Goal: Task Accomplishment & Management: Manage account settings

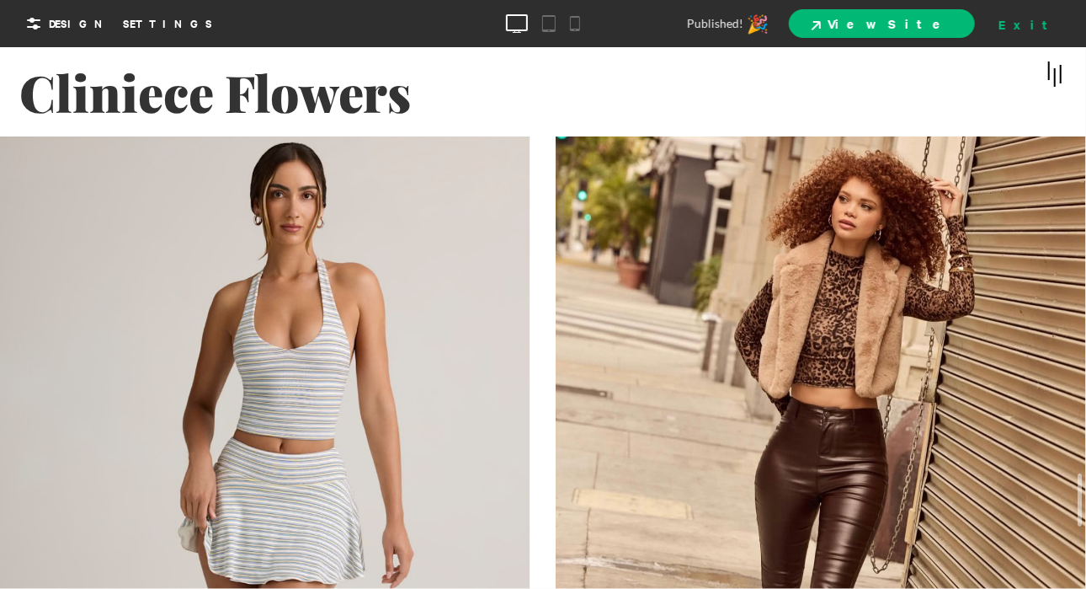
click at [1063, 29] on div "Exit" at bounding box center [1029, 23] width 74 height 25
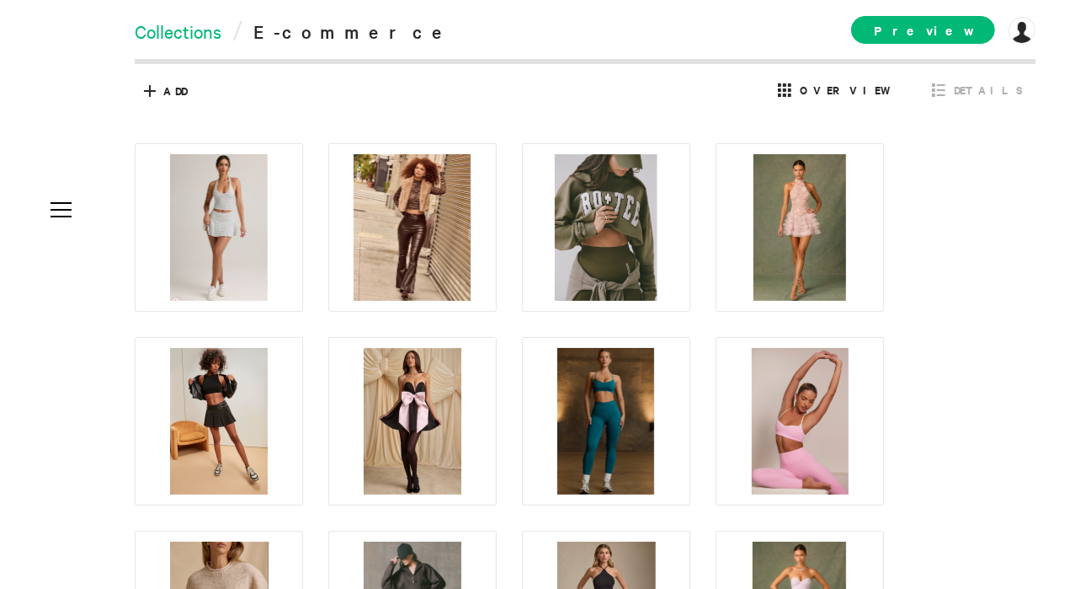
click at [191, 24] on link "Collections" at bounding box center [178, 31] width 87 height 24
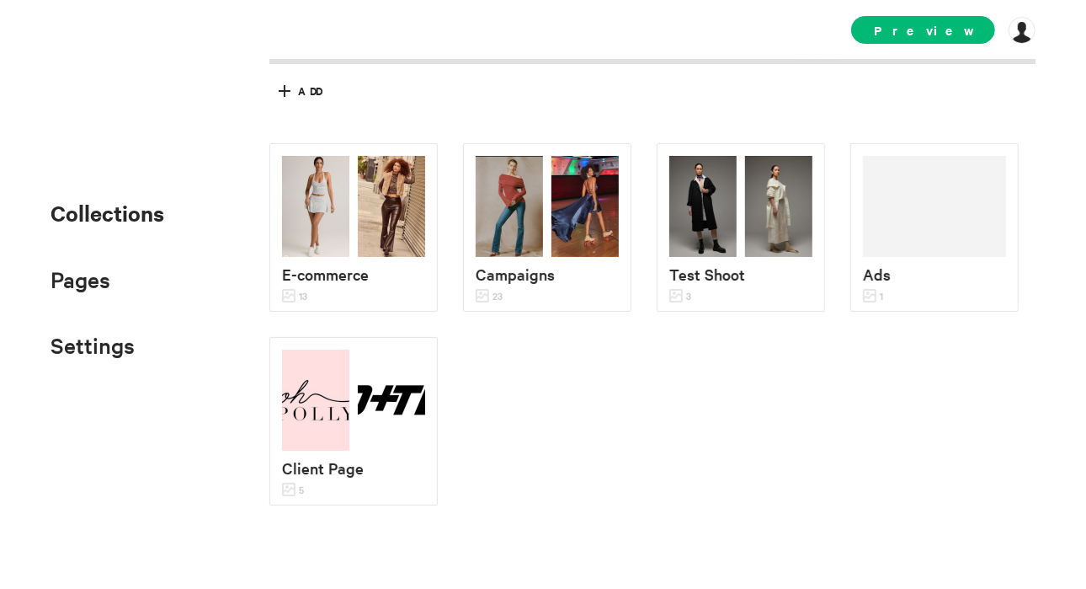
click at [88, 301] on ul "Collections Pages About Contact Links Settings SEO Domain Add-ons" at bounding box center [108, 278] width 114 height 169
click at [88, 293] on span "Pages" at bounding box center [81, 279] width 60 height 28
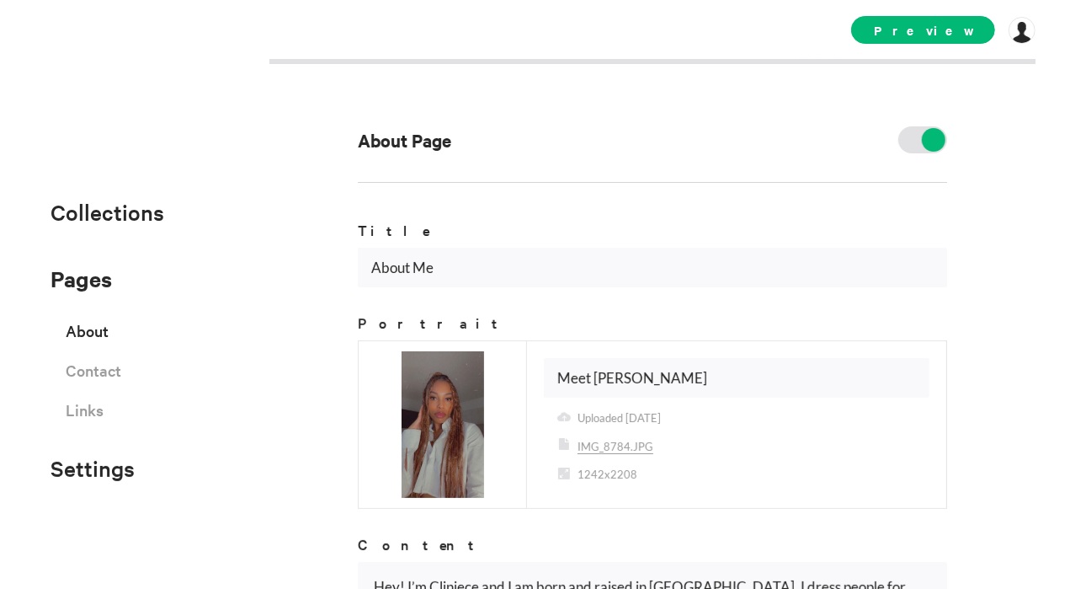
click at [88, 343] on span "About" at bounding box center [87, 330] width 43 height 29
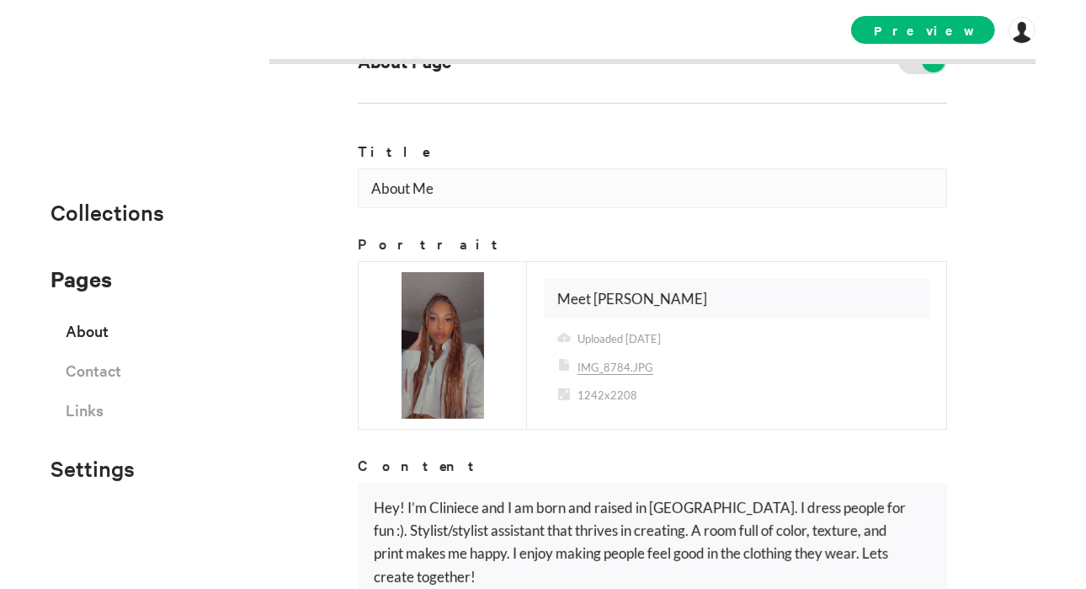
scroll to position [81, 0]
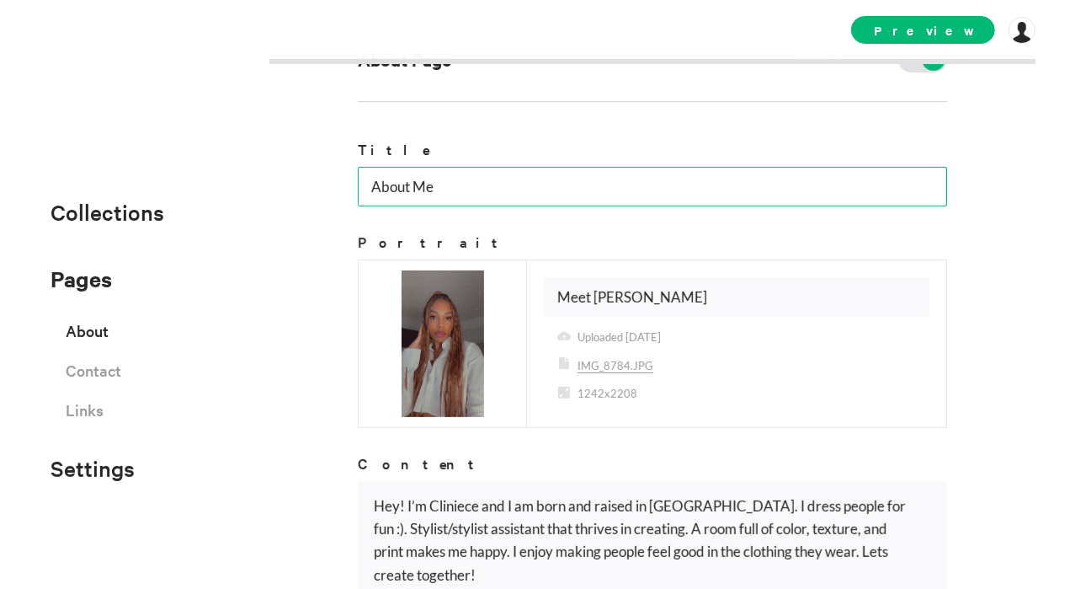
click at [509, 181] on input "About Me" at bounding box center [653, 187] width 590 height 40
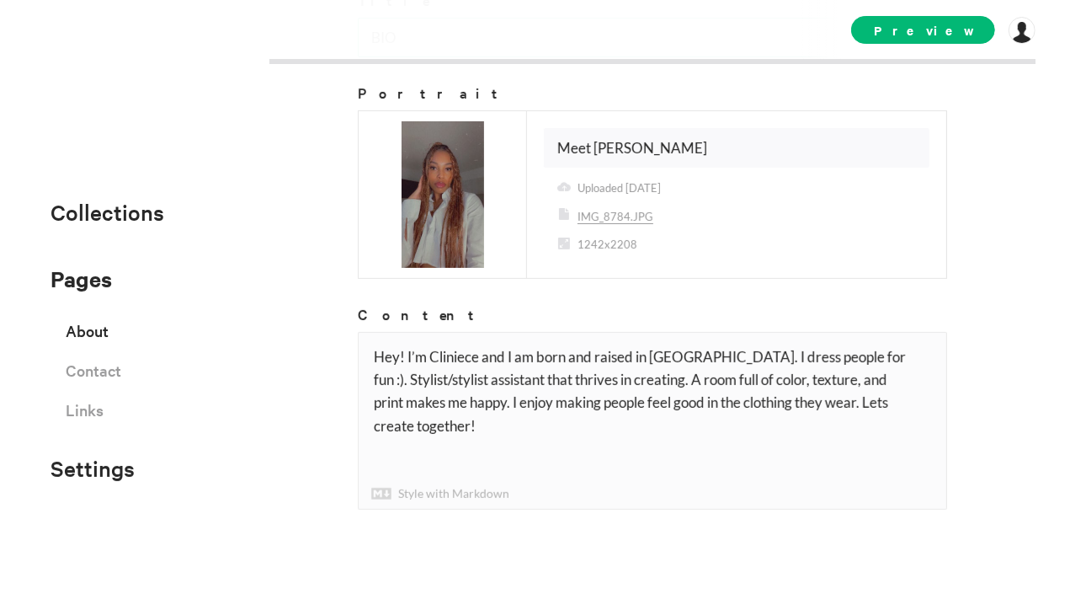
type input "BIO"
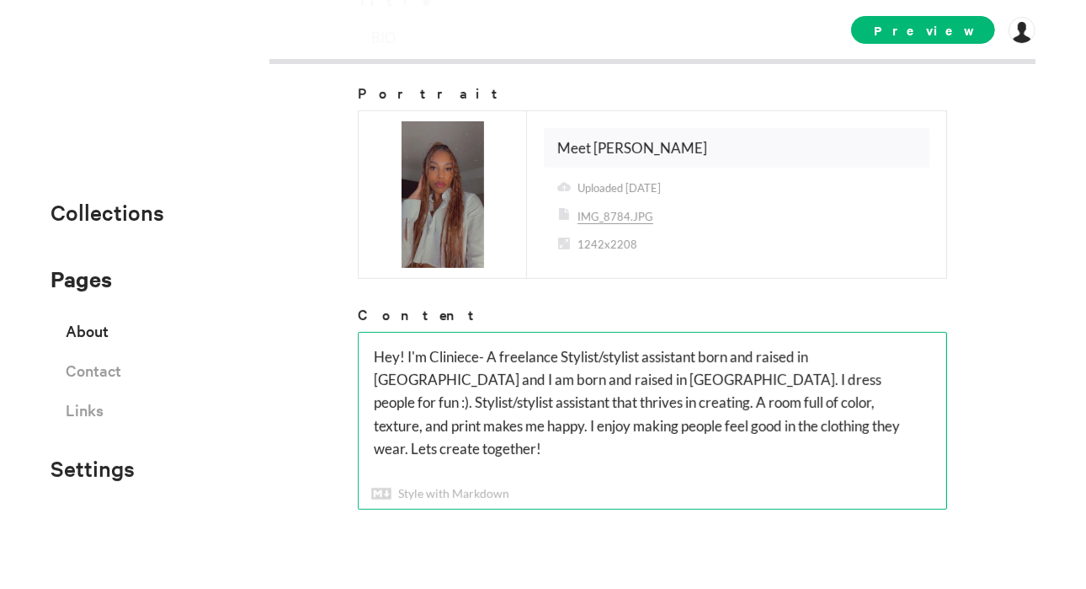
drag, startPoint x: 832, startPoint y: 353, endPoint x: 894, endPoint y: 489, distance: 149.7
click at [894, 489] on textarea "Hey! I'm Cliniece and I am born and raised in [GEOGRAPHIC_DATA]. I dress people…" at bounding box center [653, 421] width 588 height 176
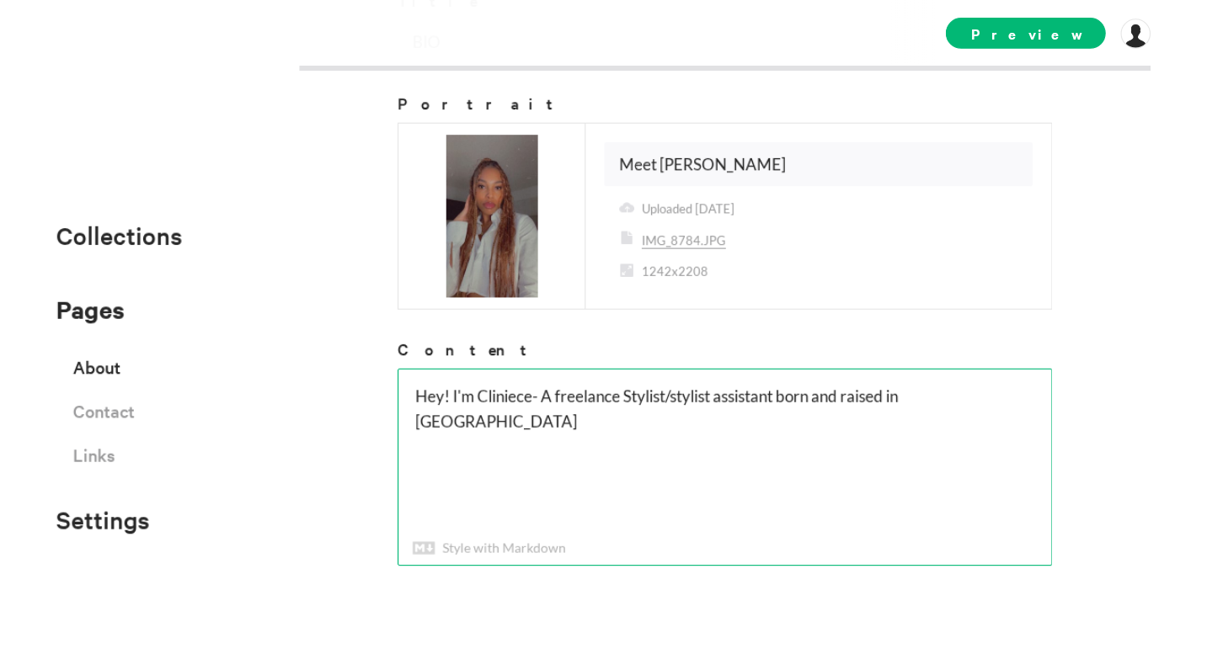
scroll to position [222, 0]
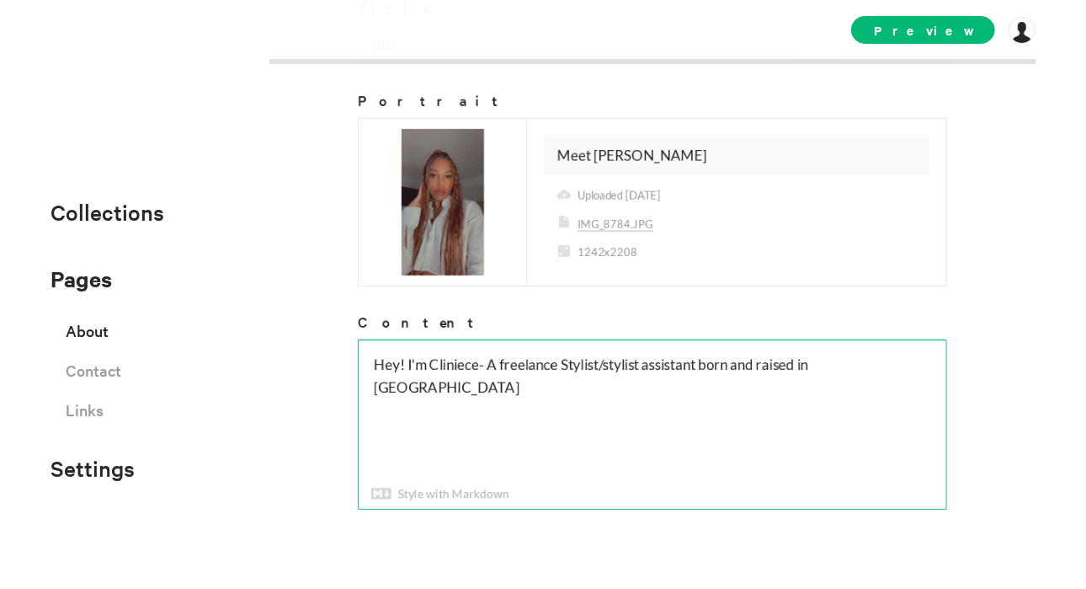
click at [398, 355] on textarea "Hey! I'm Cliniece and I am born and raised in [GEOGRAPHIC_DATA]. I dress people…" at bounding box center [653, 424] width 588 height 168
click at [467, 362] on textarea "Hey! I'm Cliniece and I am born and raised in [GEOGRAPHIC_DATA]. I dress people…" at bounding box center [653, 424] width 588 height 168
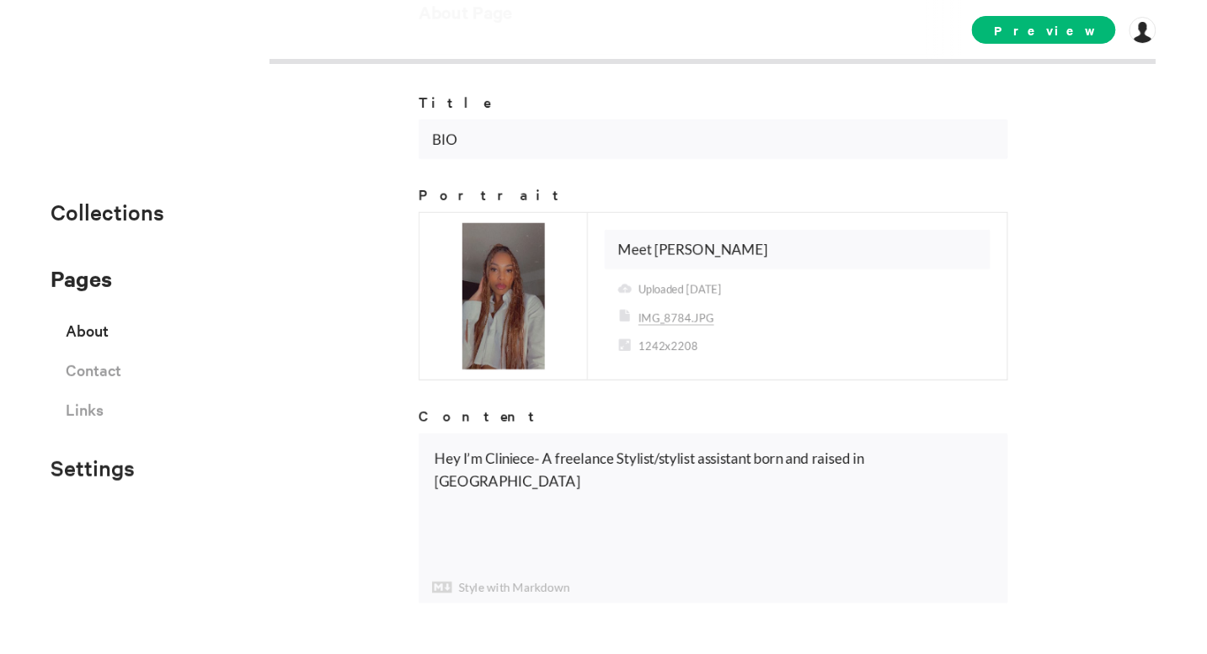
scroll to position [127, 0]
click at [536, 456] on textarea "Hey I'm Cliniece- A freelance Stylist/stylist assistant born and raised in [GEO…" at bounding box center [713, 519] width 588 height 168
click at [901, 438] on textarea "Hey I'm Cliniece- A freelance Stylist/stylist assistant born and raised in [GEO…" at bounding box center [713, 519] width 588 height 168
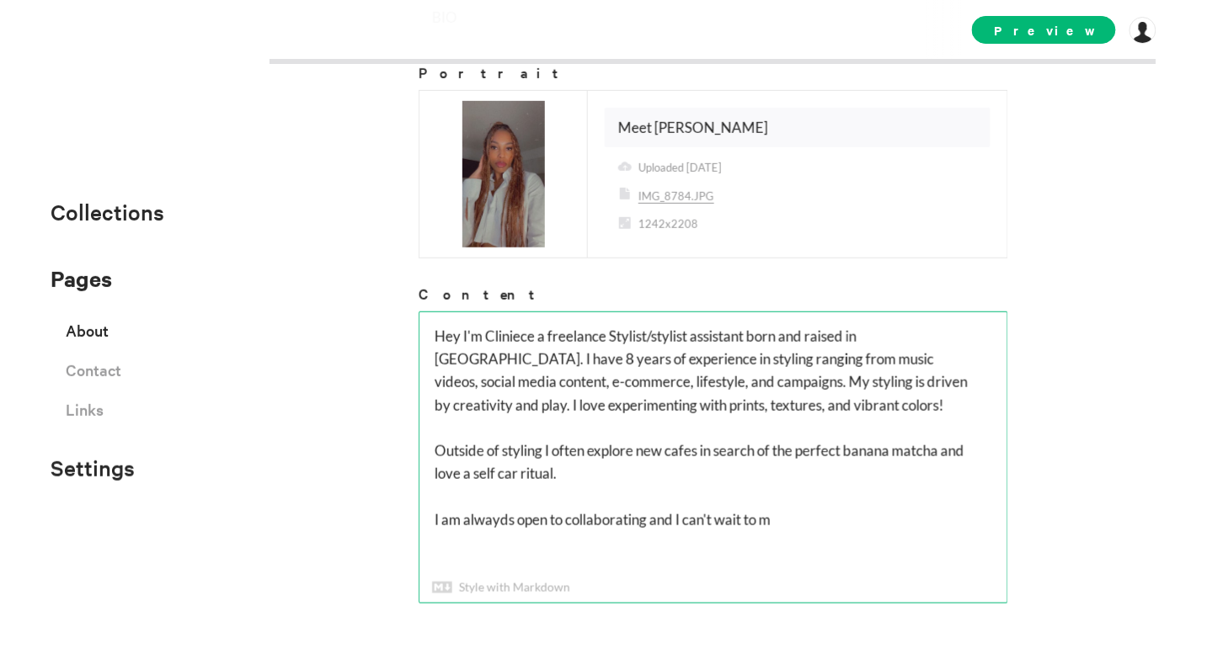
scroll to position [280, 0]
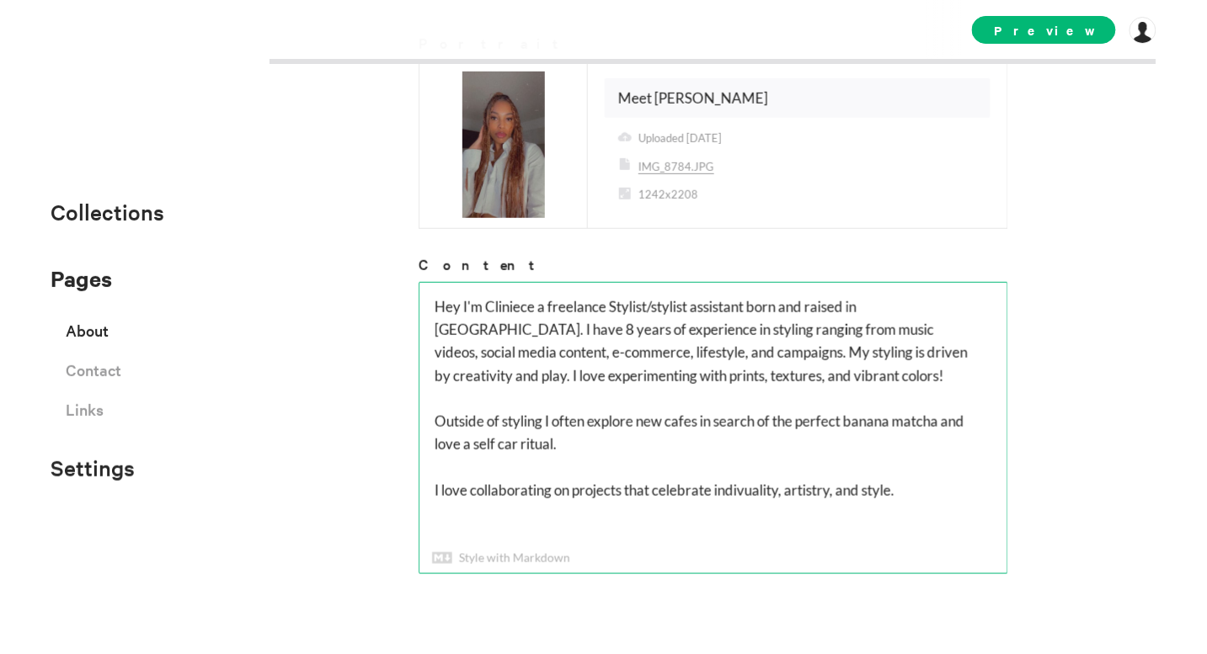
drag, startPoint x: 740, startPoint y: 485, endPoint x: 727, endPoint y: 504, distance: 22.9
click at [727, 504] on textarea "Hey I'm Cliniece- A freelance Stylist/stylist assistant born and raised in [GEO…" at bounding box center [713, 428] width 588 height 291
click at [744, 482] on textarea "Hey I'm Cliniece- A freelance Stylist/stylist assistant born and raised in [GEO…" at bounding box center [713, 428] width 588 height 291
drag, startPoint x: 744, startPoint y: 482, endPoint x: 650, endPoint y: 407, distance: 119.8
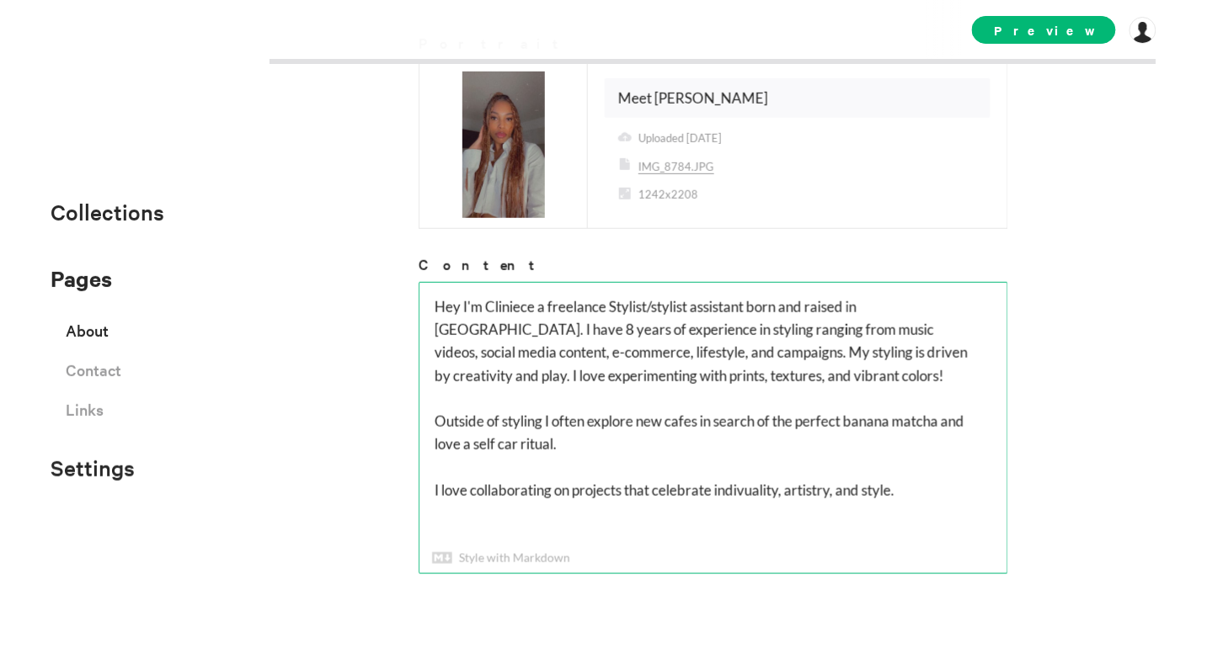
click at [650, 407] on textarea "Hey I'm Cliniece- A freelance Stylist/stylist assistant born and raised in [GEO…" at bounding box center [713, 428] width 588 height 291
click at [749, 494] on textarea "Hey I'm Cliniece- A freelance Stylist/stylist assistant born and raised in [GEO…" at bounding box center [713, 428] width 588 height 291
click at [742, 488] on textarea "Hey I'm Cliniece- A freelance Stylist/stylist assistant born and raised in [GEO…" at bounding box center [713, 428] width 588 height 291
click at [852, 495] on textarea "Hey I'm Cliniece- A freelance Stylist/stylist assistant born and raised in [GEO…" at bounding box center [713, 428] width 588 height 291
click at [927, 485] on textarea "Hey I'm Cliniece- A freelance Stylist/stylist assistant born and raised in [GEO…" at bounding box center [713, 428] width 588 height 291
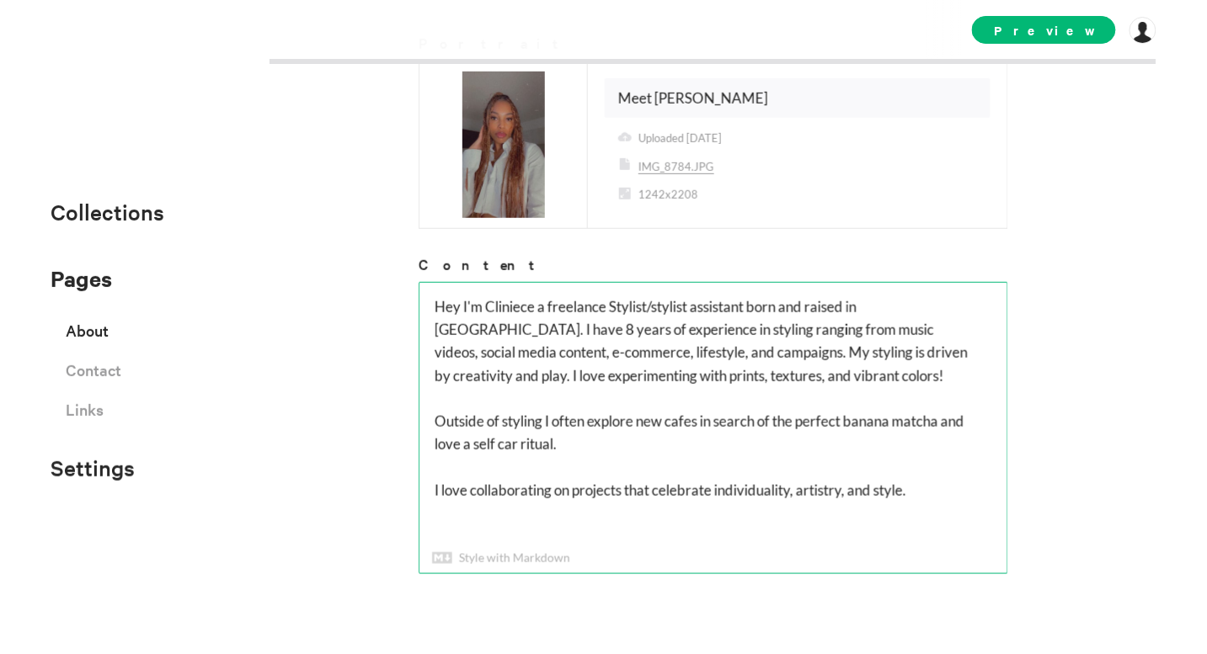
click at [938, 424] on textarea "Hey I'm Cliniece- A freelance Stylist/stylist assistant born and raised in [GEO…" at bounding box center [713, 428] width 588 height 291
click at [793, 417] on textarea "Hey I'm Cliniece- A freelance Stylist/stylist assistant born and raised in [GEO…" at bounding box center [713, 428] width 588 height 291
click at [662, 435] on textarea "Hey I'm Cliniece- A freelance Stylist/stylist assistant born and raised in [GEO…" at bounding box center [713, 428] width 588 height 291
click at [451, 438] on textarea "Hey I'm Cliniece- A freelance Stylist/stylist assistant born and raised in [GEO…" at bounding box center [713, 428] width 588 height 291
click at [530, 440] on textarea "Hey I'm Cliniece- A freelance Stylist/stylist assistant born and raised in [GEO…" at bounding box center [713, 428] width 588 height 291
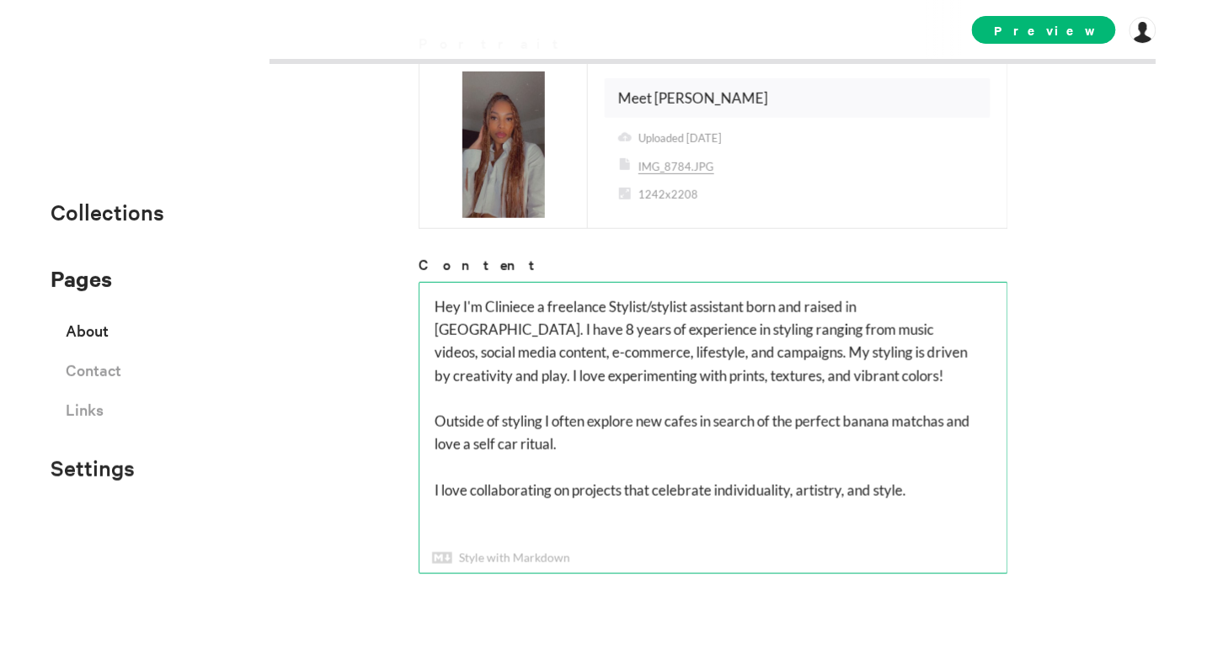
click at [537, 444] on textarea "Hey I'm Cliniece- A freelance Stylist/stylist assistant born and raised in [GEO…" at bounding box center [713, 428] width 588 height 291
click at [452, 439] on textarea "Hey I'm Cliniece- A freelance Stylist/stylist assistant born and raised in [GEO…" at bounding box center [713, 428] width 588 height 291
click at [611, 440] on textarea "Hey I'm Cliniece- A freelance Stylist/stylist assistant born and raised in [GEO…" at bounding box center [713, 428] width 588 height 291
click at [451, 440] on textarea "Hey I'm Cliniece- A freelance Stylist/stylist assistant born and raised in [GEO…" at bounding box center [713, 428] width 588 height 291
click at [483, 443] on textarea "Hey I'm Cliniece- A freelance Stylist/stylist assistant born and raised in [GEO…" at bounding box center [713, 428] width 588 height 291
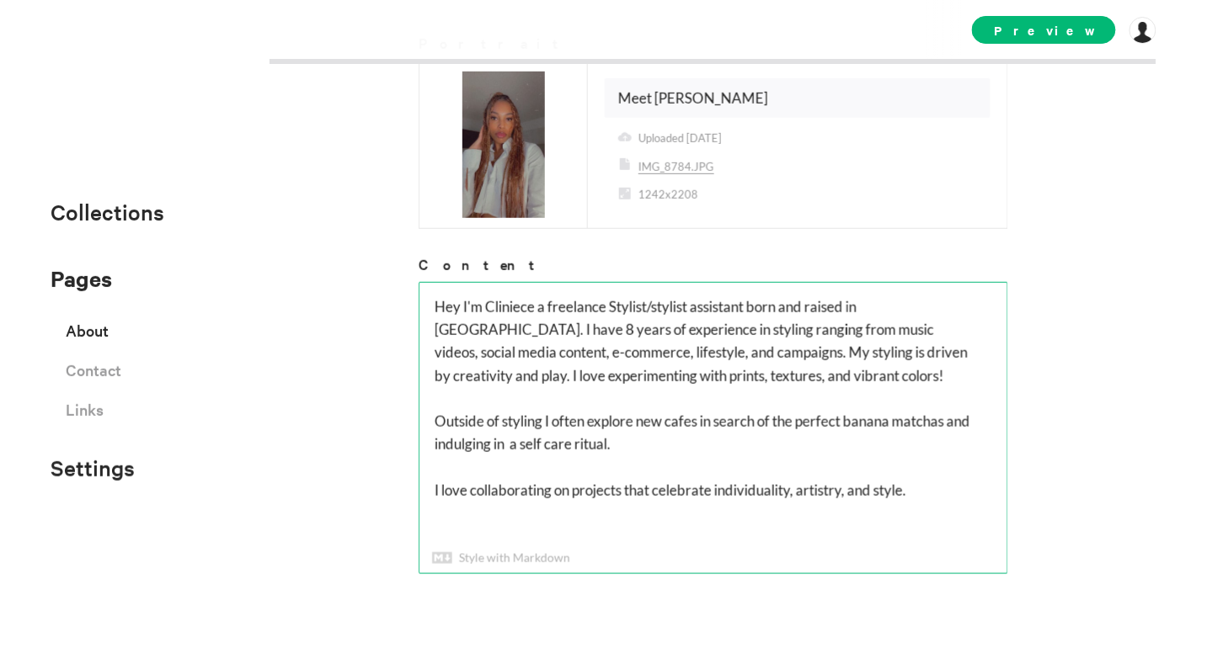
click at [649, 462] on textarea "Hey I'm Cliniece- A freelance Stylist/stylist assistant born and raised in [GEO…" at bounding box center [713, 428] width 588 height 291
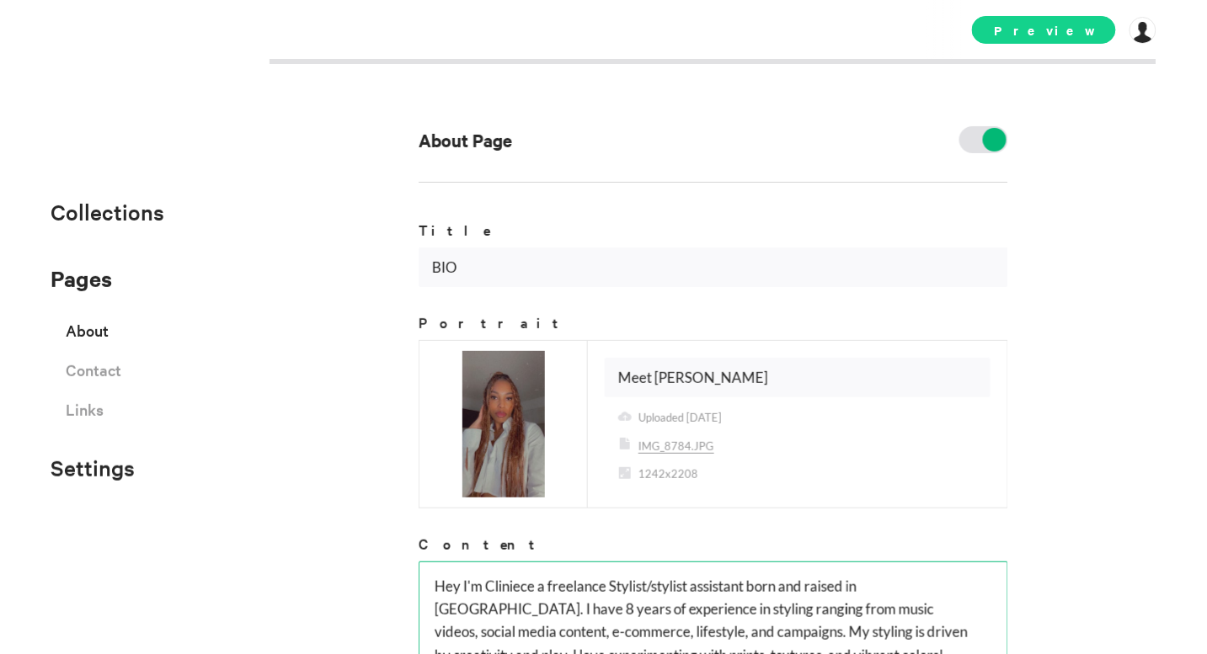
type textarea "Hey I'm Cliniece a freelance Stylist/stylist assistant born and raised in [GEOG…"
click at [1043, 30] on span "Preview" at bounding box center [1044, 30] width 144 height 28
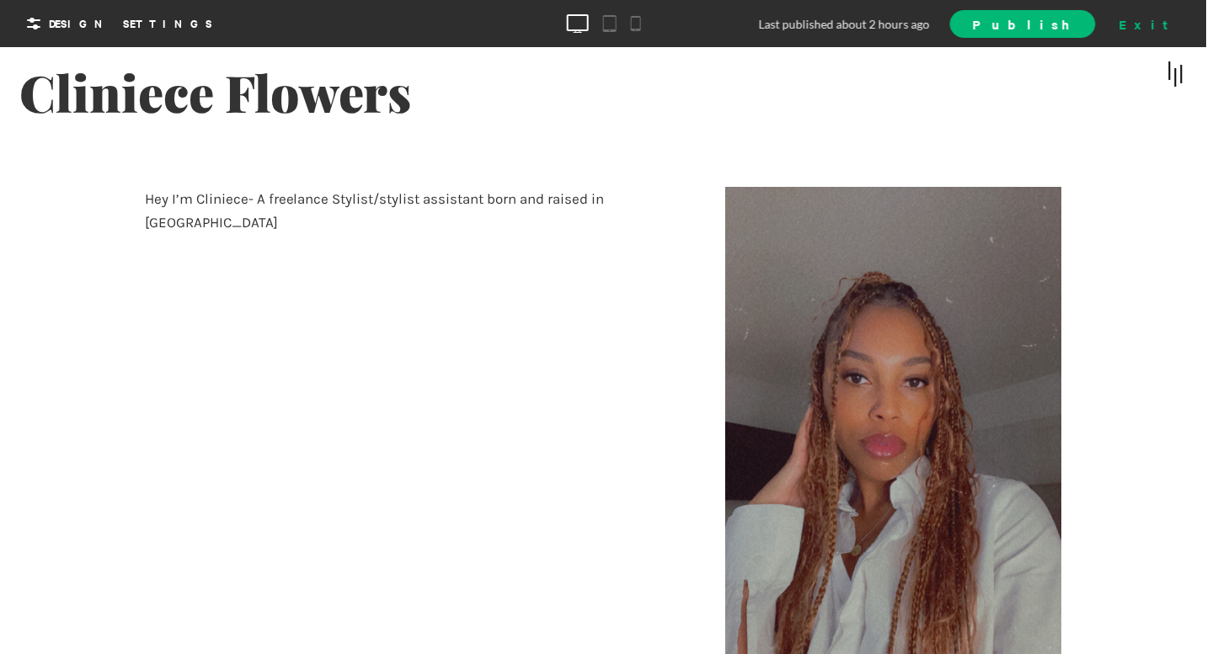
click at [1086, 29] on div "Exit" at bounding box center [1150, 23] width 74 height 25
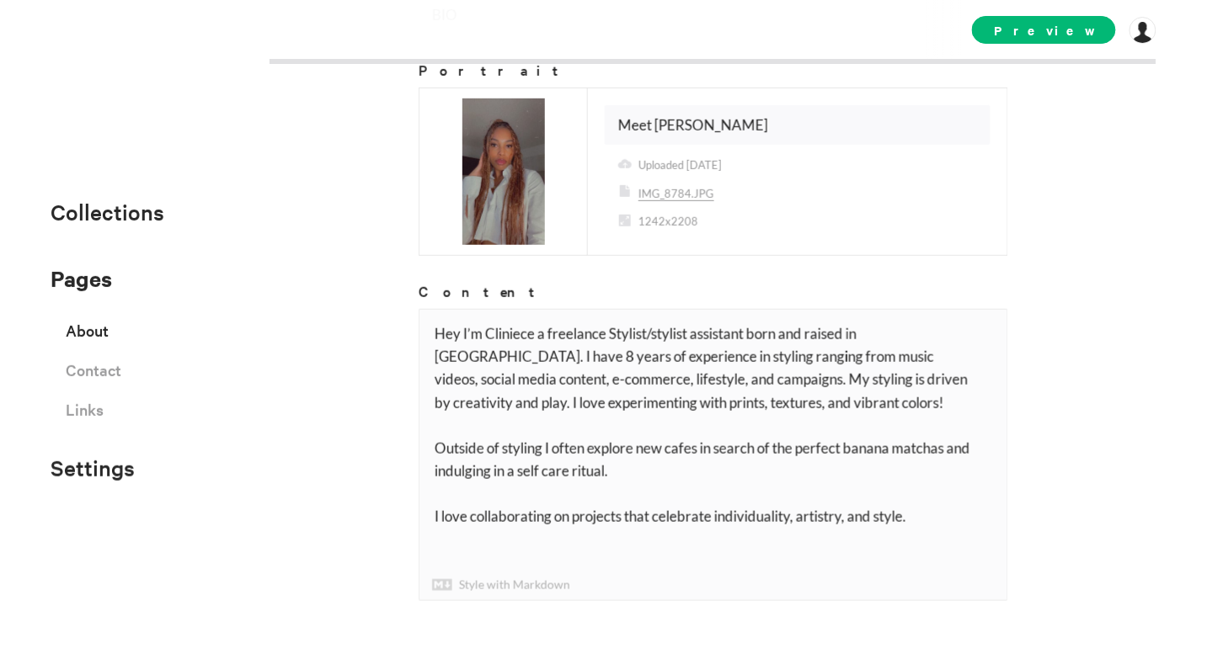
scroll to position [254, 0]
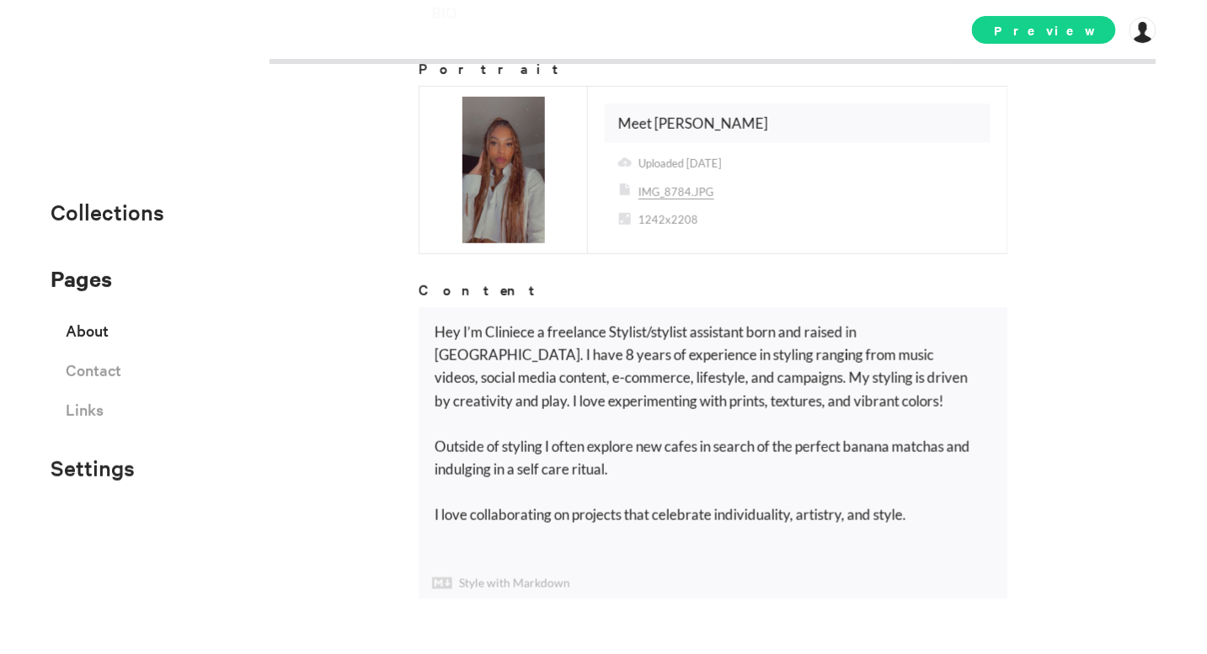
click at [1086, 37] on span "Preview" at bounding box center [1044, 30] width 144 height 28
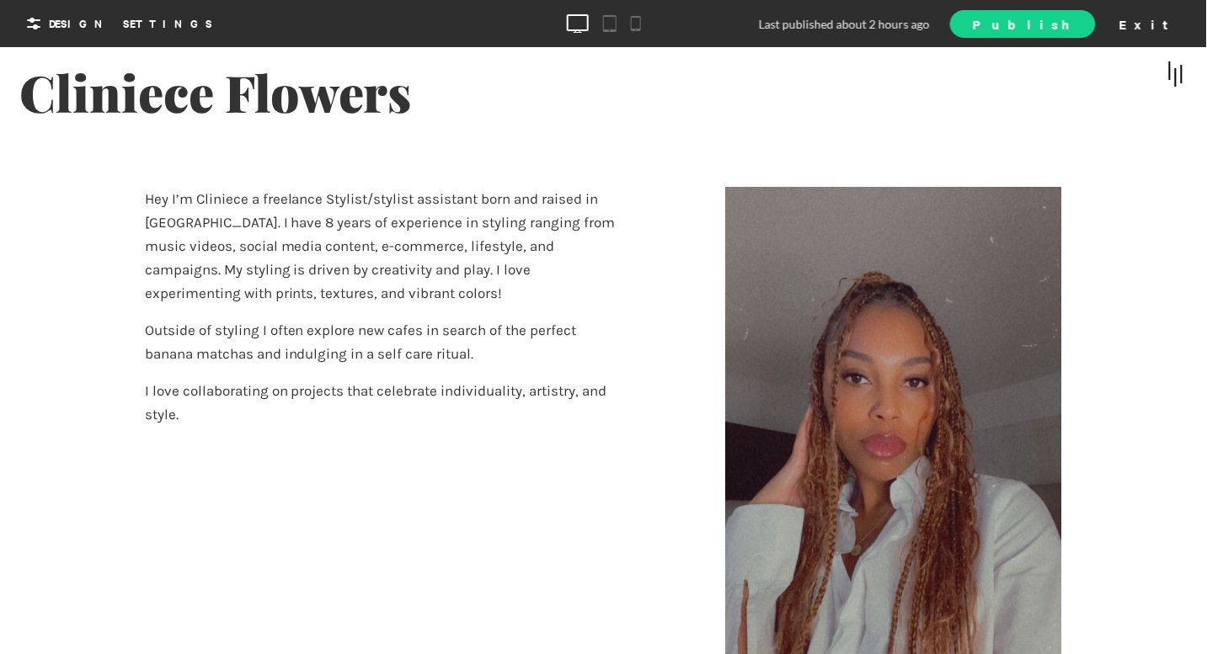
click at [1072, 24] on span "Publish" at bounding box center [1022, 24] width 99 height 18
click at [1086, 18] on link "View Site" at bounding box center [1003, 23] width 186 height 29
click at [1086, 30] on div "Exit" at bounding box center [1150, 23] width 74 height 25
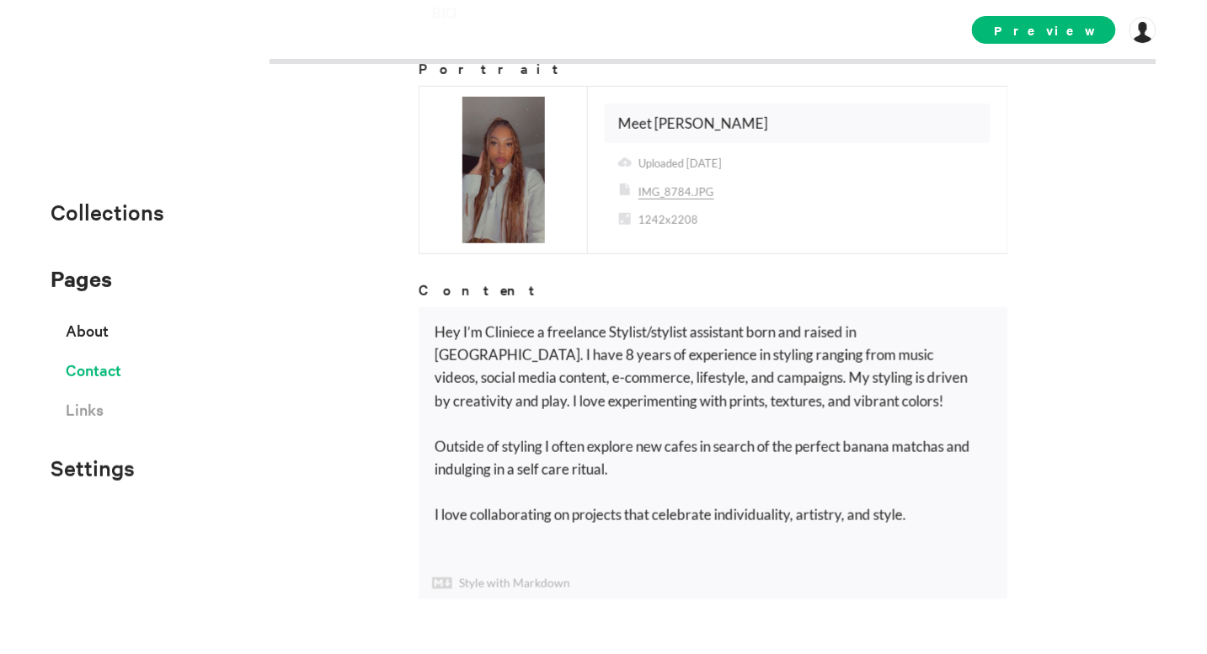
click at [102, 376] on span "Contact" at bounding box center [94, 369] width 56 height 29
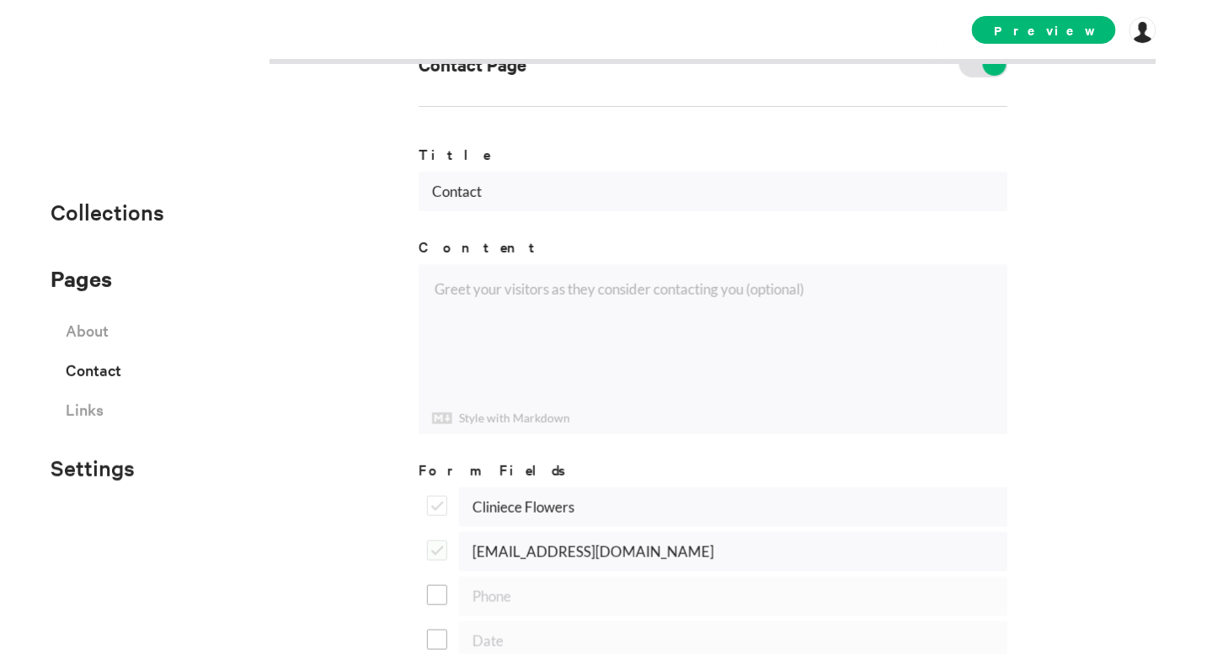
scroll to position [40, 0]
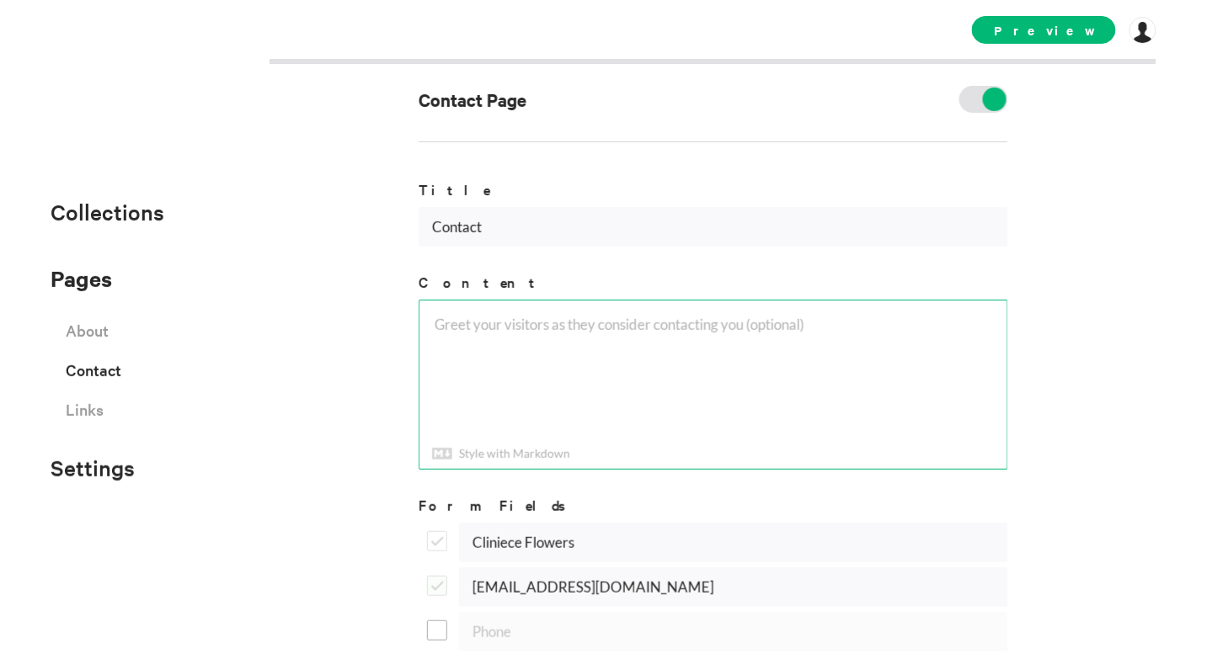
click at [437, 328] on textarea at bounding box center [713, 385] width 588 height 168
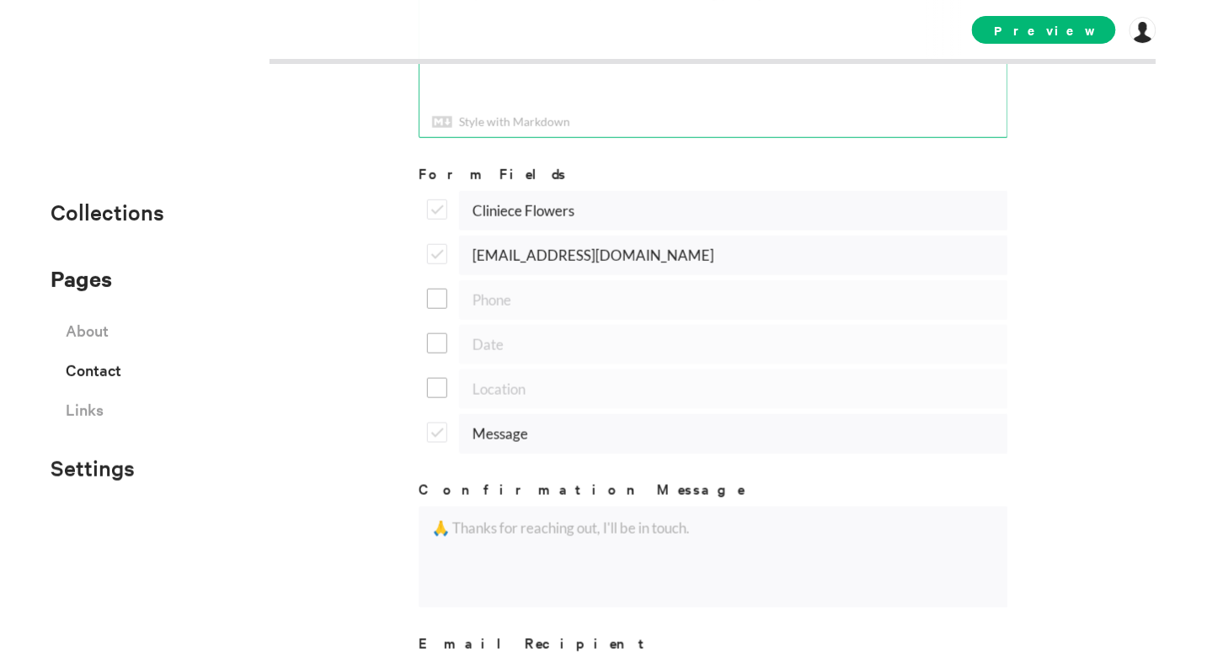
scroll to position [488, 0]
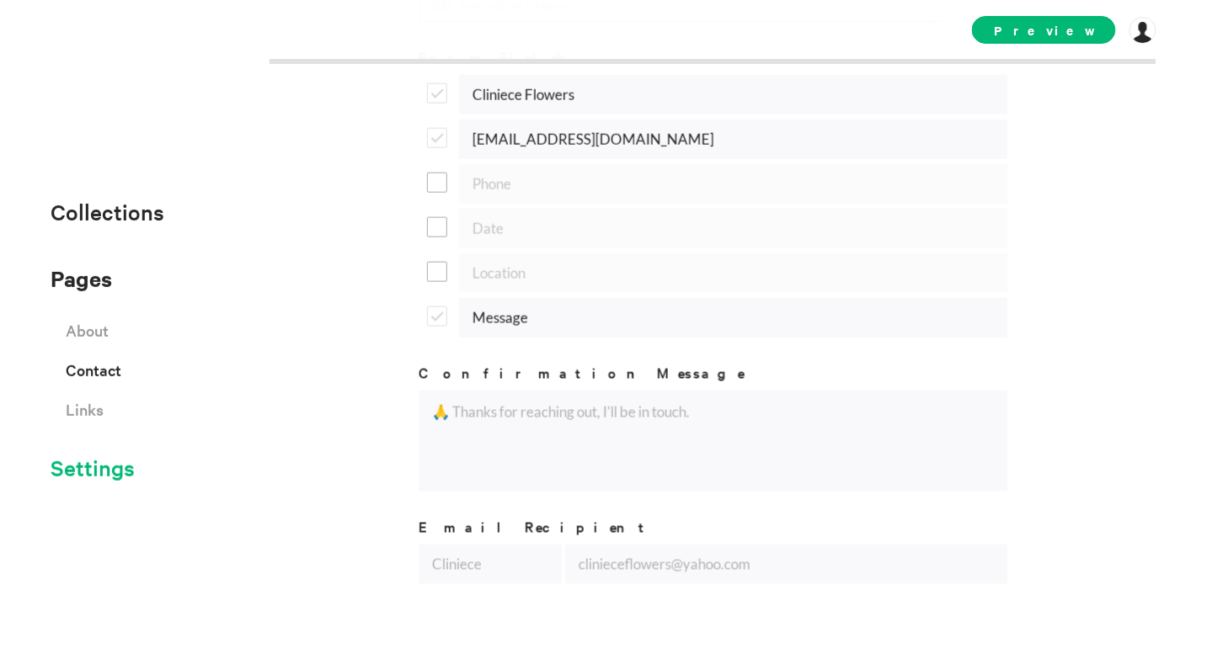
click at [80, 486] on span "Settings" at bounding box center [93, 468] width 84 height 36
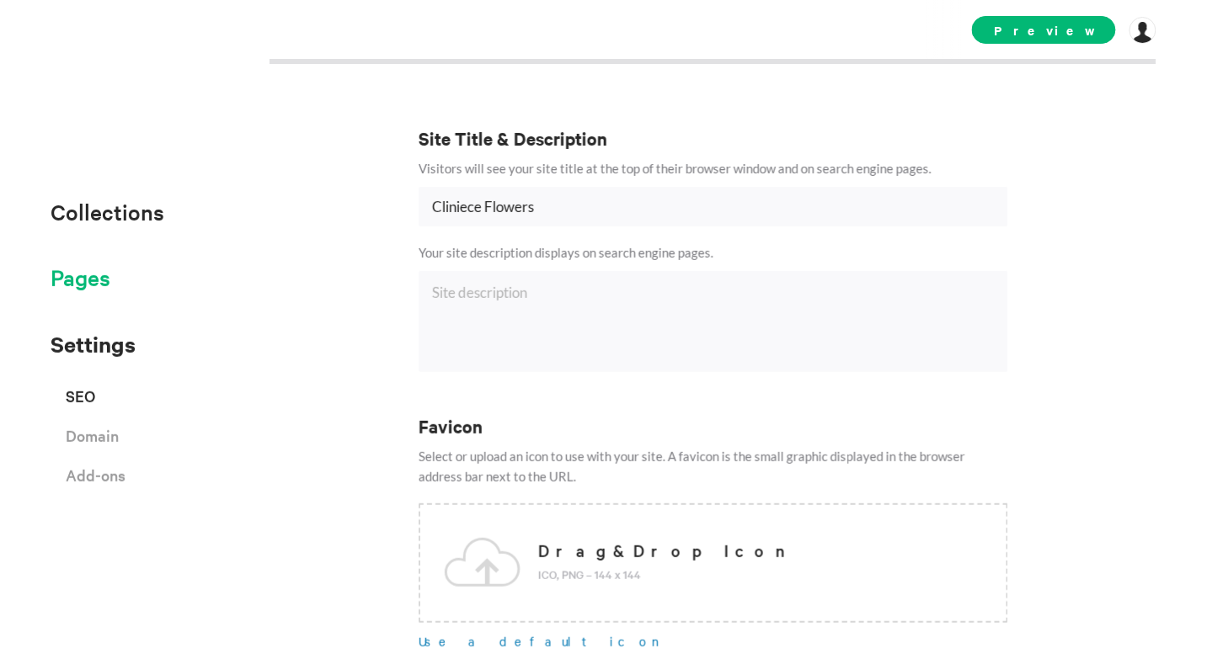
click at [90, 283] on span "Pages" at bounding box center [81, 278] width 60 height 28
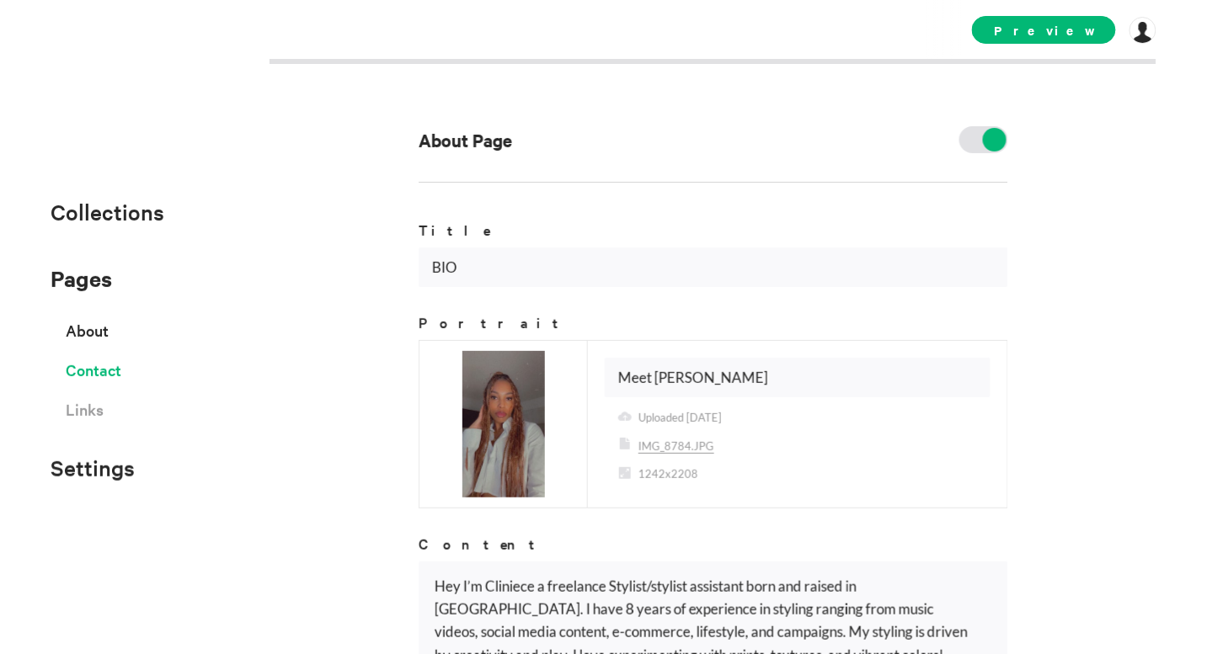
click at [88, 372] on span "Contact" at bounding box center [94, 369] width 56 height 29
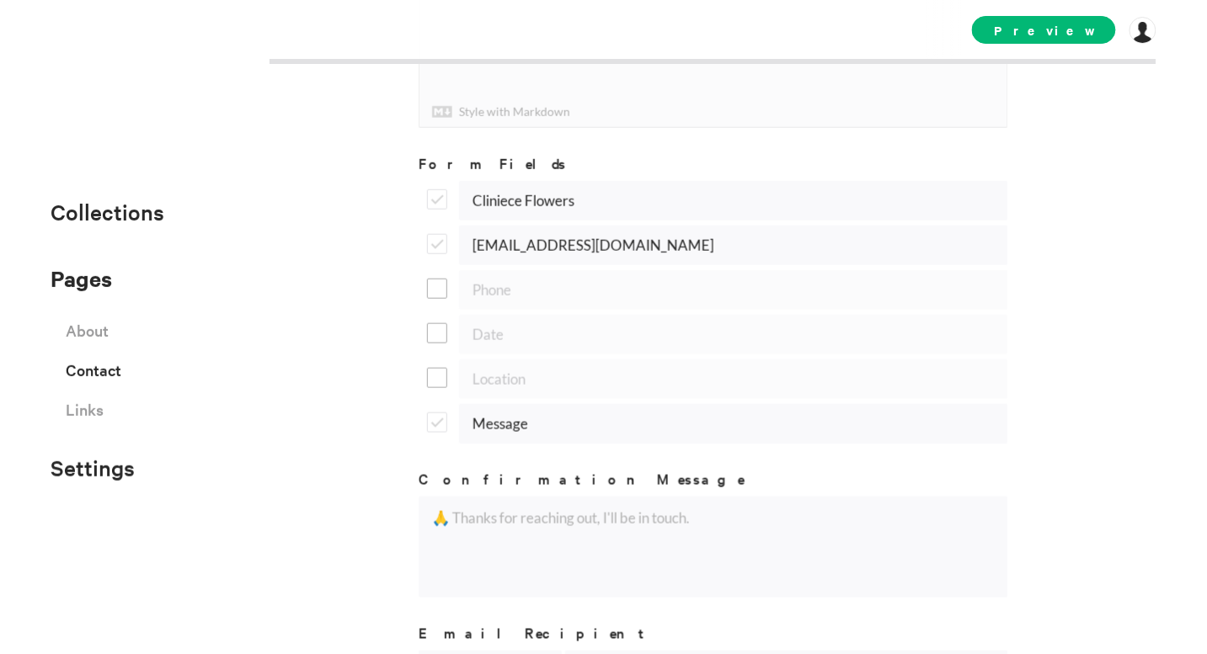
scroll to position [383, 0]
click at [429, 418] on div "Message" at bounding box center [714, 423] width 590 height 40
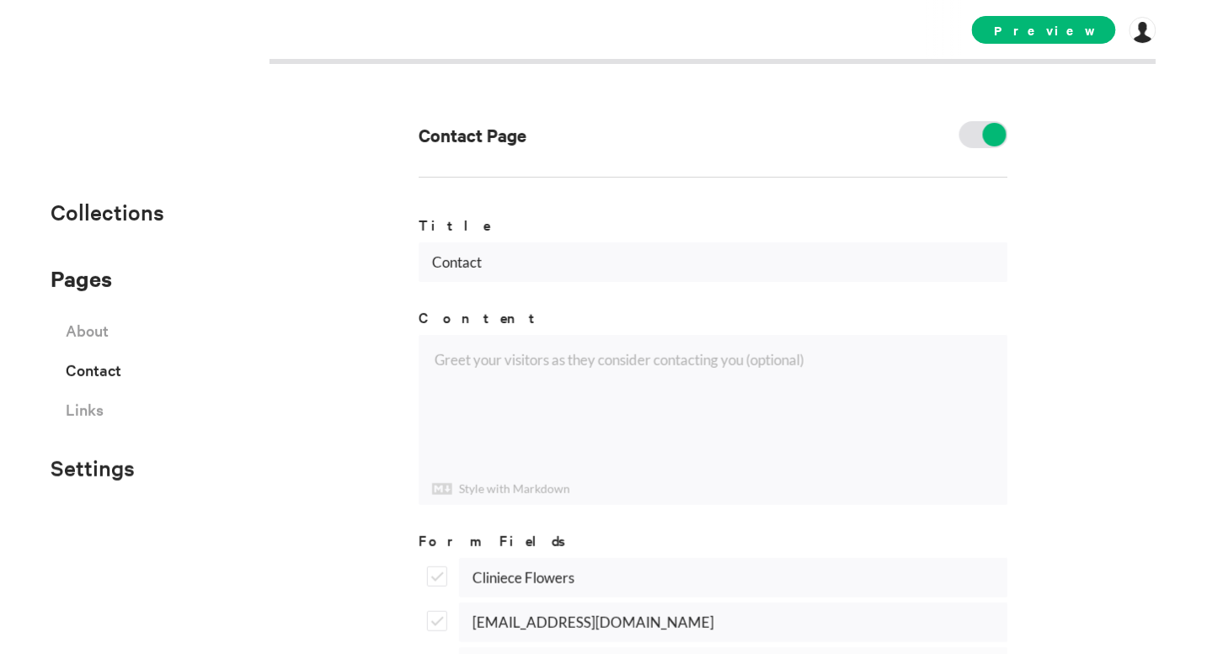
scroll to position [0, 0]
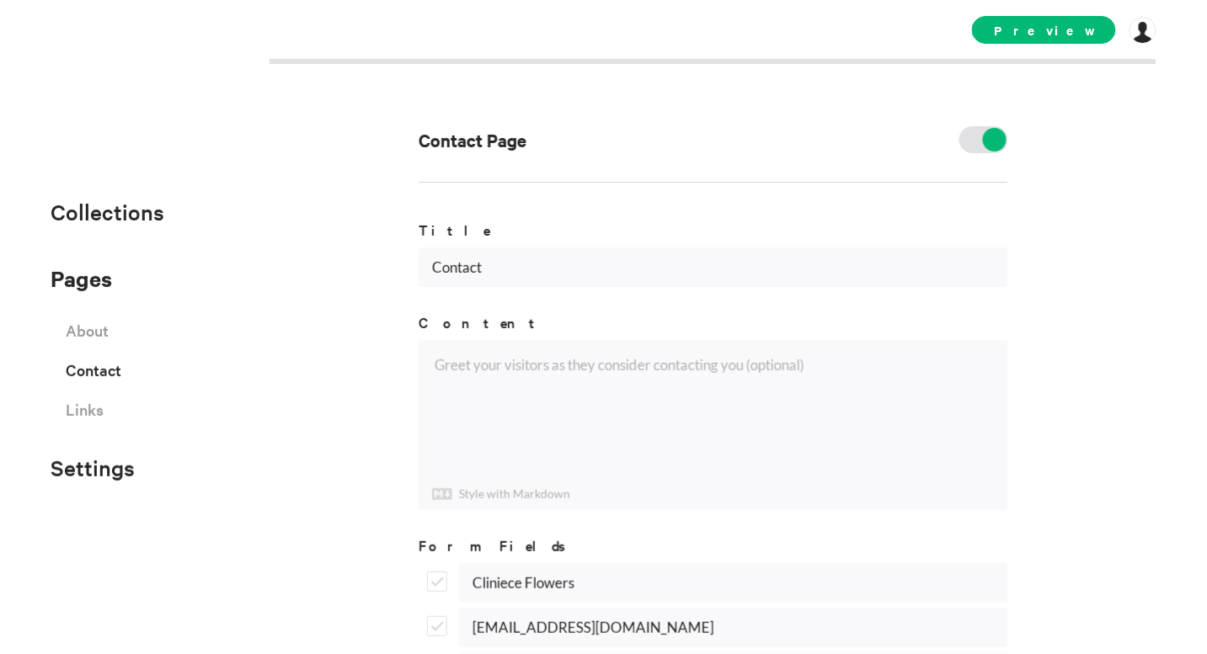
click at [56, 218] on div at bounding box center [52, 211] width 21 height 18
click at [1086, 36] on div at bounding box center [1142, 30] width 27 height 27
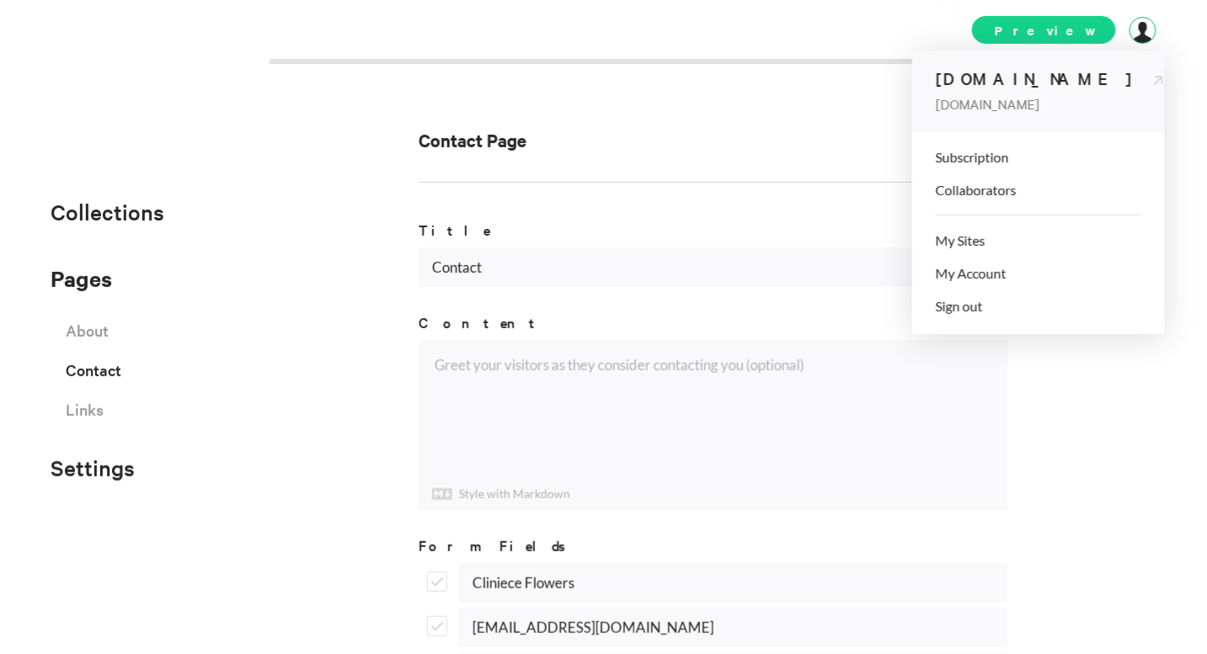
click at [1072, 28] on span "Preview" at bounding box center [1044, 30] width 144 height 28
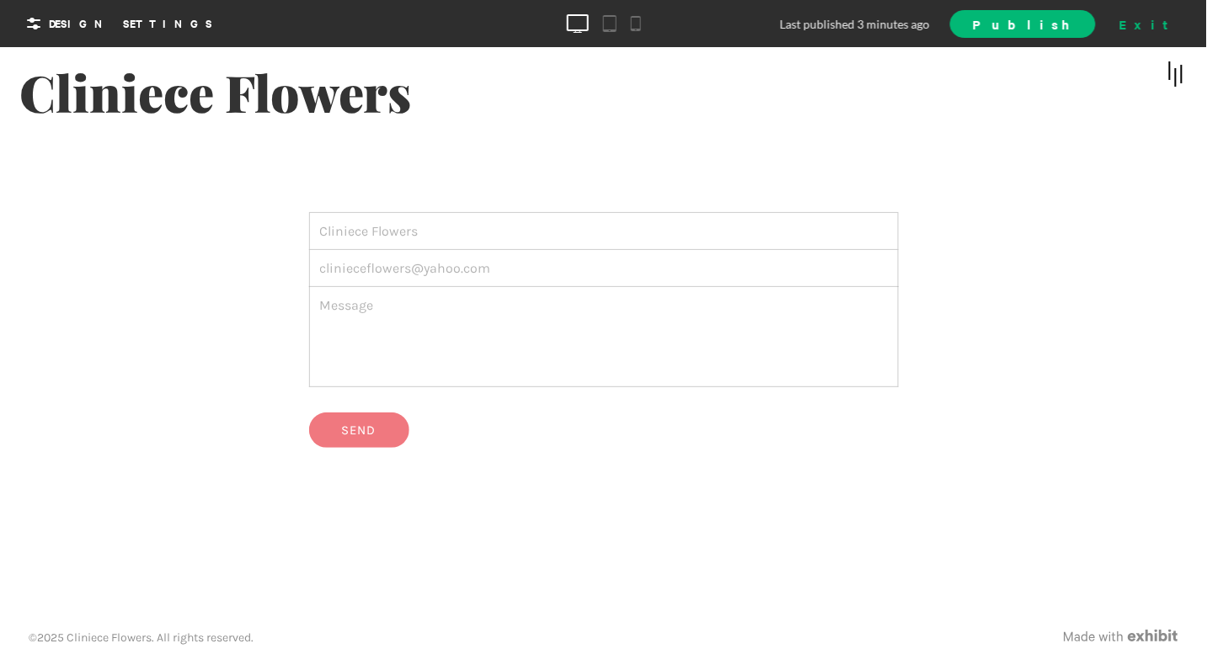
click at [1086, 20] on div "Exit" at bounding box center [1150, 23] width 74 height 25
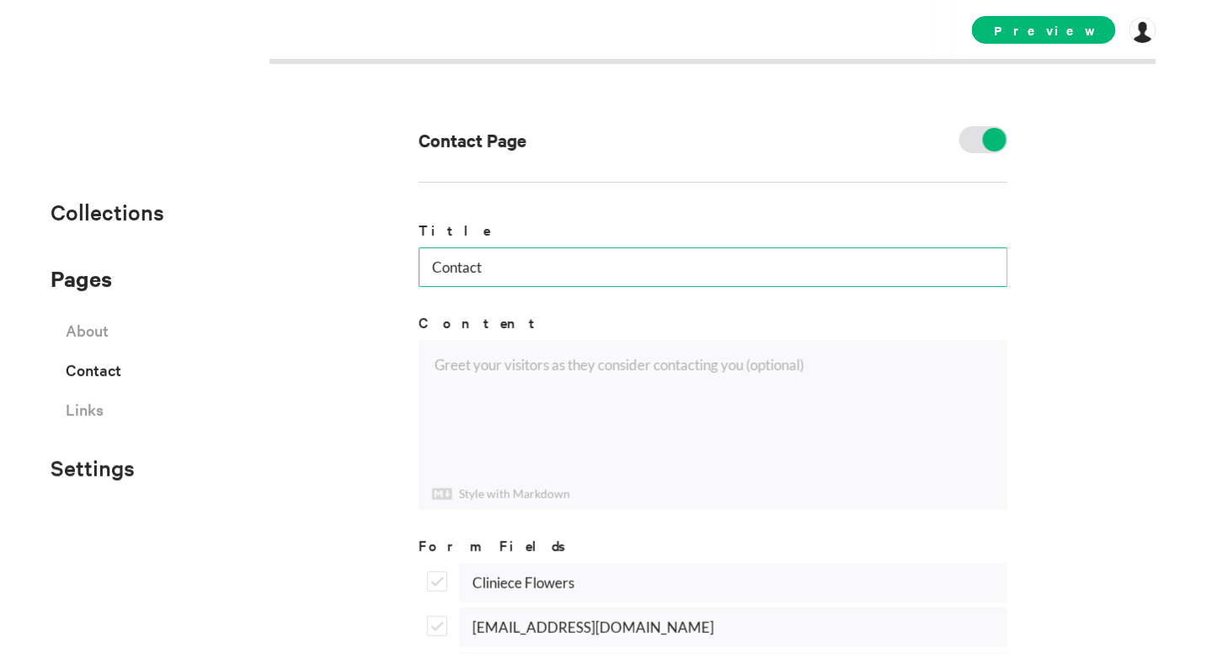
click at [468, 262] on input "Contact" at bounding box center [714, 268] width 590 height 40
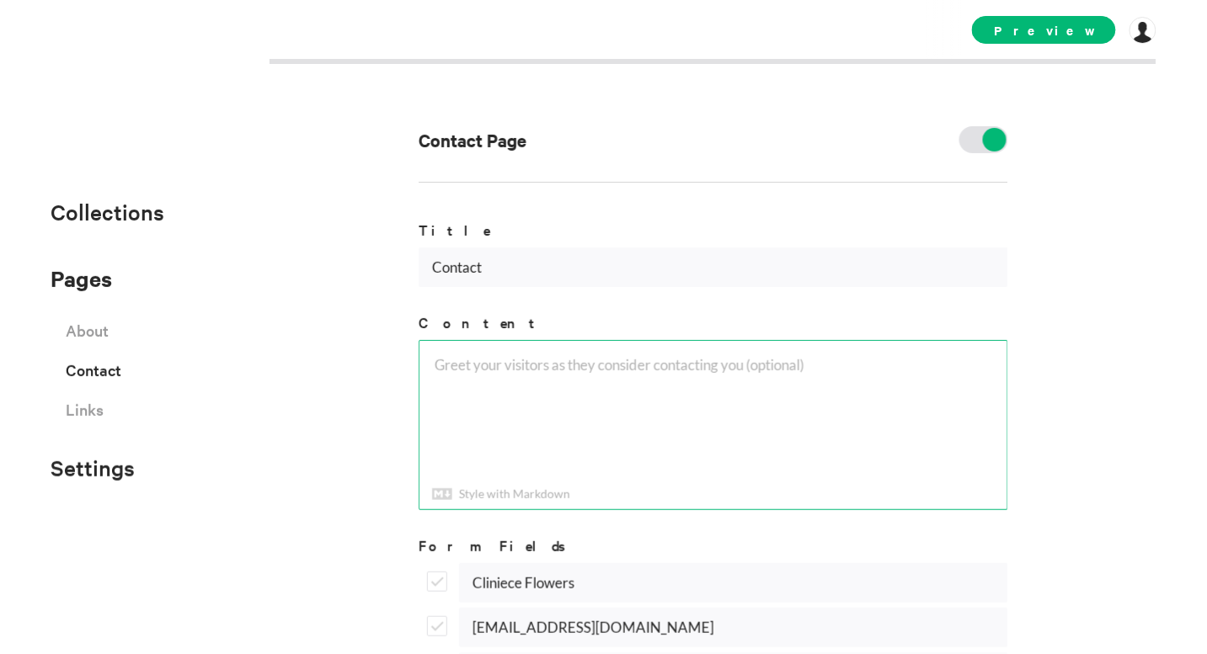
click at [579, 419] on textarea at bounding box center [713, 425] width 588 height 168
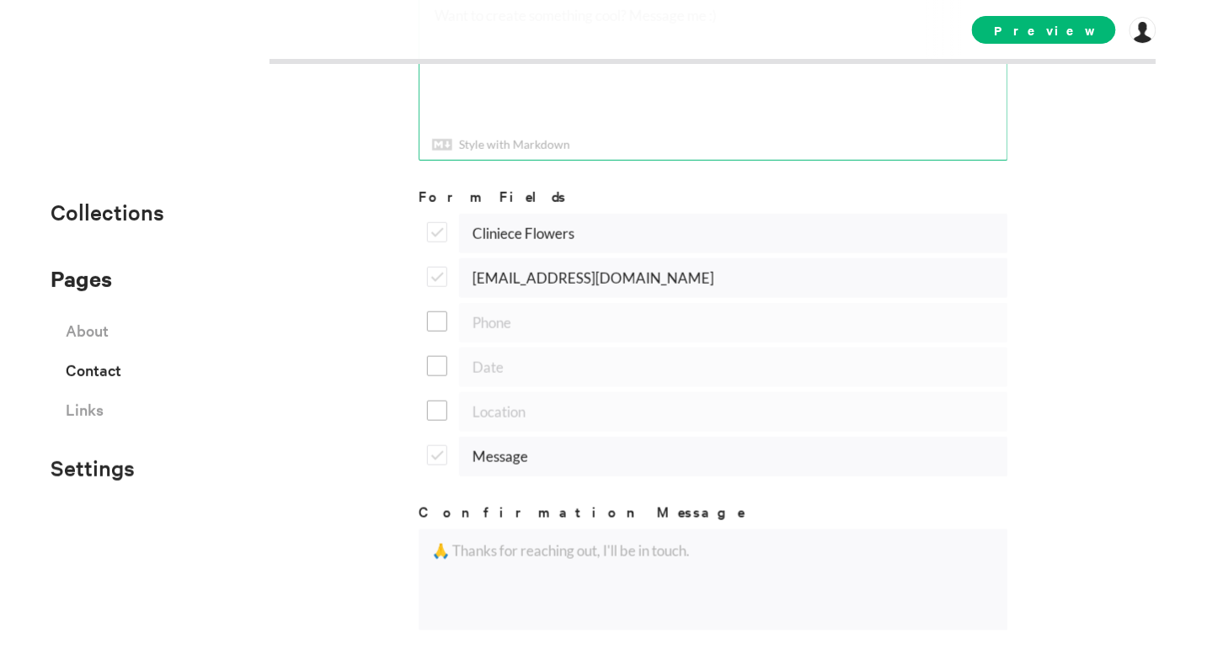
scroll to position [349, 0]
type textarea "Want to create something cool? Message me :)"
click at [429, 222] on label at bounding box center [441, 229] width 29 height 15
click at [0, 0] on input "checkbox" at bounding box center [0, 0] width 0 height 0
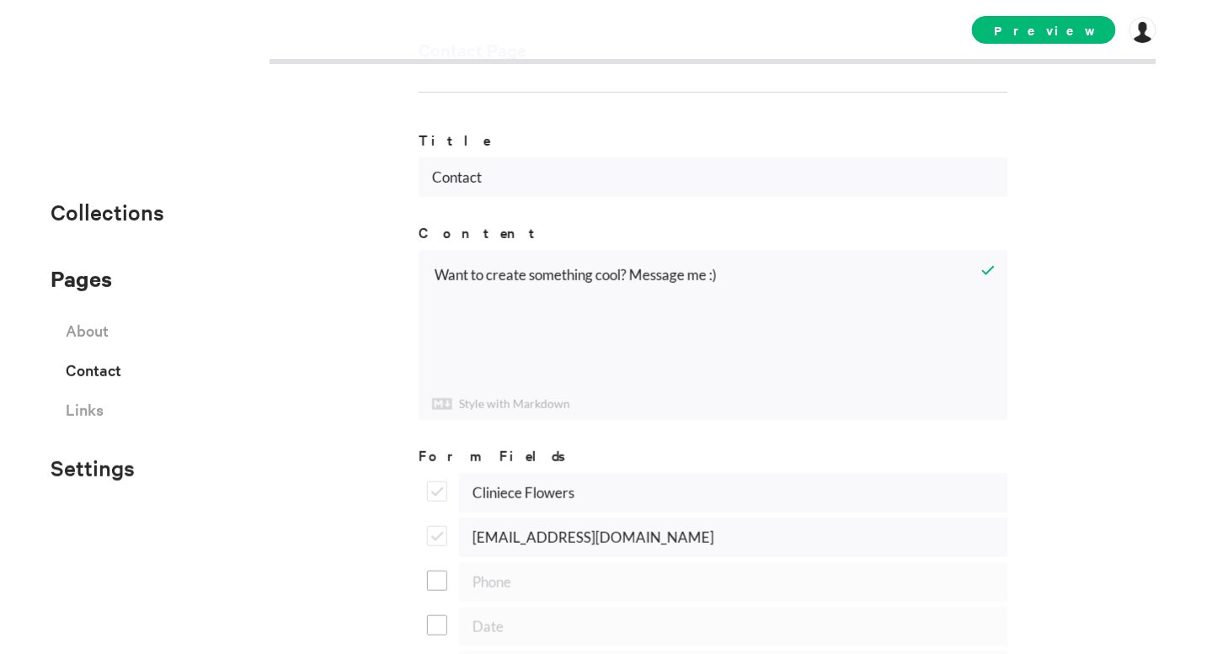
scroll to position [0, 0]
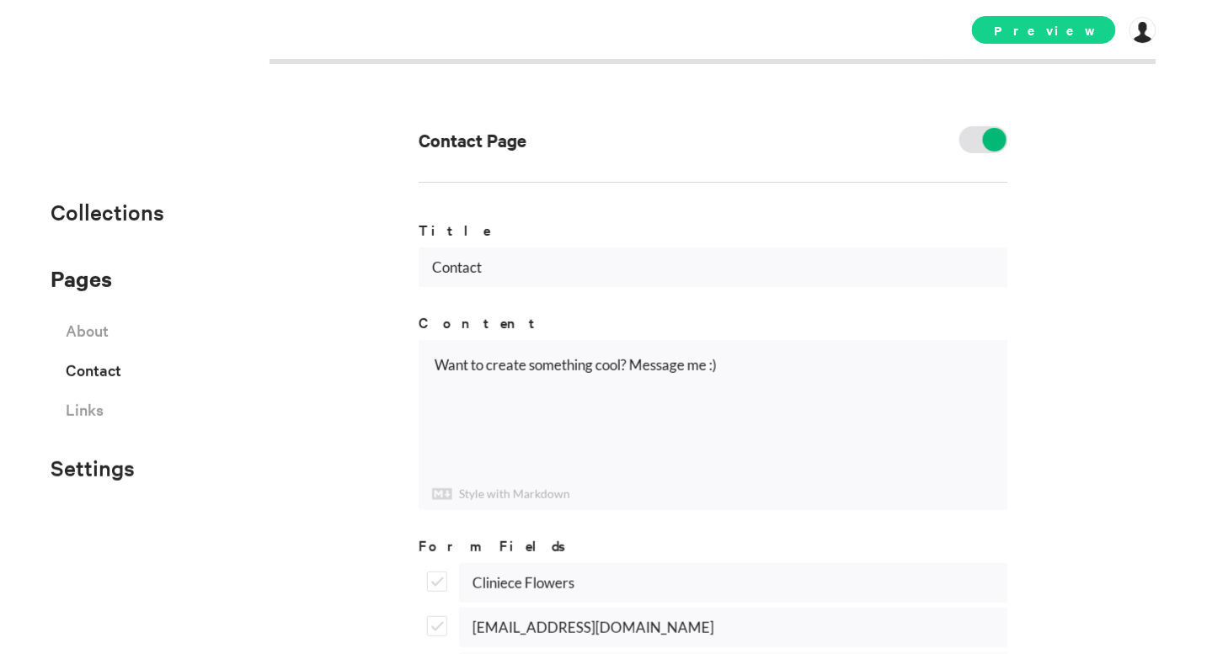
click at [1080, 16] on span "Preview" at bounding box center [1044, 30] width 144 height 28
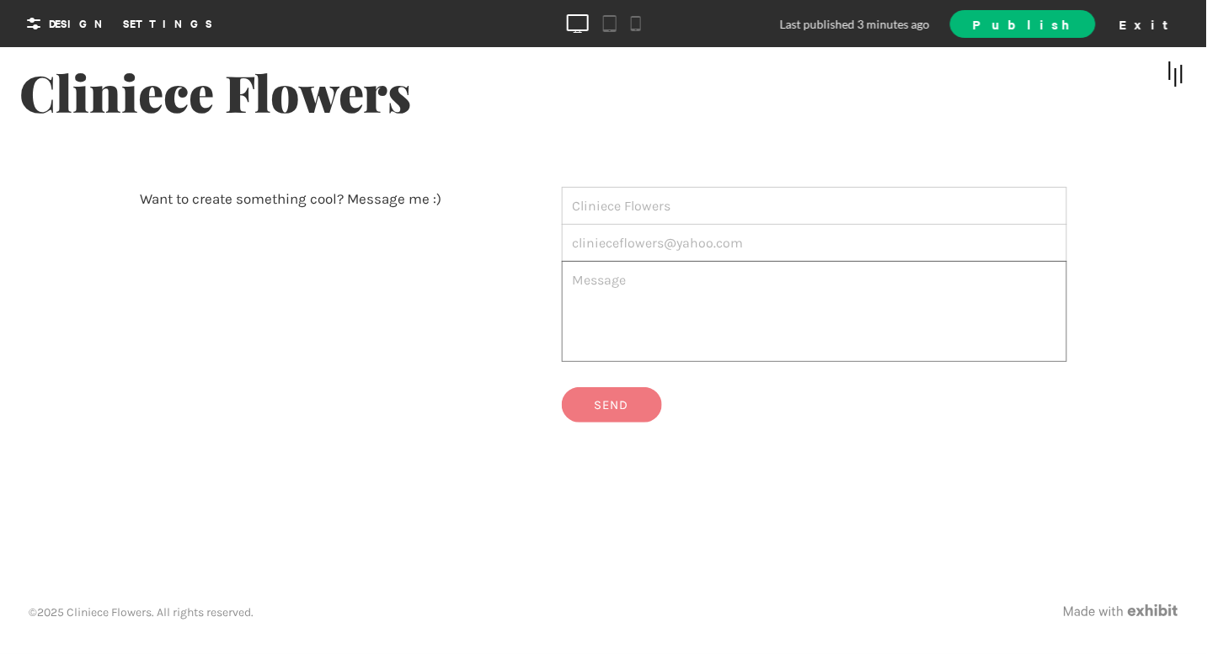
click at [720, 293] on textarea at bounding box center [814, 310] width 505 height 101
click at [1086, 28] on div "Exit" at bounding box center [1150, 23] width 74 height 25
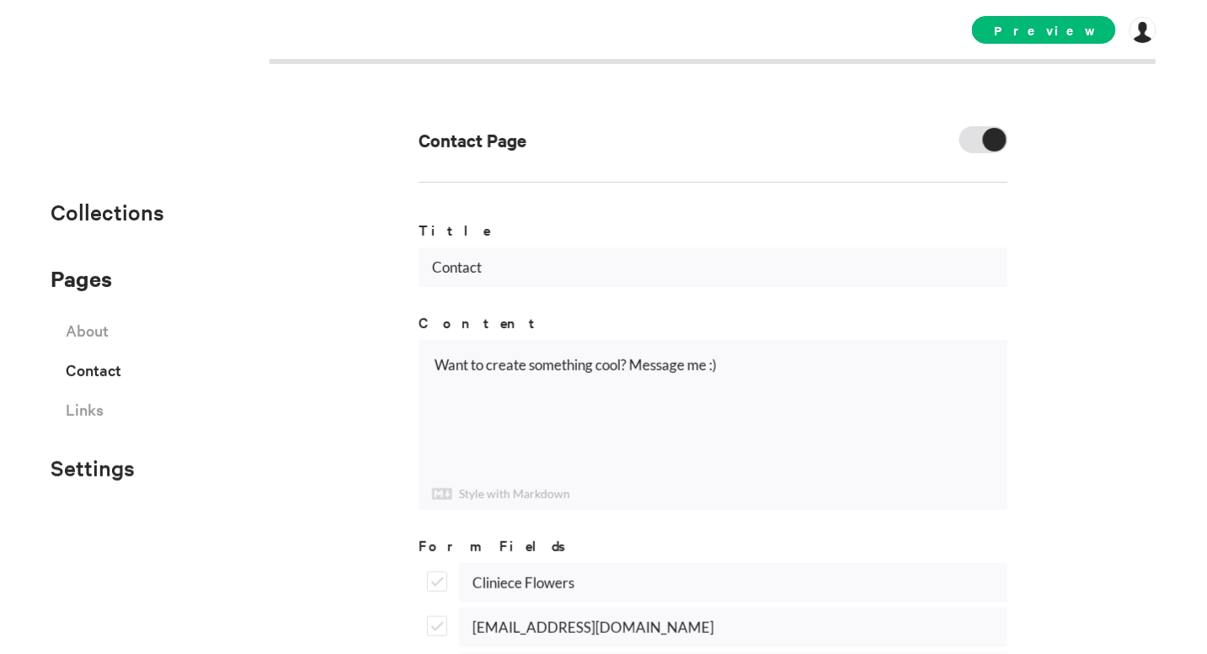
click at [985, 138] on div at bounding box center [995, 140] width 24 height 24
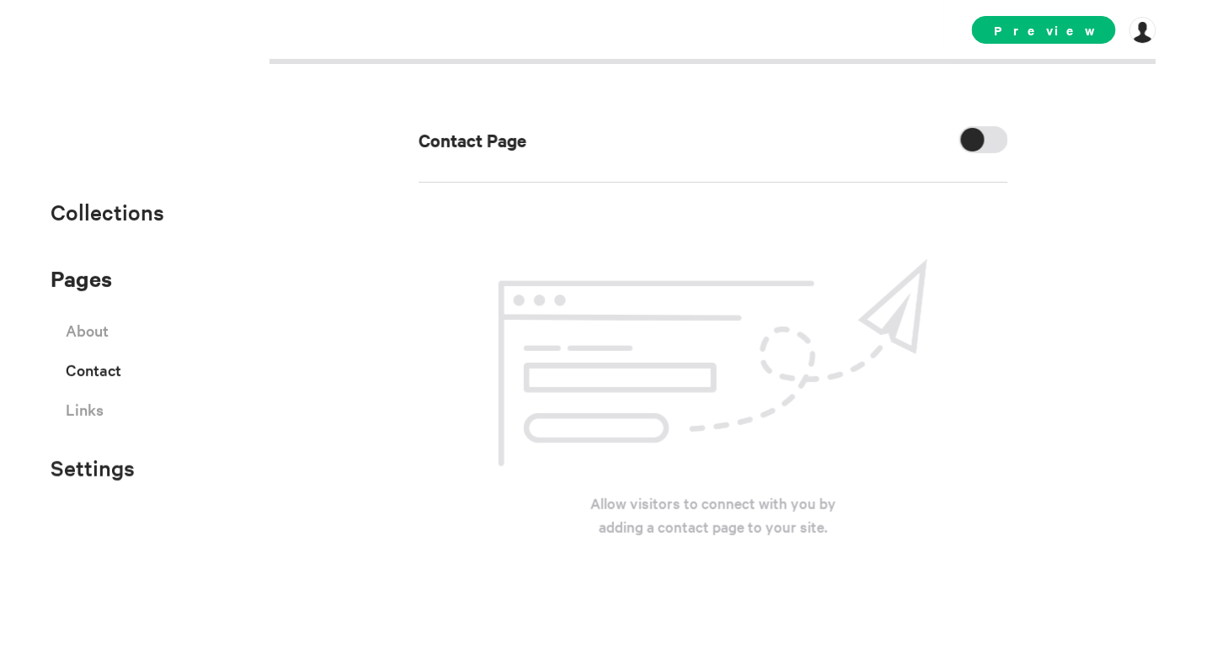
click at [985, 138] on div at bounding box center [983, 139] width 49 height 27
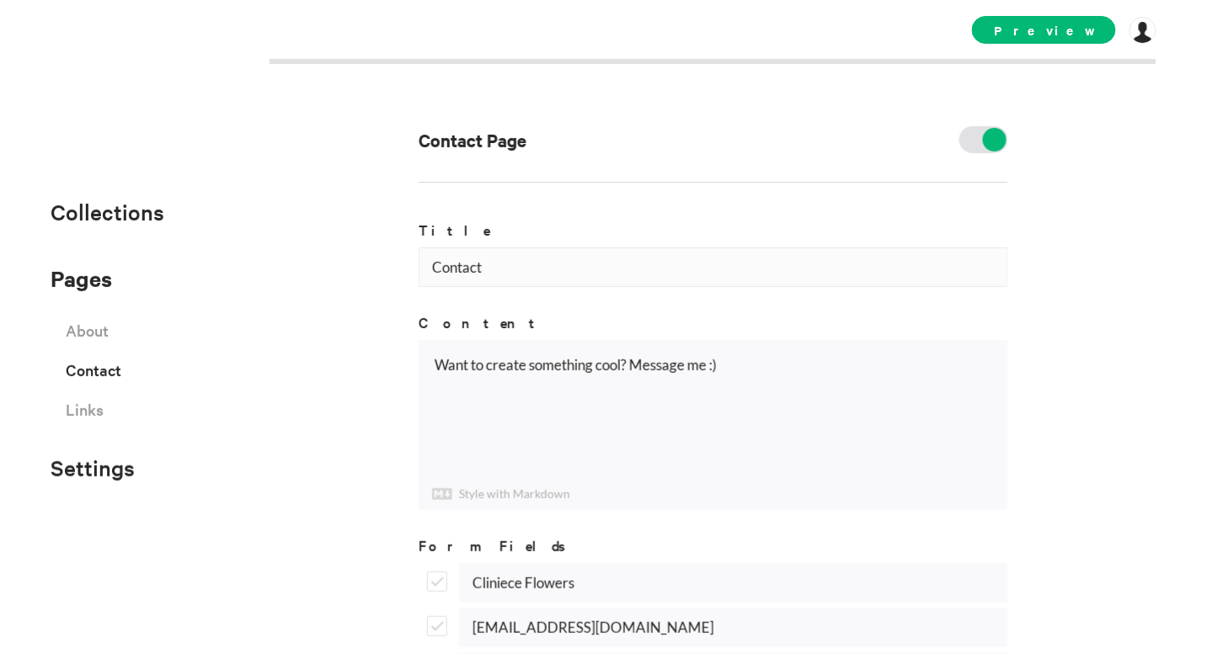
scroll to position [164, 0]
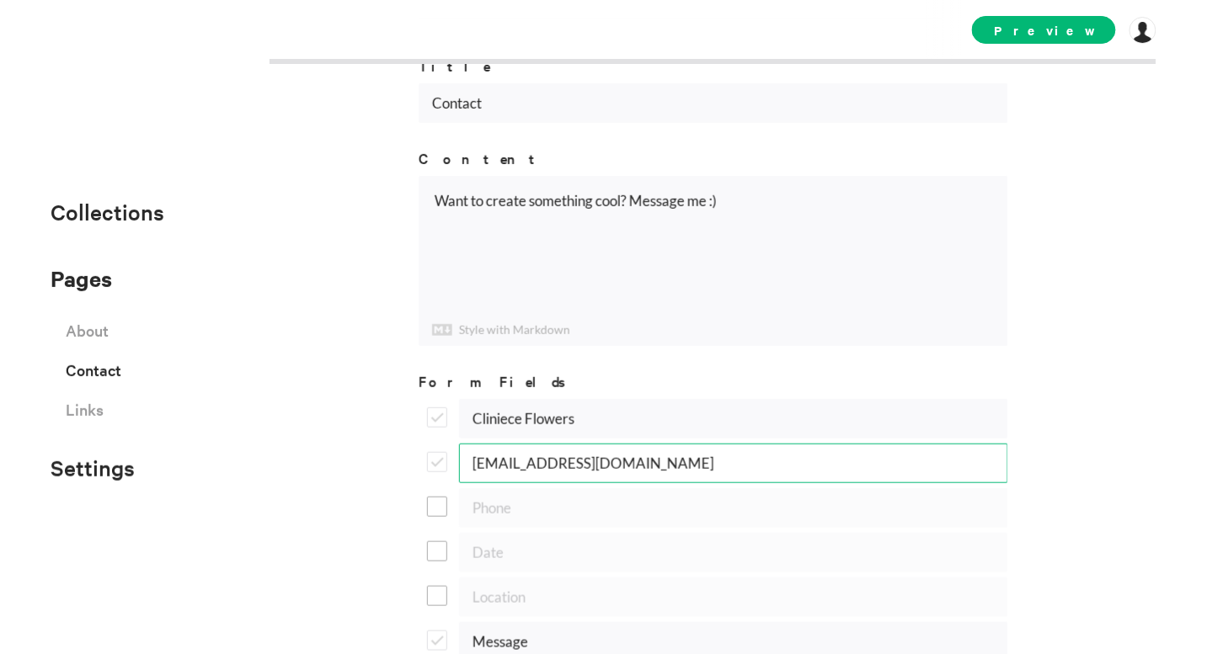
click at [666, 468] on input "[EMAIL_ADDRESS][DOMAIN_NAME]" at bounding box center [733, 464] width 549 height 40
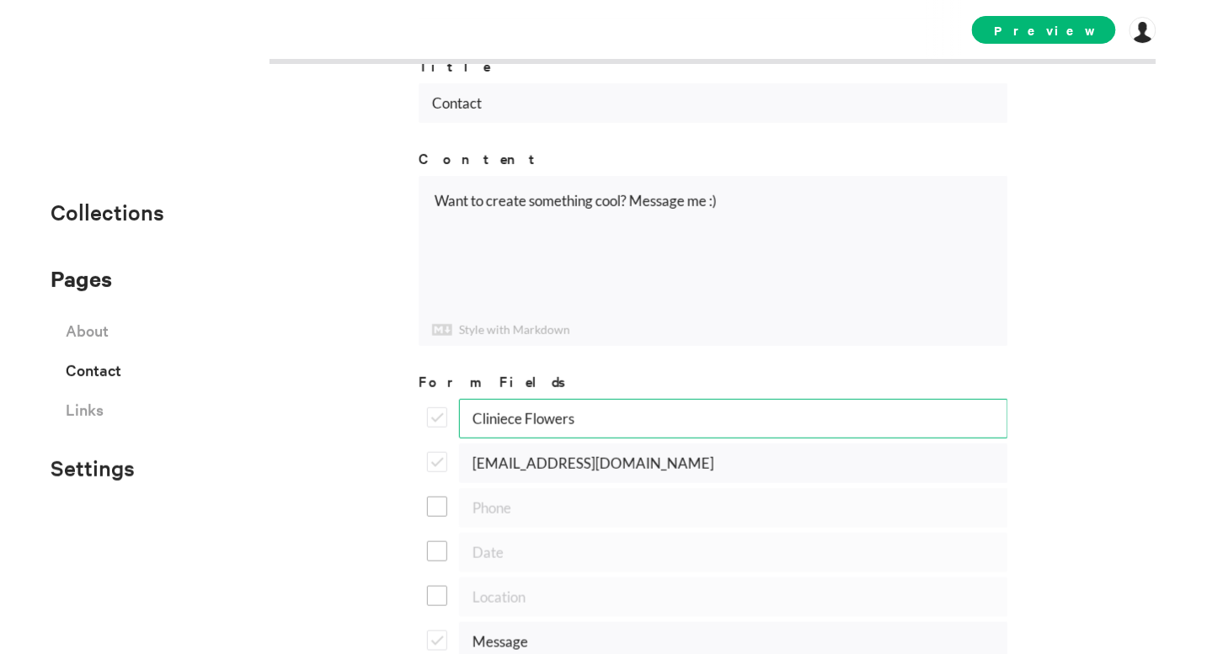
click at [602, 422] on input "Cliniece Flowers" at bounding box center [733, 419] width 549 height 40
click at [668, 376] on h3 "Form Fields" at bounding box center [714, 380] width 590 height 19
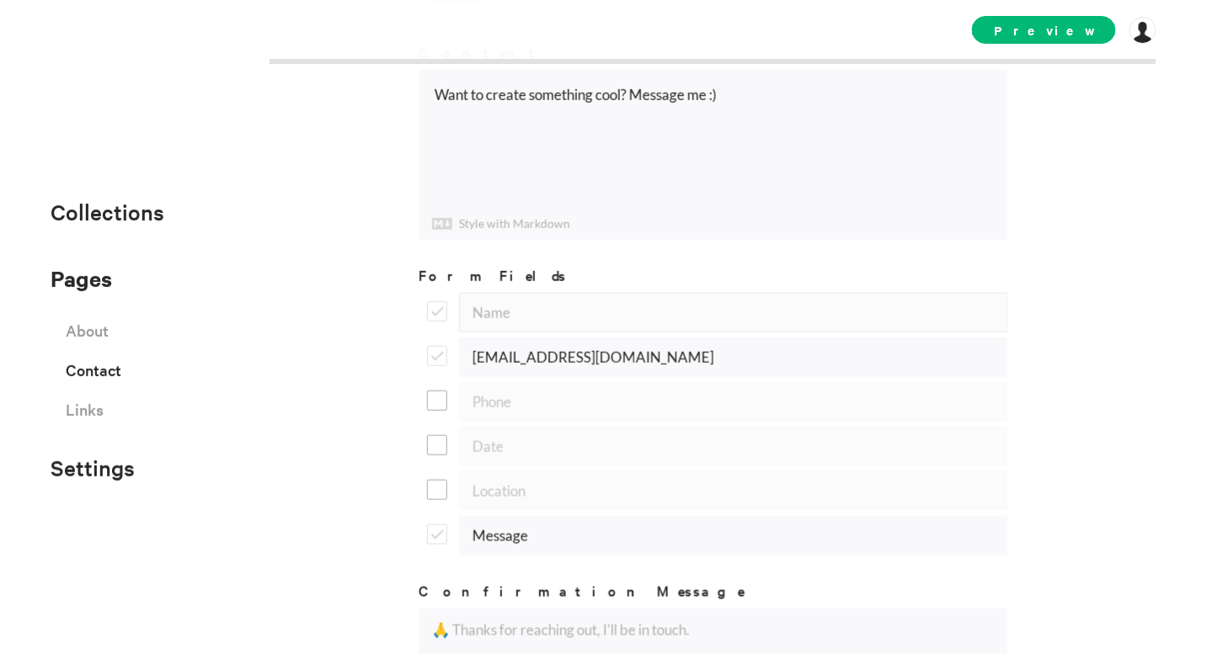
scroll to position [372, 0]
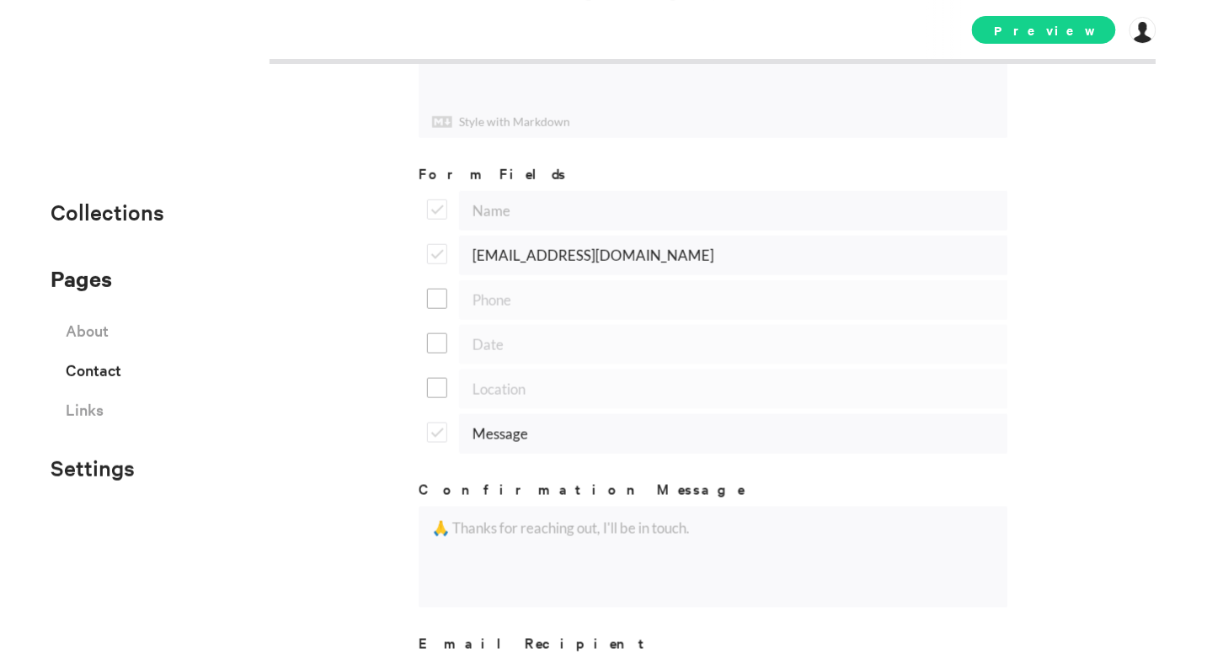
click at [1079, 32] on span "Preview" at bounding box center [1044, 30] width 144 height 28
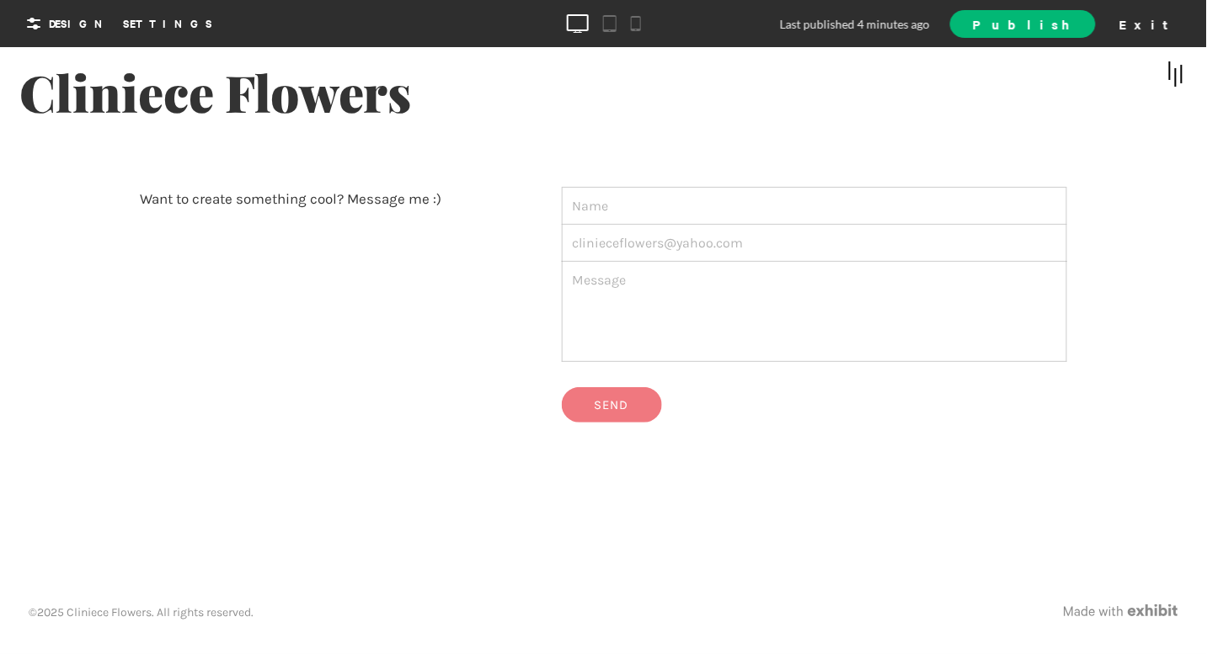
click at [809, 200] on input "text" at bounding box center [814, 205] width 505 height 38
click at [1054, 230] on input "email" at bounding box center [814, 242] width 505 height 38
click at [1086, 19] on div "Exit" at bounding box center [1150, 23] width 74 height 25
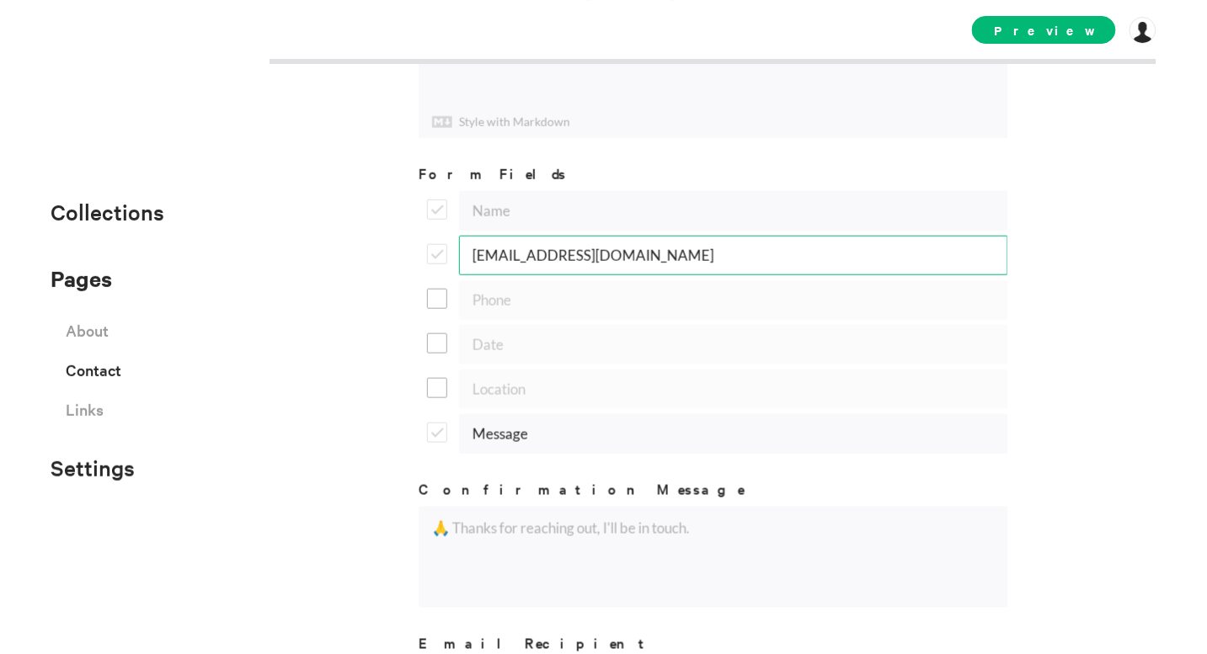
click at [585, 248] on input "[EMAIL_ADDRESS][DOMAIN_NAME]" at bounding box center [733, 256] width 549 height 40
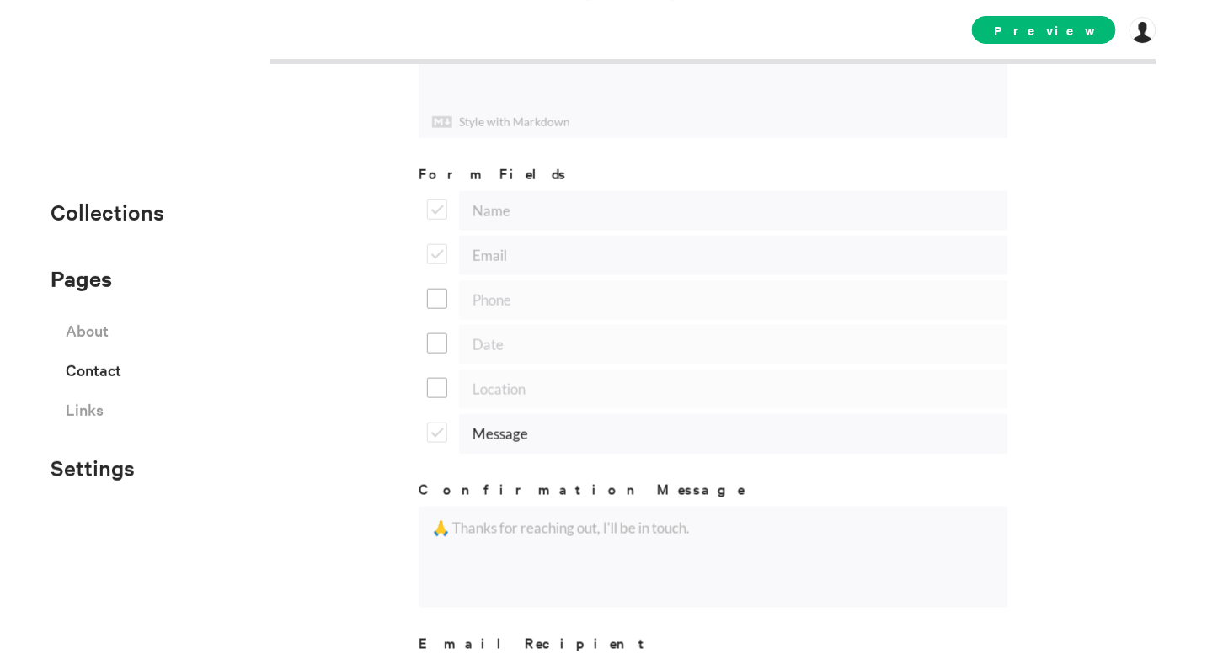
click at [1076, 250] on div "Contact Page Title Contact Content Want to create something cool? Message me :)…" at bounding box center [603, 327] width 1207 height 654
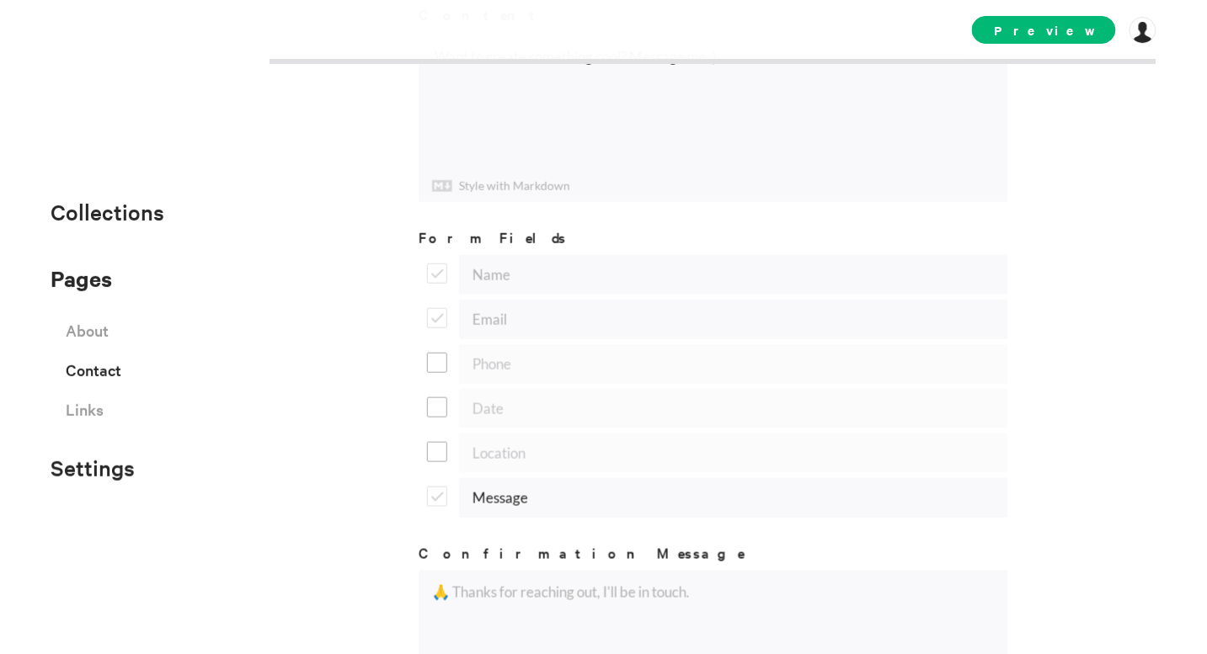
scroll to position [300, 0]
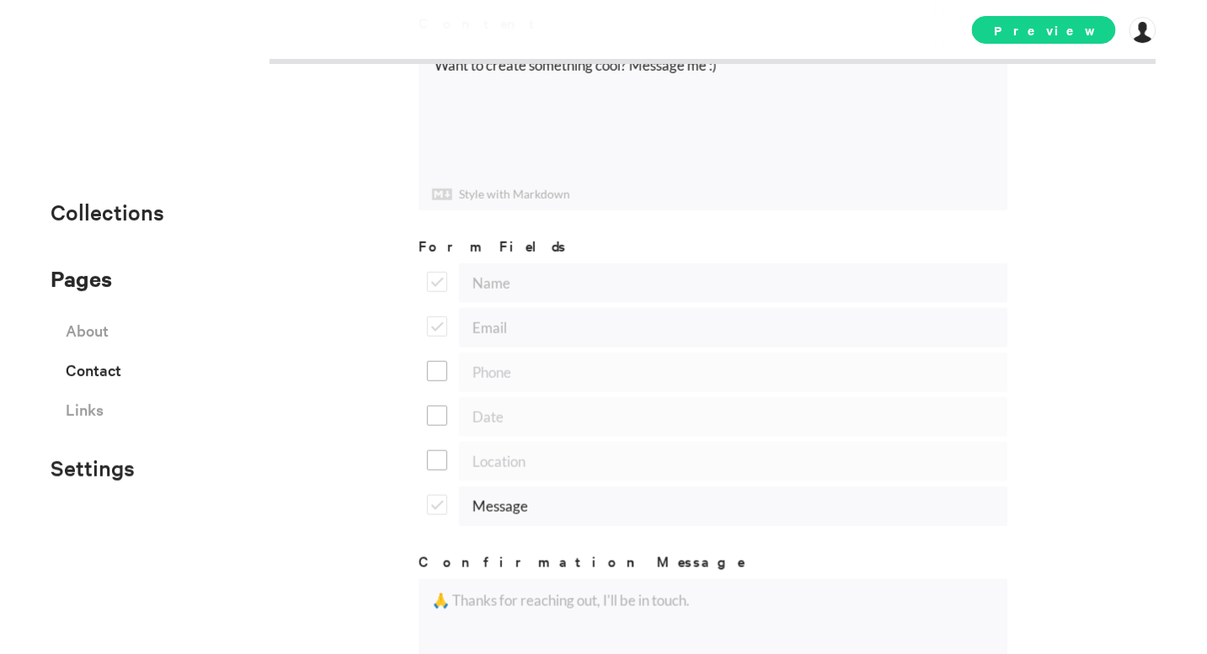
click at [1079, 40] on span "Preview" at bounding box center [1044, 30] width 144 height 28
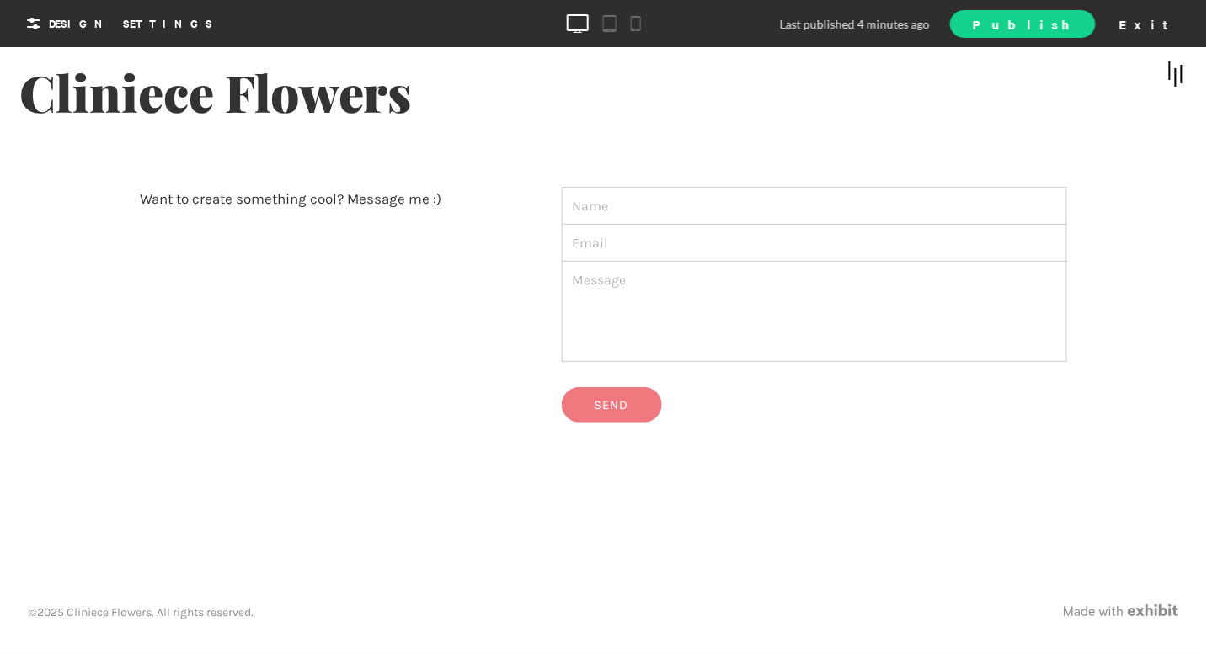
click at [1086, 20] on link "Publish" at bounding box center [1022, 24] width 145 height 28
click at [1086, 17] on div "Exit" at bounding box center [1150, 23] width 74 height 25
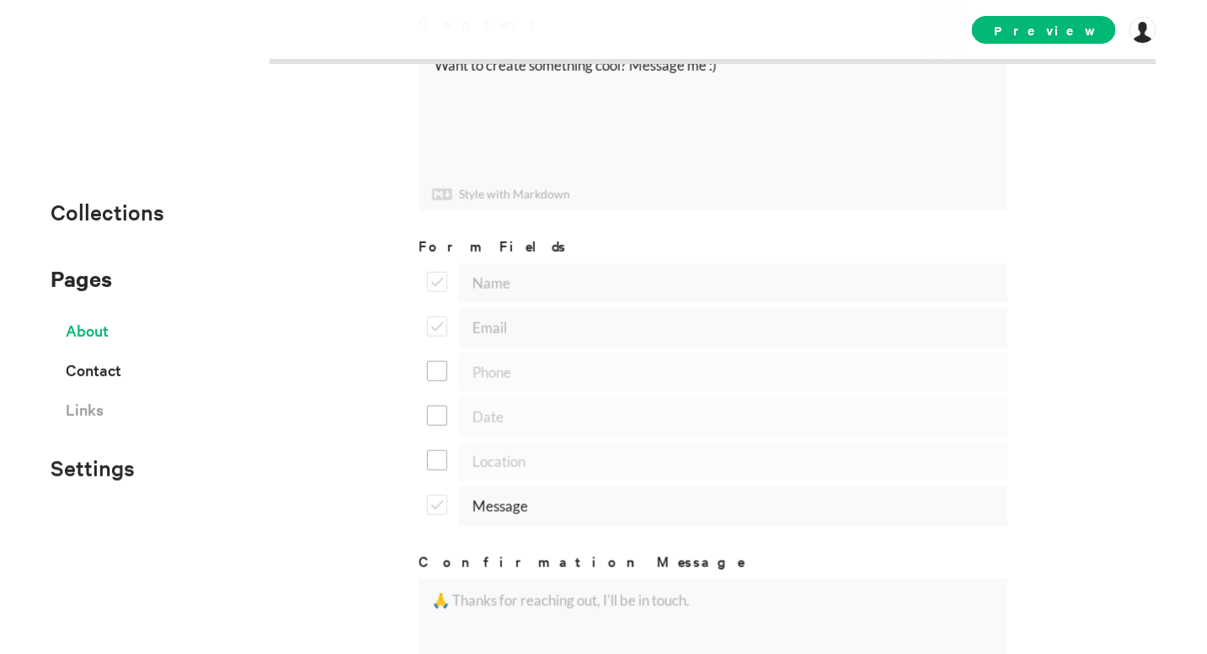
click at [88, 341] on span "About" at bounding box center [87, 330] width 43 height 29
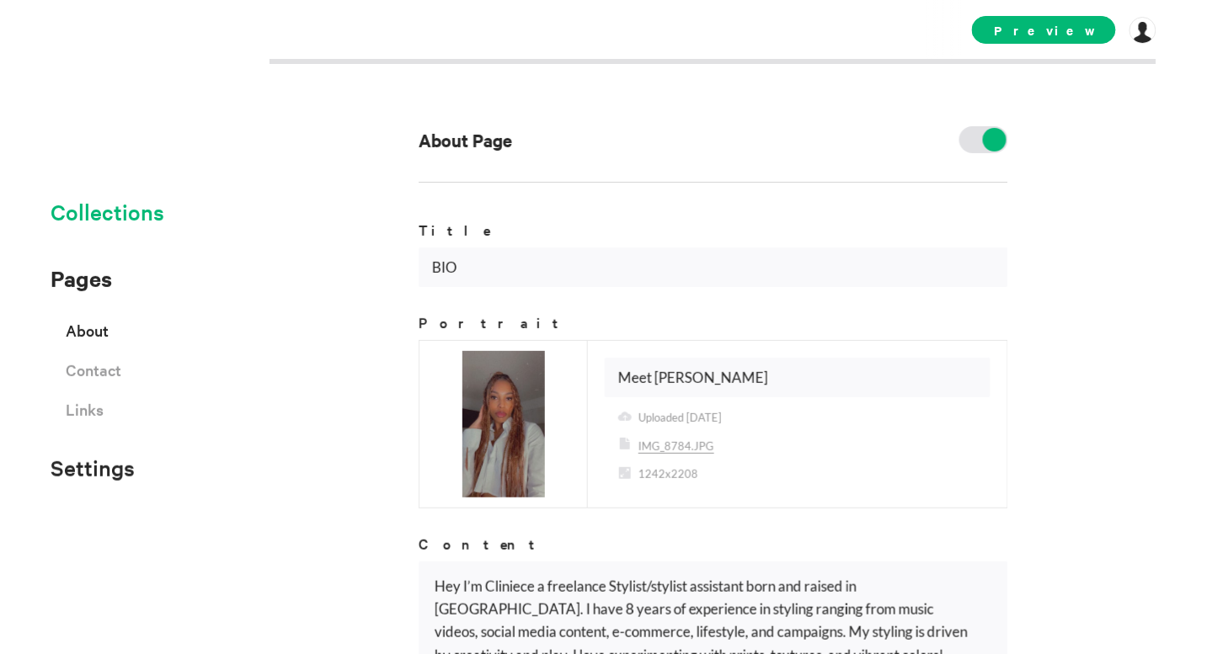
click at [105, 215] on span "Collections" at bounding box center [108, 212] width 114 height 28
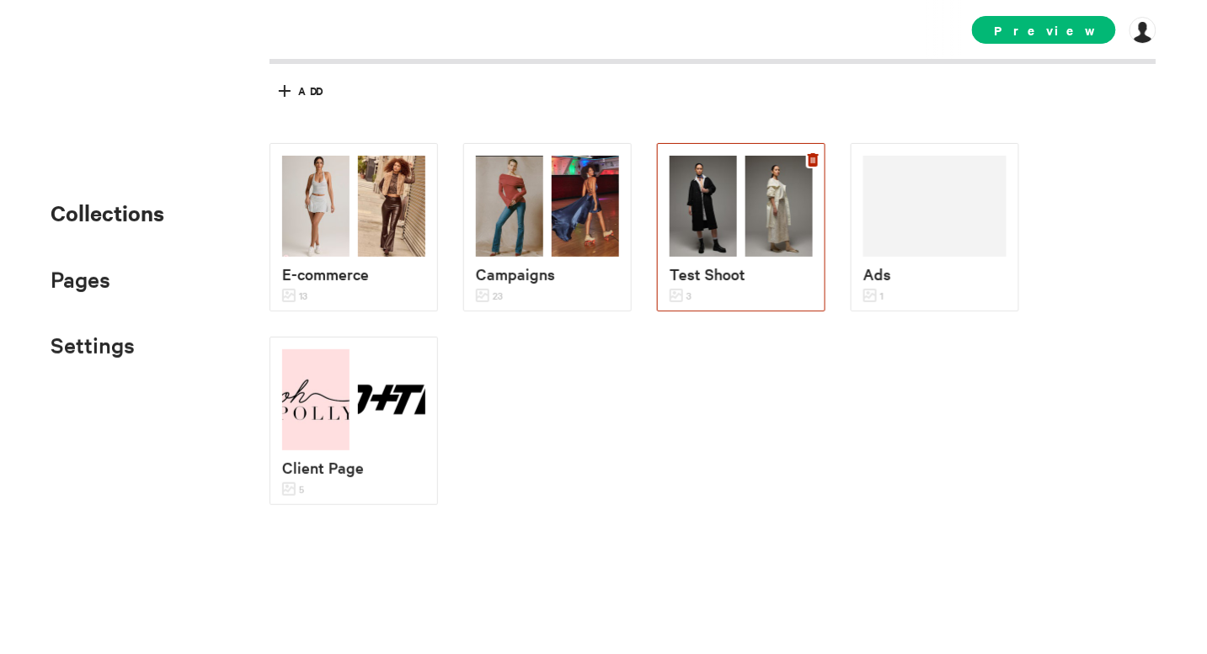
click at [815, 156] on icon at bounding box center [813, 159] width 11 height 13
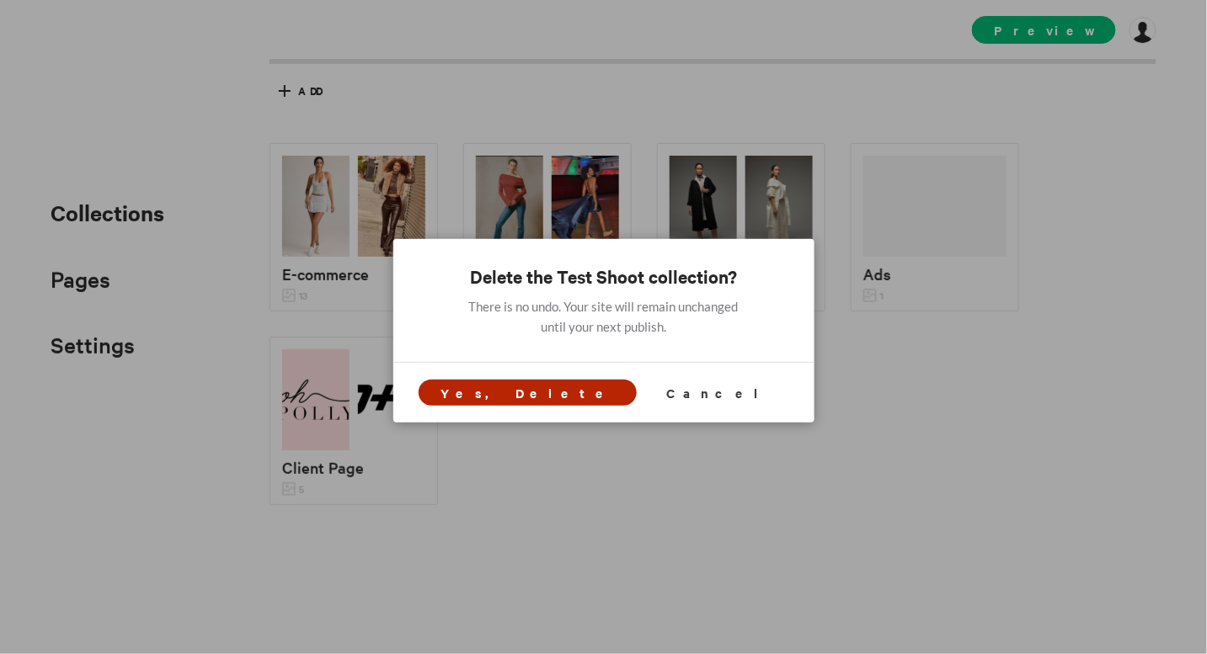
click at [544, 397] on span "Yes, Delete" at bounding box center [526, 393] width 173 height 18
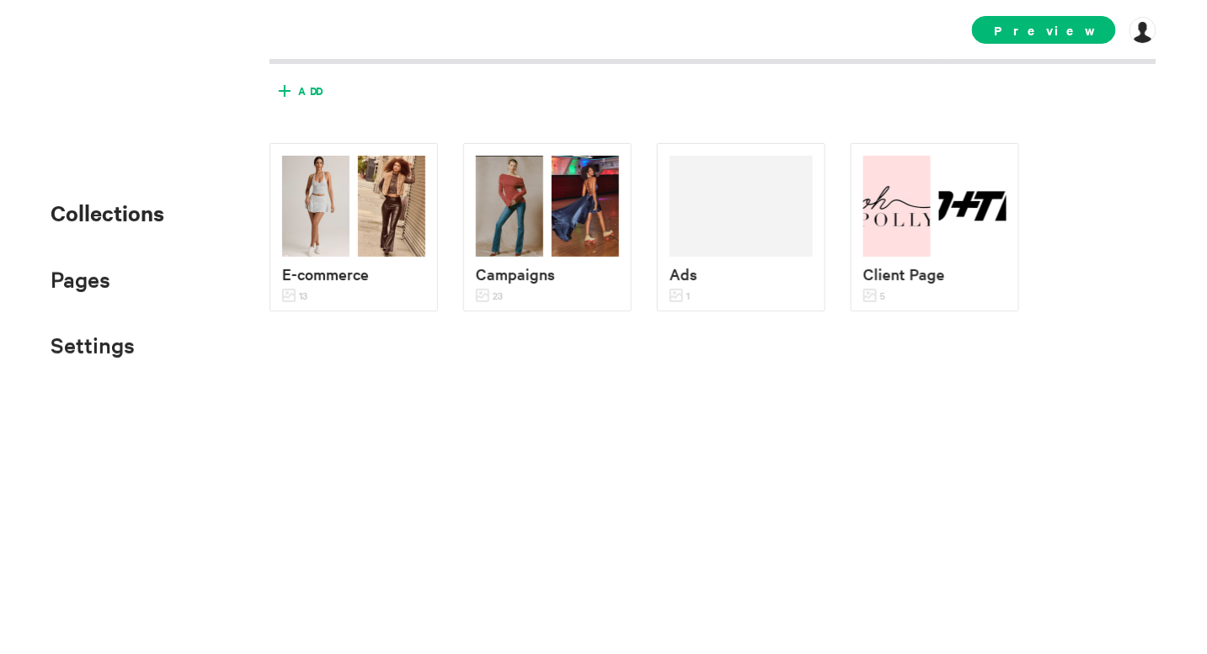
click at [294, 94] on icon at bounding box center [284, 90] width 27 height 27
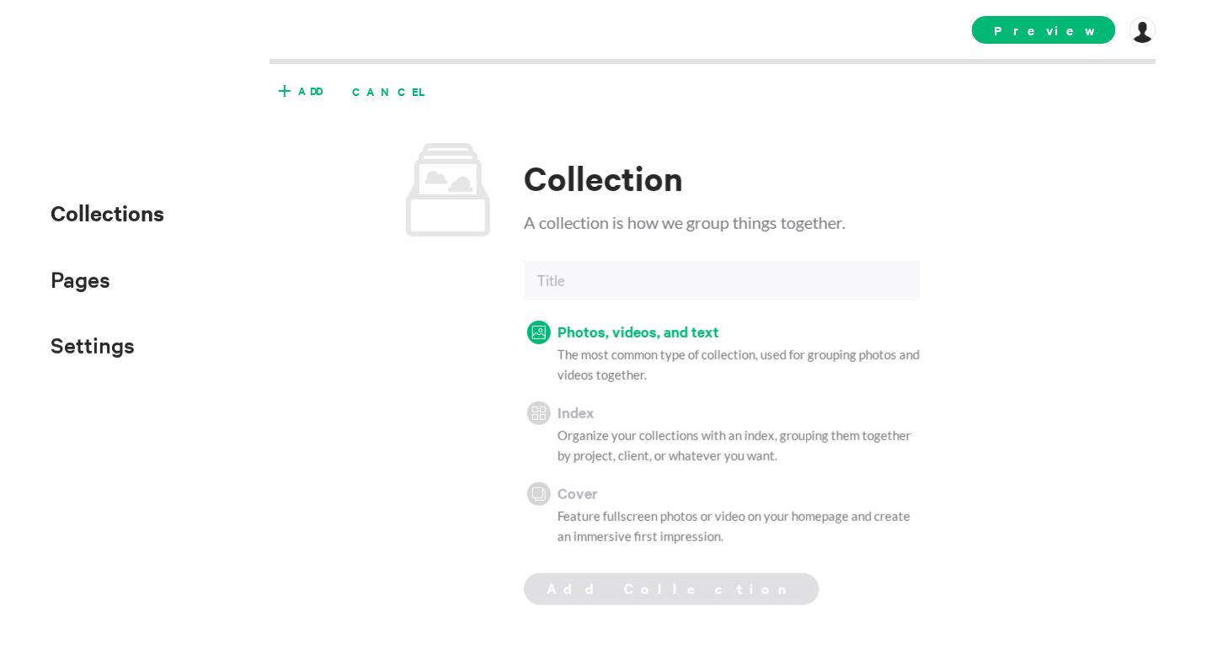
click at [387, 91] on span "Cancel" at bounding box center [394, 91] width 98 height 28
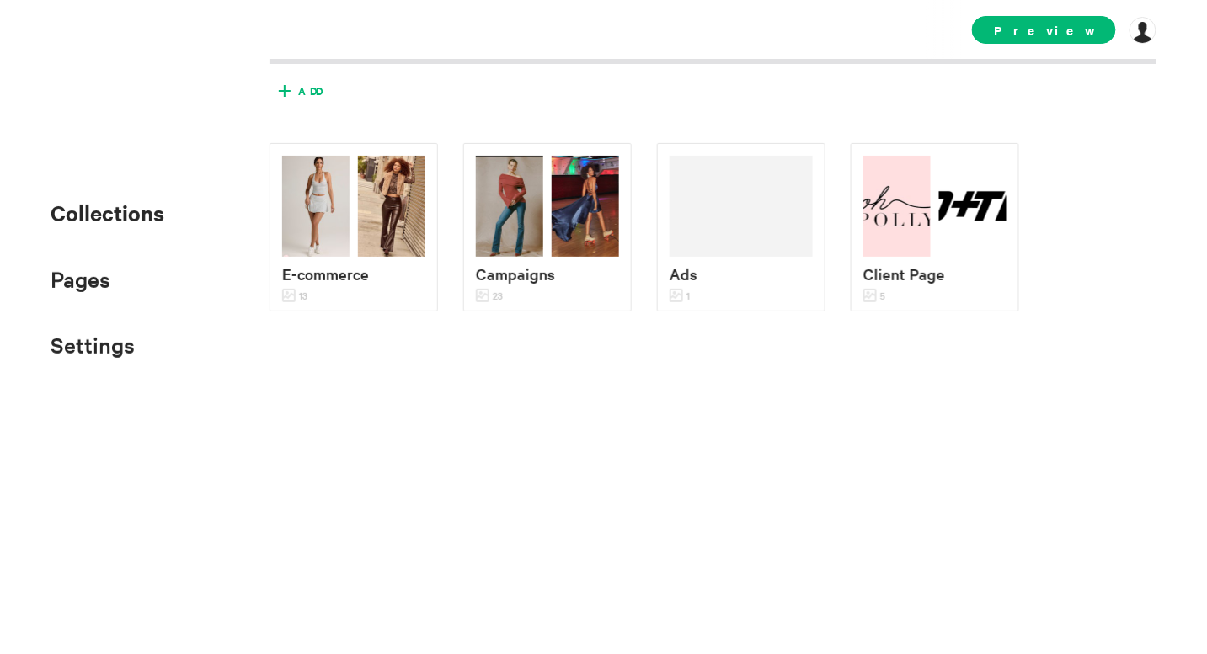
click at [306, 91] on span "Add" at bounding box center [310, 90] width 24 height 15
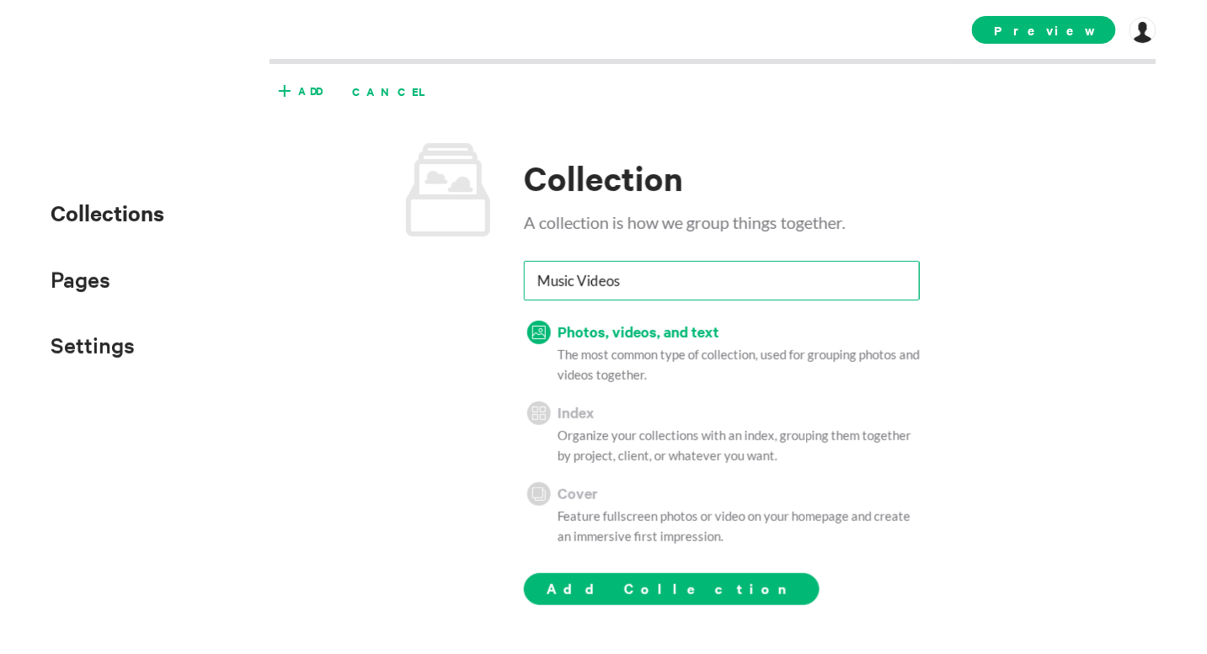
type input "Music Videos"
click at [359, 93] on span "Cancel" at bounding box center [394, 91] width 98 height 28
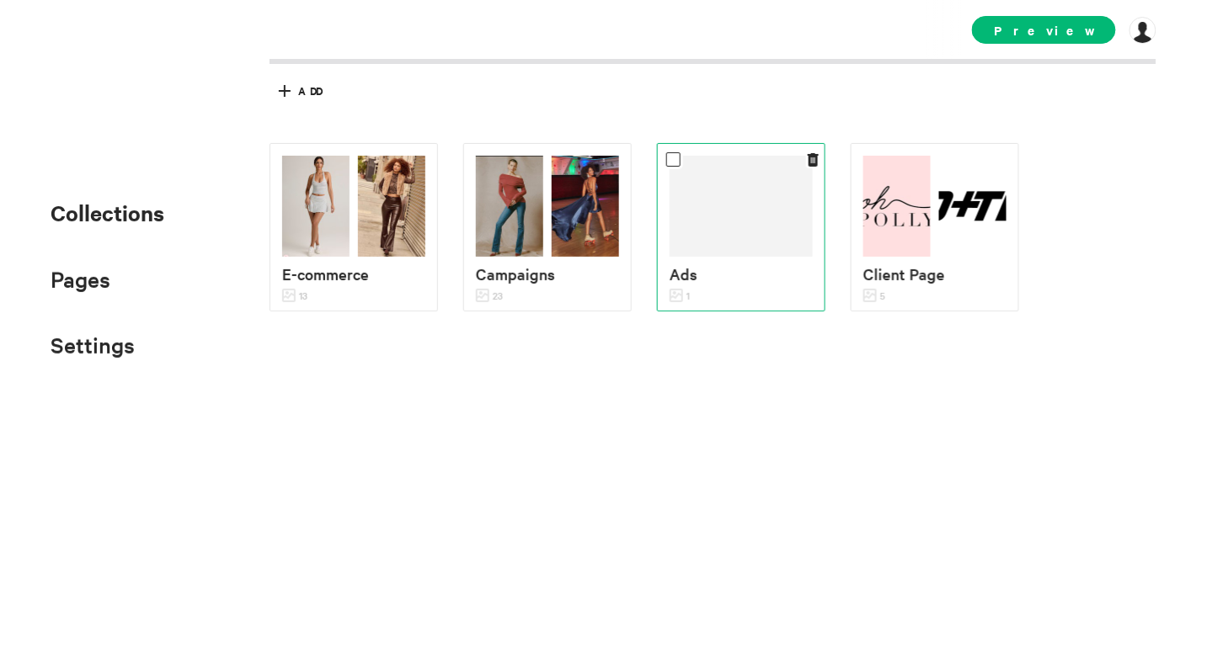
click at [769, 186] on video at bounding box center [741, 206] width 143 height 101
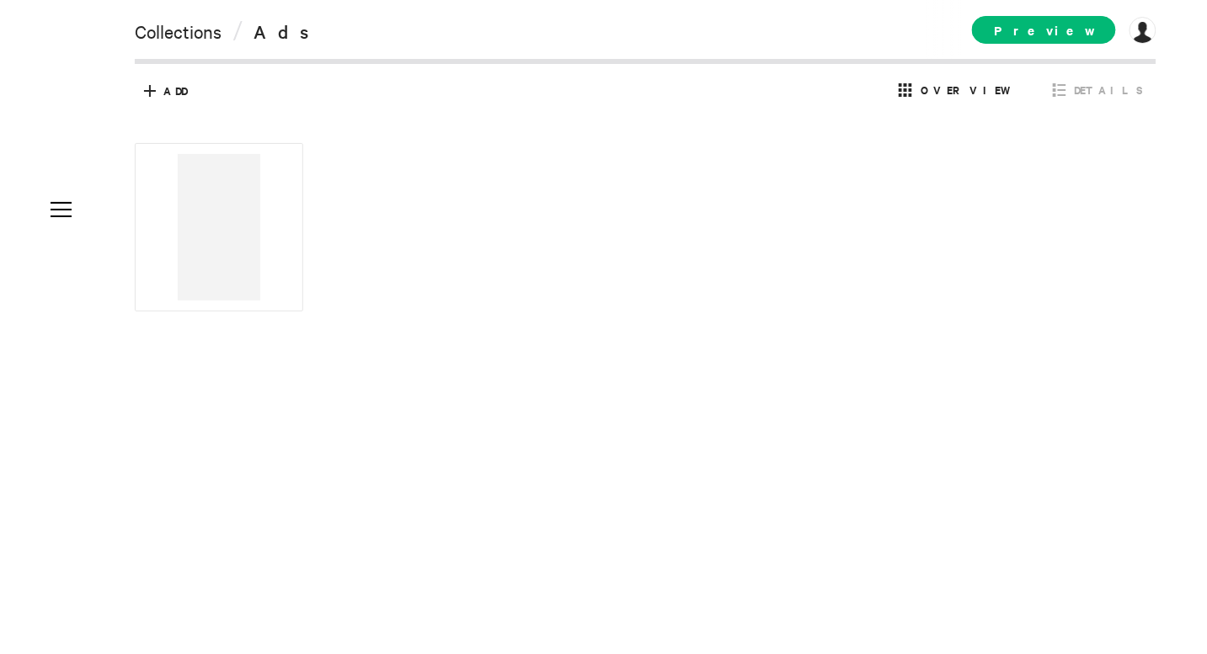
click at [275, 33] on span "Ads" at bounding box center [290, 31] width 72 height 24
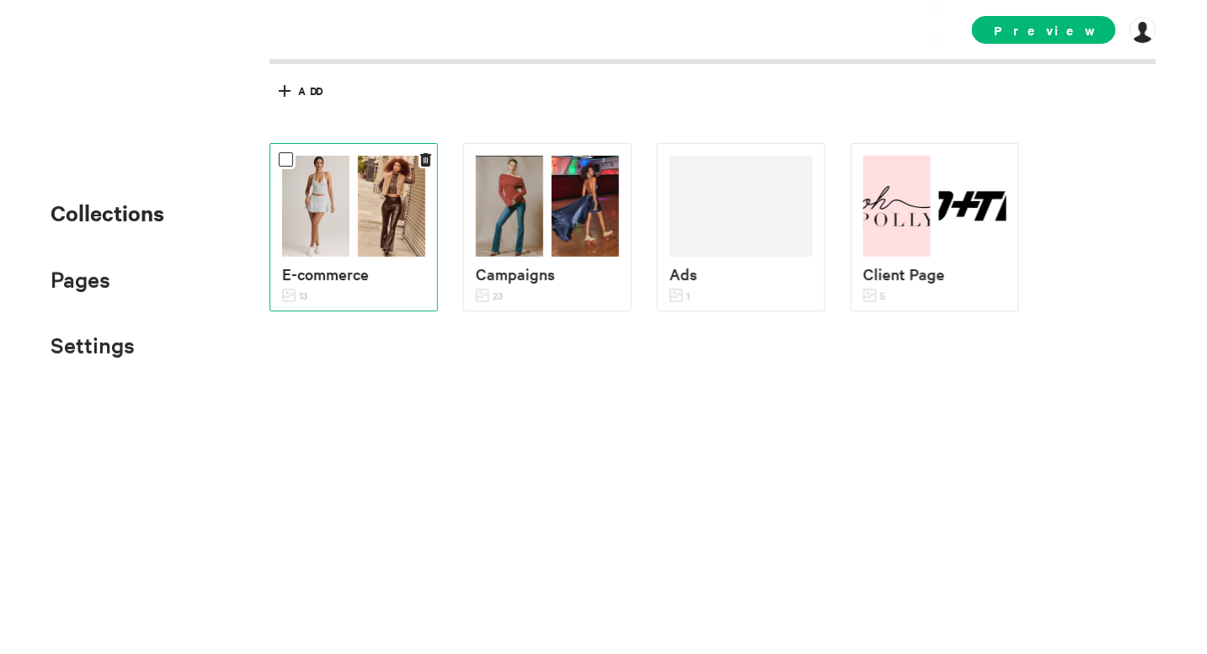
click at [367, 290] on div "13" at bounding box center [353, 295] width 143 height 18
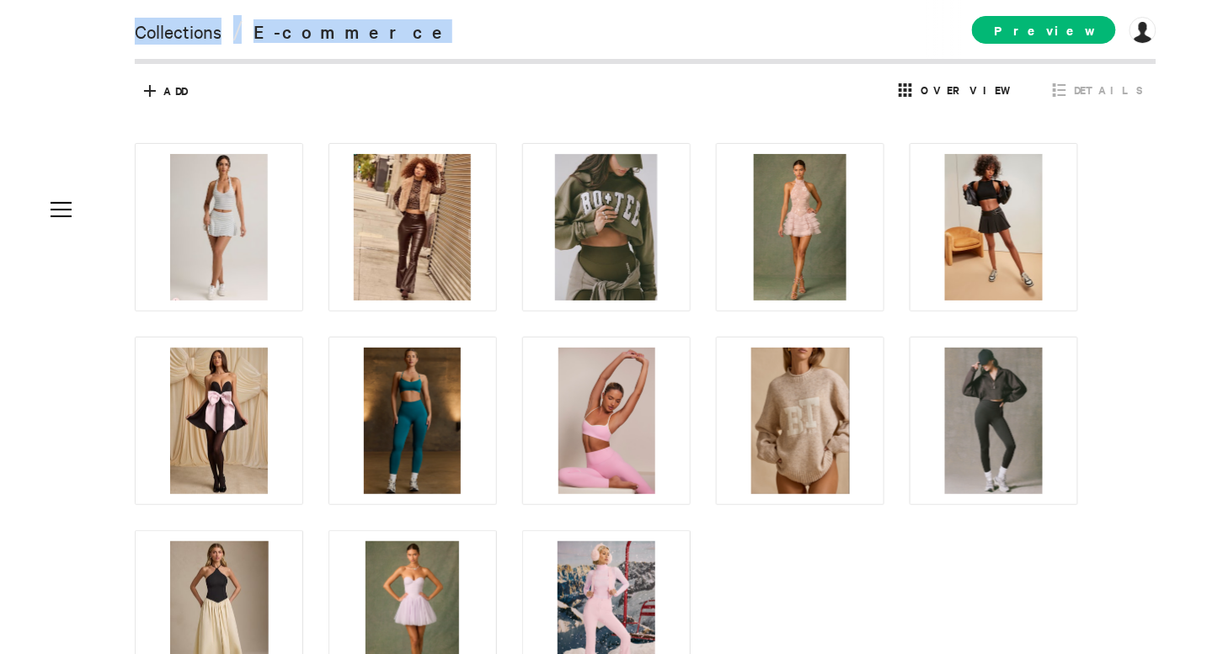
click at [472, 47] on div "Collections / E-commerce Preview [DOMAIN_NAME] [DOMAIN_NAME] Subscription Colla…" at bounding box center [578, 32] width 1156 height 64
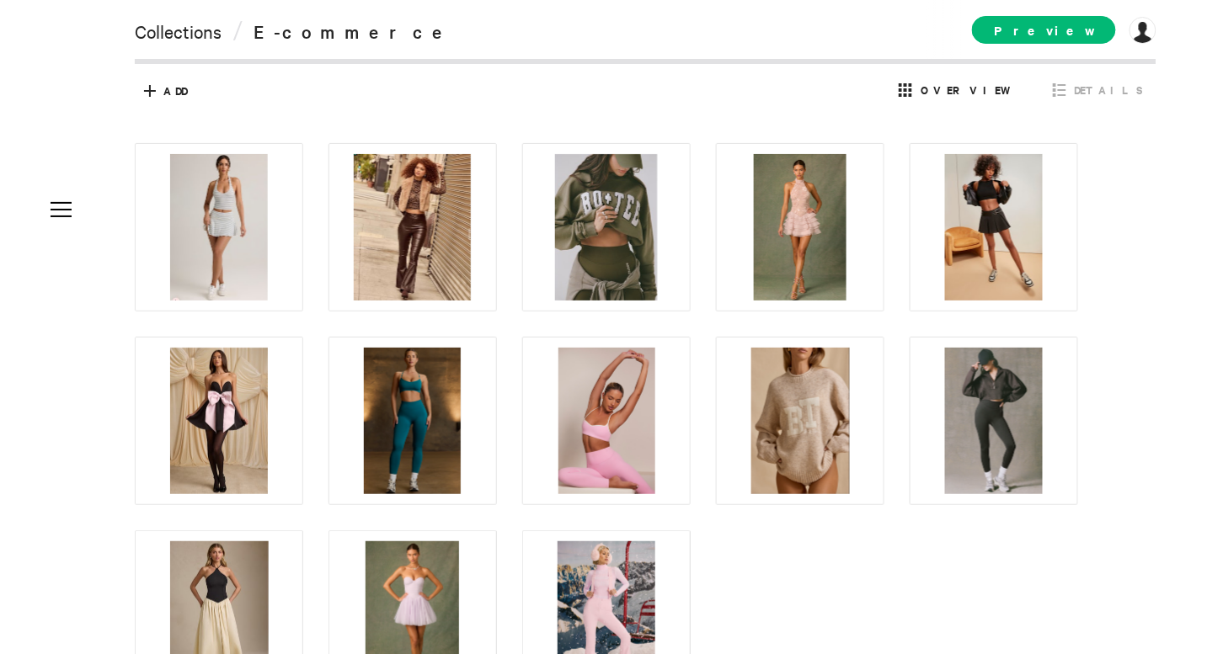
click at [108, 220] on div "Collections Pages About Contact Links Settings SEO Domain Add-ons Collections /…" at bounding box center [603, 327] width 1207 height 654
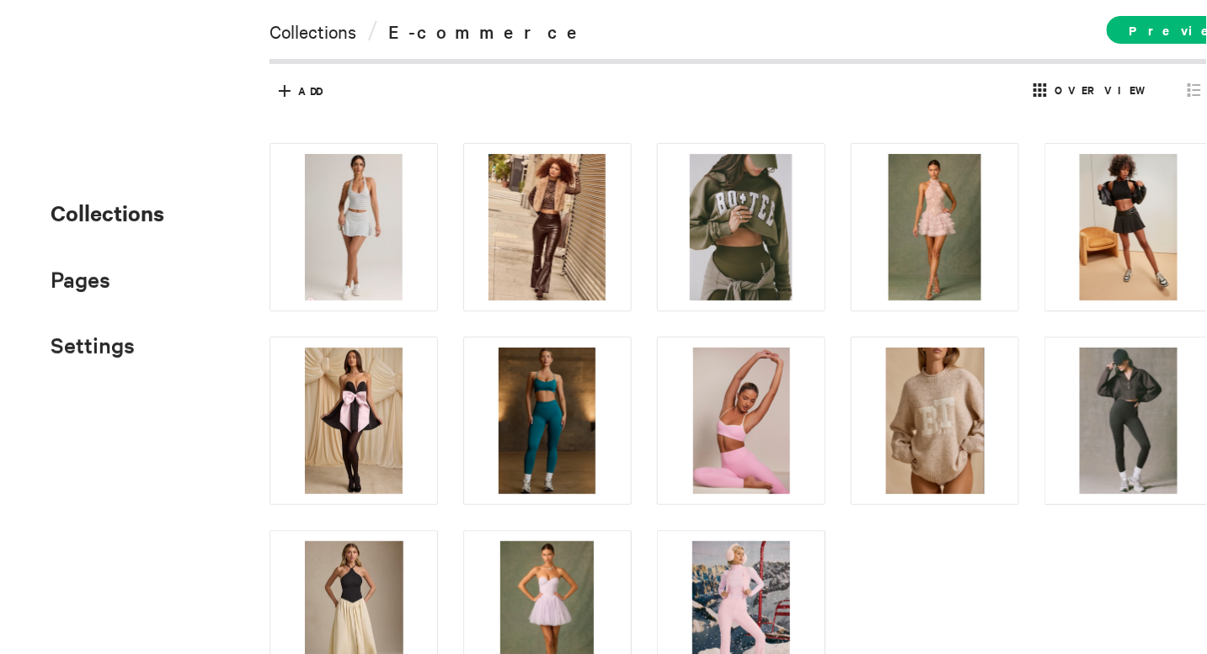
click at [141, 220] on span "Collections" at bounding box center [108, 212] width 114 height 29
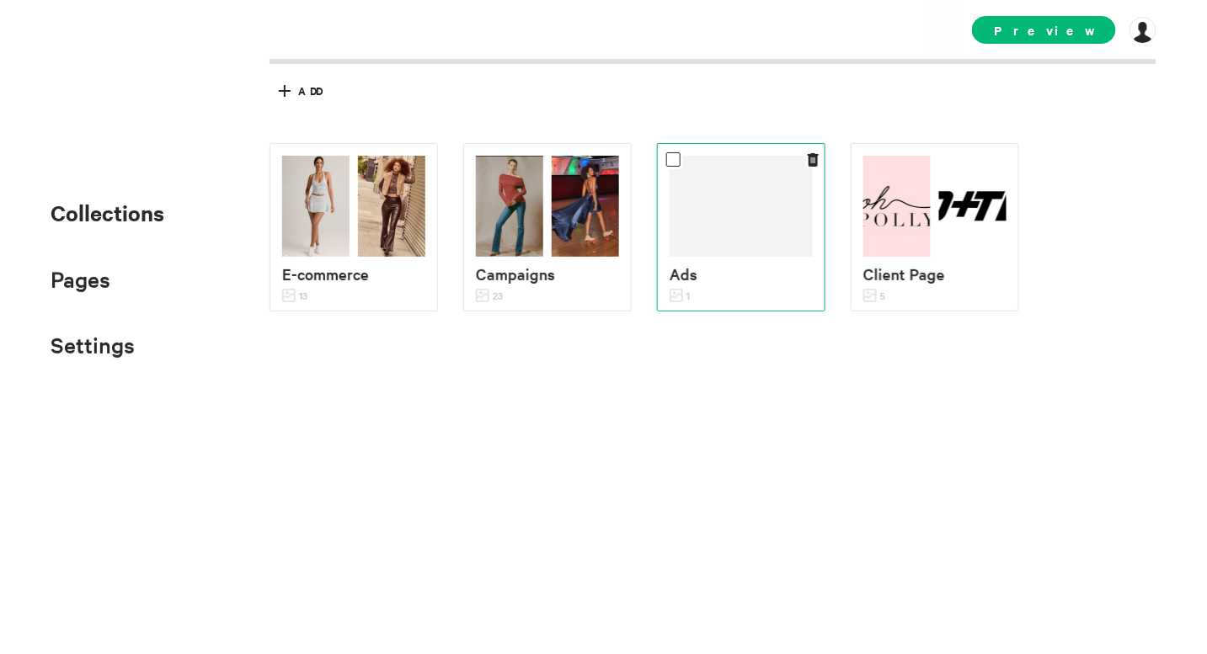
click at [767, 264] on p "Ads" at bounding box center [741, 274] width 143 height 24
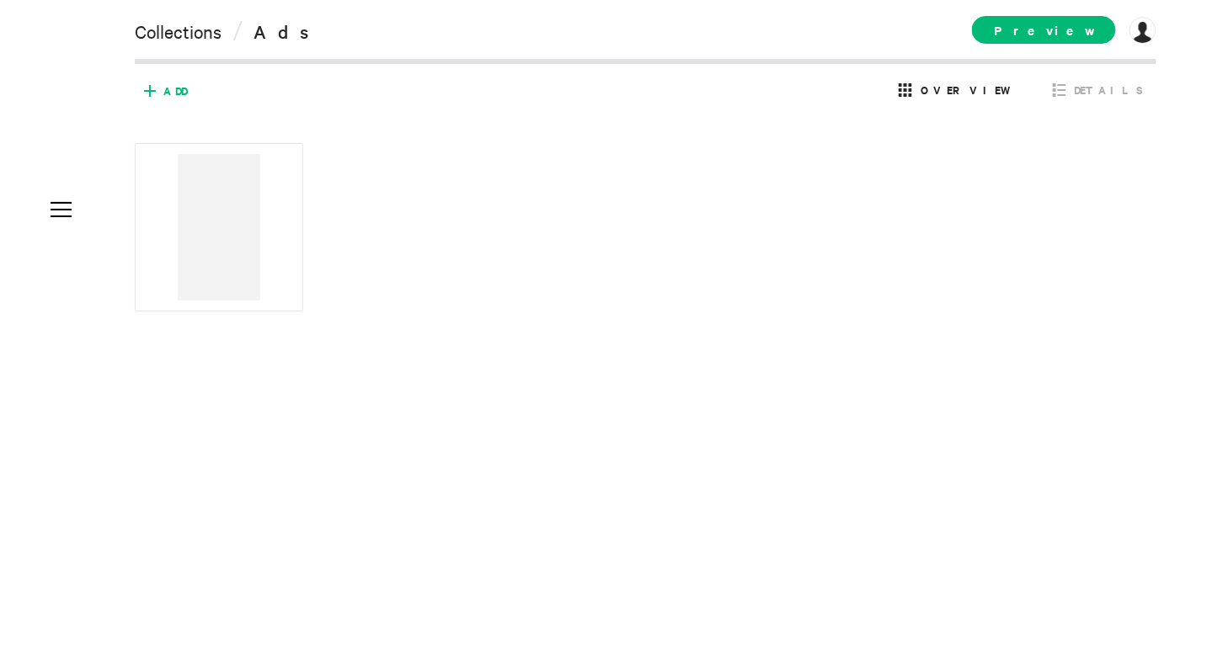
click at [168, 94] on span "Add" at bounding box center [175, 90] width 24 height 15
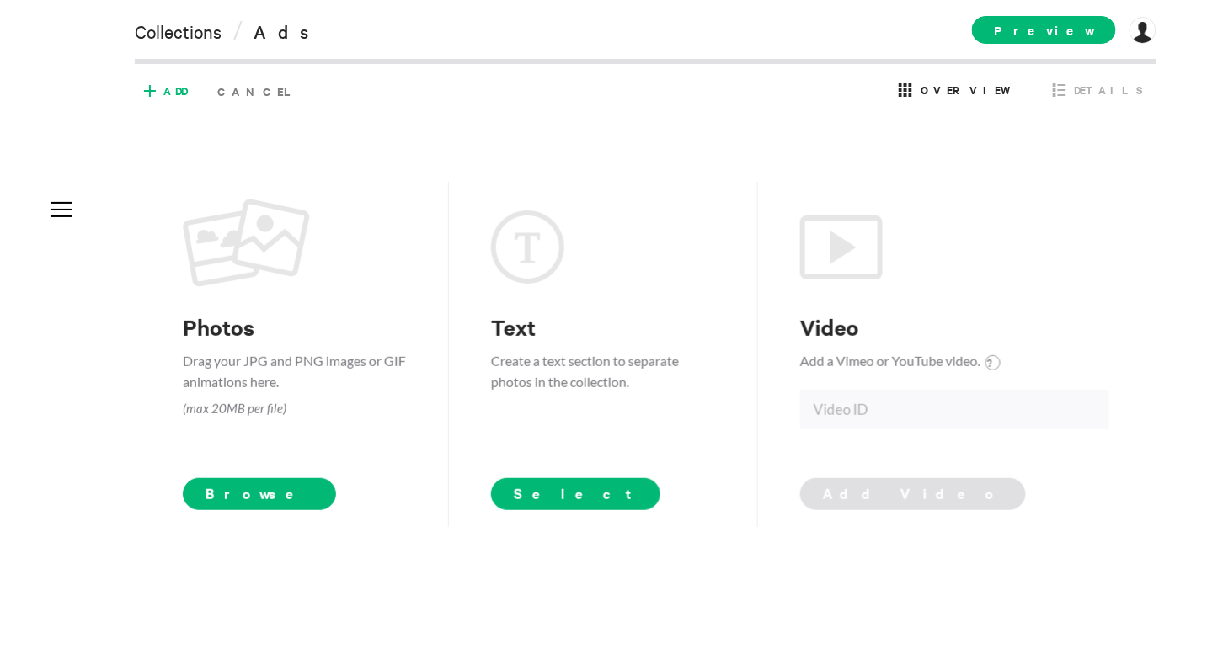
click at [872, 430] on form "Video Add a Vimeo or YouTube video. ? Add Video" at bounding box center [954, 355] width 309 height 312
click at [871, 408] on input at bounding box center [954, 410] width 309 height 40
paste input "g6xvHG8nd5U?si=W_KA-rPENfBTNWcG"
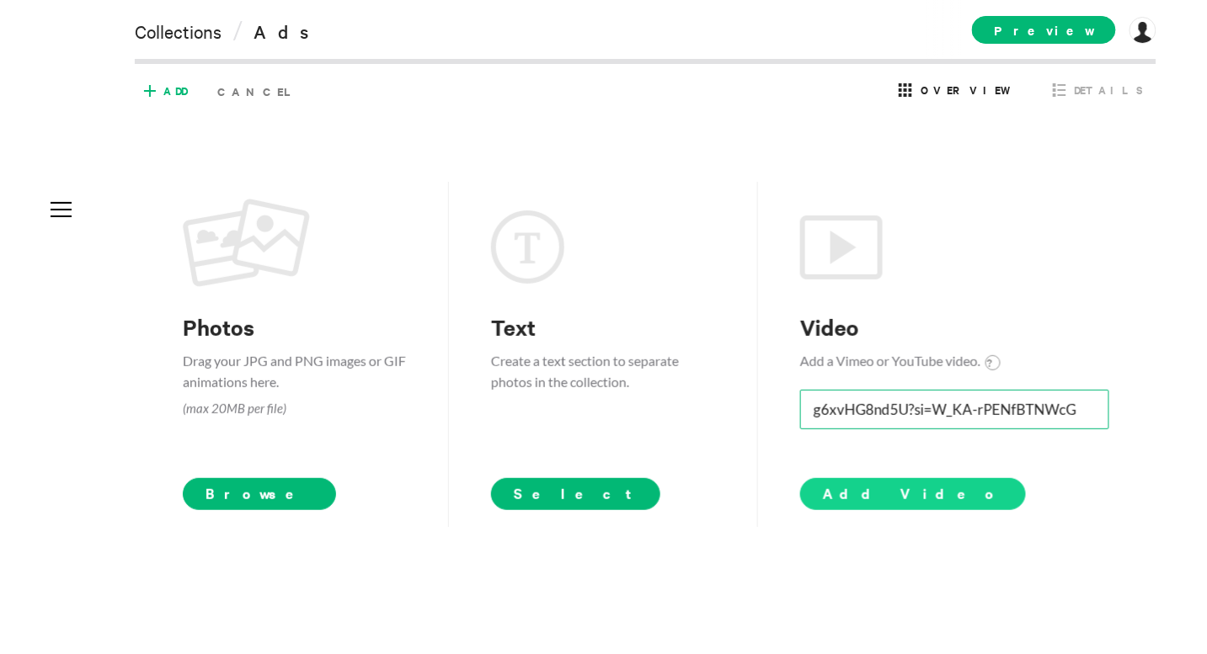
type input "g6xvHG8nd5U?si=W_KA-rPENfBTNWcG"
click at [861, 498] on span "Add Video" at bounding box center [913, 493] width 180 height 20
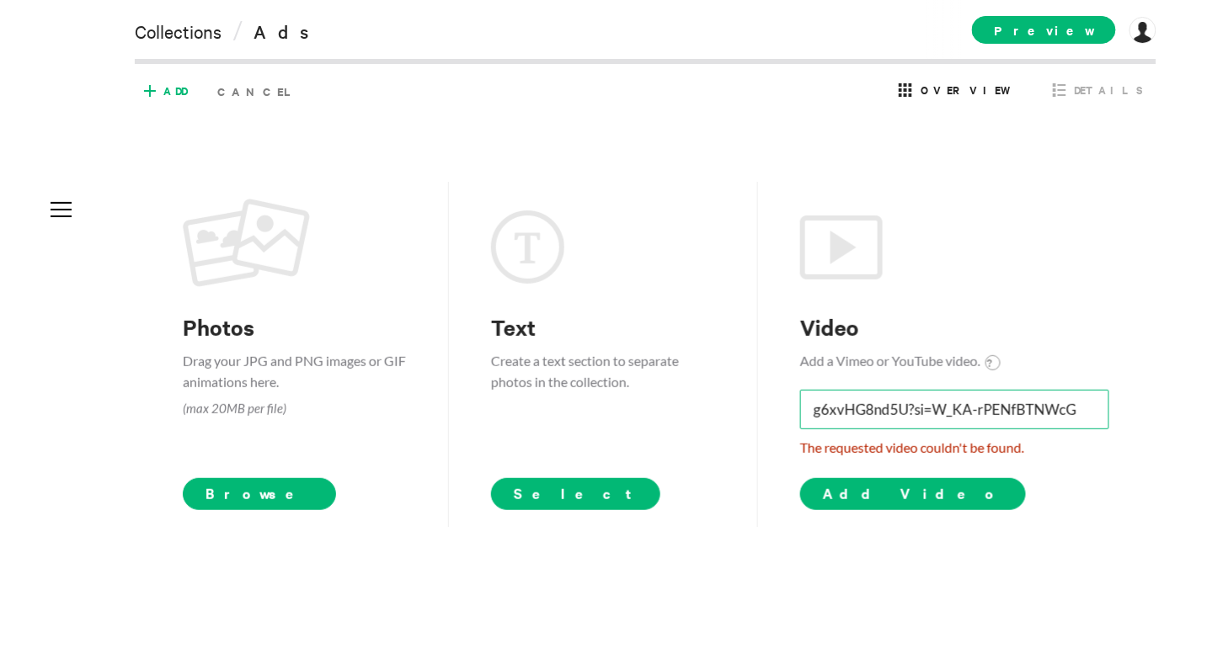
click at [956, 414] on input "g6xvHG8nd5U?si=W_KA-rPENfBTNWcG" at bounding box center [954, 410] width 309 height 40
click at [954, 409] on input "g6xvHG8nd5U?si=W_KA-rPENfBTNWcG" at bounding box center [954, 410] width 309 height 40
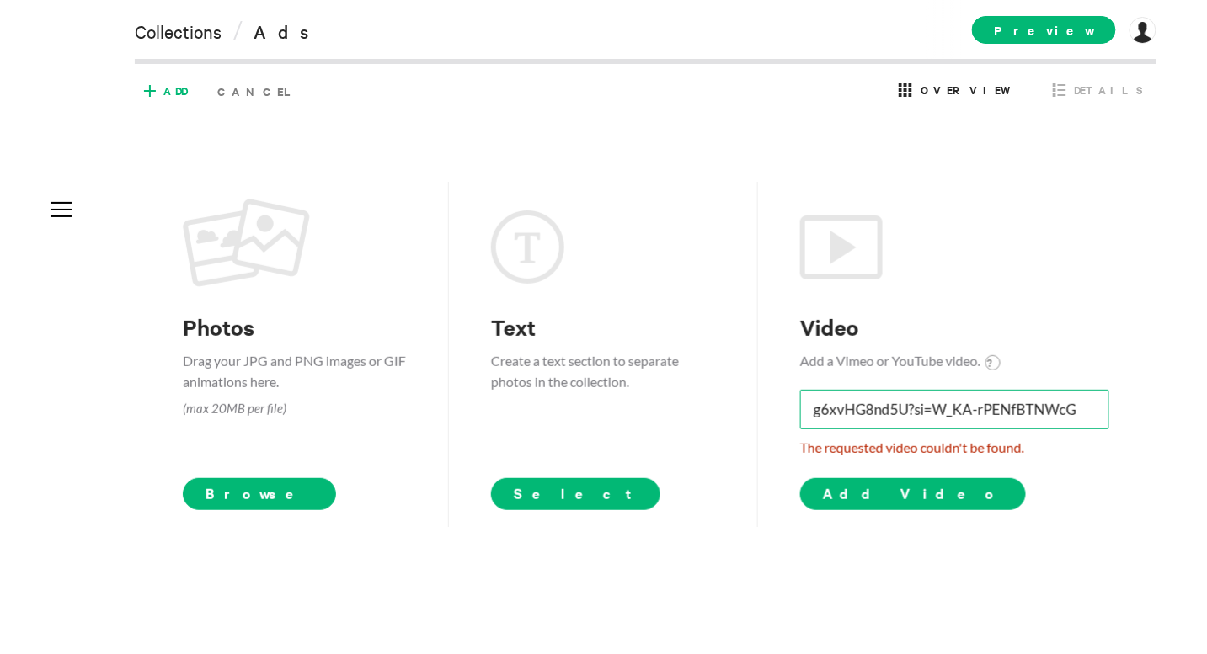
click at [954, 409] on input "g6xvHG8nd5U?si=W_KA-rPENfBTNWcG" at bounding box center [954, 410] width 309 height 40
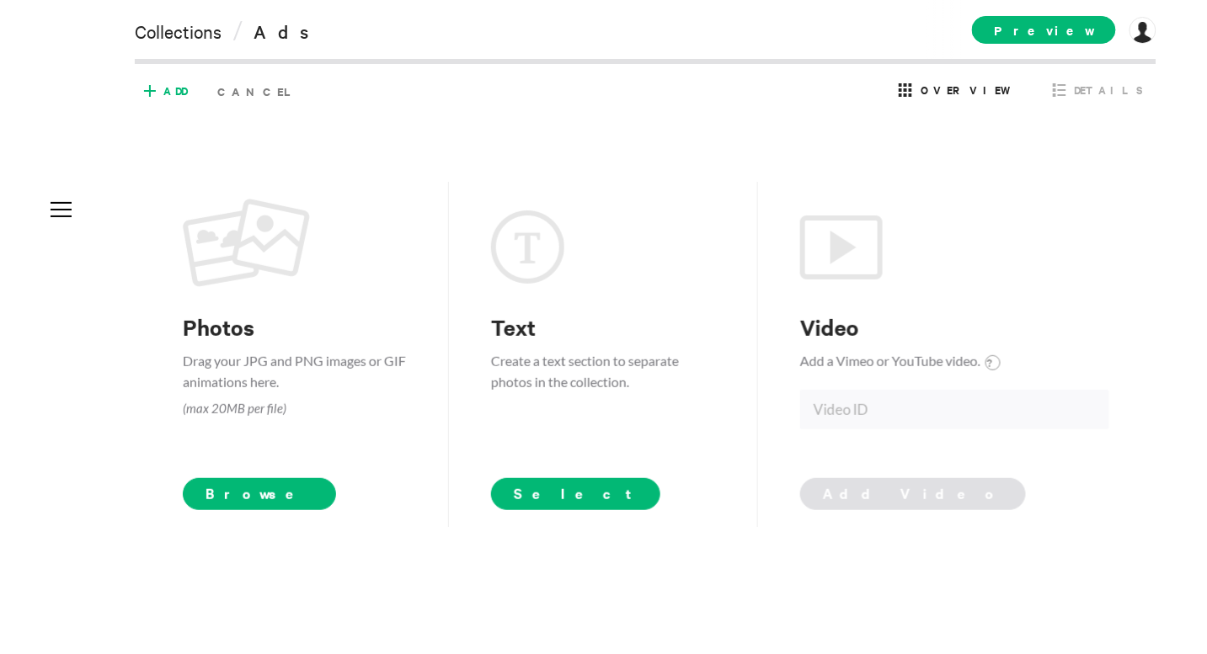
click at [1086, 307] on form "Video Add a Vimeo or YouTube video. ? Add Video" at bounding box center [954, 355] width 309 height 312
click at [857, 405] on input at bounding box center [954, 410] width 309 height 40
paste input "[DOMAIN_NAME][URL]"
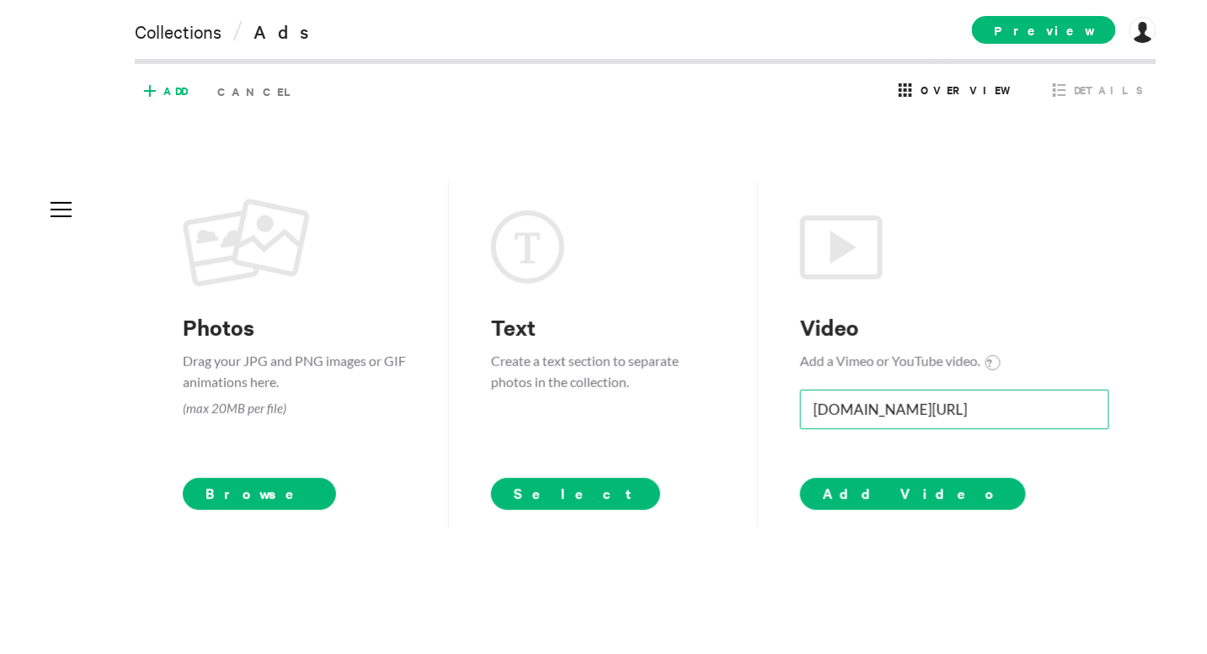
scroll to position [0, 19]
click at [858, 499] on span "Add Video" at bounding box center [913, 493] width 180 height 20
click at [914, 407] on input "[DOMAIN_NAME][URL]" at bounding box center [954, 410] width 309 height 40
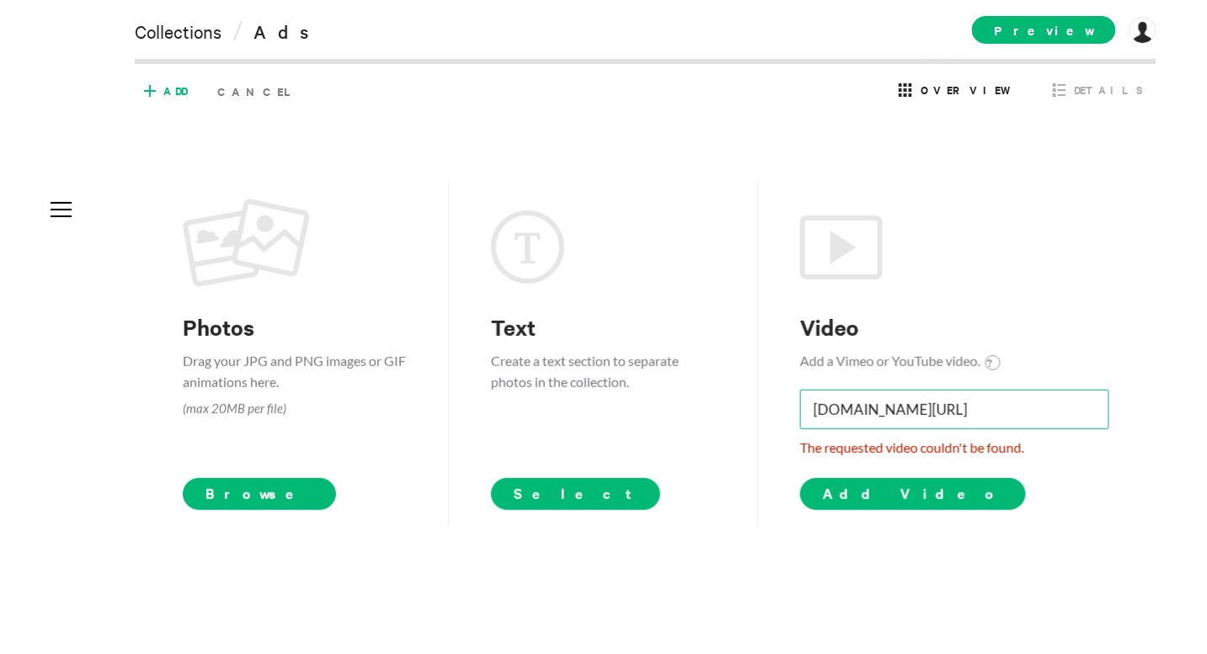
click at [914, 407] on input "[DOMAIN_NAME][URL]" at bounding box center [954, 410] width 309 height 40
paste input
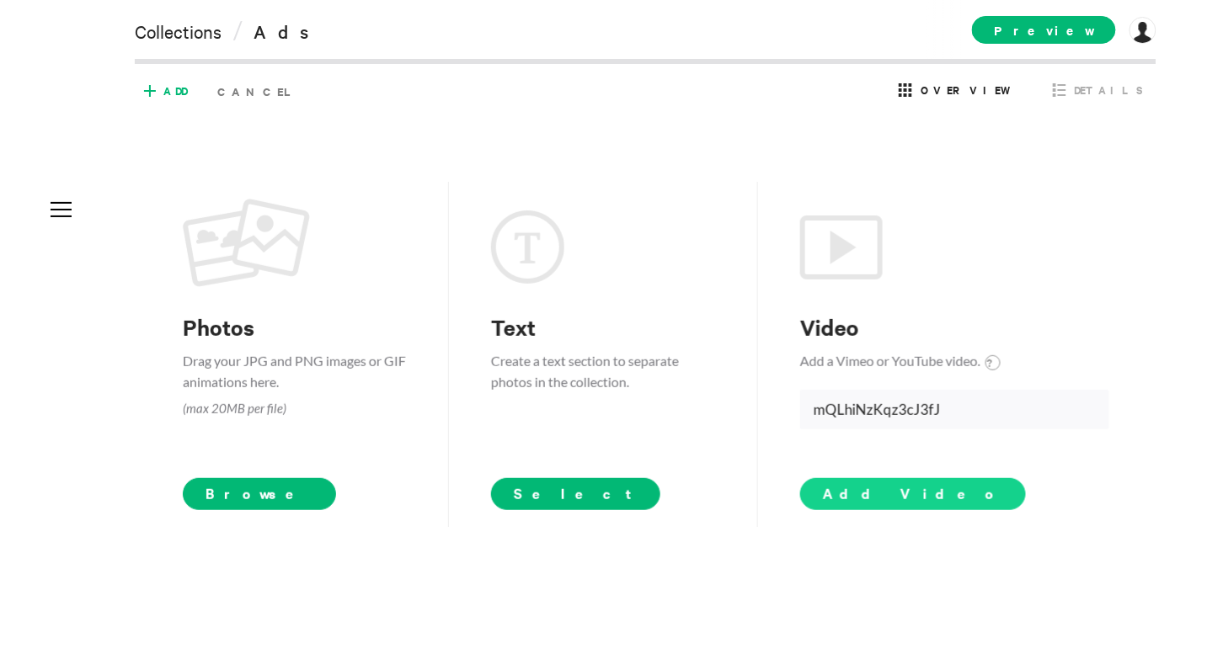
click at [879, 501] on span "Add Video" at bounding box center [913, 493] width 180 height 20
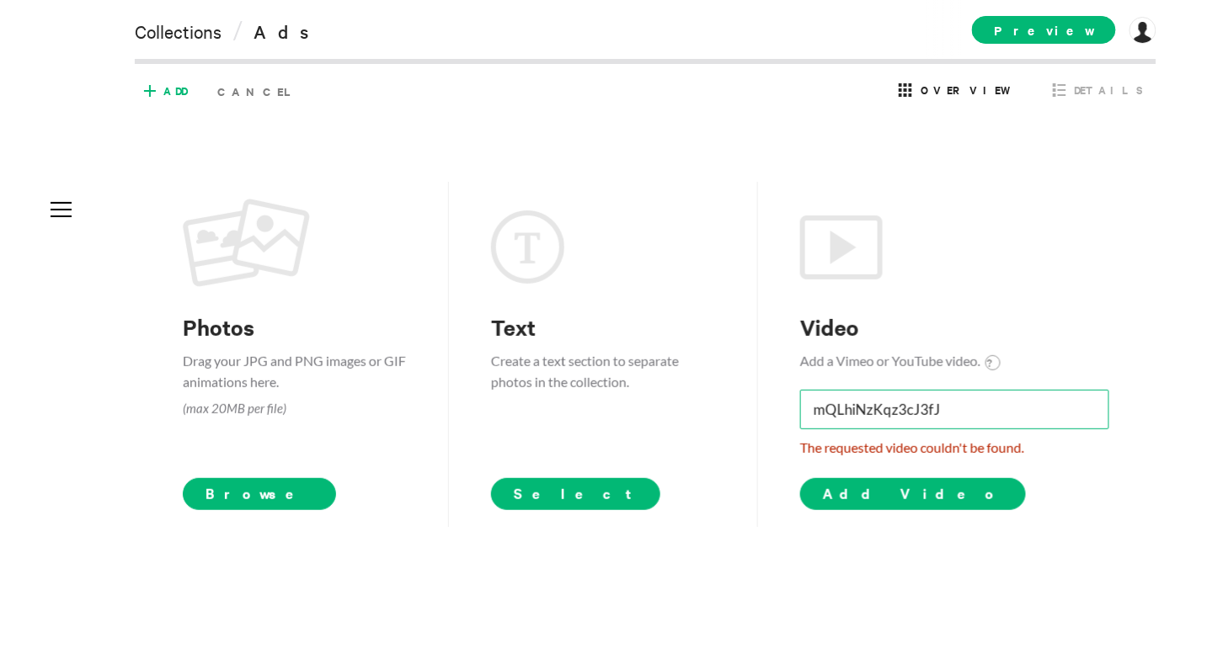
click at [894, 404] on input "mQLhiNzKqz3cJ3fJ" at bounding box center [954, 410] width 309 height 40
paste input "g6xvHG8nd5U?si"
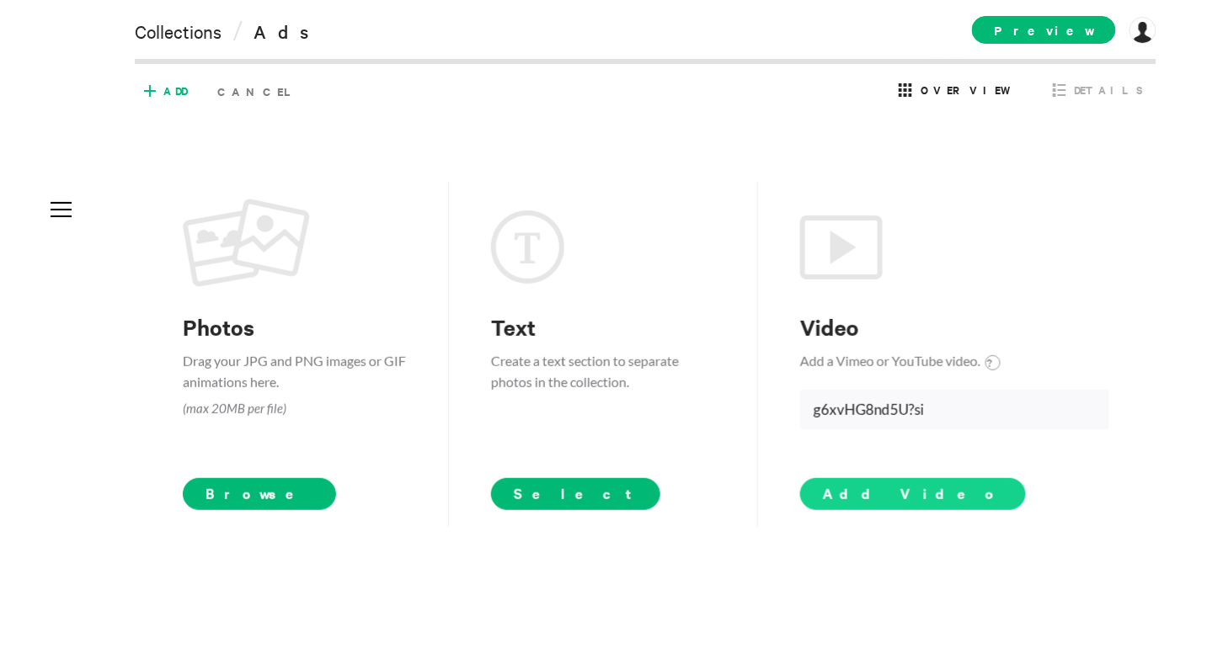
click at [883, 485] on span "Add Video" at bounding box center [913, 493] width 180 height 20
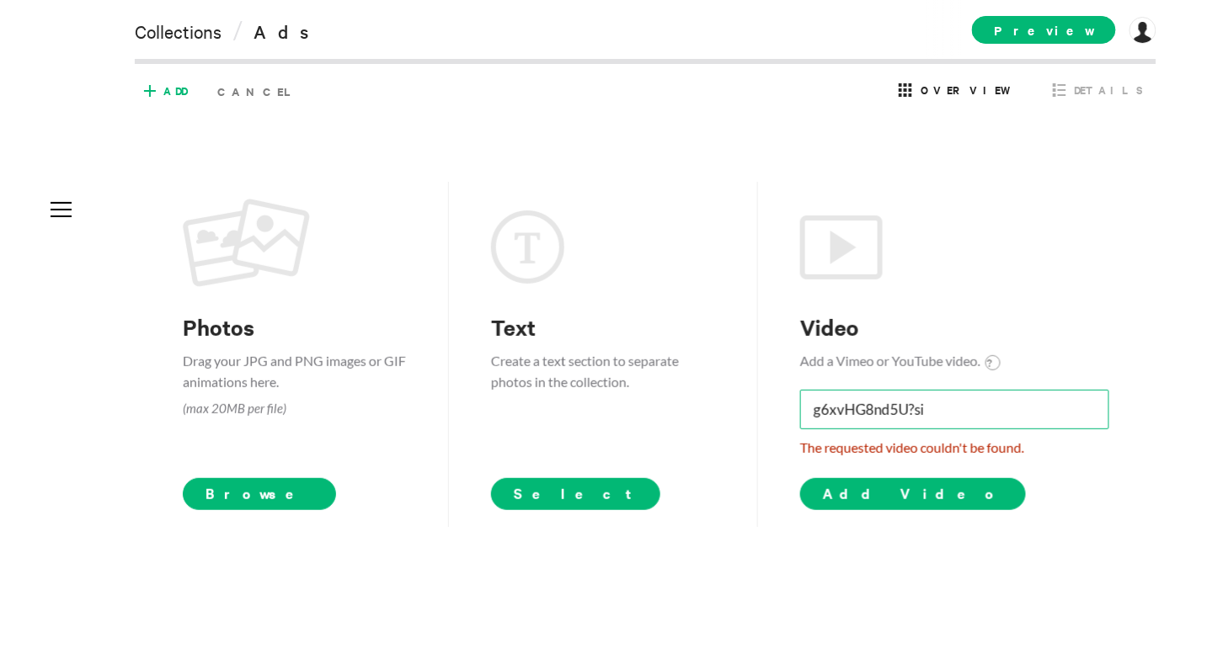
click at [855, 419] on input "g6xvHG8nd5U?si" at bounding box center [954, 410] width 309 height 40
paste input
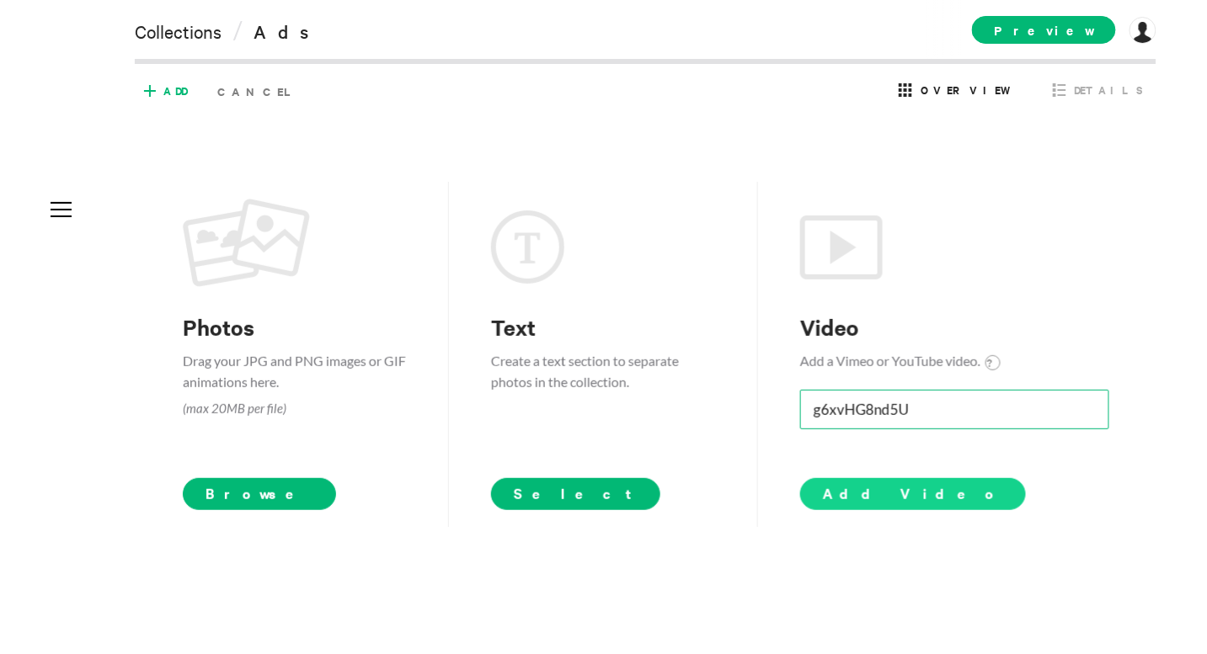
type input "g6xvHG8nd5U"
click at [863, 486] on span "Add Video" at bounding box center [913, 493] width 180 height 20
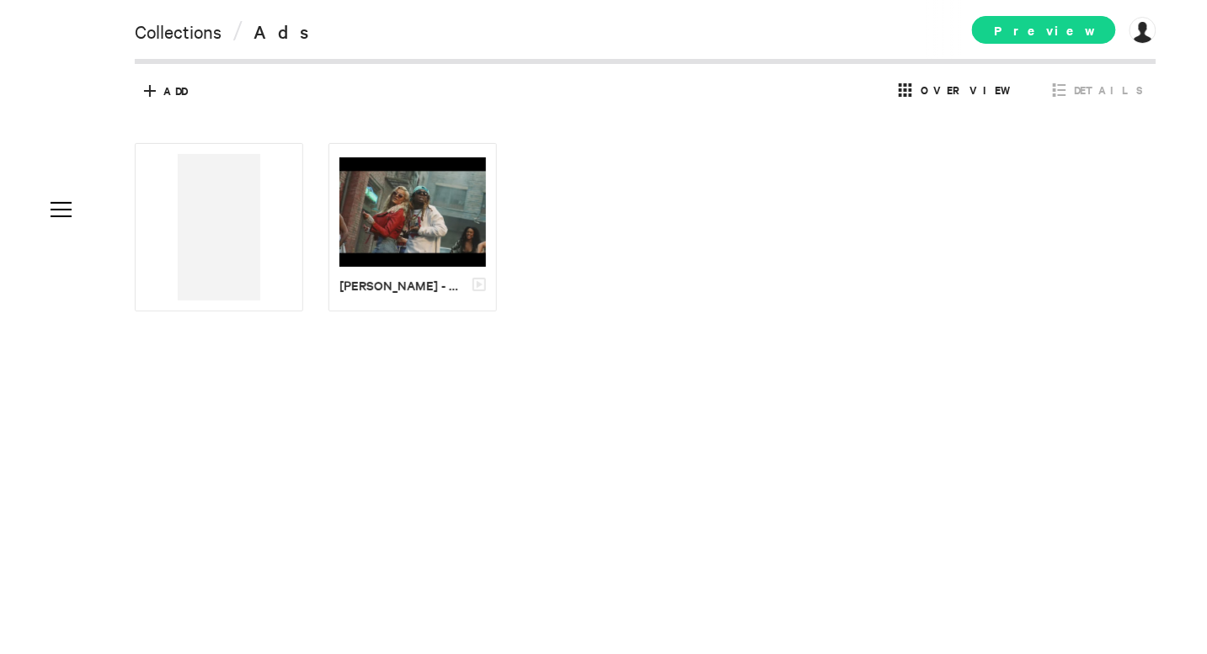
click at [1084, 18] on span "Preview" at bounding box center [1044, 30] width 144 height 28
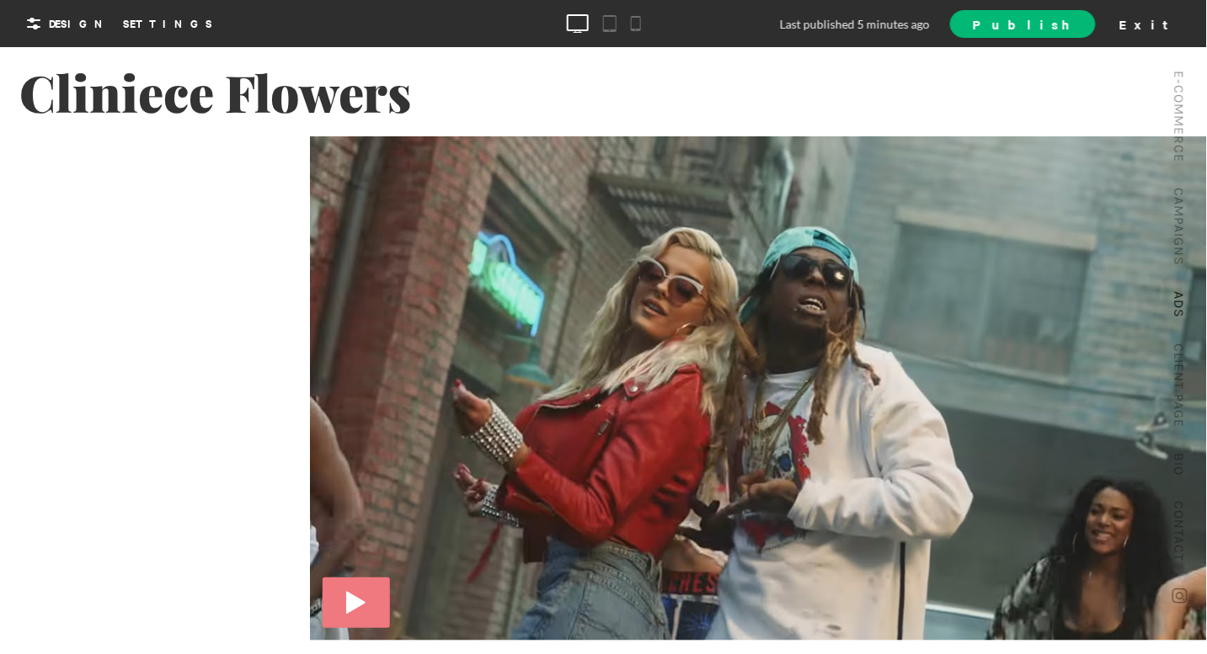
scroll to position [380, 0]
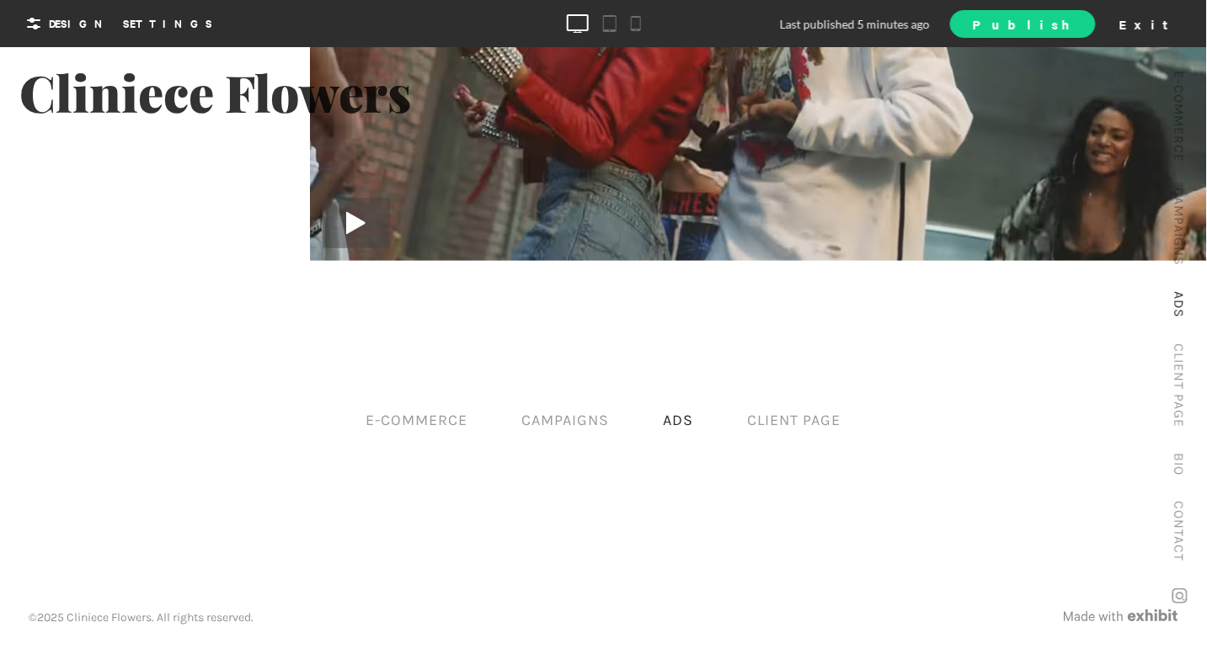
click at [1086, 19] on link "Publish" at bounding box center [1022, 24] width 145 height 28
click at [1086, 25] on div "Exit" at bounding box center [1150, 23] width 74 height 25
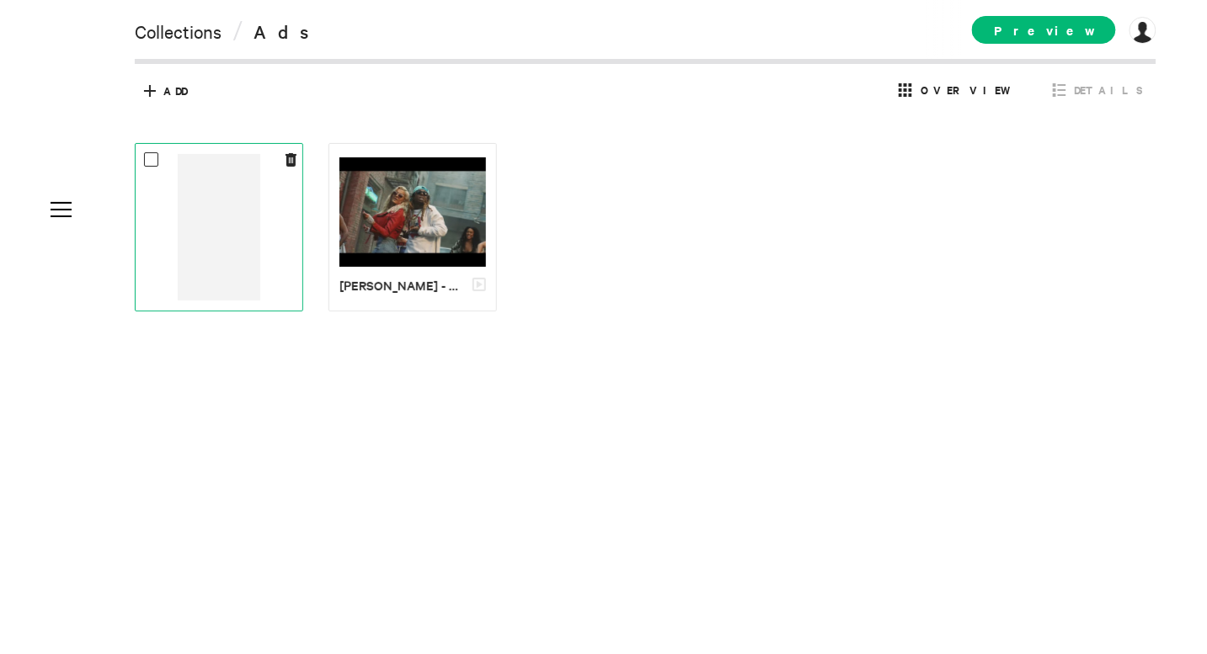
click at [225, 254] on video at bounding box center [219, 227] width 83 height 147
click at [296, 158] on div at bounding box center [219, 227] width 168 height 168
click at [291, 161] on icon at bounding box center [291, 159] width 11 height 13
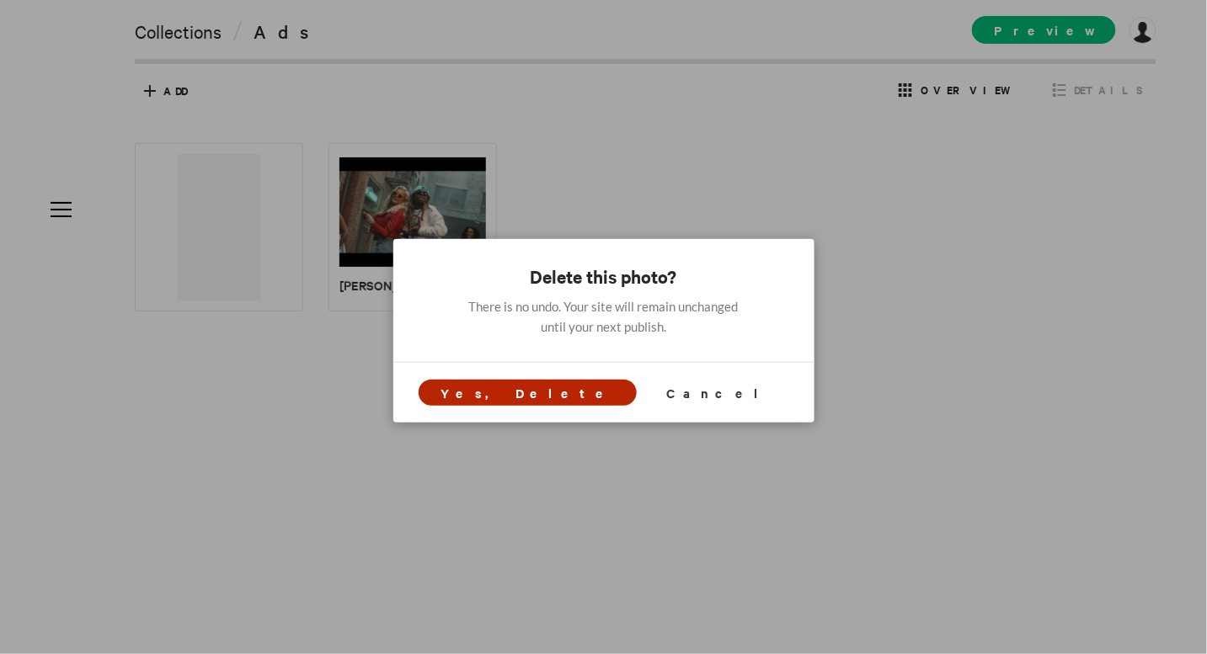
click at [533, 387] on span "Yes, Delete" at bounding box center [526, 393] width 173 height 18
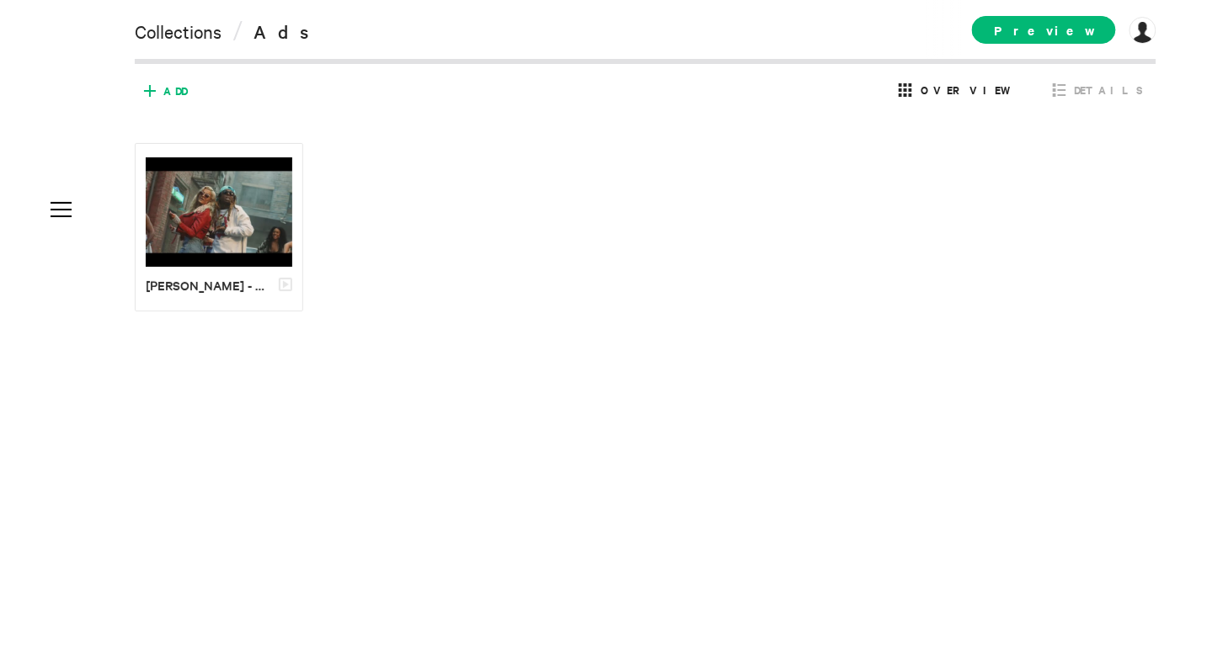
click at [161, 83] on icon at bounding box center [149, 90] width 27 height 27
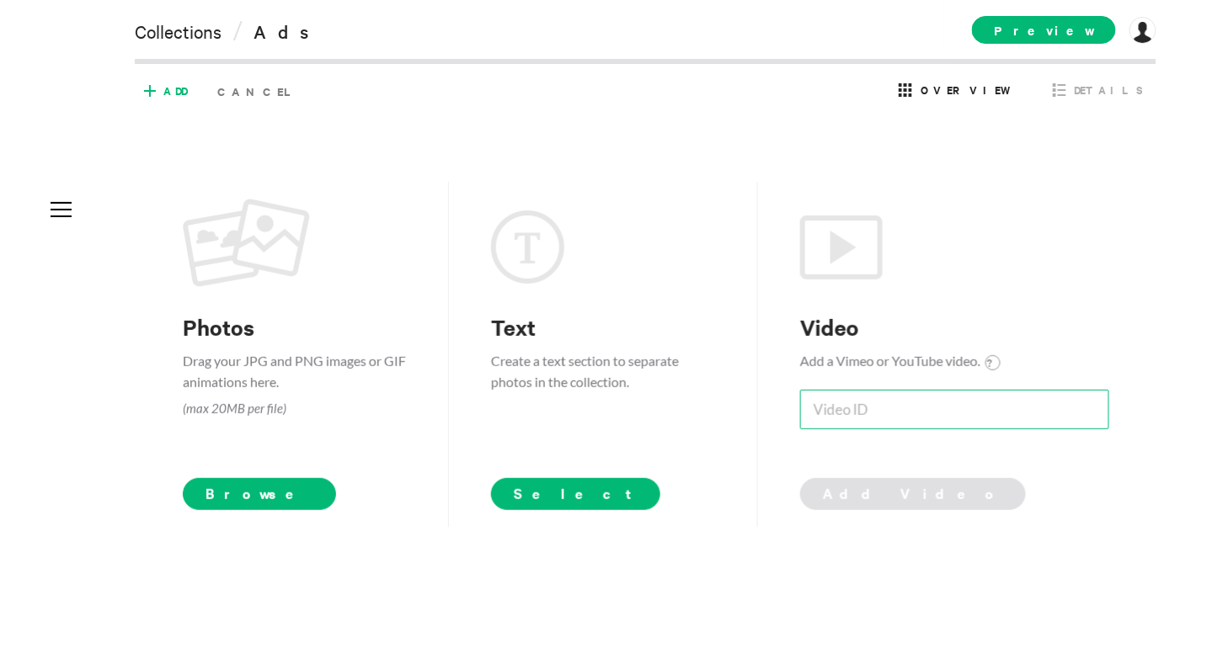
click at [894, 420] on input at bounding box center [954, 410] width 309 height 40
click at [221, 503] on span "Browse" at bounding box center [260, 494] width 154 height 32
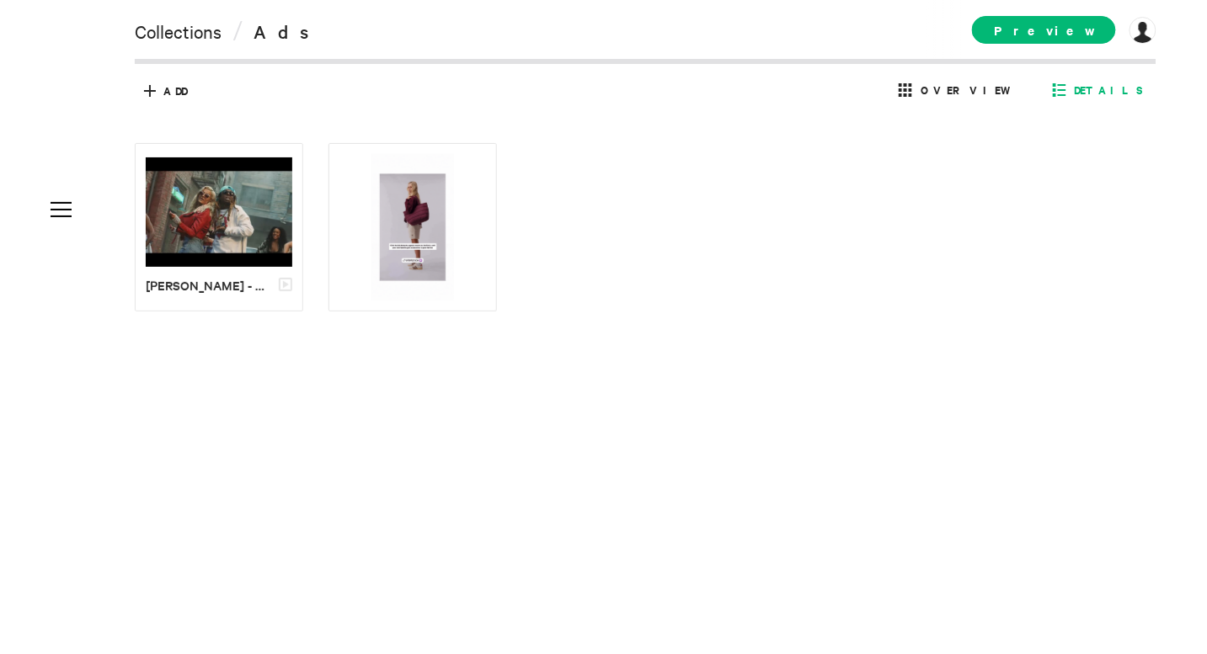
click at [1086, 97] on span "Details" at bounding box center [1109, 90] width 69 height 15
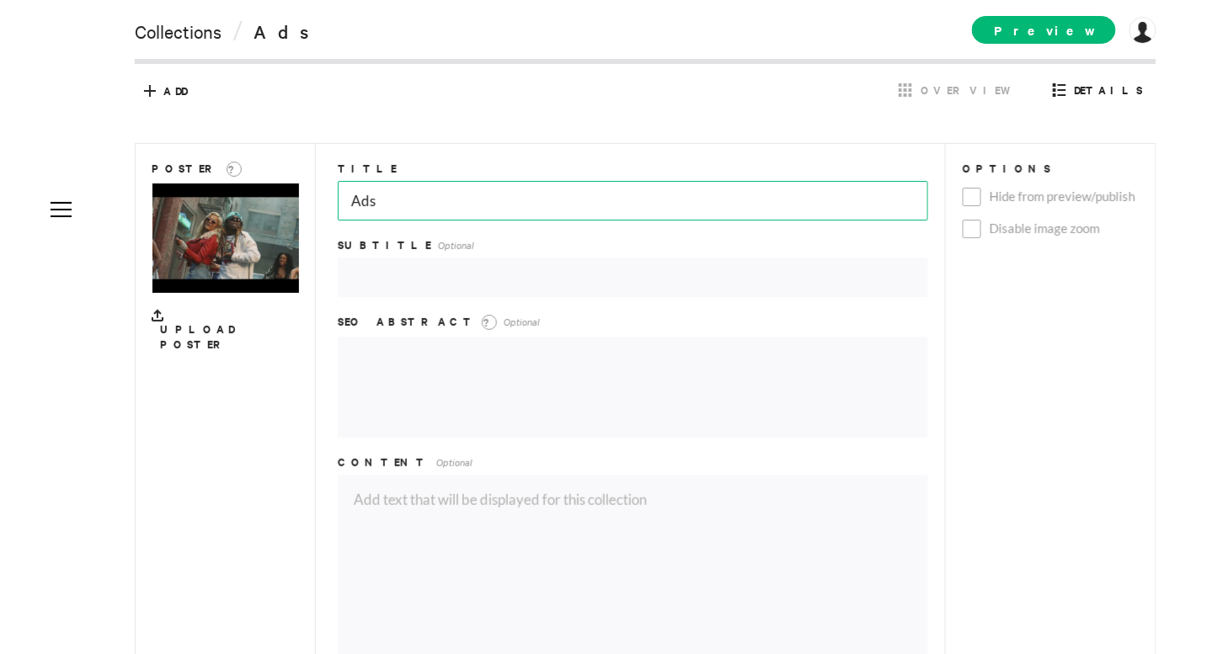
click at [480, 189] on input "Ads" at bounding box center [633, 201] width 590 height 40
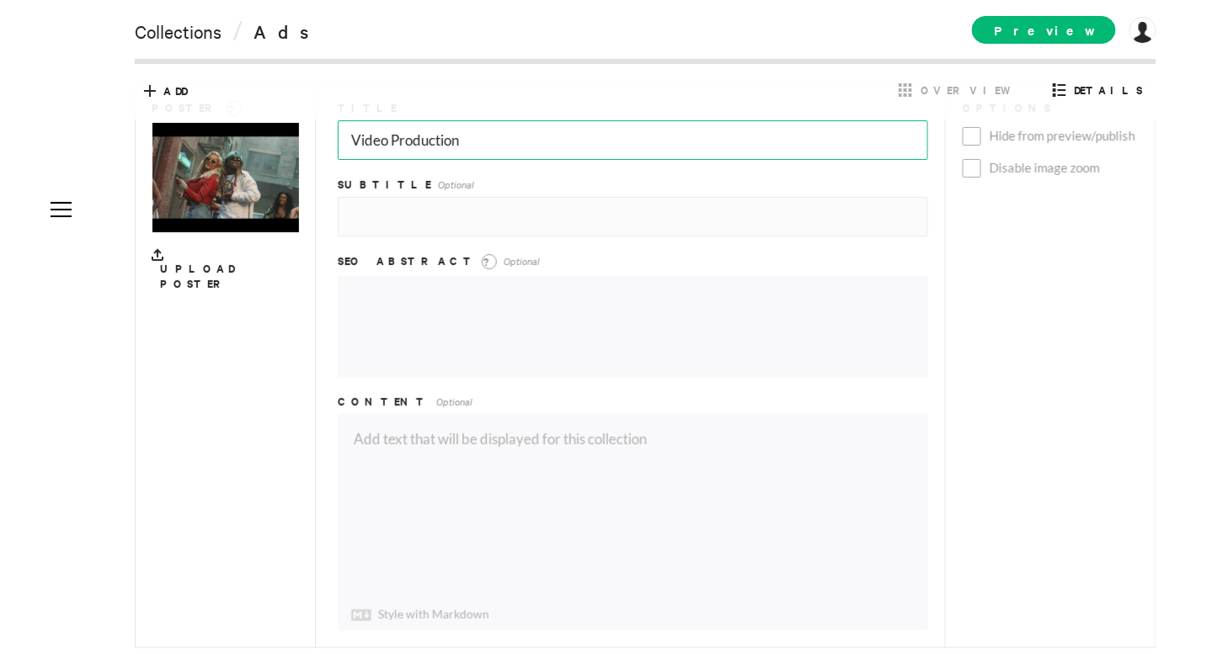
scroll to position [64, 0]
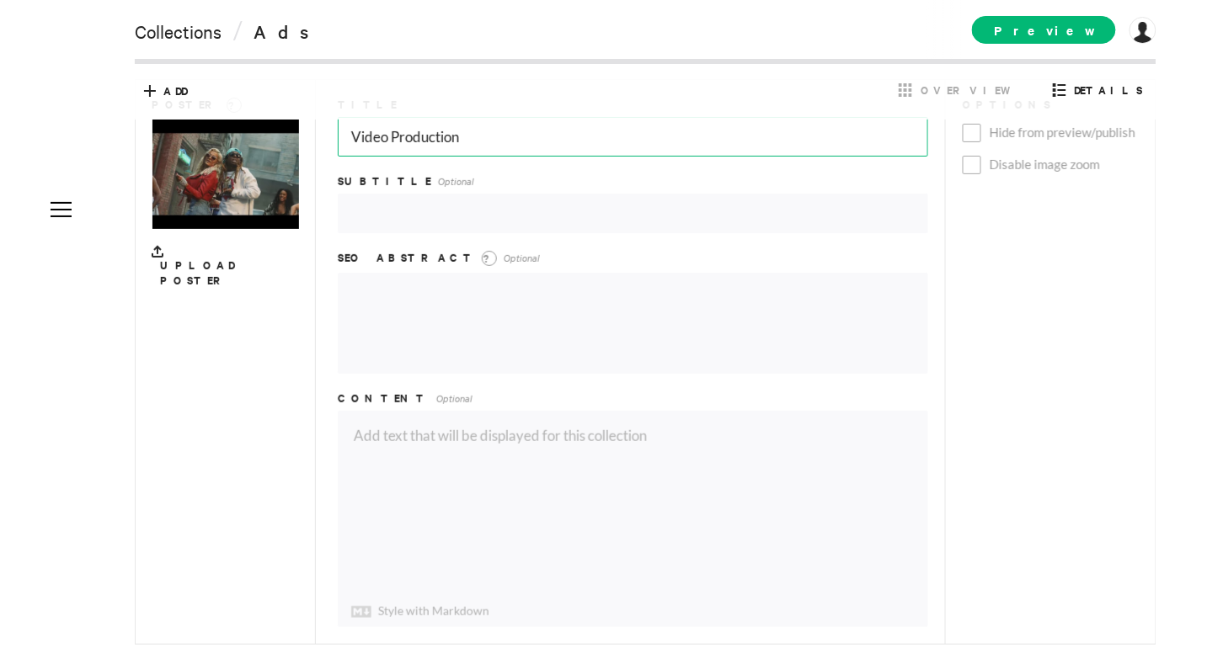
type input "Video Production"
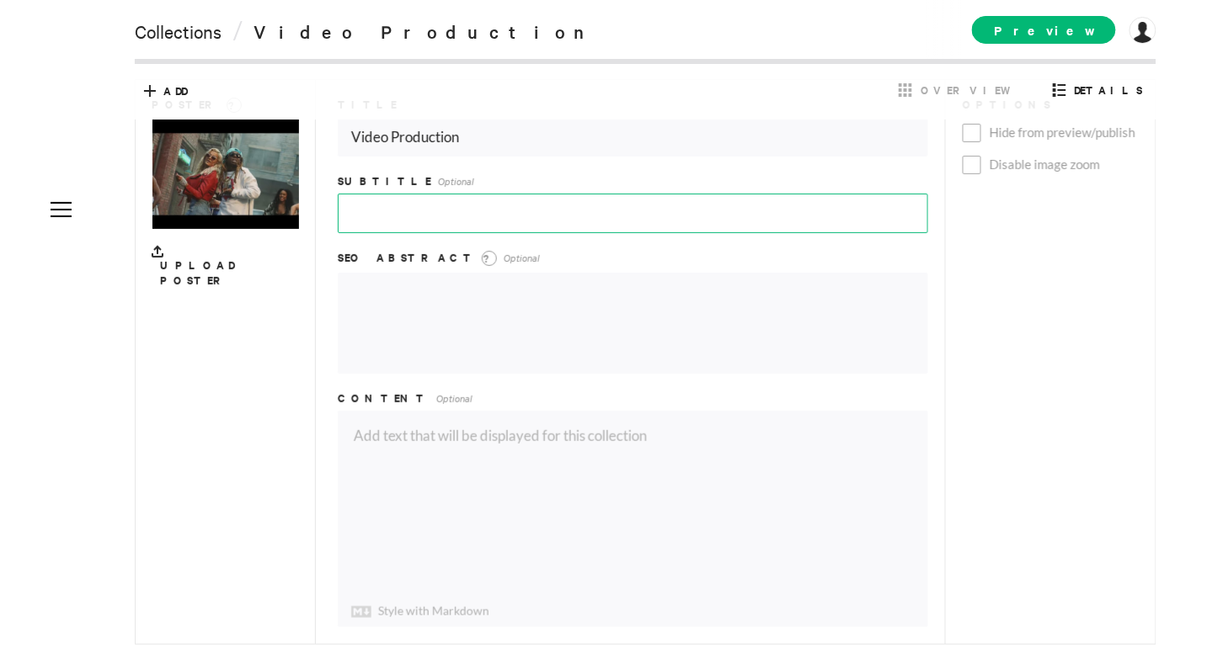
click at [464, 214] on input "text" at bounding box center [633, 214] width 590 height 40
paste input "[PERSON_NAME] - The Way I Are (Dance With Somebody) feat. [PERSON_NAME] [Offici…"
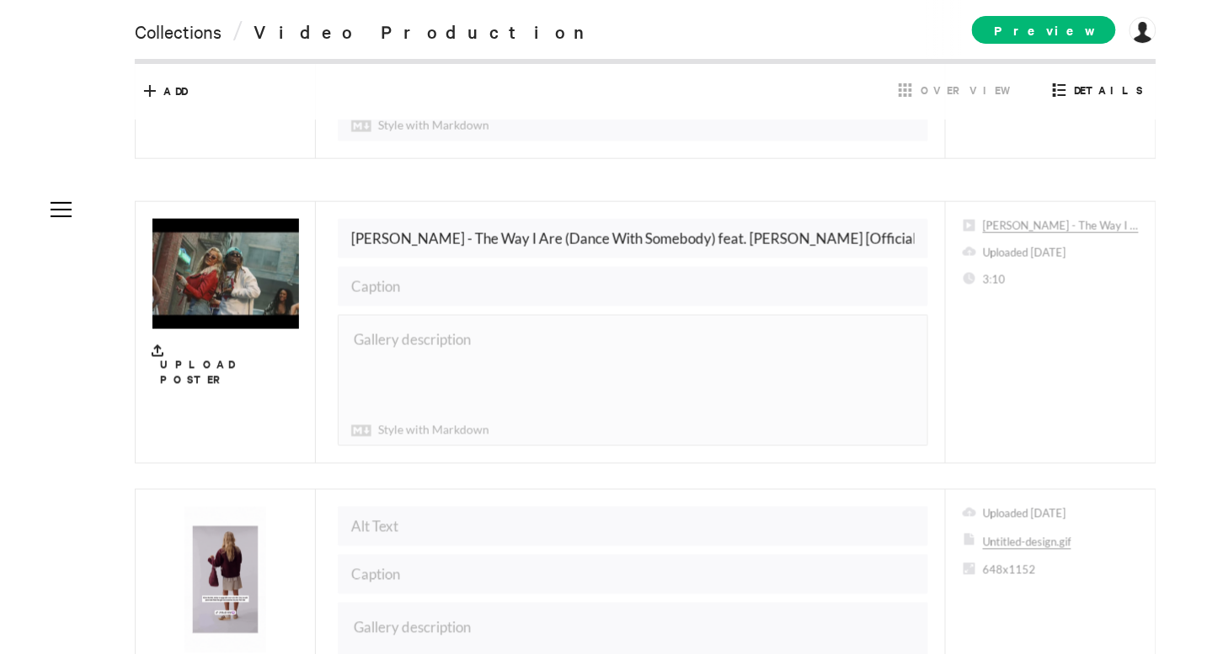
scroll to position [549, 0]
type input "[PERSON_NAME] - The Way I Are (Dance With Somebody) feat. [PERSON_NAME] [Offici…"
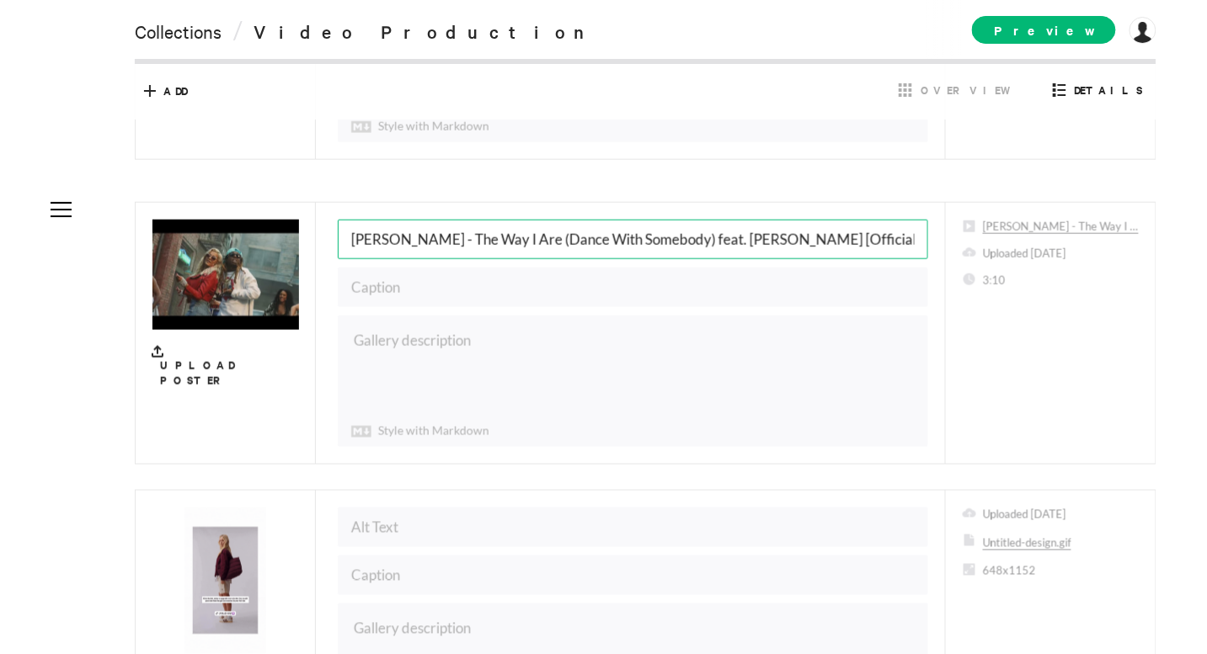
click at [609, 242] on input "[PERSON_NAME] - The Way I Are (Dance With Somebody) feat. [PERSON_NAME] [Offici…" at bounding box center [633, 240] width 590 height 40
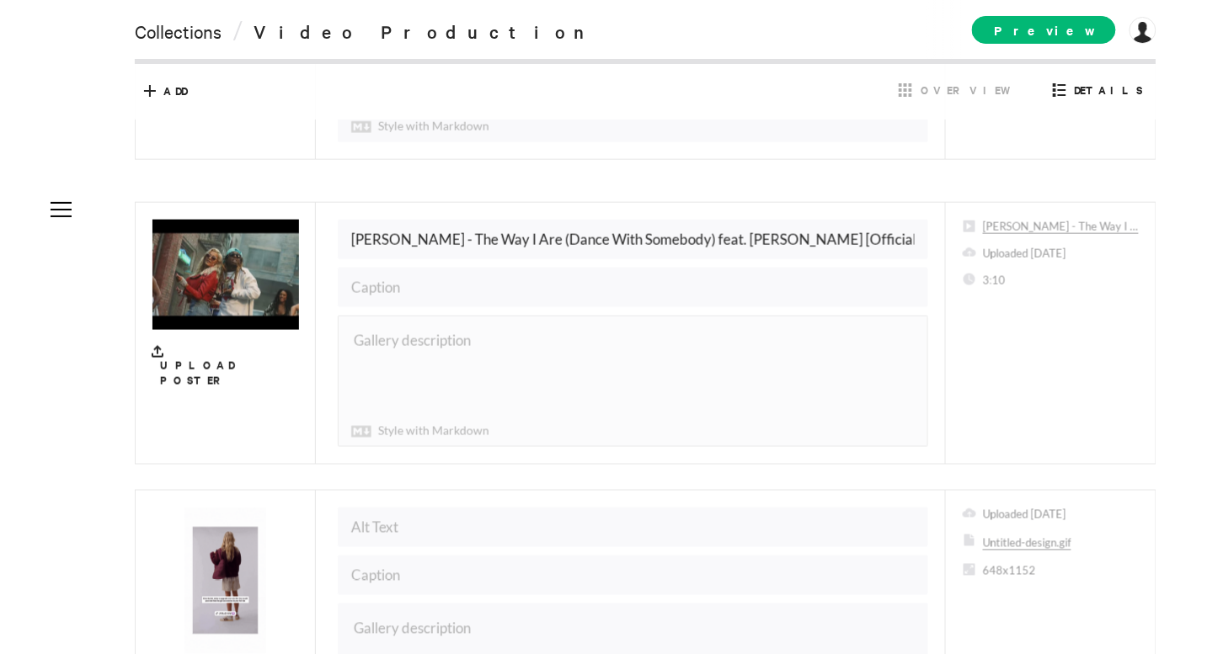
click at [417, 366] on textarea at bounding box center [633, 382] width 589 height 130
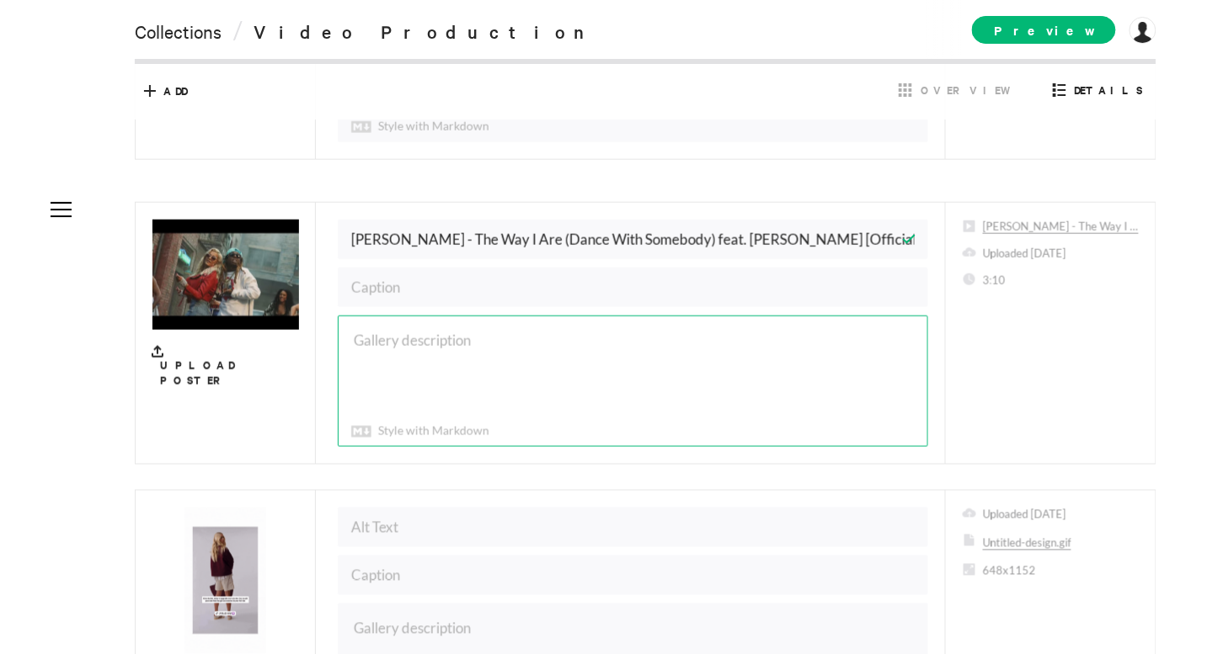
scroll to position [729, 0]
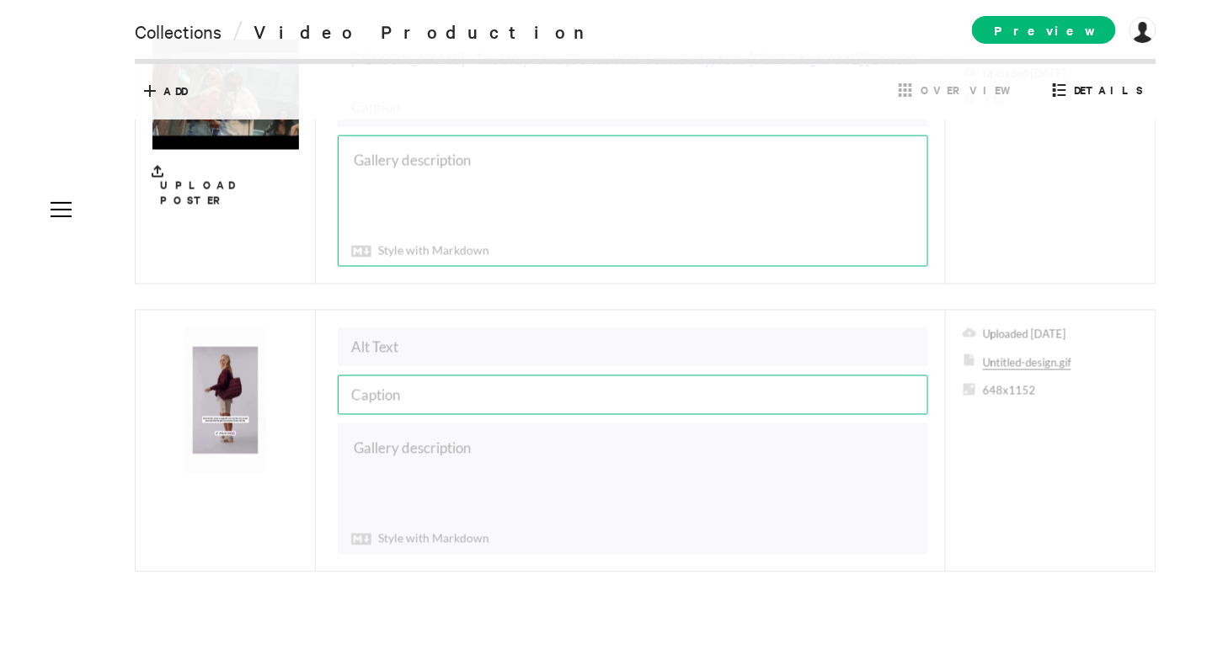
click at [423, 391] on input "text" at bounding box center [633, 396] width 590 height 40
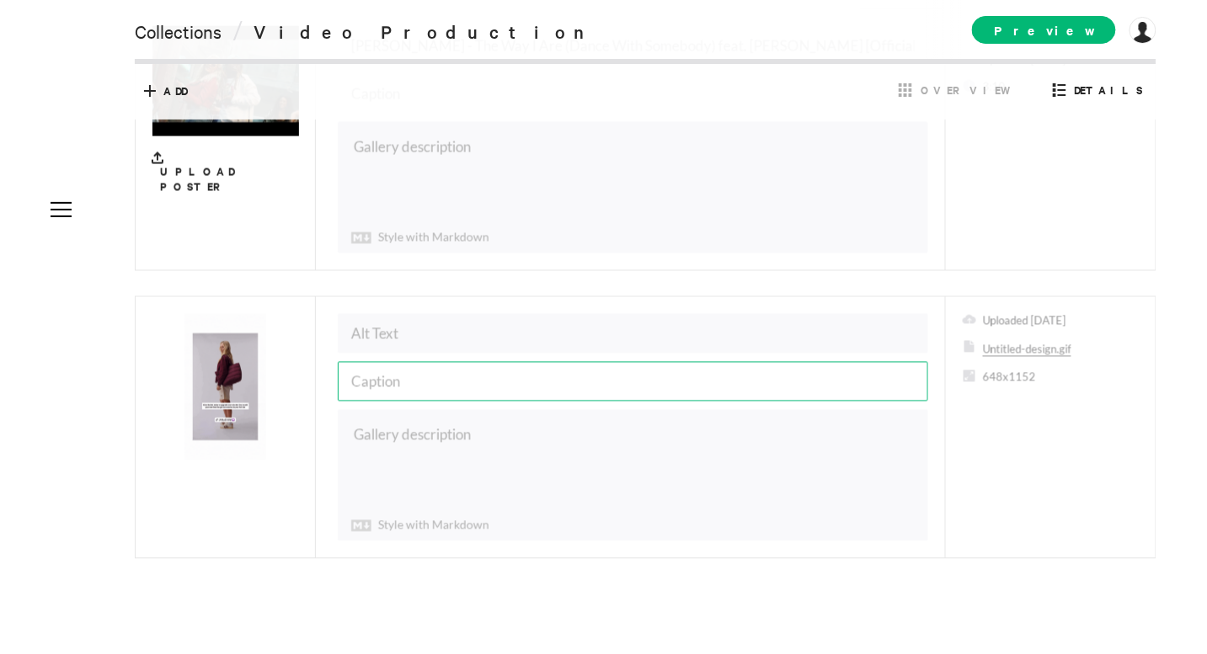
scroll to position [746, 0]
click at [419, 373] on input "FabFitFun Ad" at bounding box center [633, 379] width 590 height 40
type input "FabFitFun #Ad"
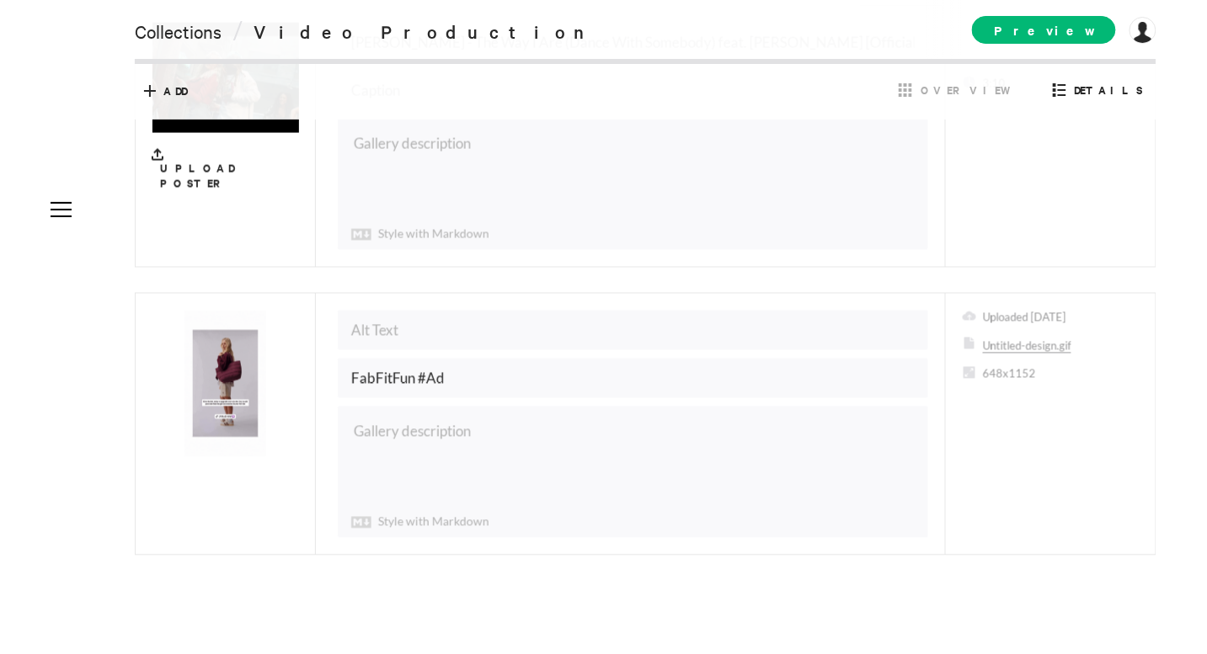
click at [1078, 9] on div "Preview [DOMAIN_NAME] [DOMAIN_NAME] Subscription Collaborators My Sites My Acco…" at bounding box center [1064, 29] width 184 height 59
click at [1072, 32] on span "Preview" at bounding box center [1044, 30] width 144 height 28
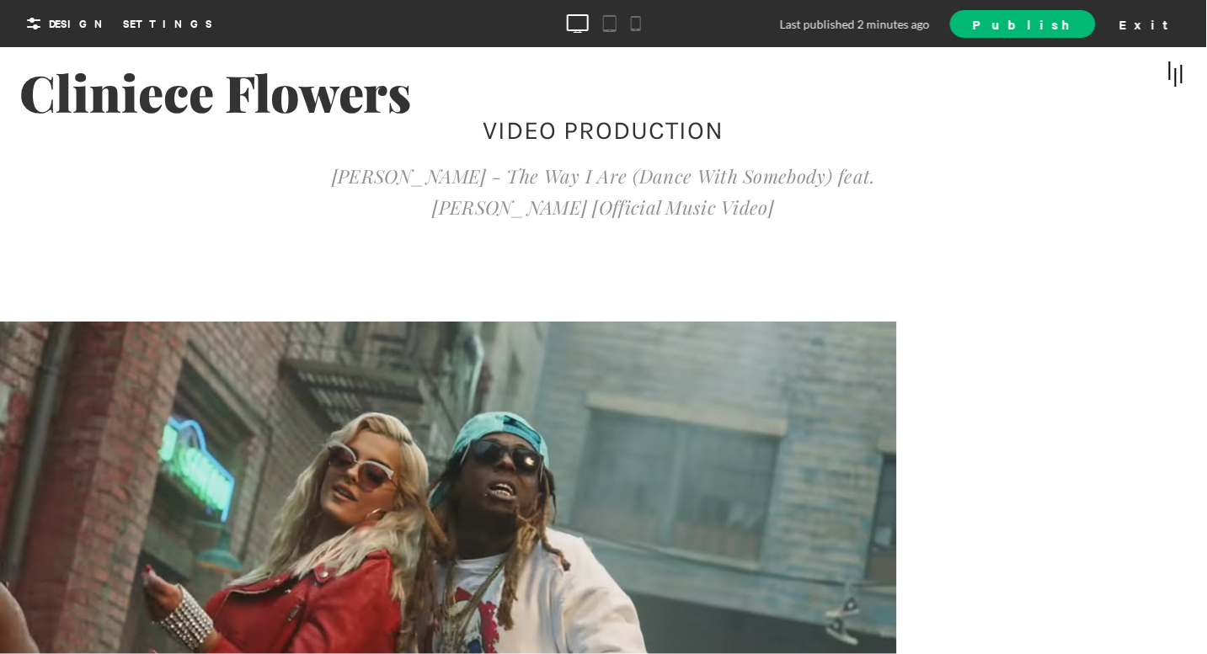
scroll to position [639, 0]
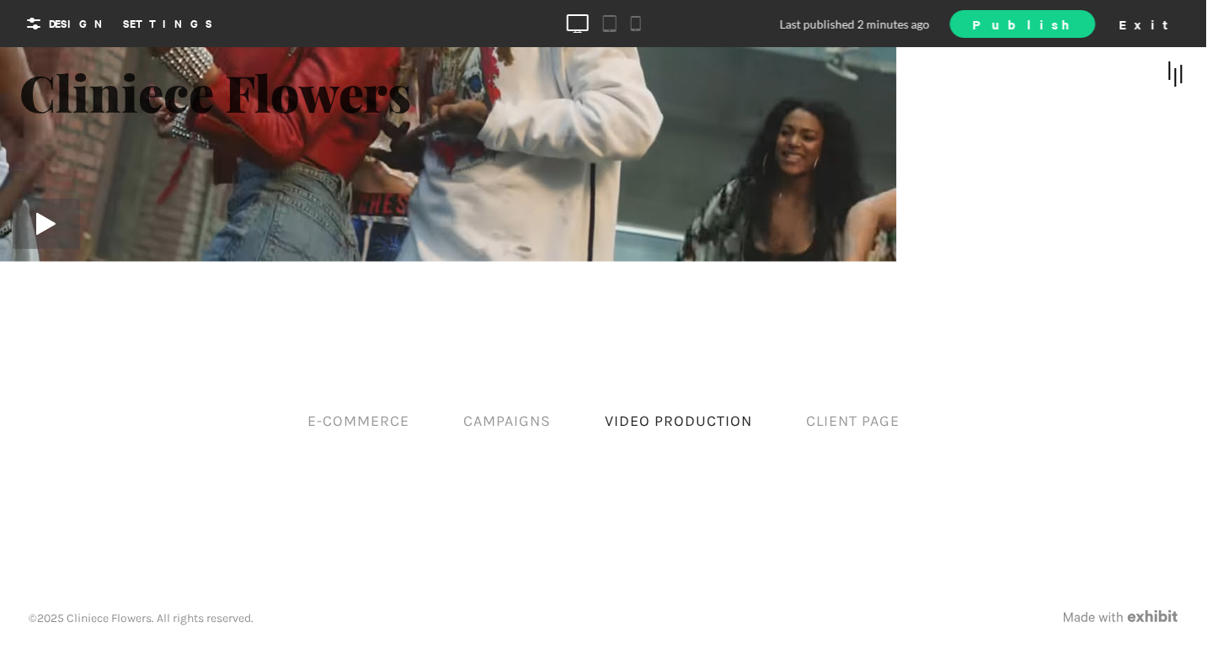
click at [1072, 20] on span "Publish" at bounding box center [1022, 24] width 99 height 18
click at [1073, 20] on span "View Site" at bounding box center [1002, 23] width 141 height 18
click at [1086, 31] on div "Exit" at bounding box center [1150, 23] width 74 height 25
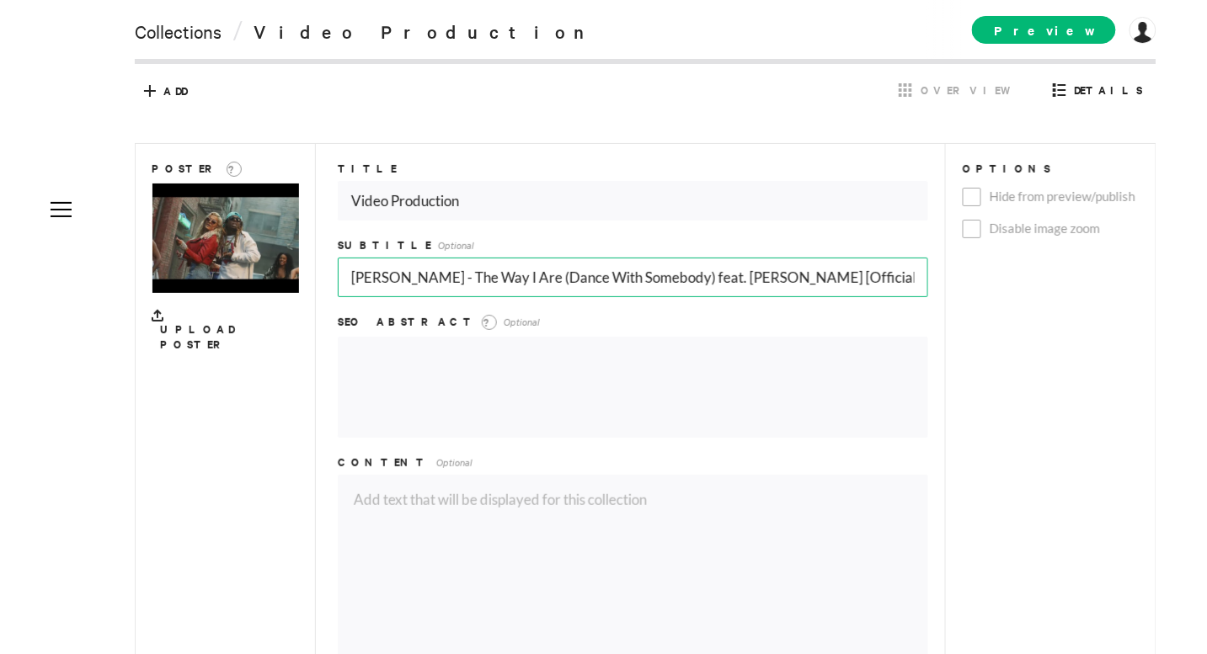
click at [623, 262] on input "[PERSON_NAME] - The Way I Are (Dance With Somebody) feat. [PERSON_NAME] [Offici…" at bounding box center [633, 278] width 590 height 40
click at [625, 271] on input "[PERSON_NAME] - The Way I Are (Dance With Somebody) feat. [PERSON_NAME] [Offici…" at bounding box center [633, 278] width 590 height 40
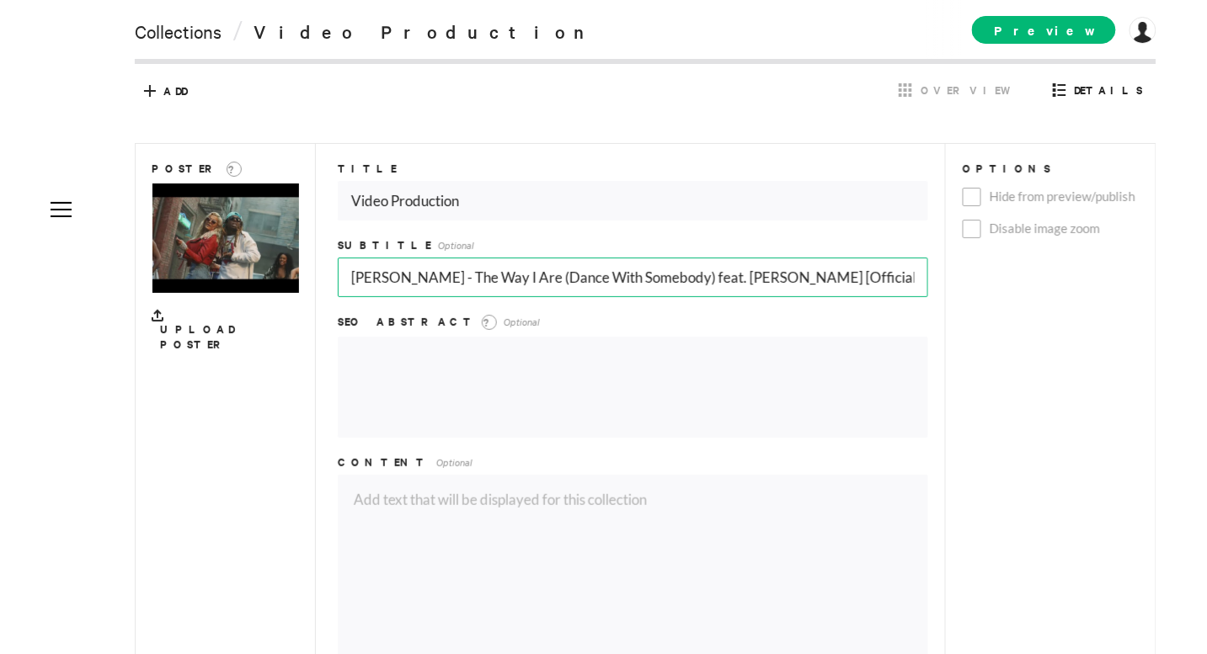
click at [625, 271] on input "[PERSON_NAME] - The Way I Are (Dance With Somebody) feat. [PERSON_NAME] [Offici…" at bounding box center [633, 278] width 590 height 40
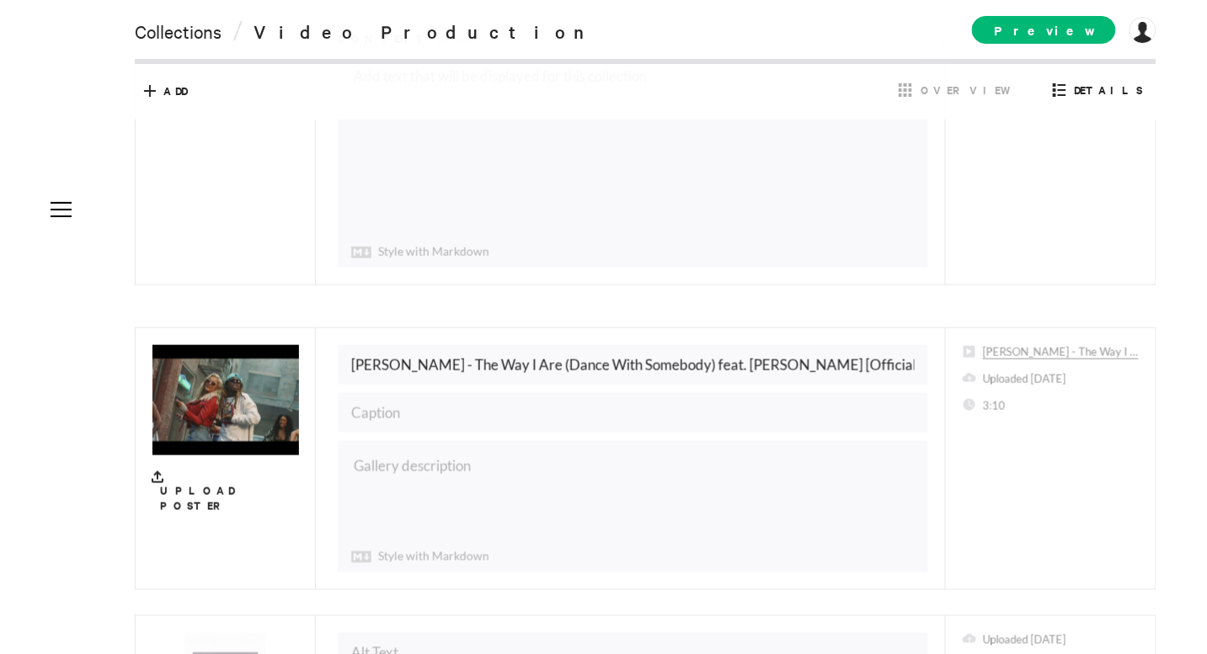
scroll to position [478, 0]
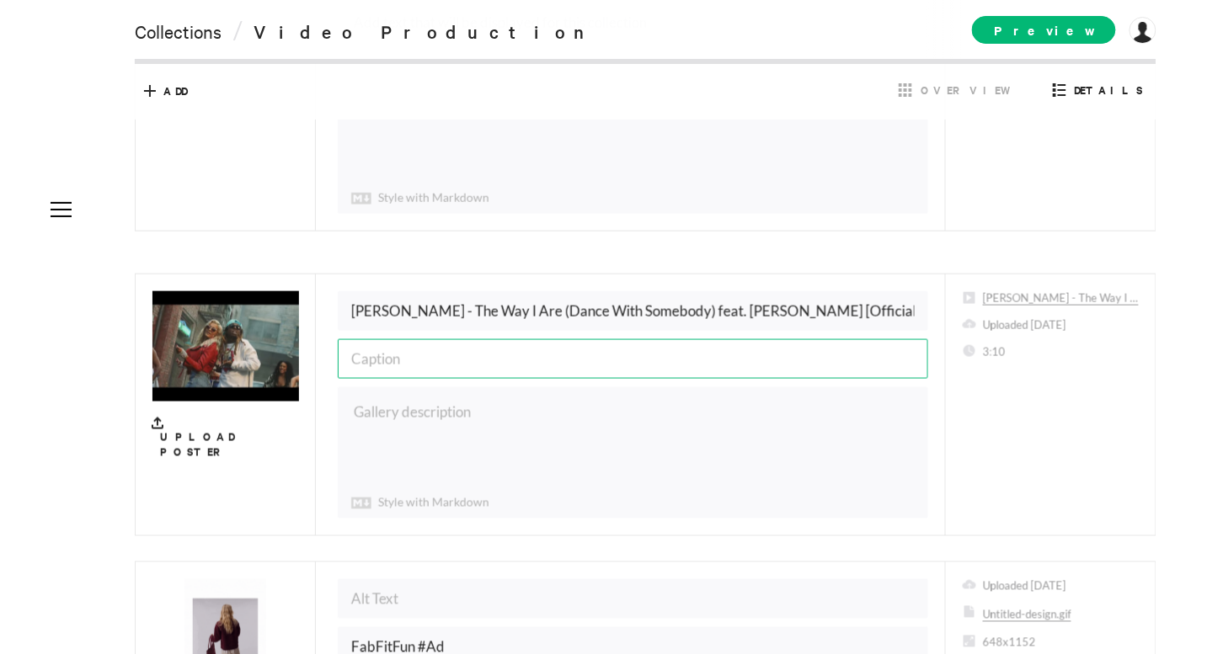
click at [563, 354] on input "text" at bounding box center [633, 359] width 590 height 40
paste input "[PERSON_NAME] - The Way I Are (Dance With Somebody) feat. [PERSON_NAME] [Offici…"
type input "[PERSON_NAME] - The Way I Are (Dance With Somebody) feat. [PERSON_NAME] [Offici…"
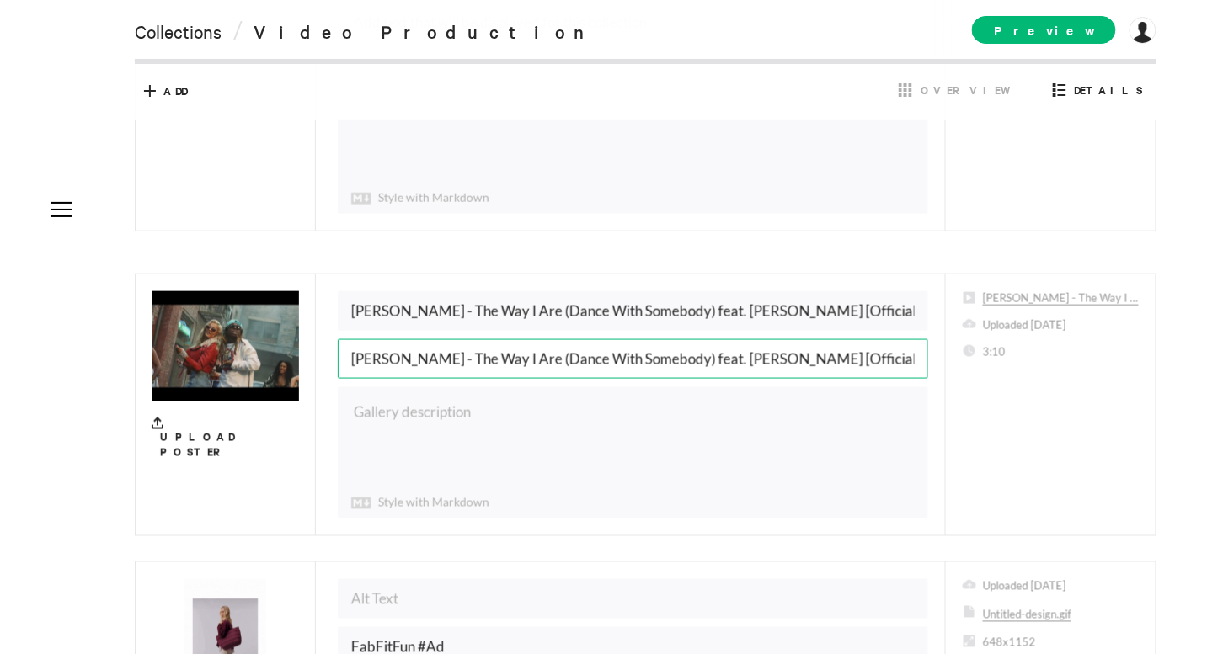
scroll to position [0, 7]
click at [563, 354] on input "[PERSON_NAME] - The Way I Are (Dance With Somebody) feat. [PERSON_NAME] [Offici…" at bounding box center [633, 359] width 590 height 40
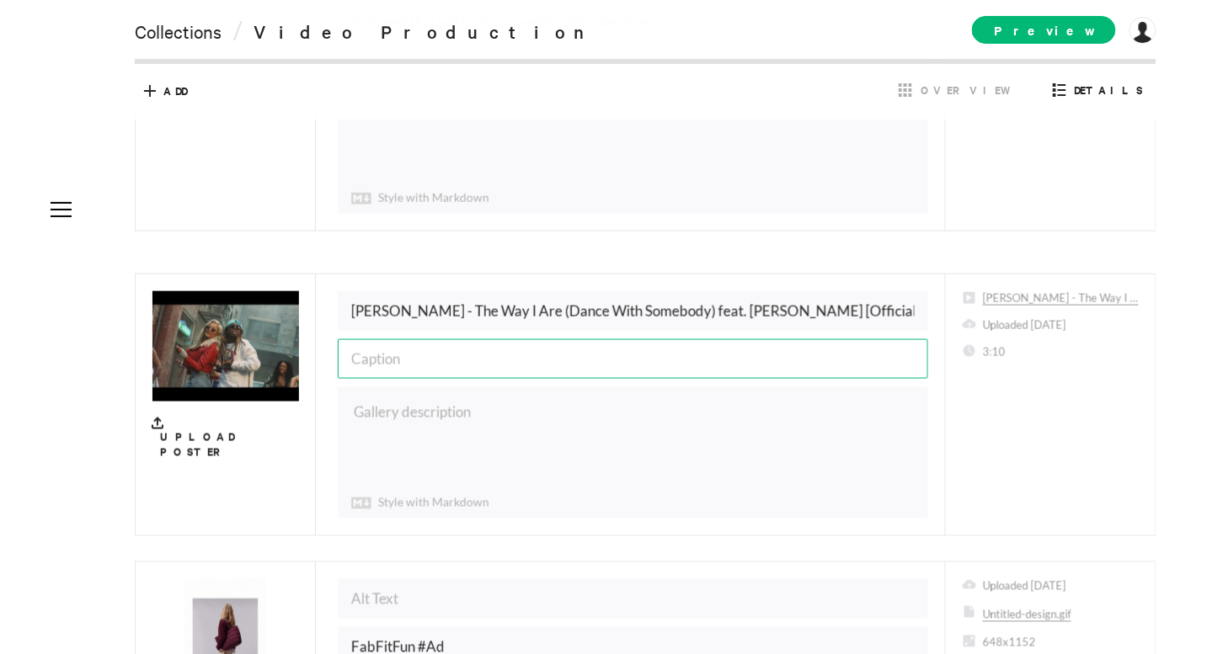
scroll to position [0, 0]
click at [634, 448] on textarea at bounding box center [633, 453] width 589 height 130
click at [619, 318] on input "[PERSON_NAME] - The Way I Are (Dance With Somebody) feat. [PERSON_NAME] [Offici…" at bounding box center [633, 311] width 590 height 40
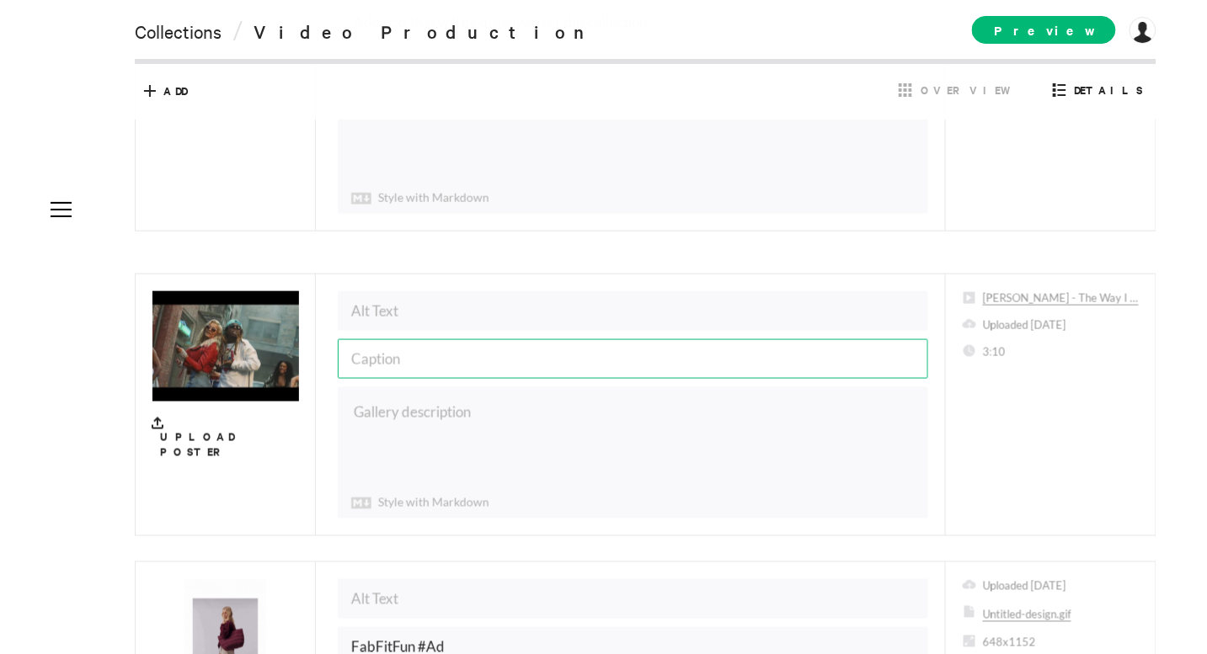
click at [600, 349] on input "text" at bounding box center [633, 359] width 590 height 40
paste input "[PERSON_NAME] - The Way I Are (Dance With Somebody) feat. [PERSON_NAME] [Offici…"
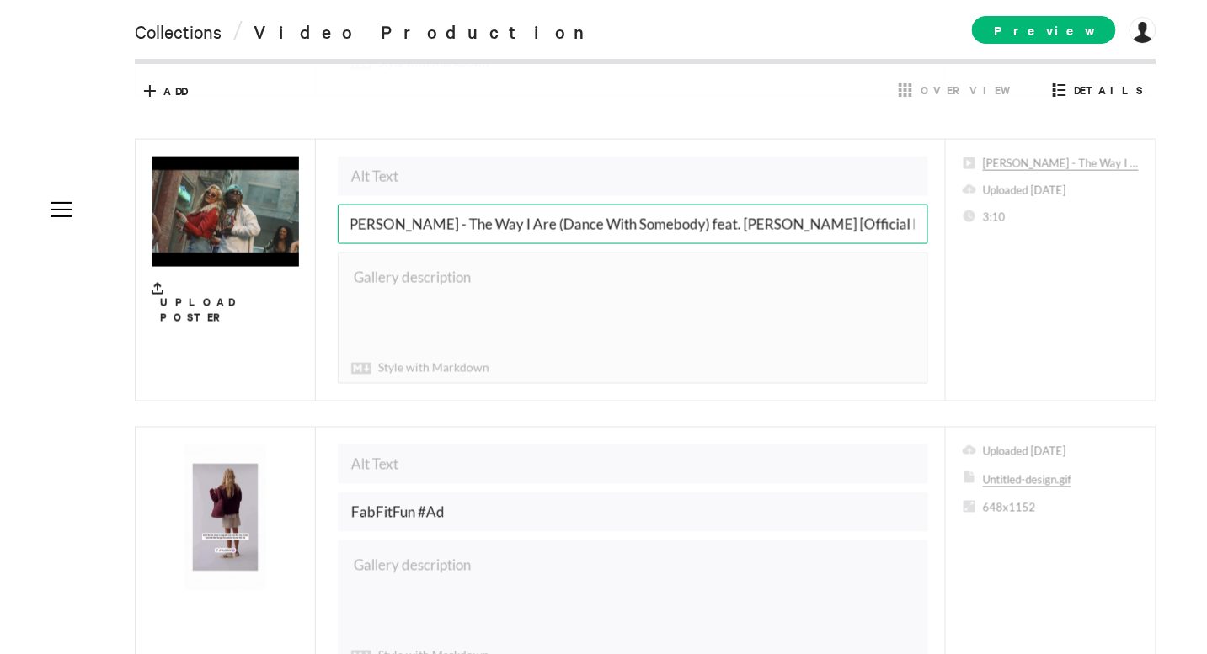
scroll to position [366, 0]
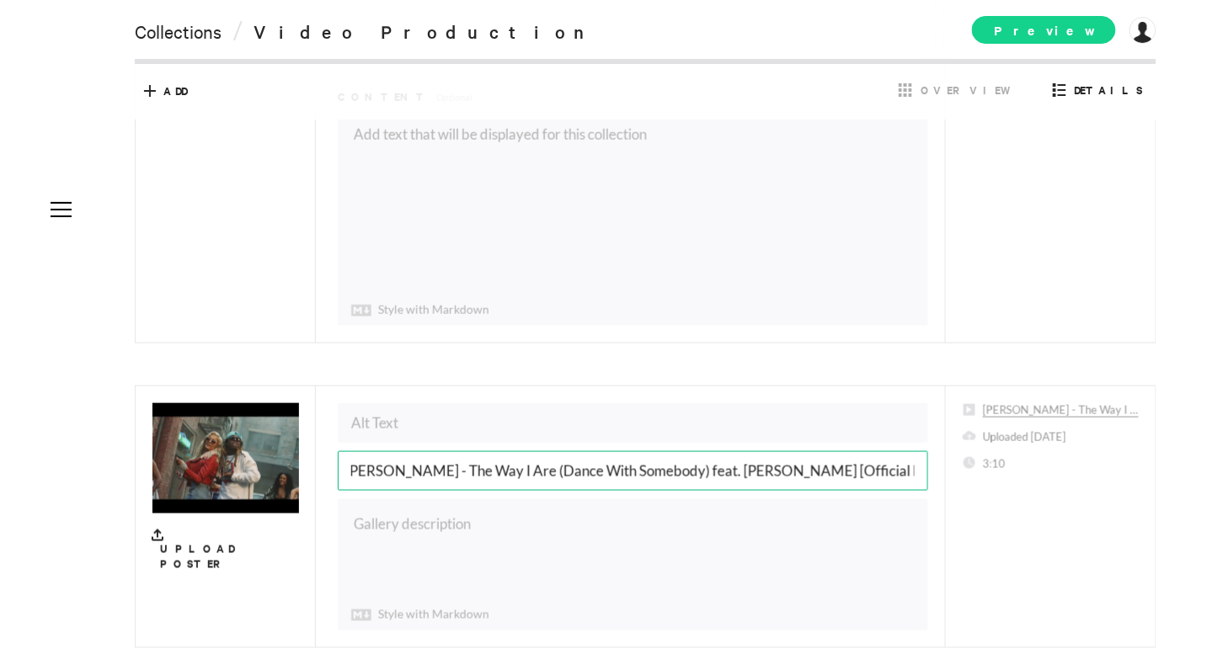
type input "[PERSON_NAME] - The Way I Are (Dance With Somebody) feat. [PERSON_NAME] [Offici…"
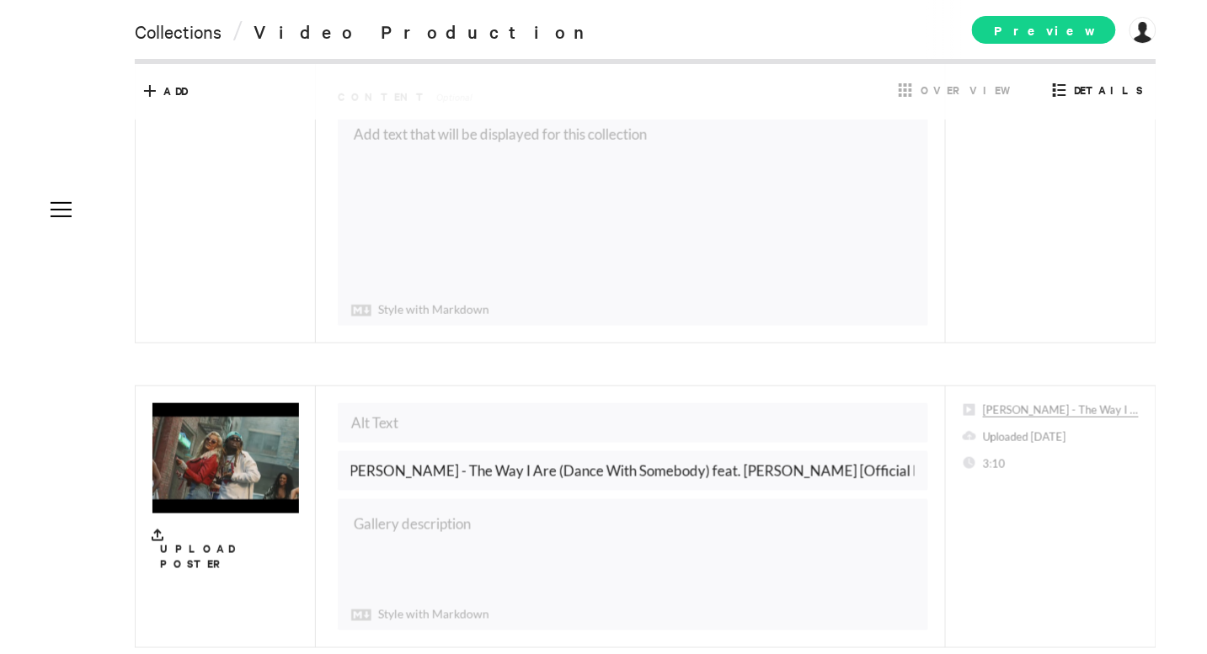
click at [1052, 38] on span "Preview" at bounding box center [1044, 30] width 144 height 28
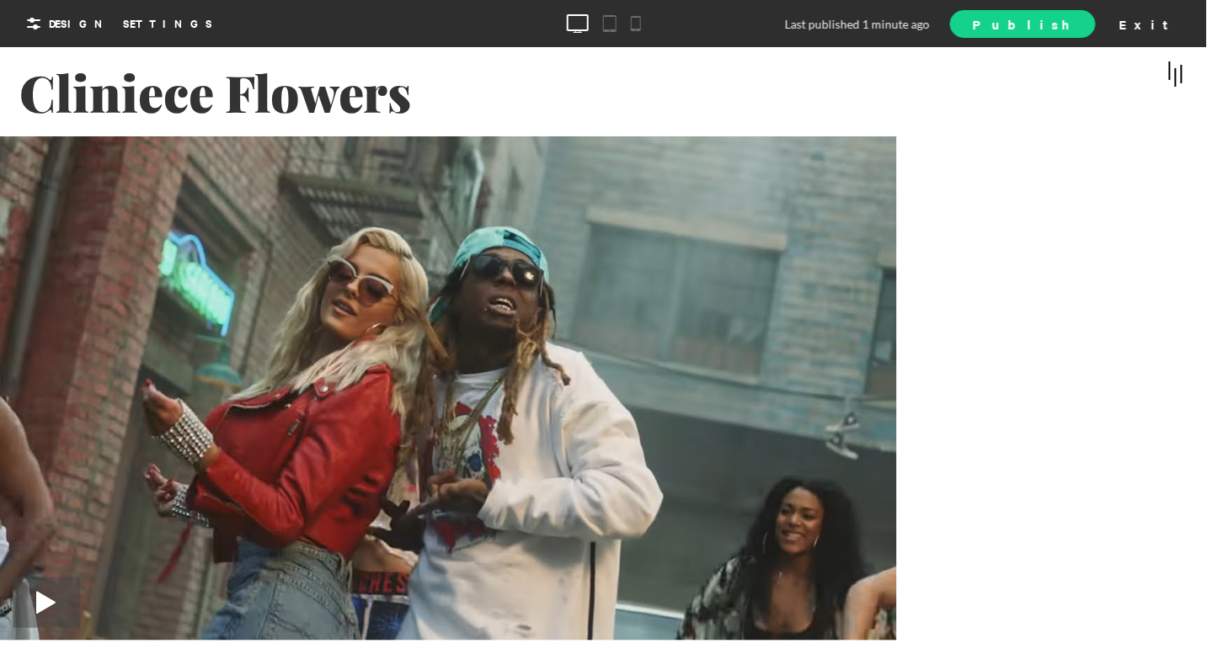
click at [1072, 18] on span "Publish" at bounding box center [1022, 24] width 99 height 18
click at [1086, 30] on div "Exit" at bounding box center [1150, 23] width 74 height 25
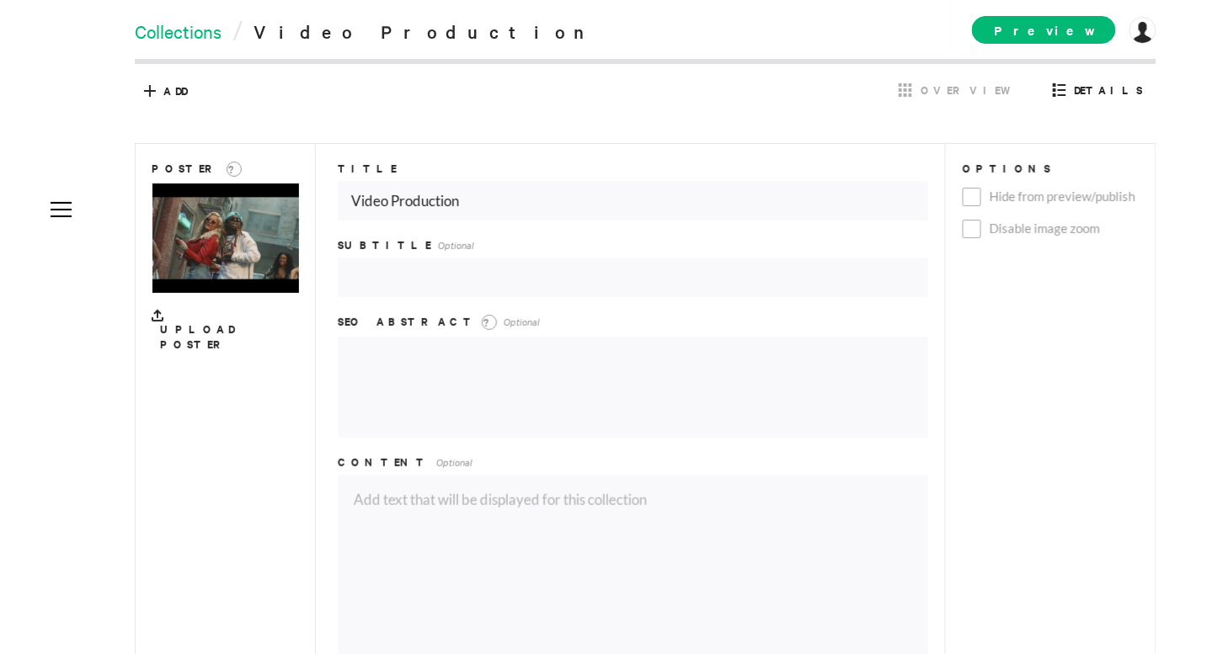
click at [206, 30] on link "Collections" at bounding box center [178, 31] width 87 height 24
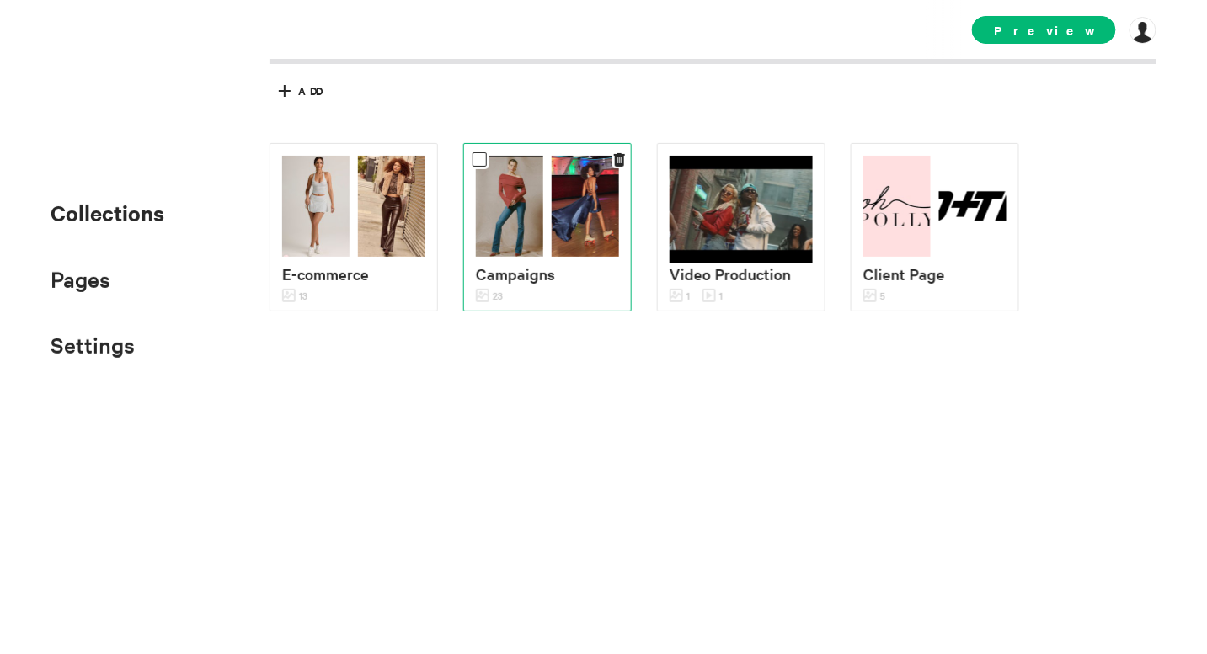
click at [526, 243] on img at bounding box center [509, 206] width 67 height 101
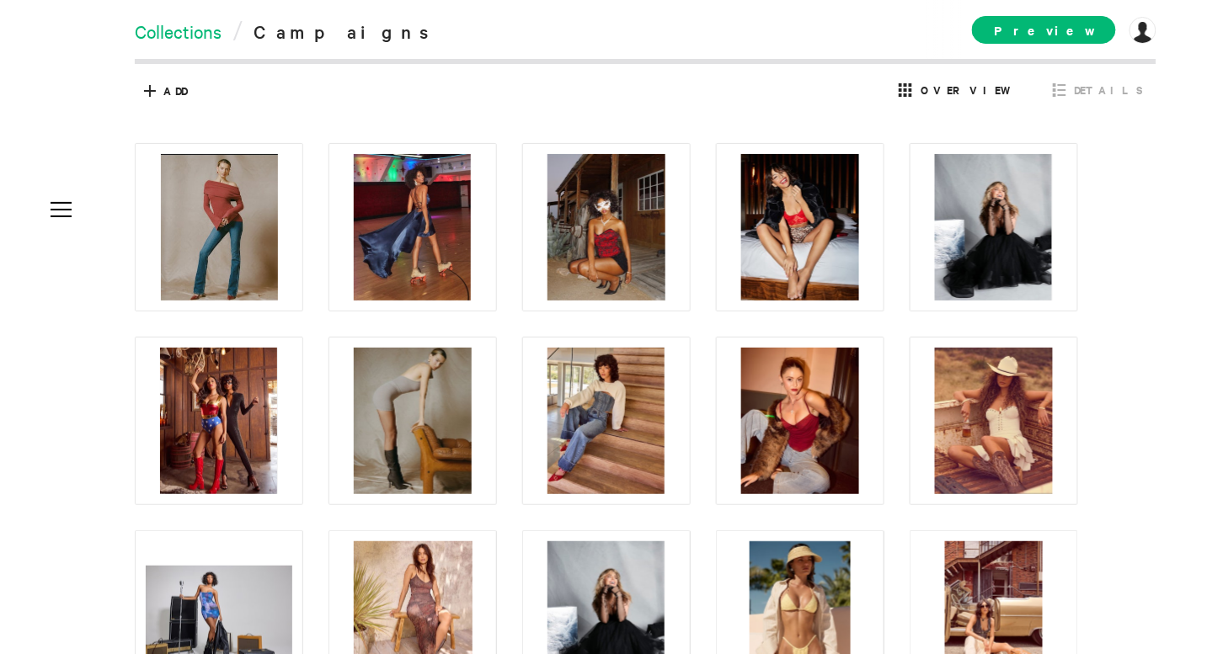
click at [179, 29] on link "Collections" at bounding box center [178, 31] width 87 height 24
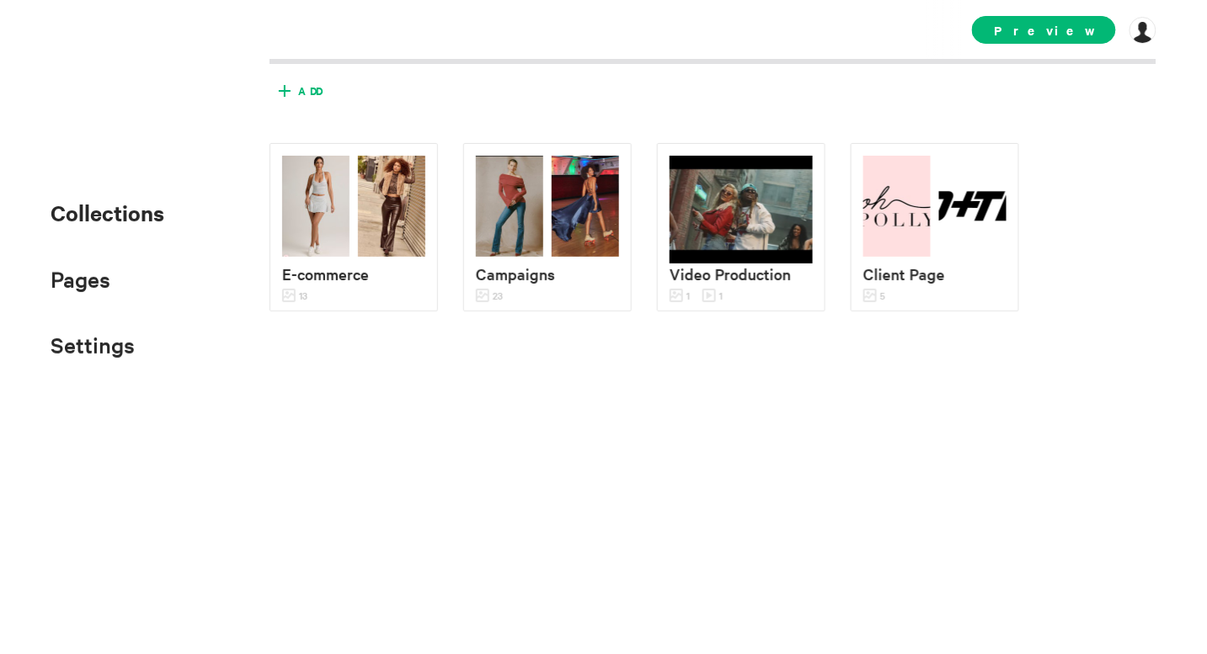
click at [286, 89] on icon at bounding box center [284, 90] width 27 height 27
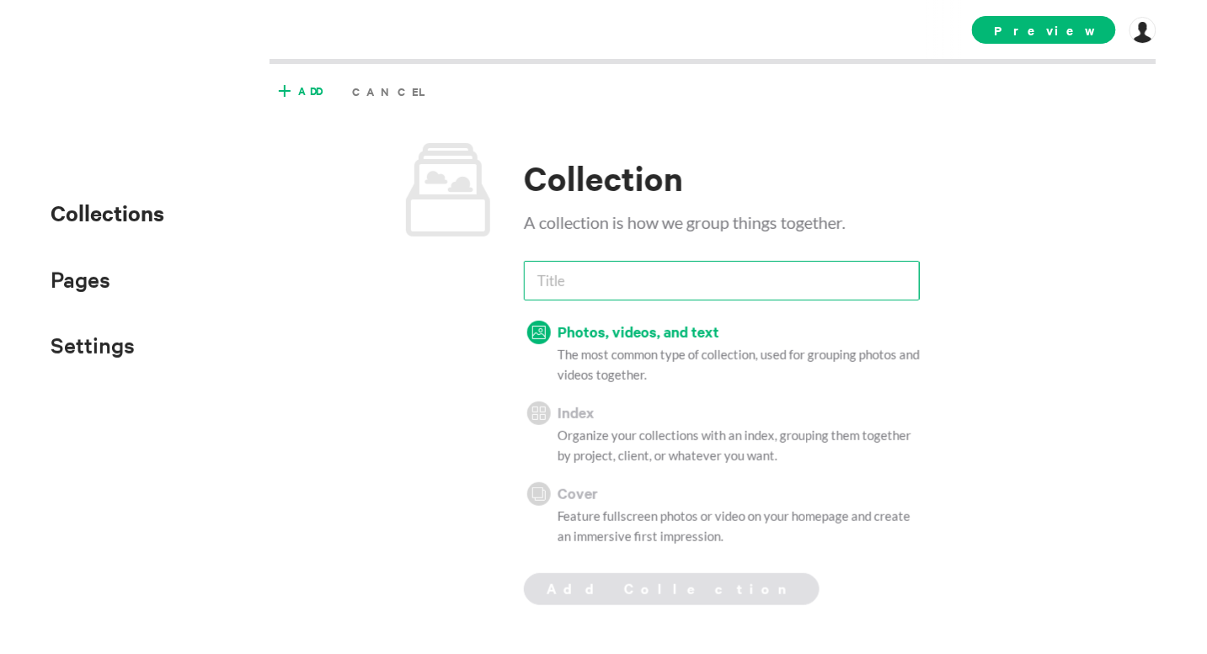
type input "e"
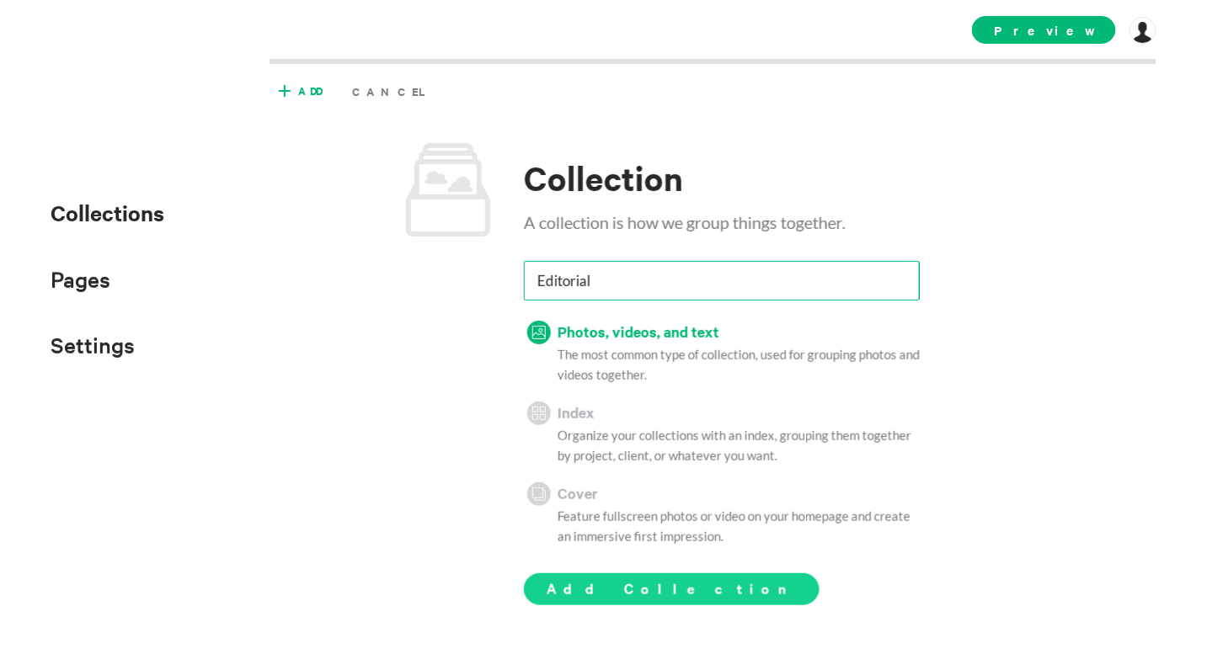
type input "Editorial"
click at [638, 577] on button "Add Collection" at bounding box center [672, 590] width 296 height 32
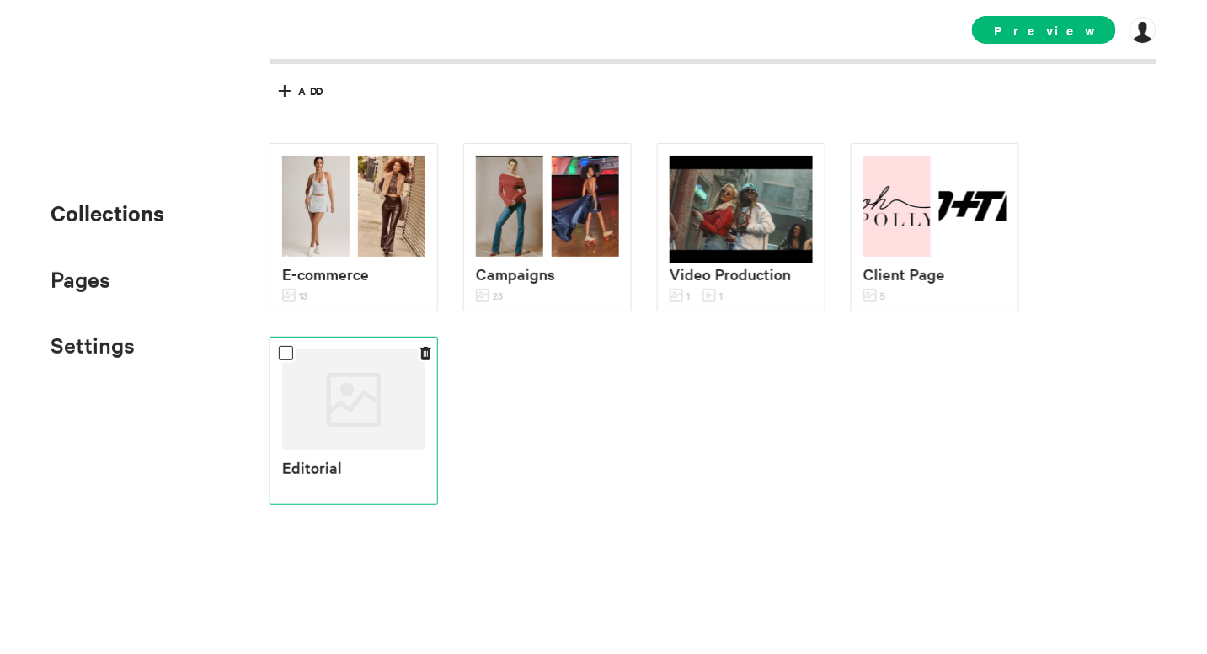
click at [382, 393] on div at bounding box center [353, 400] width 143 height 101
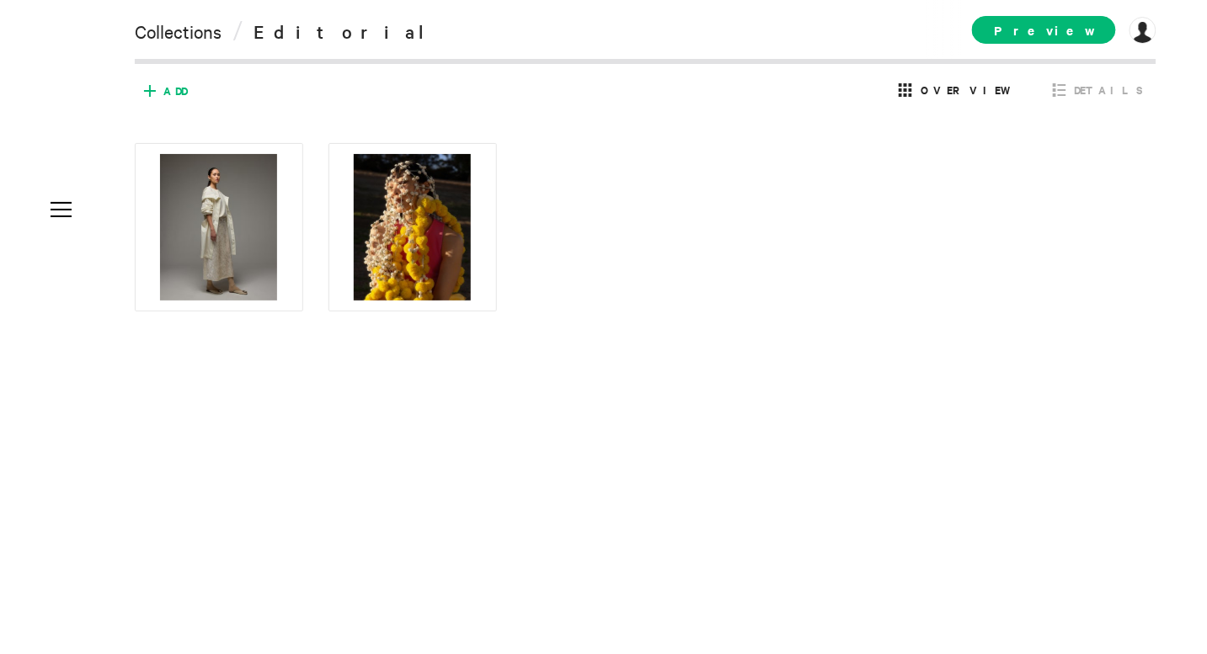
click at [168, 88] on span "Add" at bounding box center [175, 90] width 24 height 15
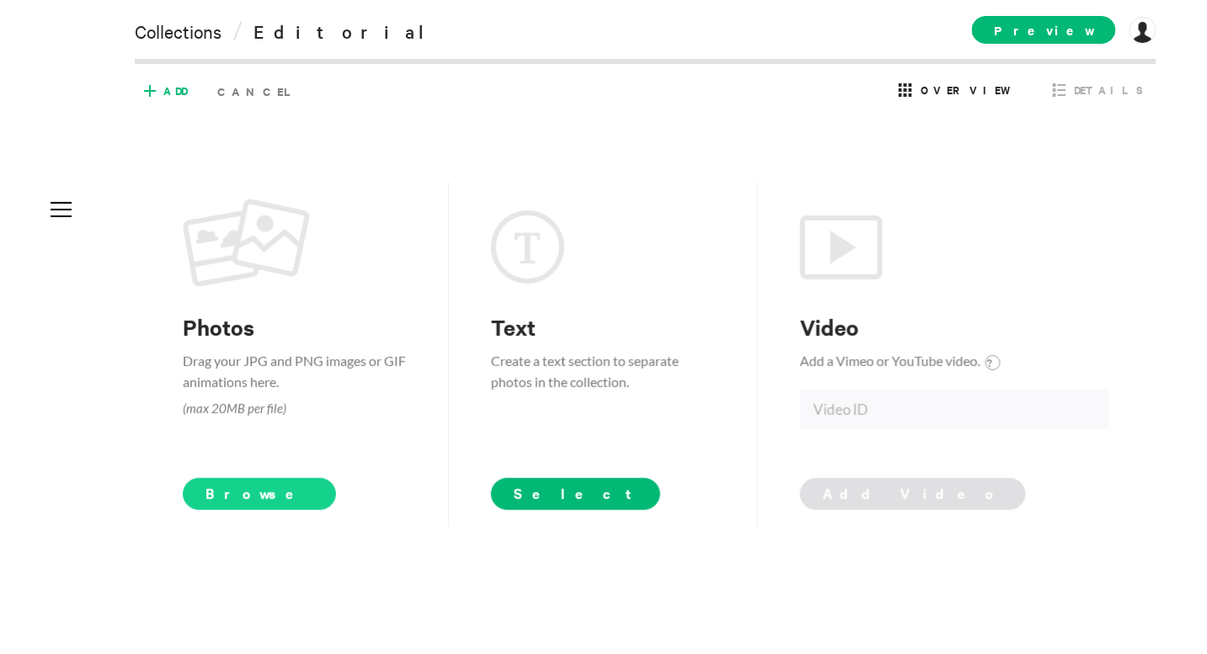
click at [233, 494] on span "Browse" at bounding box center [260, 494] width 154 height 32
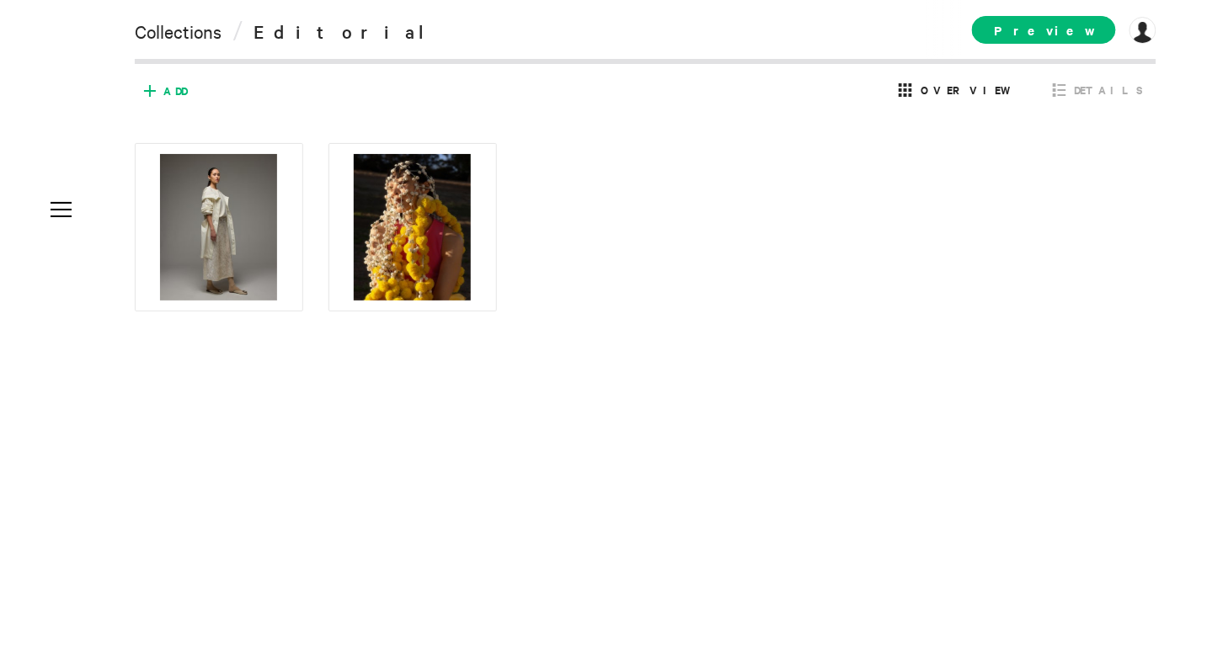
click at [168, 97] on span "Add" at bounding box center [175, 90] width 24 height 15
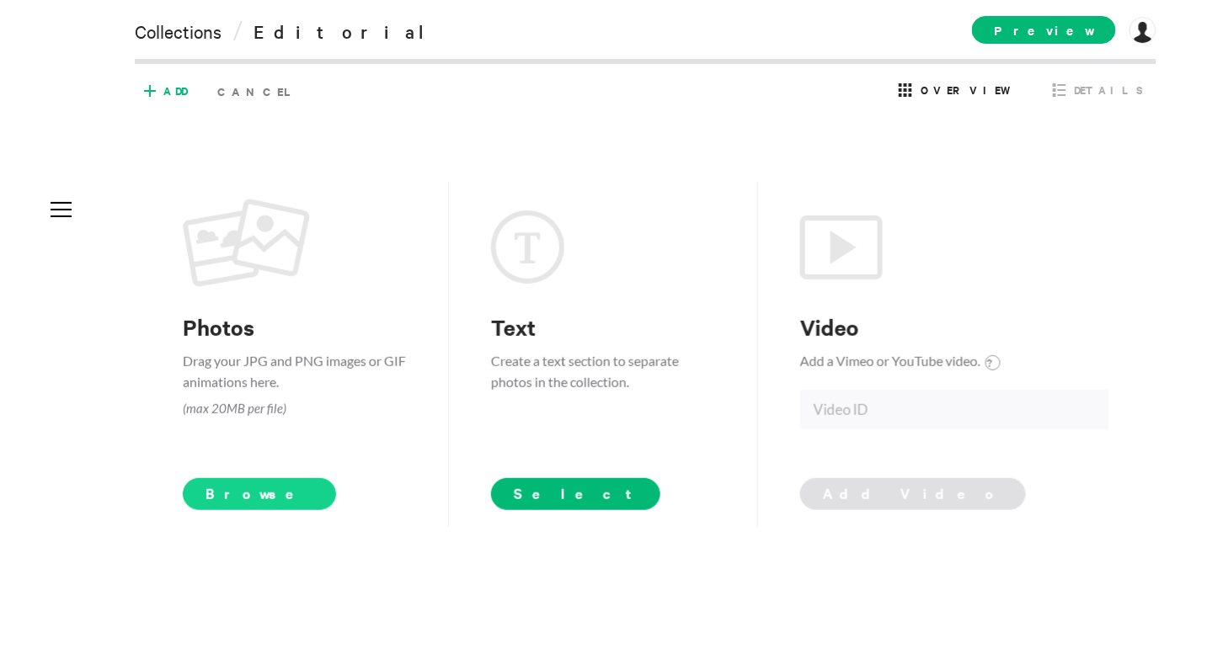
click at [249, 495] on span "Browse" at bounding box center [260, 494] width 154 height 32
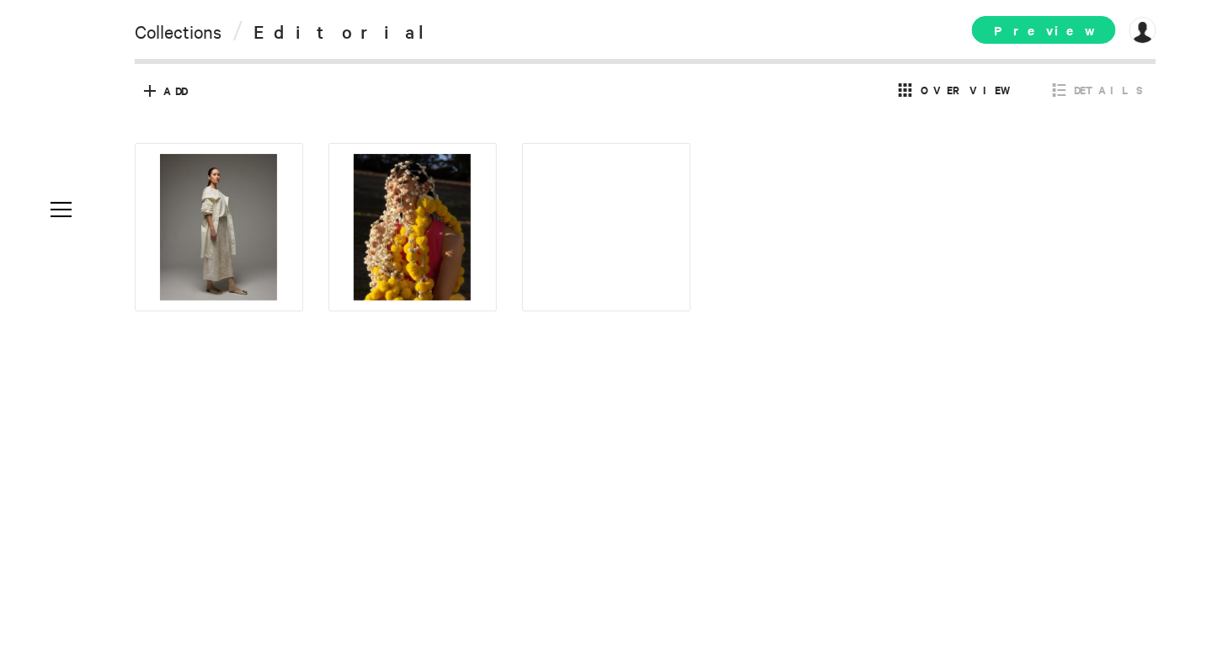
click at [1061, 40] on span "Preview" at bounding box center [1044, 30] width 144 height 28
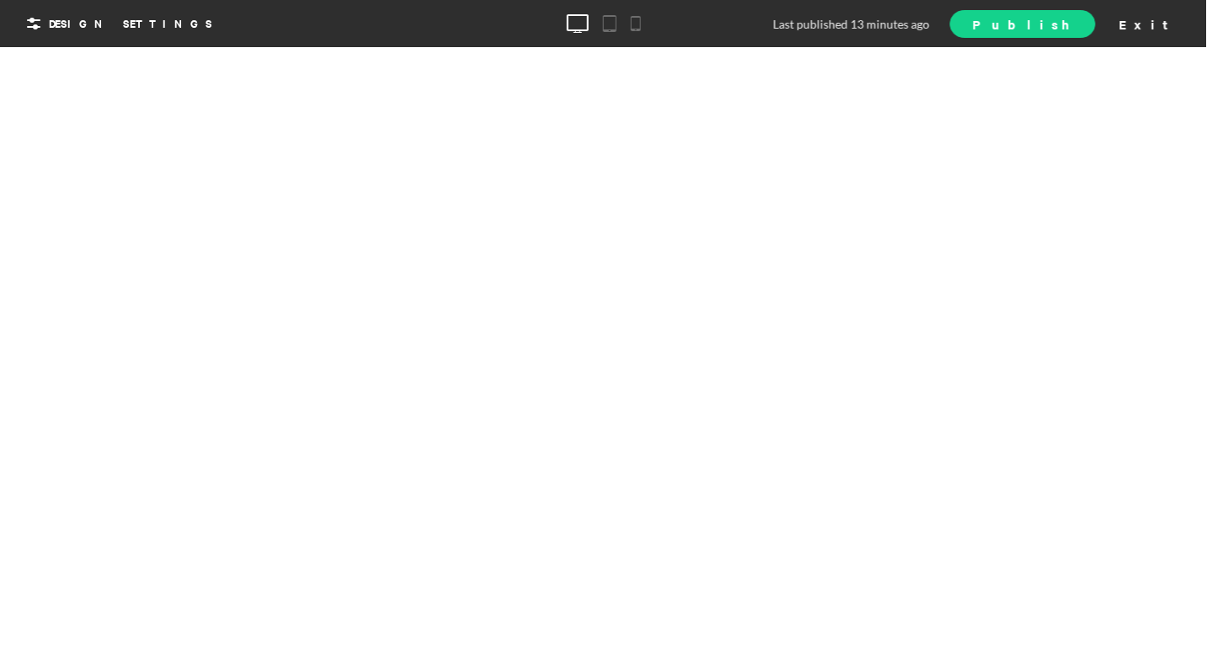
click at [1086, 32] on link "Publish" at bounding box center [1022, 24] width 145 height 28
click at [1076, 34] on link "View Site" at bounding box center [1003, 23] width 186 height 29
click at [1086, 20] on div "Exit" at bounding box center [1150, 23] width 74 height 25
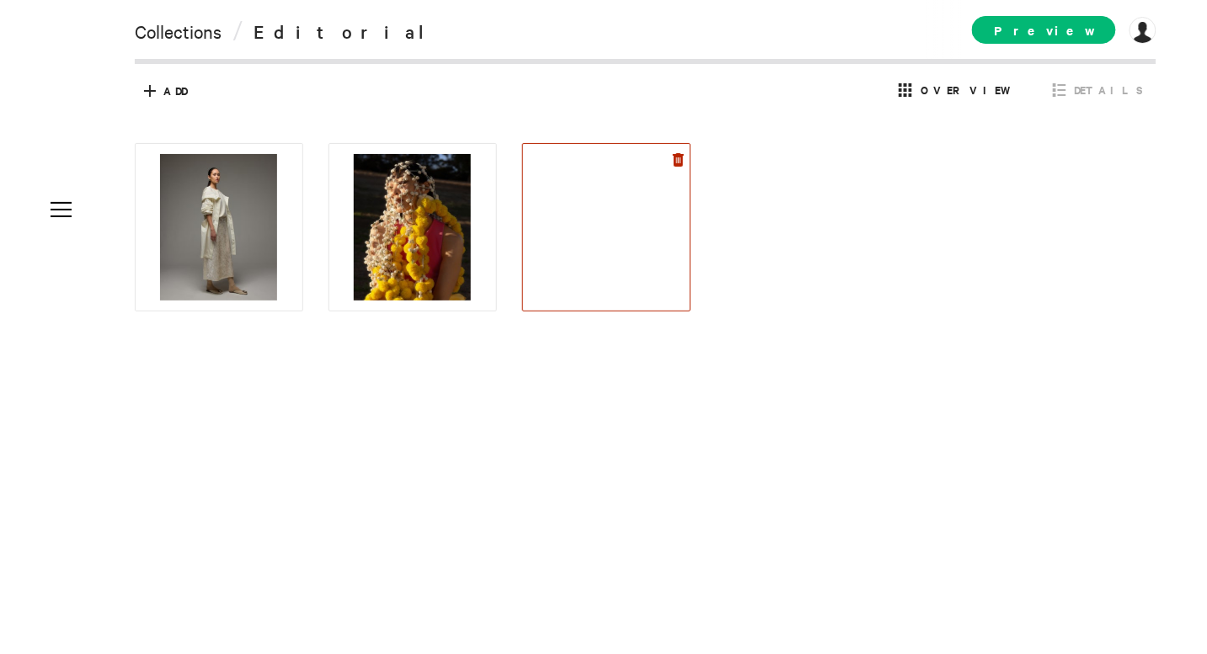
click at [679, 153] on icon at bounding box center [678, 159] width 11 height 13
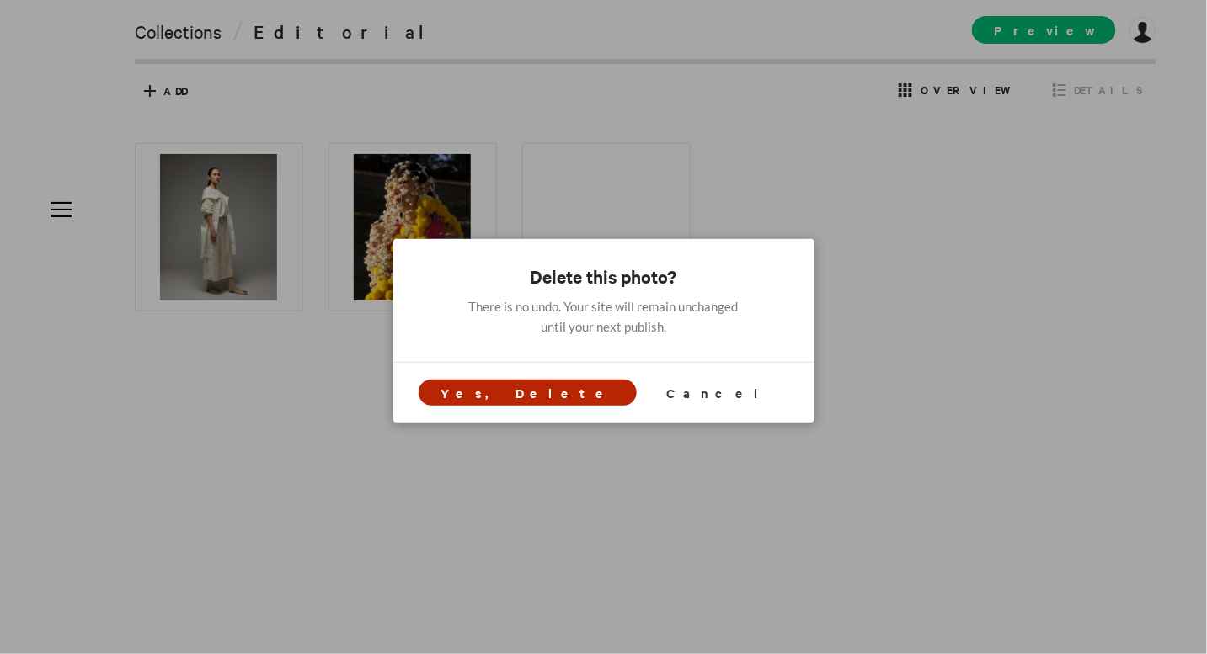
click at [559, 395] on span "Yes, Delete" at bounding box center [526, 393] width 173 height 18
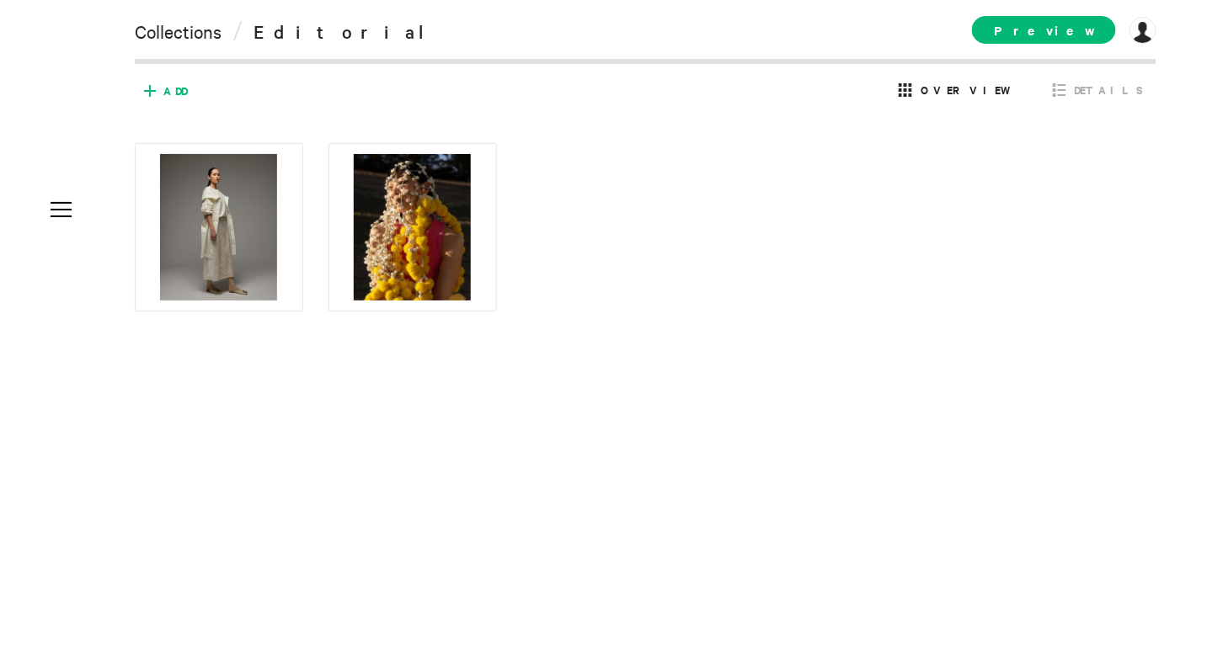
click at [177, 93] on span "Add" at bounding box center [175, 90] width 24 height 15
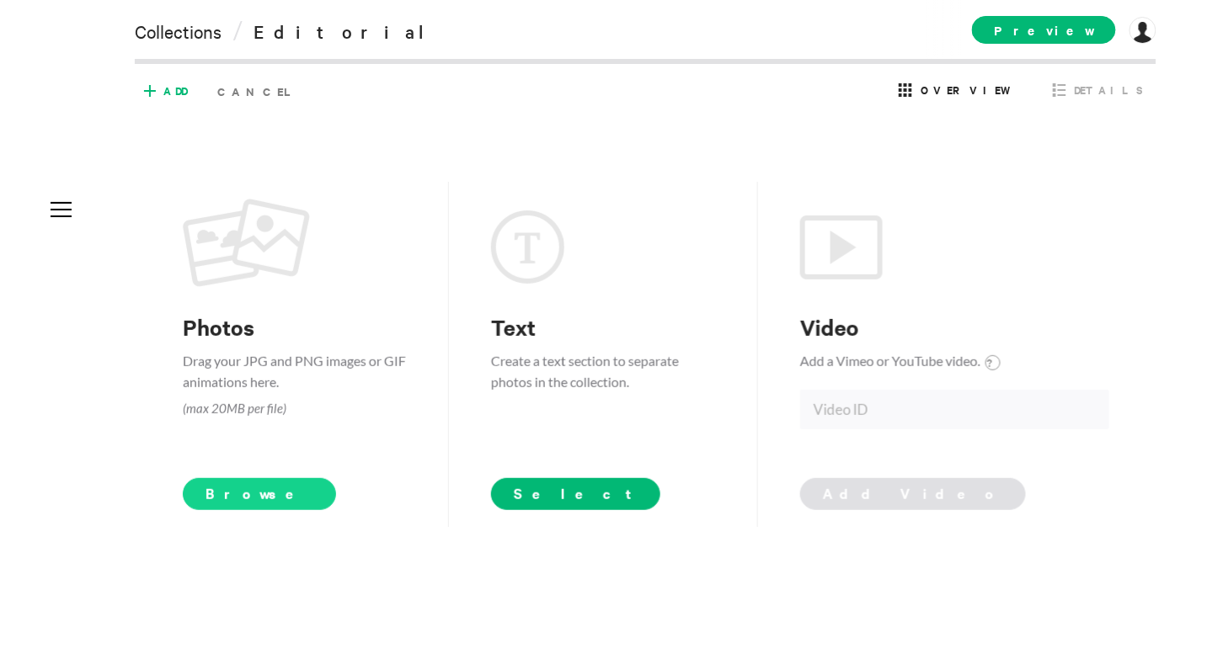
click at [225, 494] on span "Browse" at bounding box center [260, 494] width 154 height 32
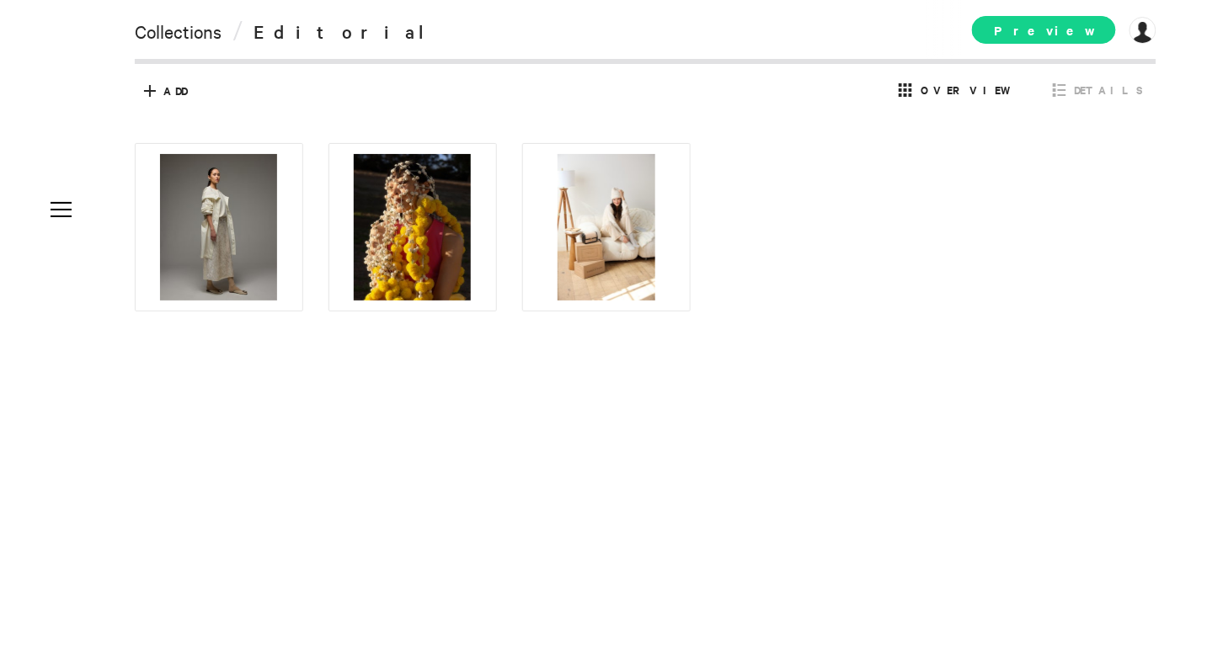
click at [1074, 36] on span "Preview" at bounding box center [1044, 30] width 144 height 28
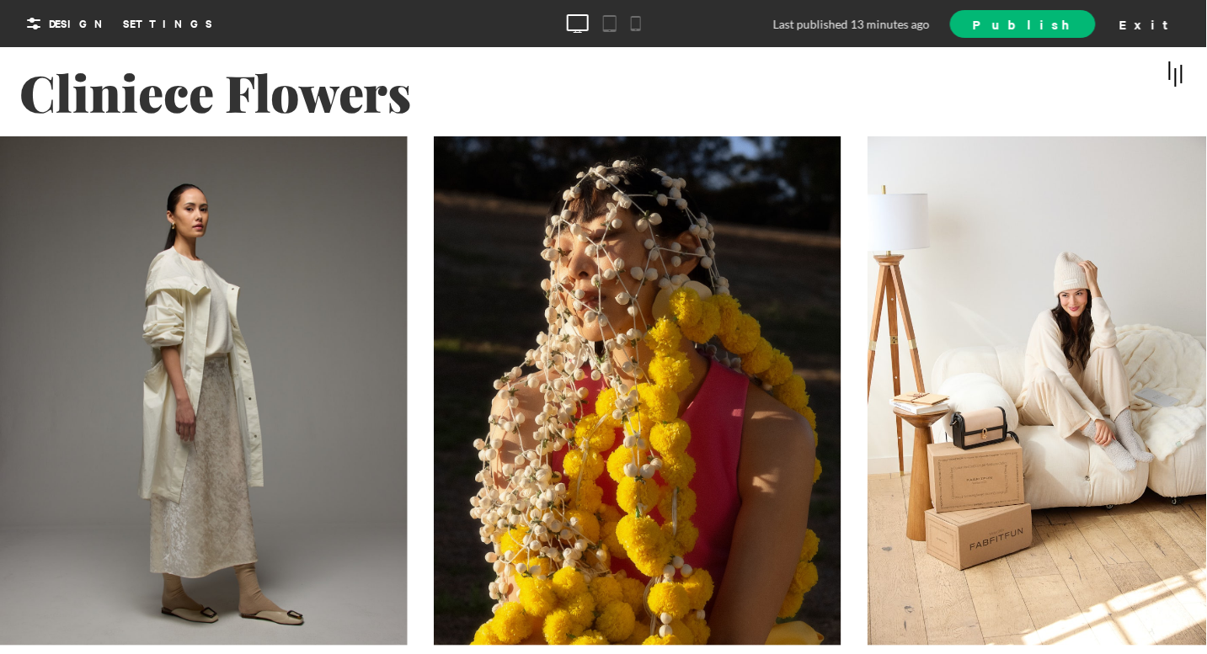
scroll to position [98, 0]
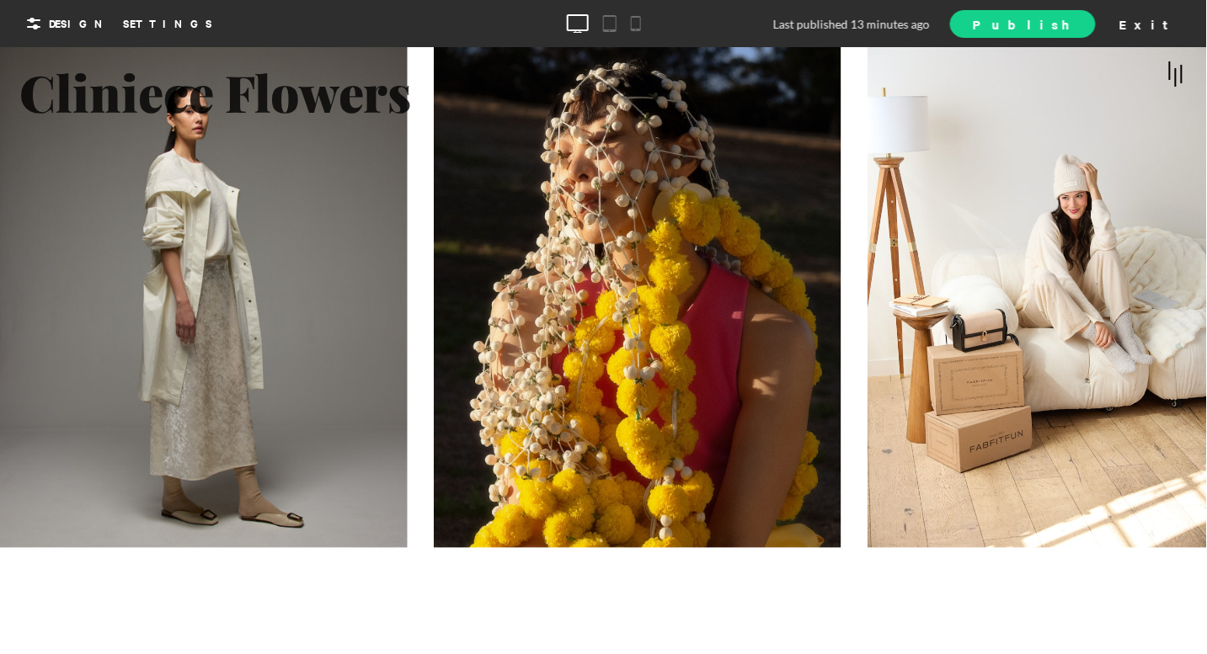
click at [1086, 35] on link "Publish" at bounding box center [1022, 24] width 145 height 28
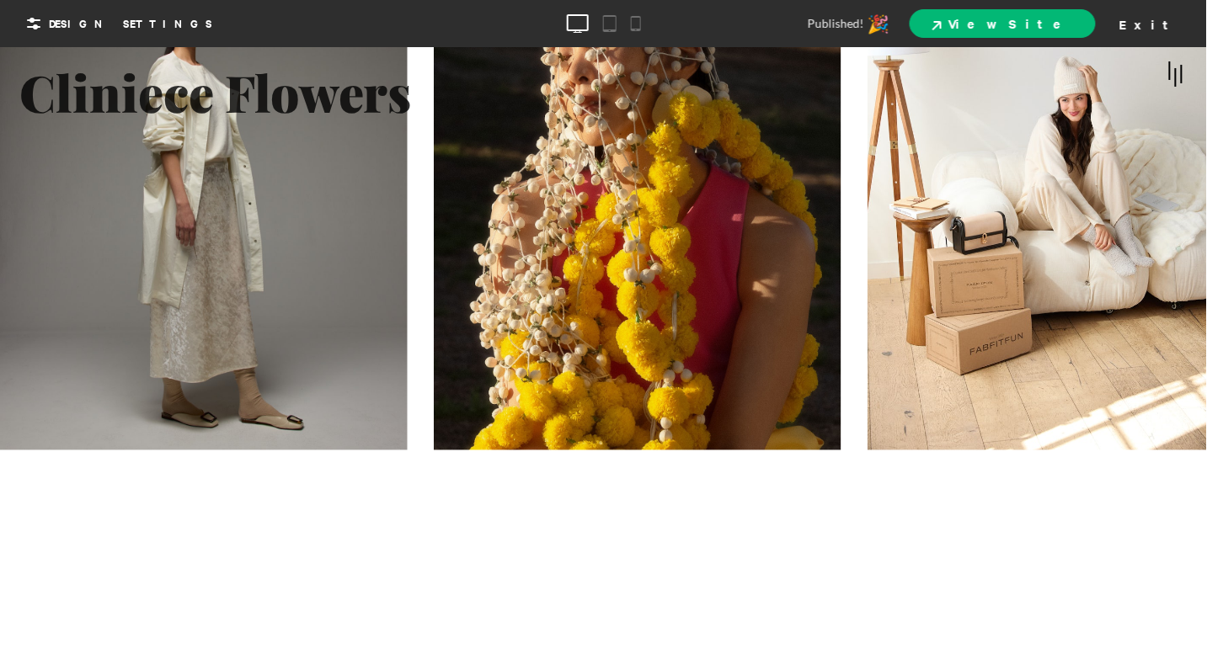
scroll to position [0, 0]
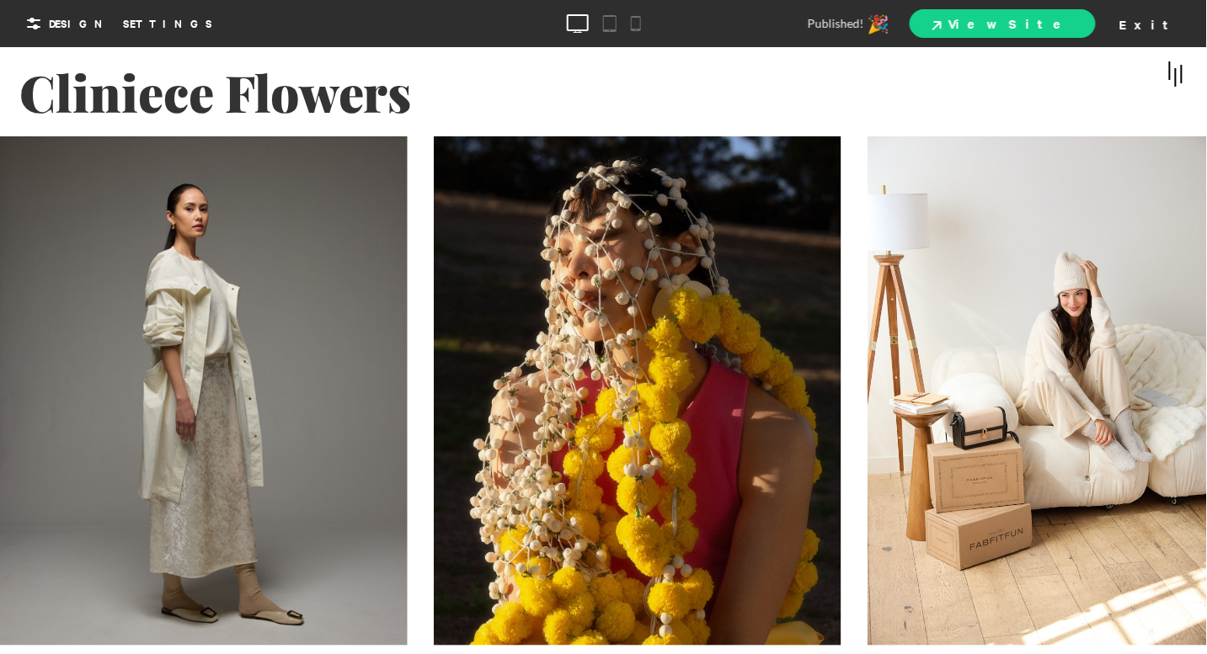
click at [1073, 25] on span "View Site" at bounding box center [1002, 23] width 141 height 18
click at [1086, 25] on div "Exit" at bounding box center [1150, 23] width 74 height 25
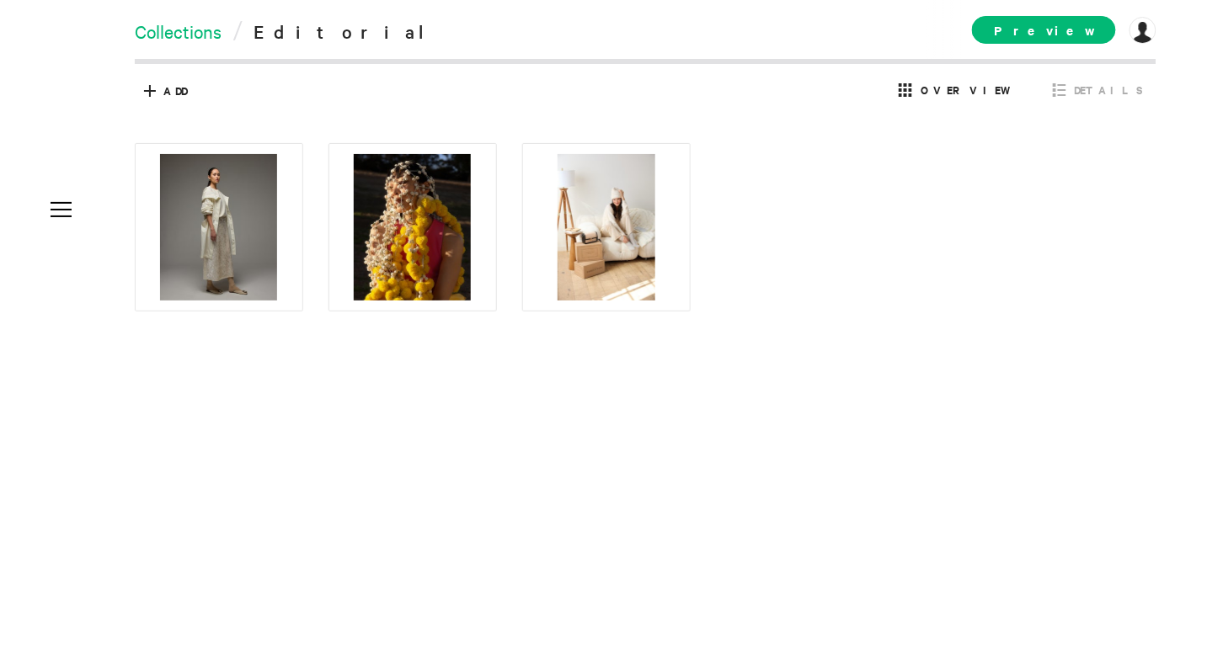
click at [169, 37] on link "Collections" at bounding box center [178, 31] width 87 height 24
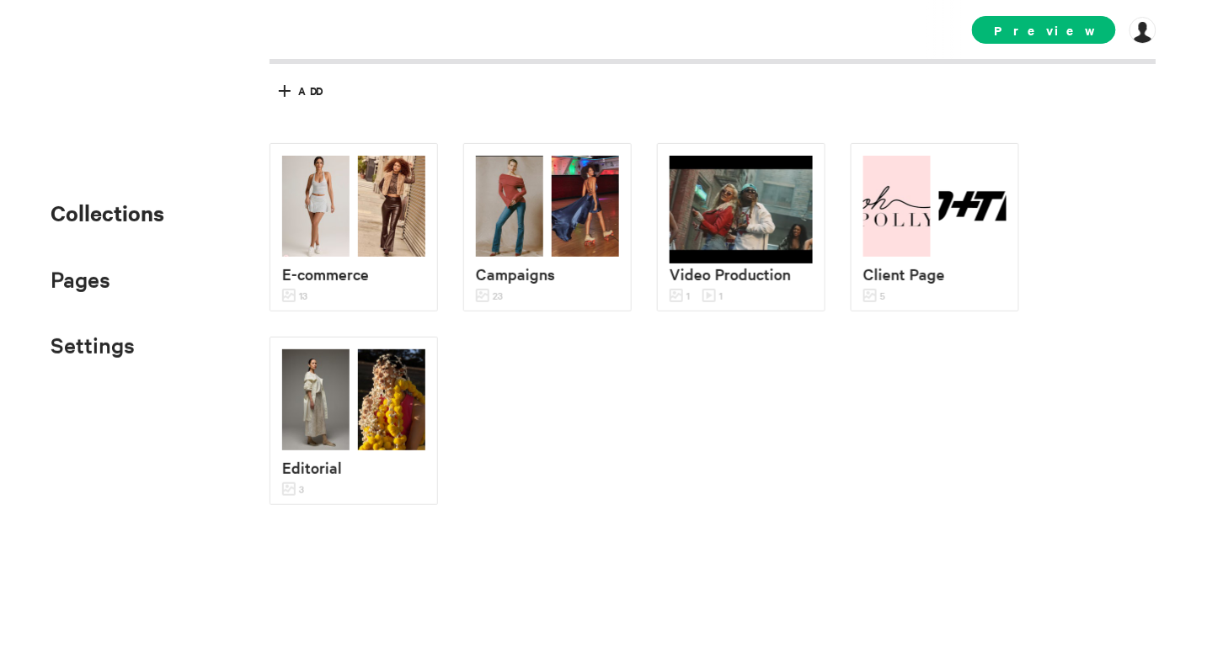
click at [118, 216] on span "Collections" at bounding box center [108, 212] width 114 height 29
click at [371, 218] on img at bounding box center [391, 206] width 67 height 101
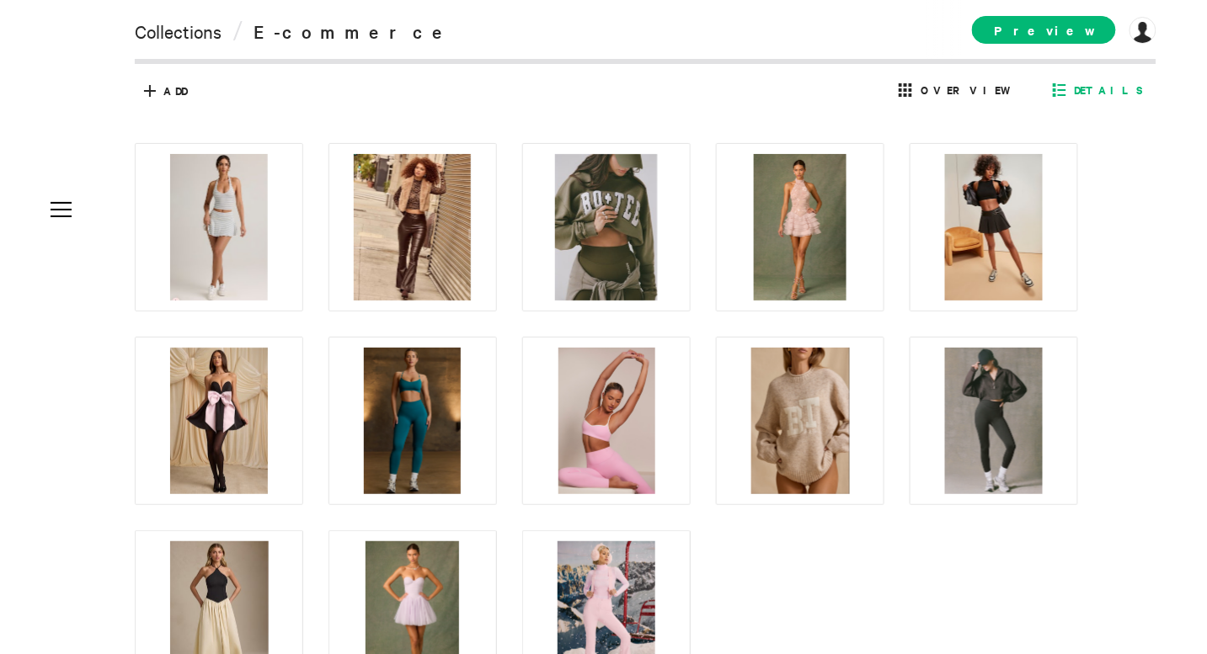
click at [1086, 90] on span "Details" at bounding box center [1109, 90] width 69 height 15
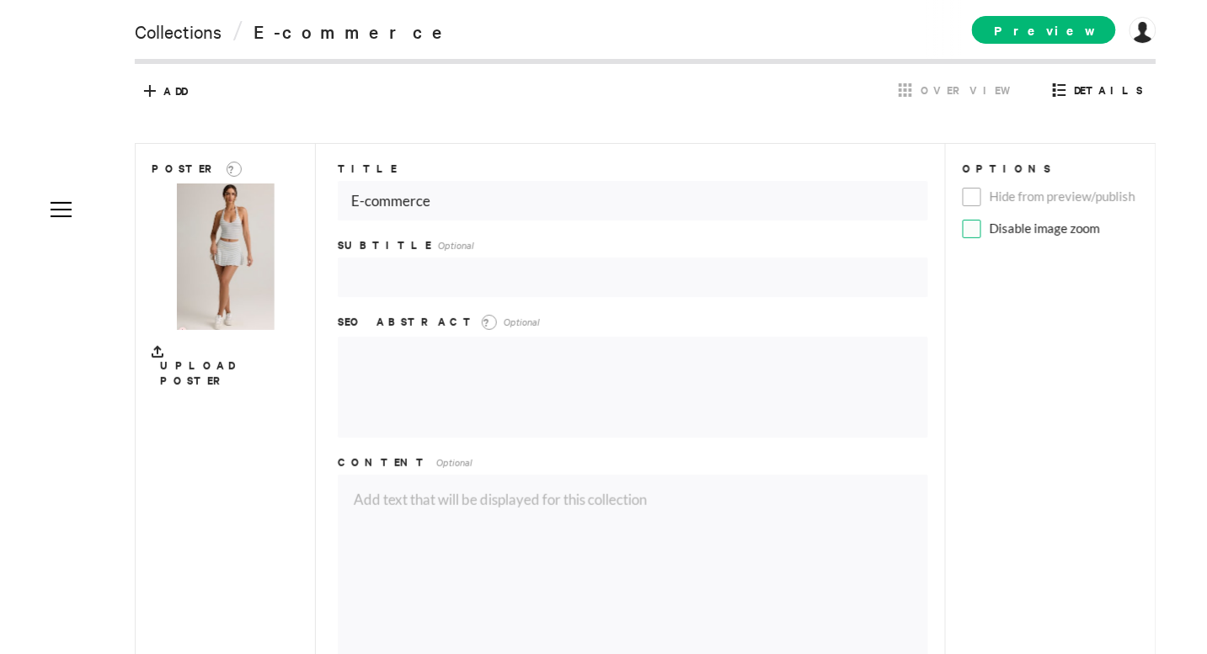
click at [963, 222] on span at bounding box center [972, 229] width 19 height 19
click at [0, 0] on input "Disable image zoom" at bounding box center [0, 0] width 0 height 0
click at [1069, 35] on span "Preview" at bounding box center [1044, 30] width 144 height 28
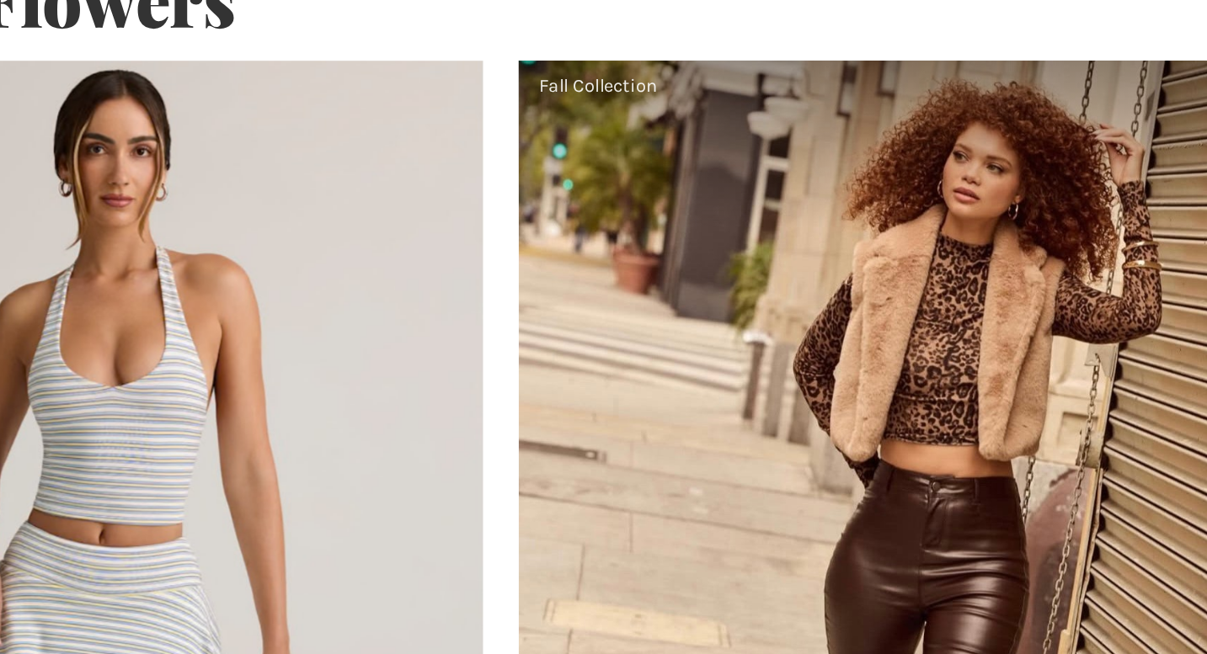
scroll to position [12, 0]
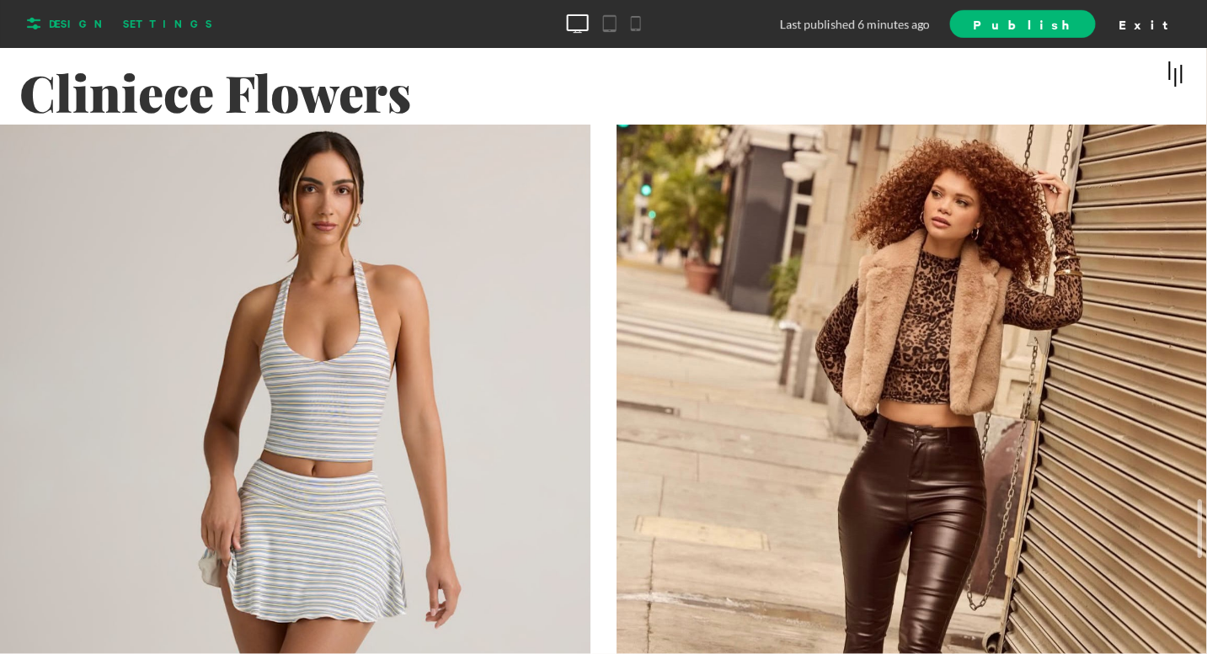
click at [86, 22] on span "Design Settings" at bounding box center [130, 23] width 163 height 15
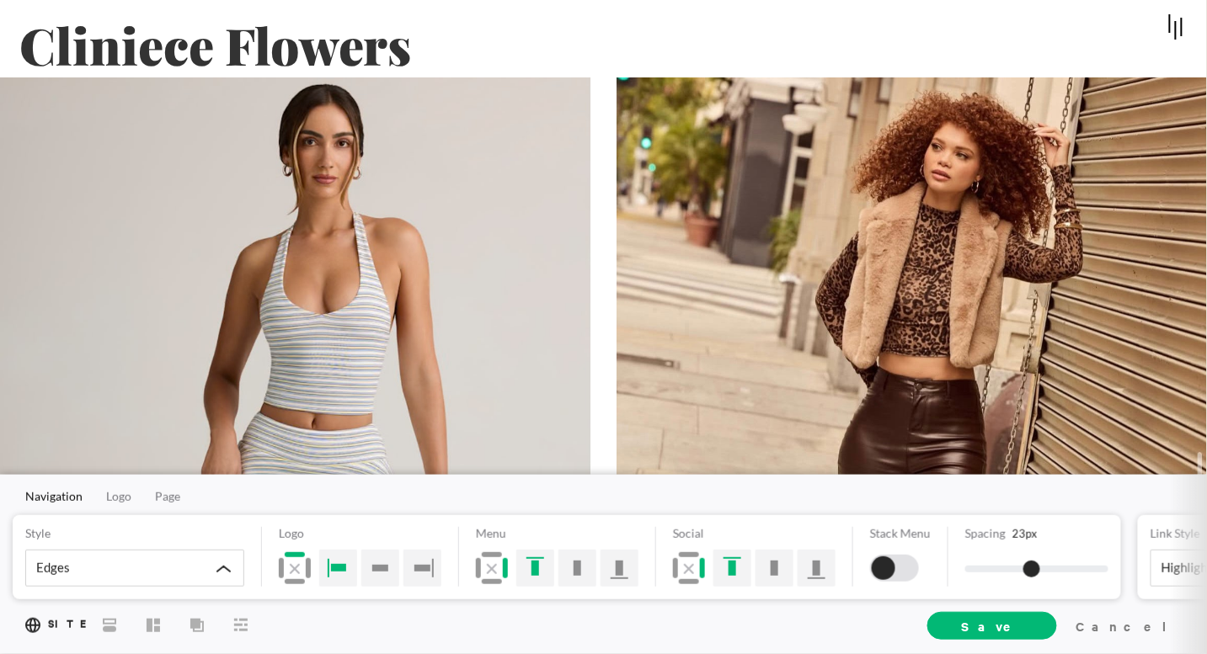
click at [129, 486] on div "Navigation Logo Page Style Edges Logo Menu Social Stack Menu Spacing 23 px Link…" at bounding box center [603, 564] width 1207 height 179
click at [157, 588] on icon at bounding box center [153, 624] width 13 height 13
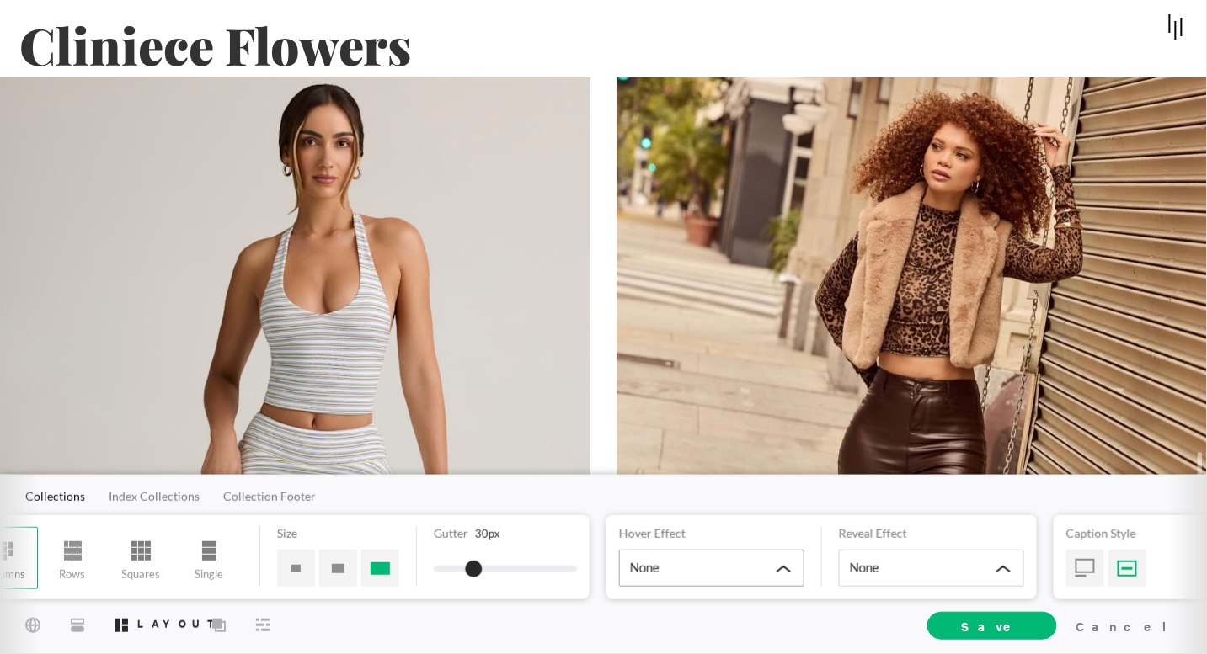
click at [779, 563] on div "None" at bounding box center [711, 568] width 185 height 37
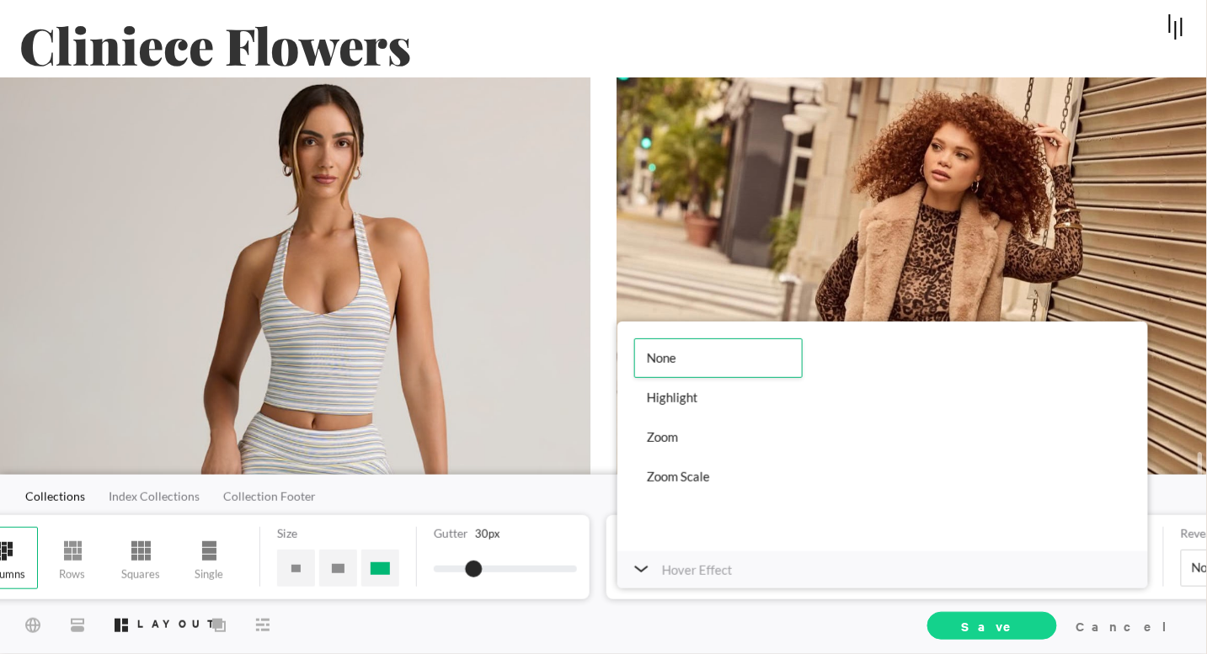
click at [1033, 588] on span "Save" at bounding box center [992, 626] width 130 height 28
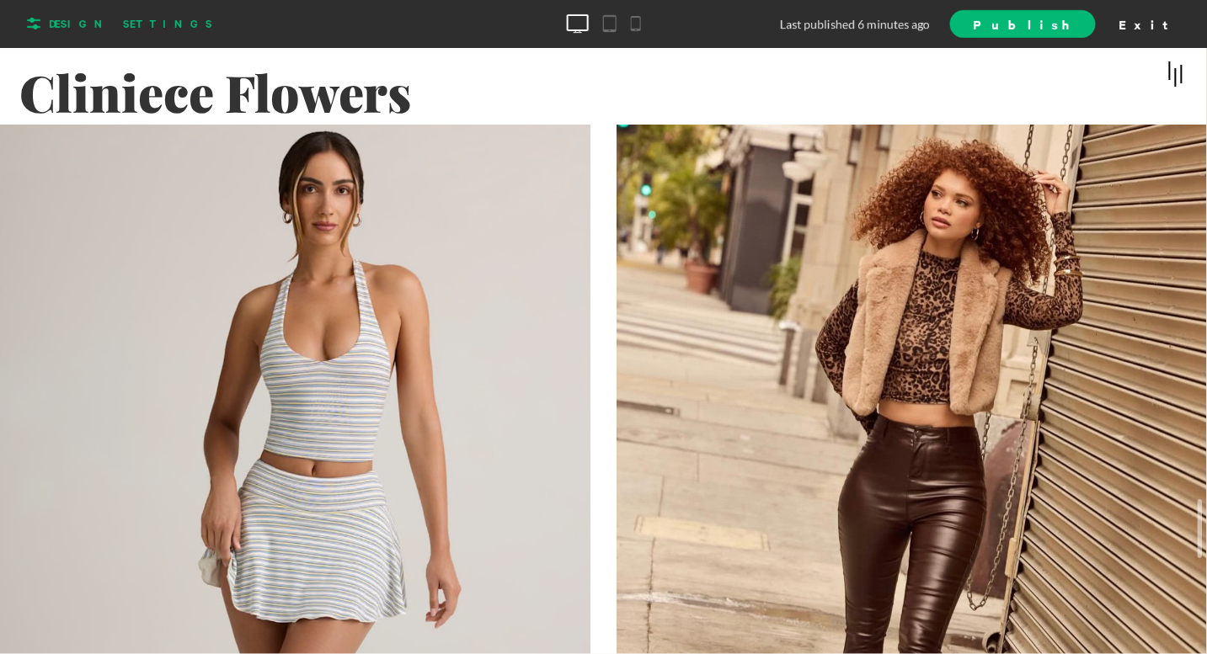
click at [98, 26] on span "Design Settings" at bounding box center [130, 23] width 163 height 15
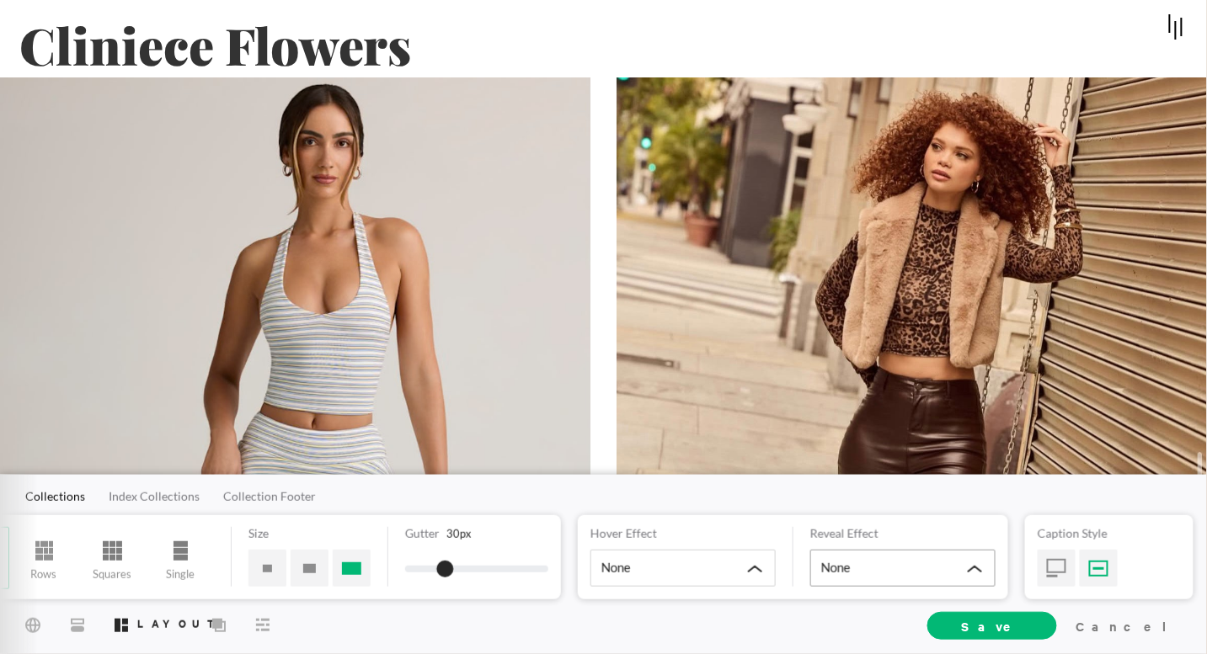
click at [868, 572] on div "None" at bounding box center [902, 568] width 185 height 37
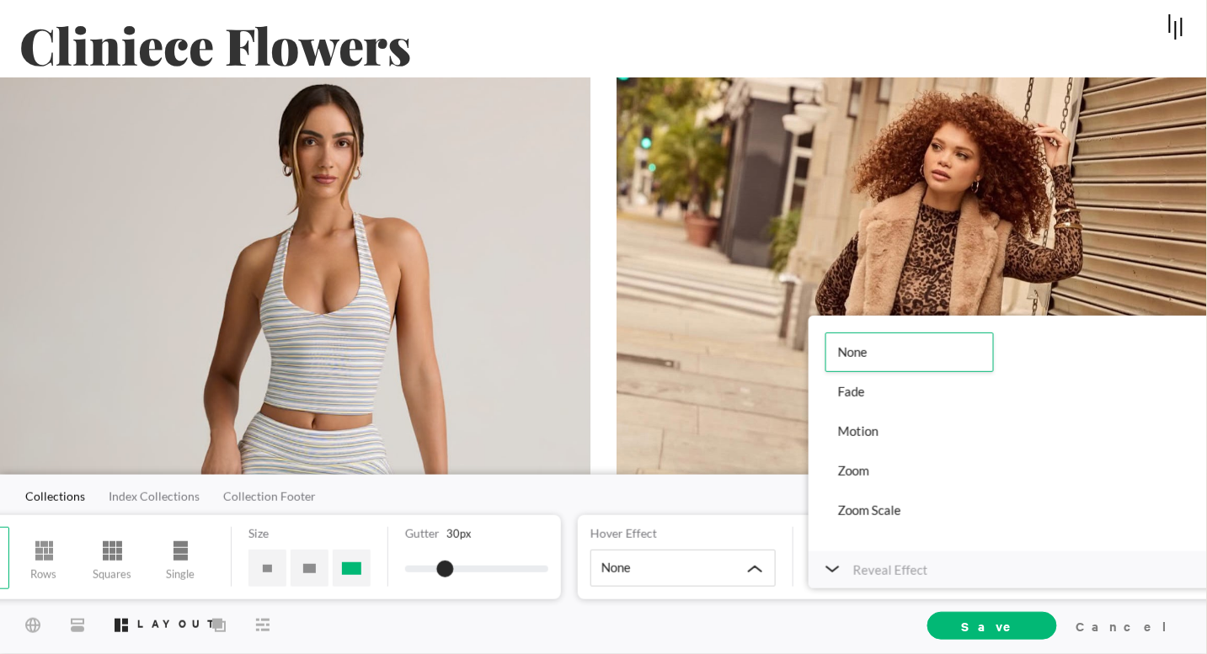
click at [866, 588] on div "Site Styles Layout Cover More Save Cancel" at bounding box center [603, 625] width 1207 height 57
click at [1086, 588] on div "Cancel" at bounding box center [1125, 625] width 113 height 25
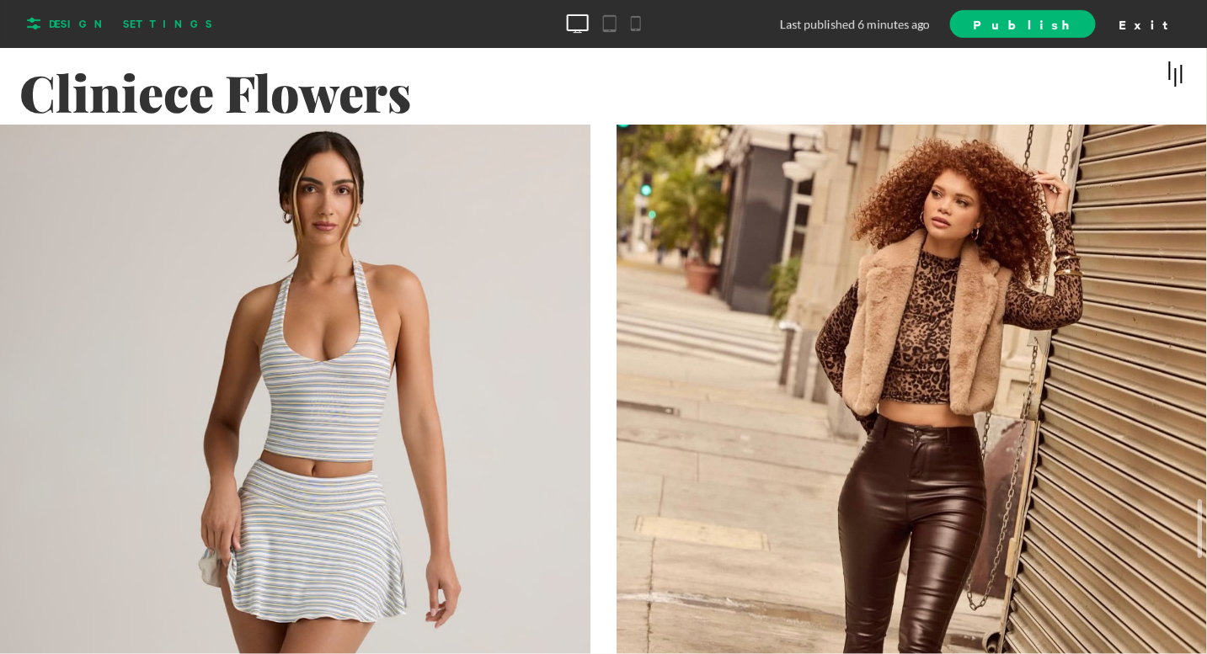
click at [62, 31] on span "Design Settings" at bounding box center [116, 23] width 192 height 27
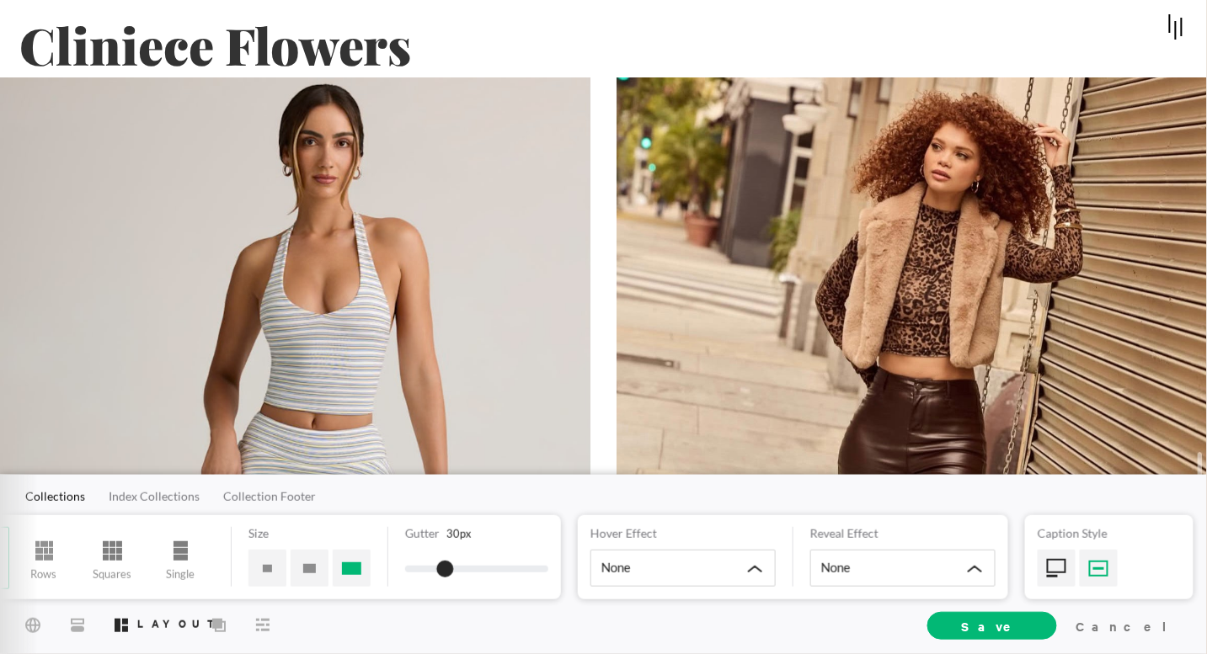
click at [1057, 569] on div at bounding box center [1057, 568] width 38 height 37
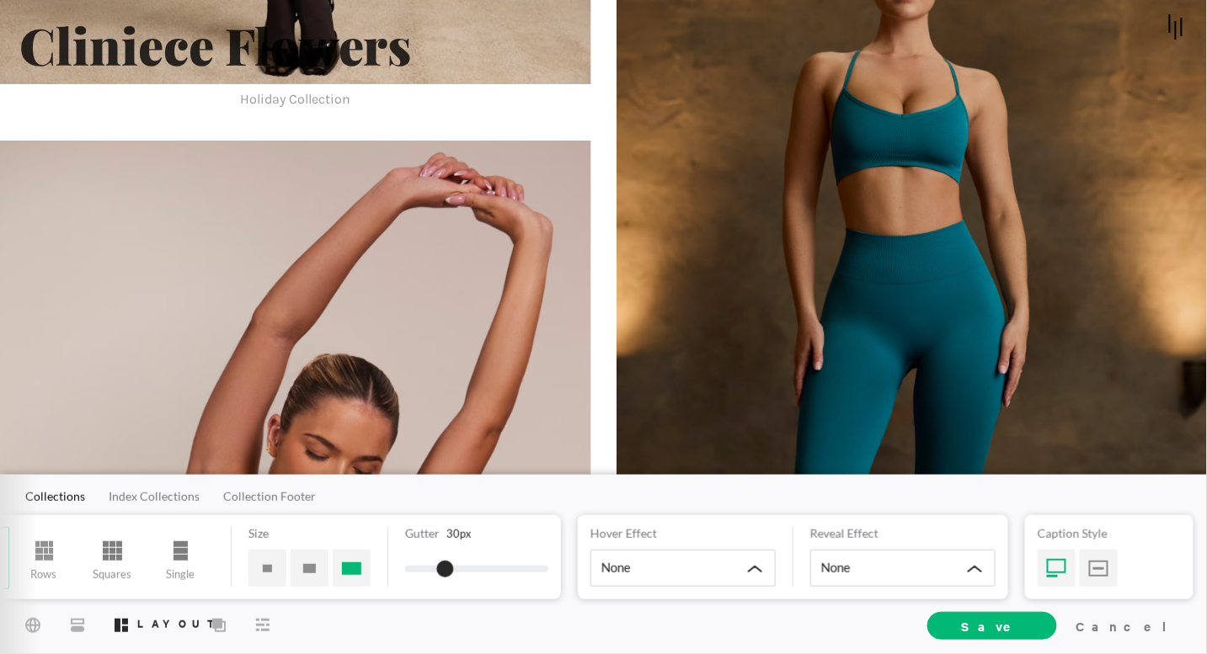
scroll to position [2850, 0]
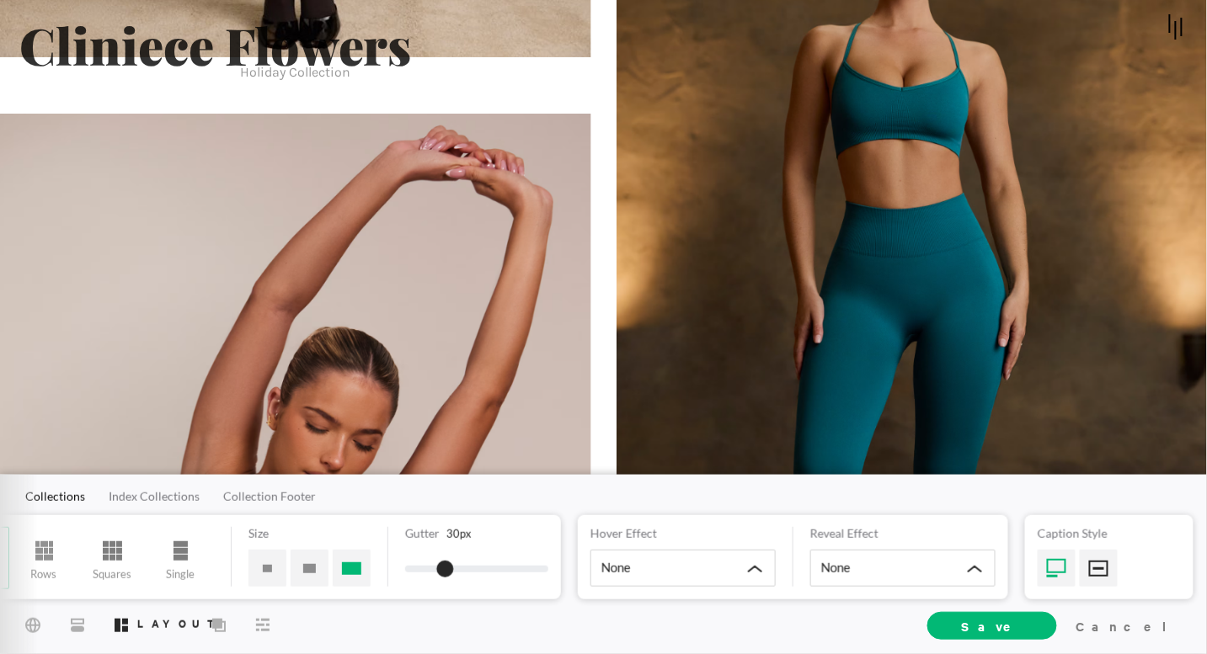
click at [1086, 574] on div at bounding box center [1099, 568] width 38 height 37
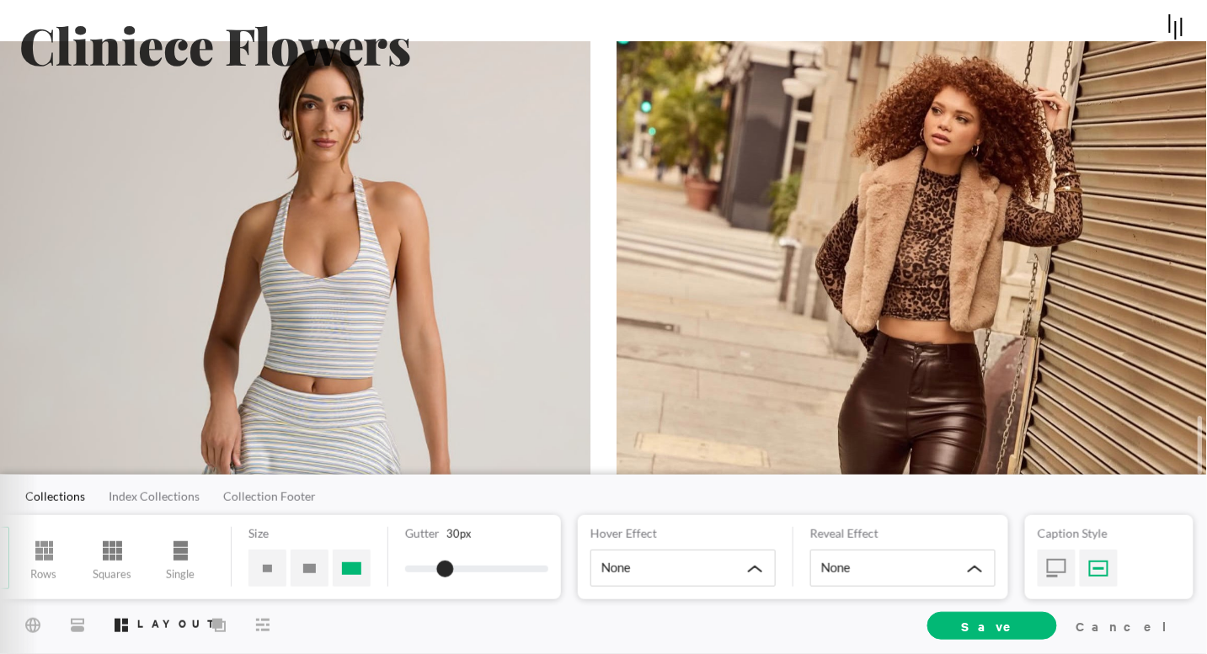
scroll to position [0, 0]
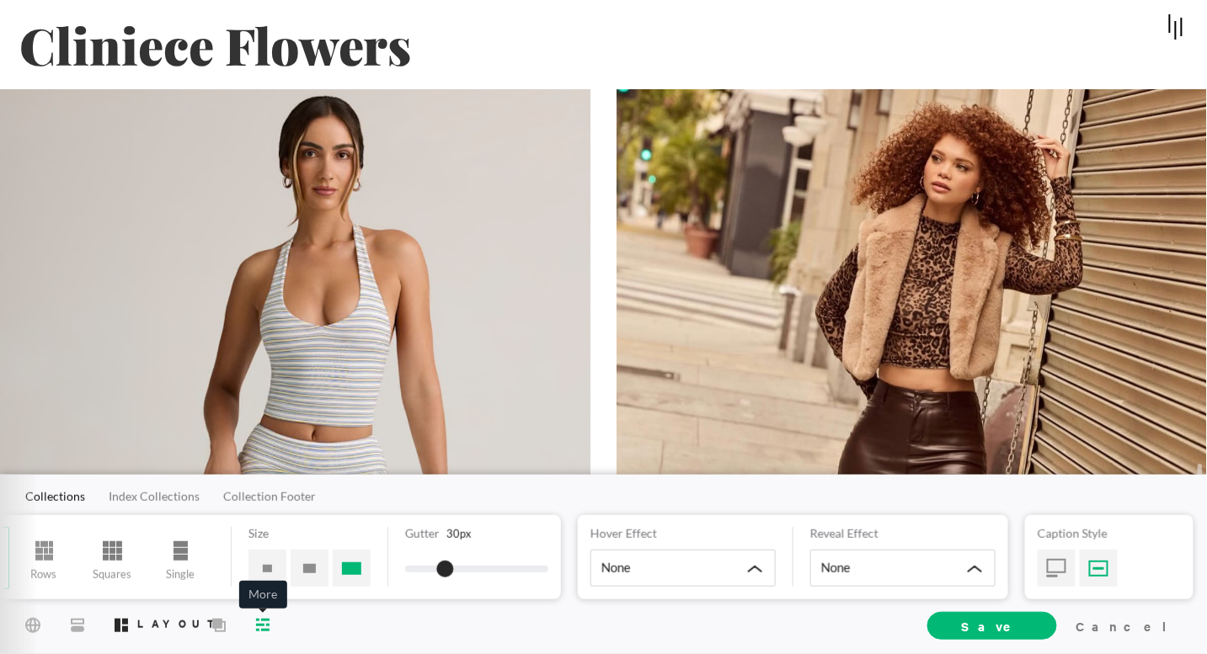
click at [262, 588] on span "More" at bounding box center [262, 623] width 27 height 29
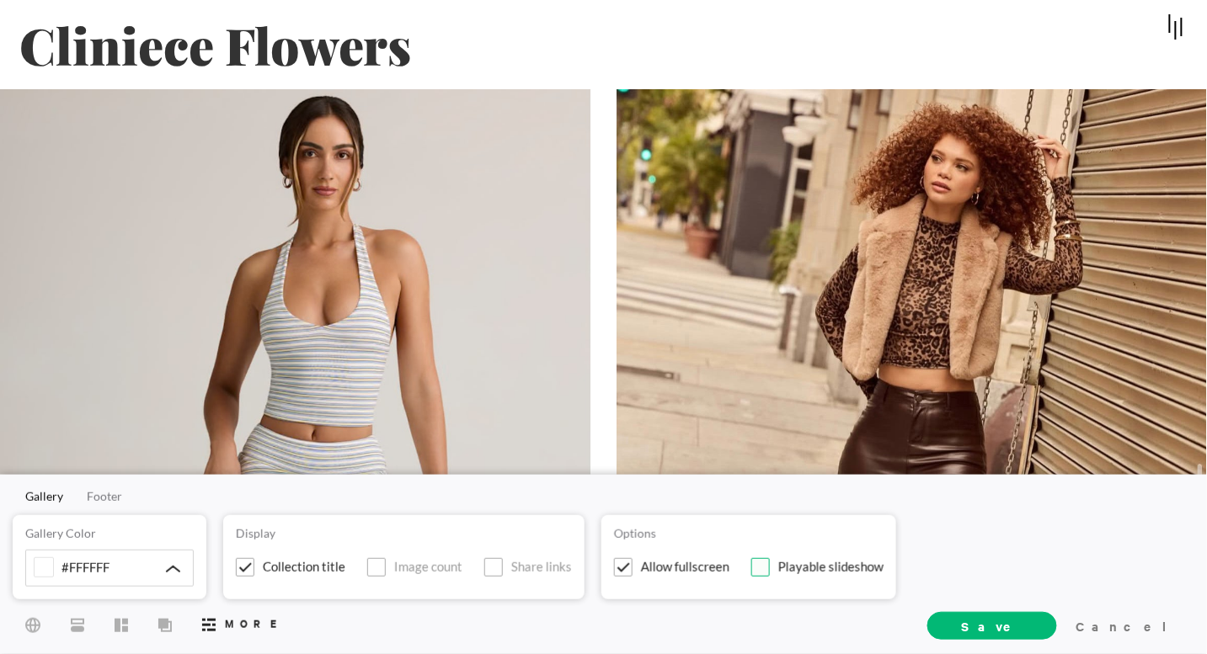
click at [755, 569] on span at bounding box center [760, 567] width 19 height 19
click at [0, 0] on input "Playable slideshow" at bounding box center [0, 0] width 0 height 0
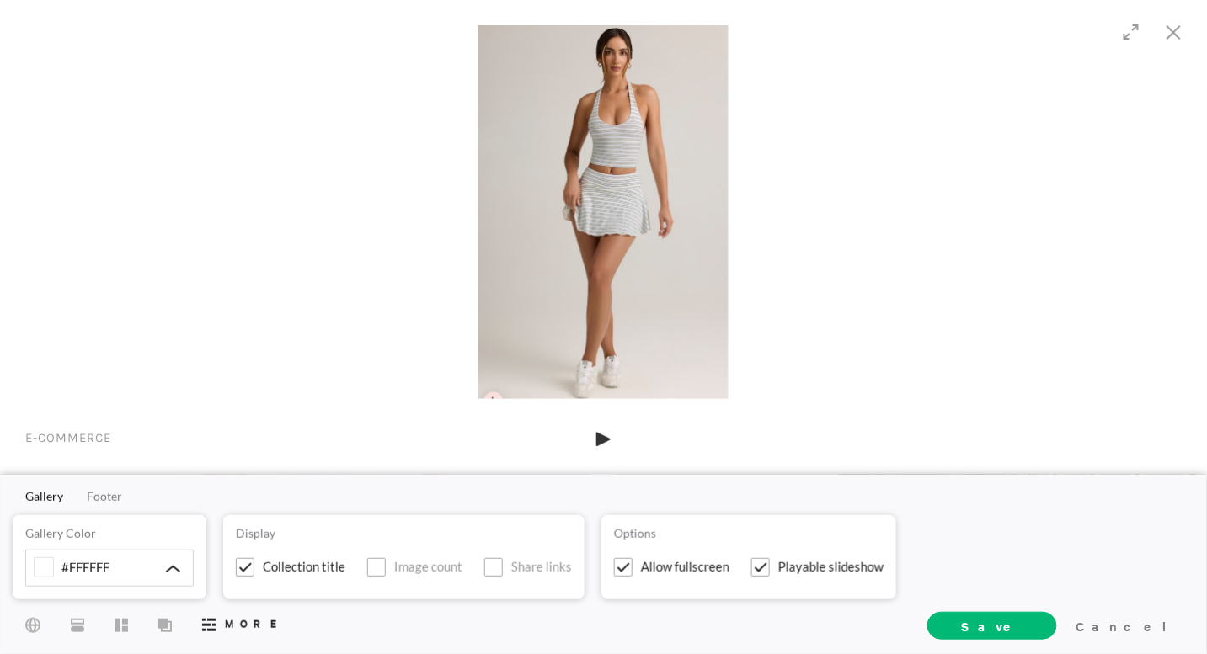
click at [604, 446] on icon at bounding box center [603, 439] width 14 height 15
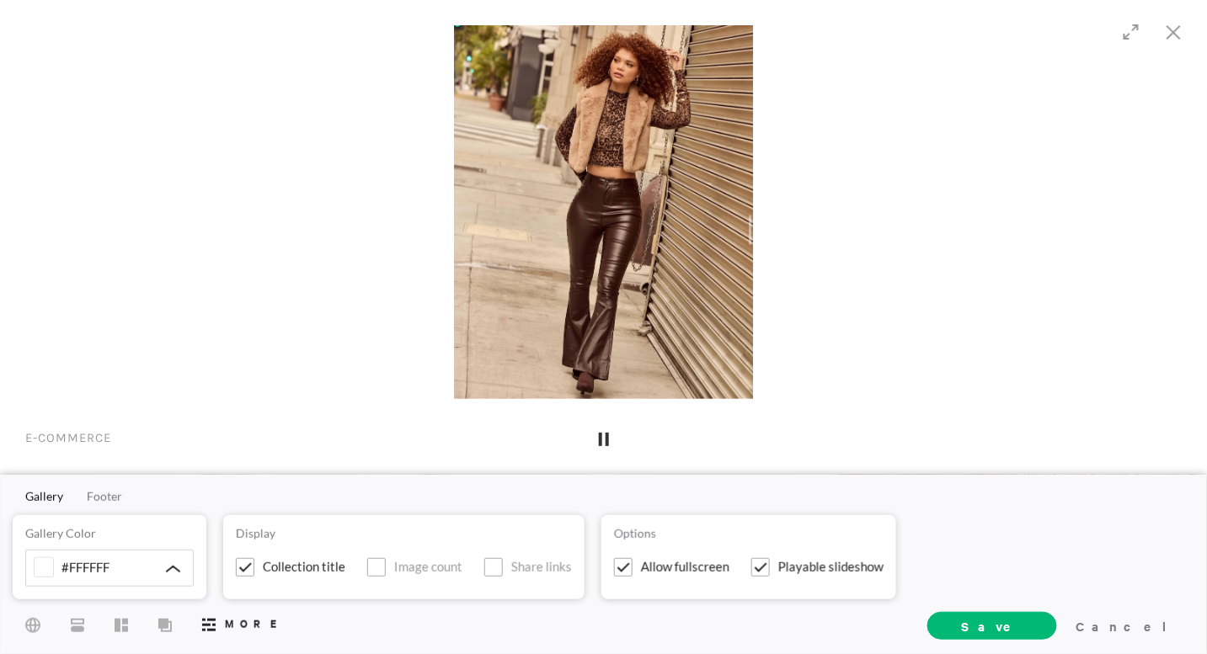
click at [606, 446] on icon at bounding box center [604, 439] width 10 height 15
click at [766, 569] on span at bounding box center [760, 567] width 19 height 19
click at [0, 0] on input "Playable slideshow" at bounding box center [0, 0] width 0 height 0
click at [77, 588] on span "Styles" at bounding box center [77, 624] width 27 height 30
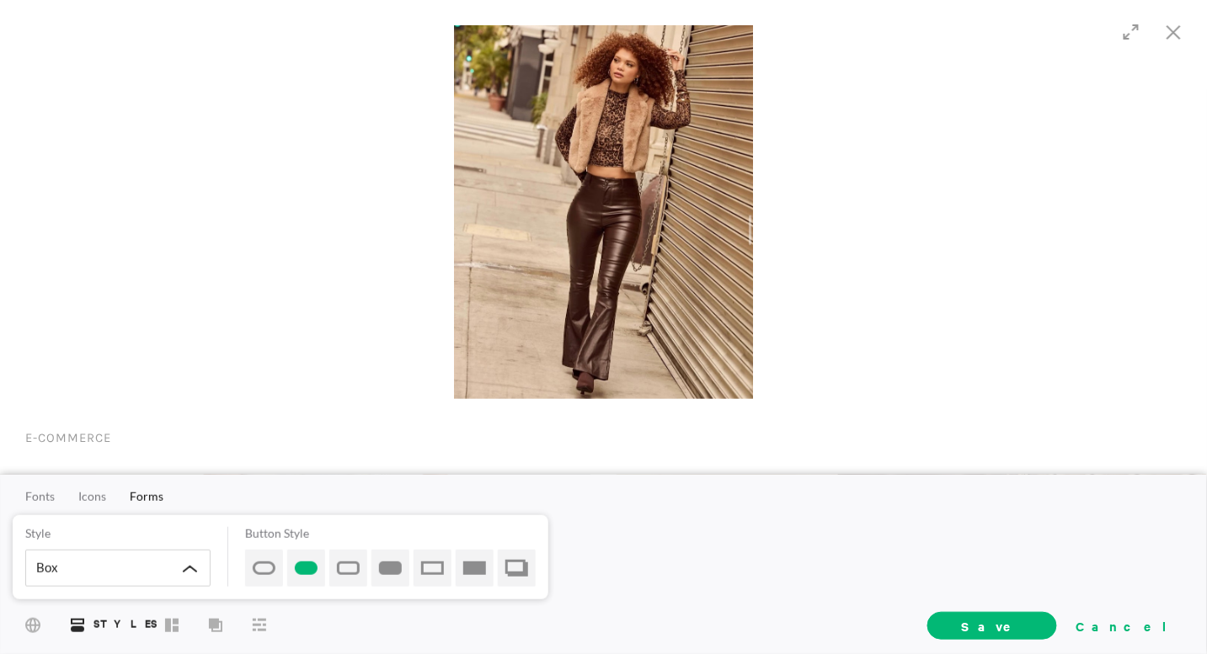
click at [1086, 588] on div "Cancel" at bounding box center [1125, 625] width 113 height 25
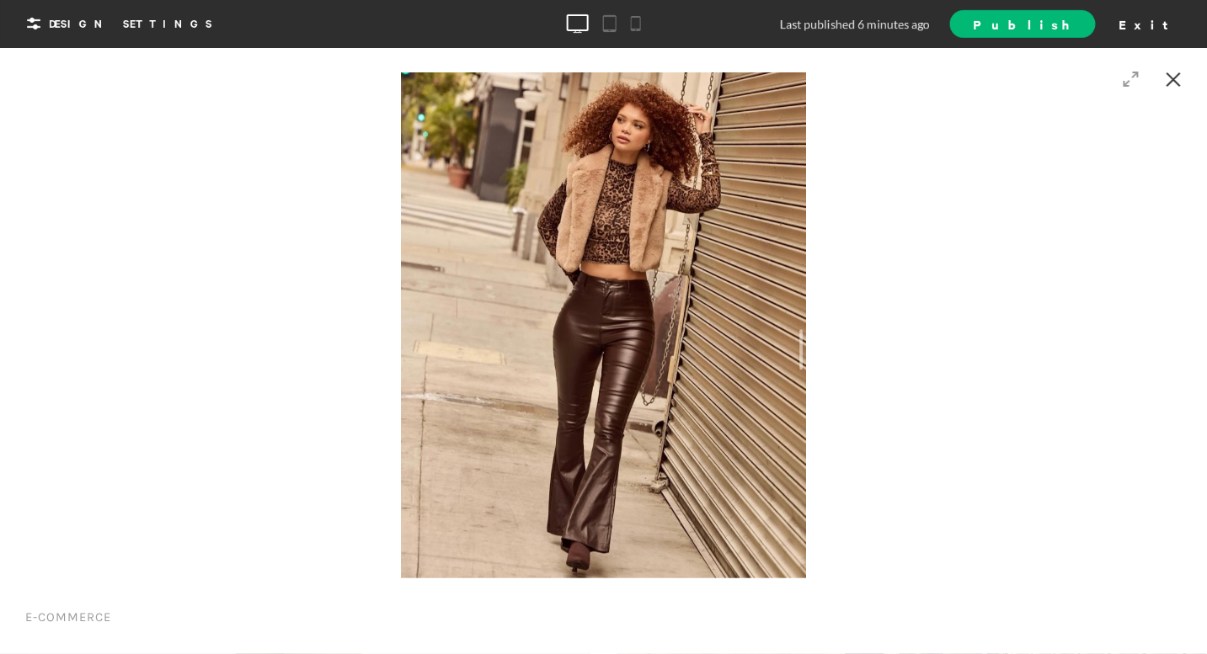
click at [1086, 87] on div at bounding box center [1174, 80] width 49 height 51
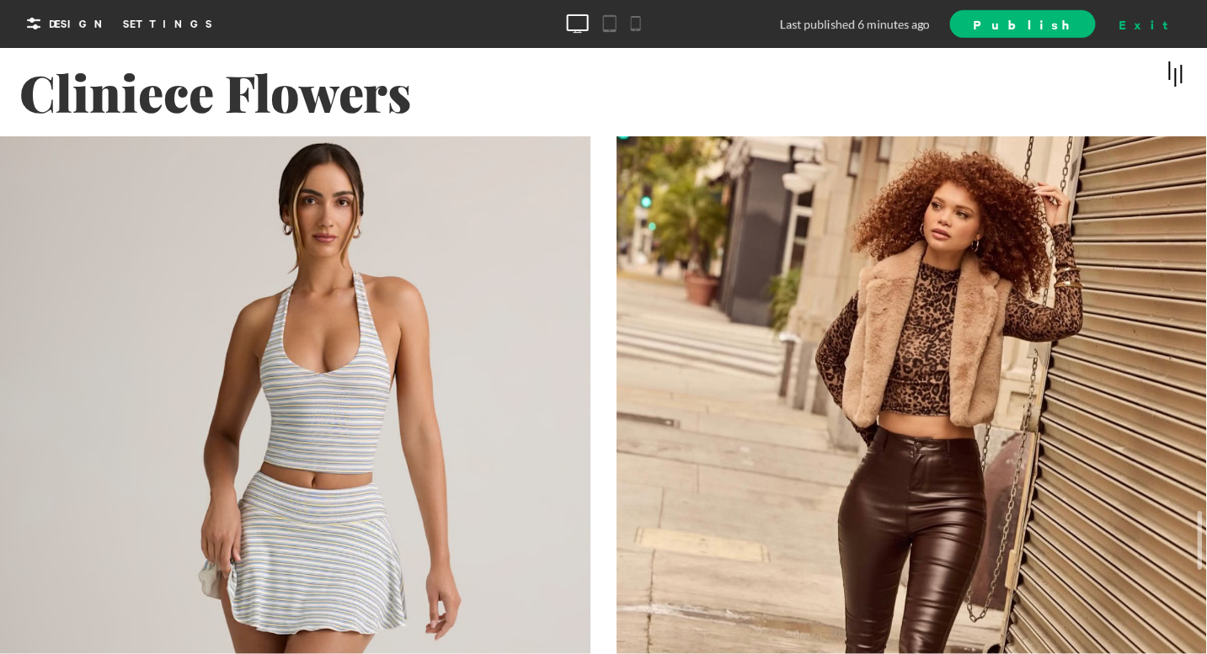
click at [1086, 35] on div "Exit" at bounding box center [1150, 23] width 74 height 25
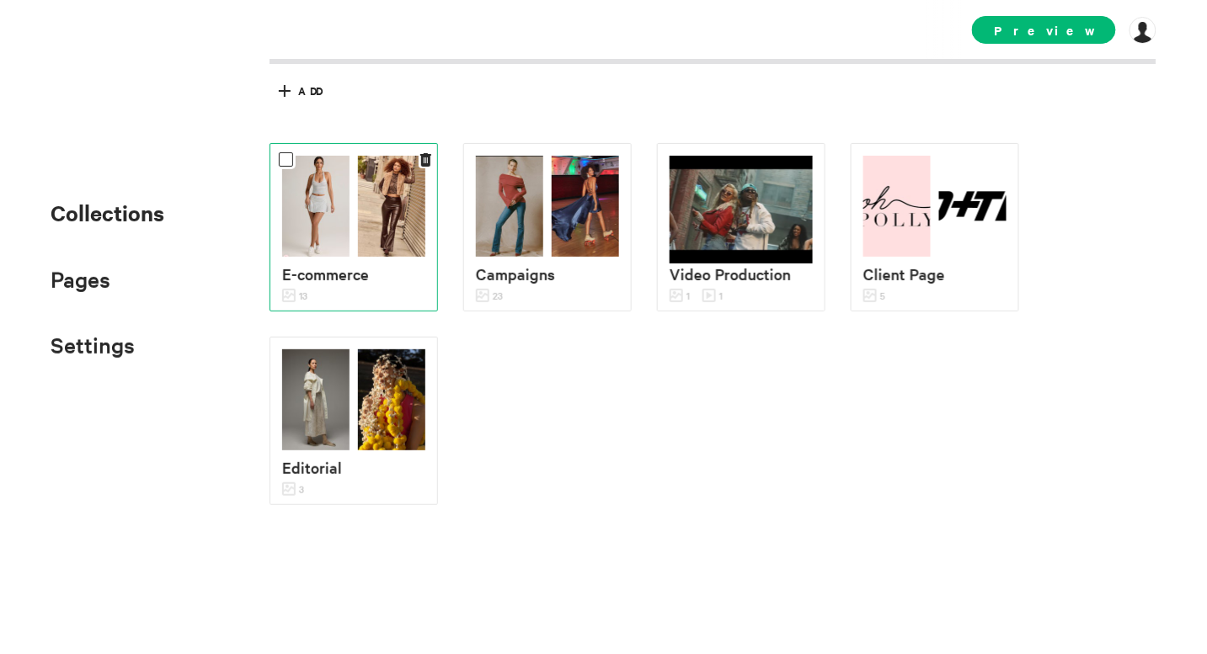
click at [334, 232] on img at bounding box center [315, 206] width 67 height 101
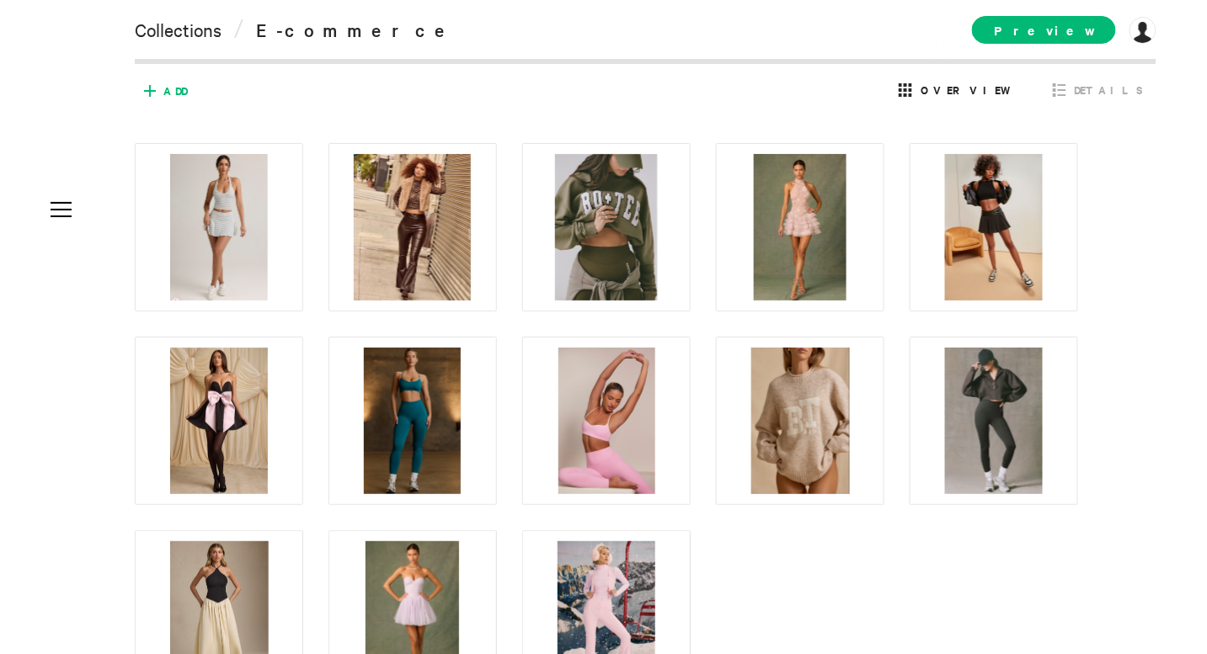
click at [167, 88] on span "Add" at bounding box center [175, 90] width 24 height 15
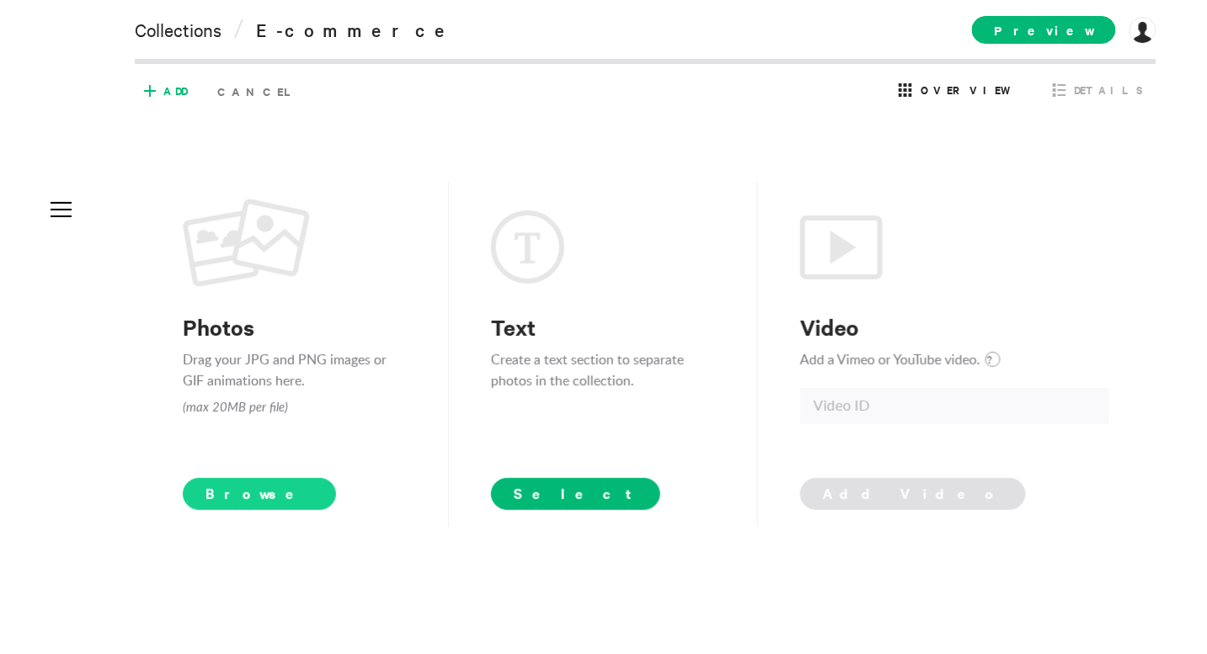
click at [231, 505] on span "Browse" at bounding box center [260, 494] width 154 height 32
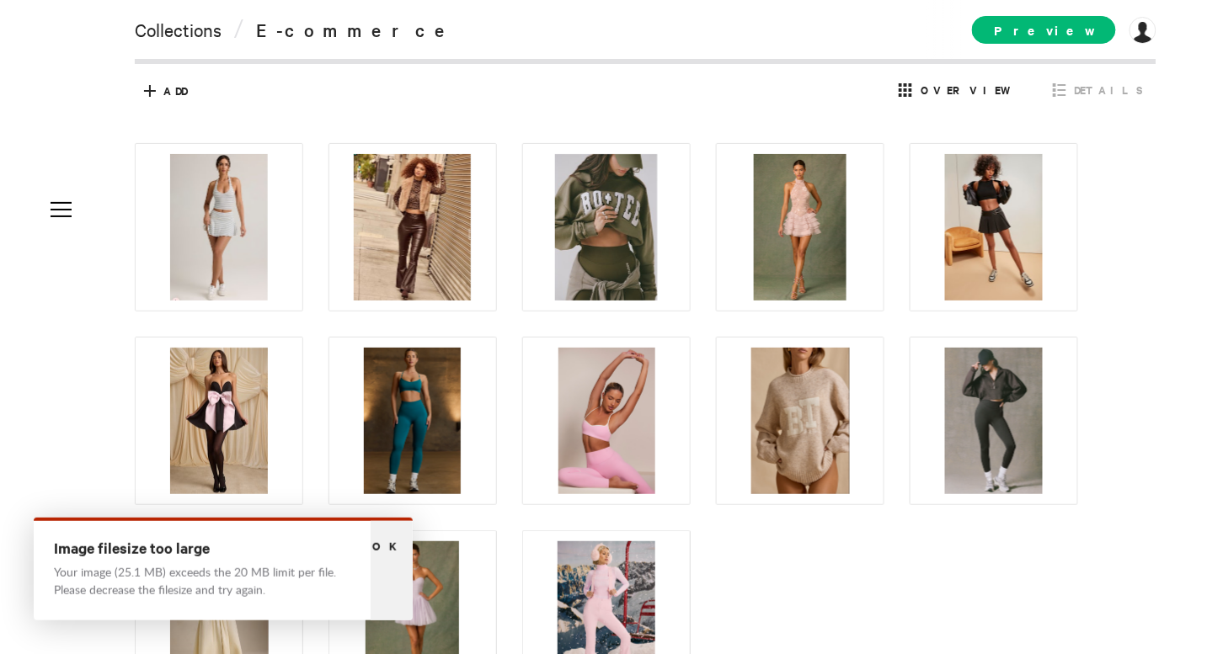
click at [391, 549] on span "Ok" at bounding box center [391, 546] width 39 height 16
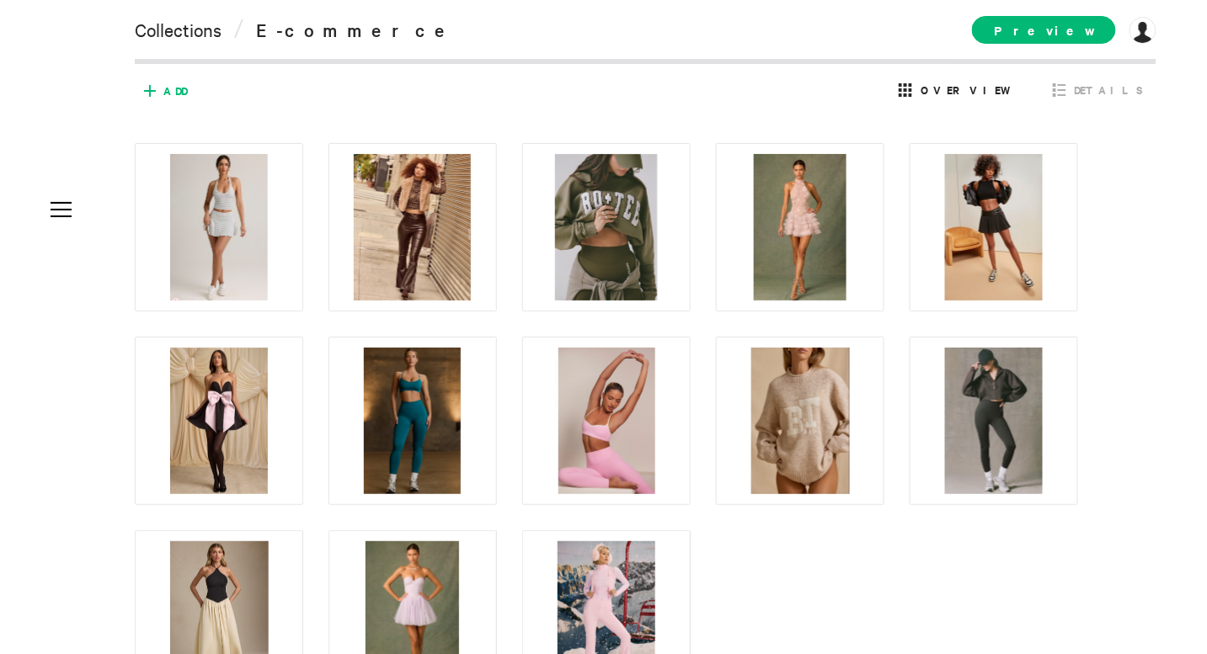
click at [165, 93] on span "Add" at bounding box center [175, 90] width 24 height 15
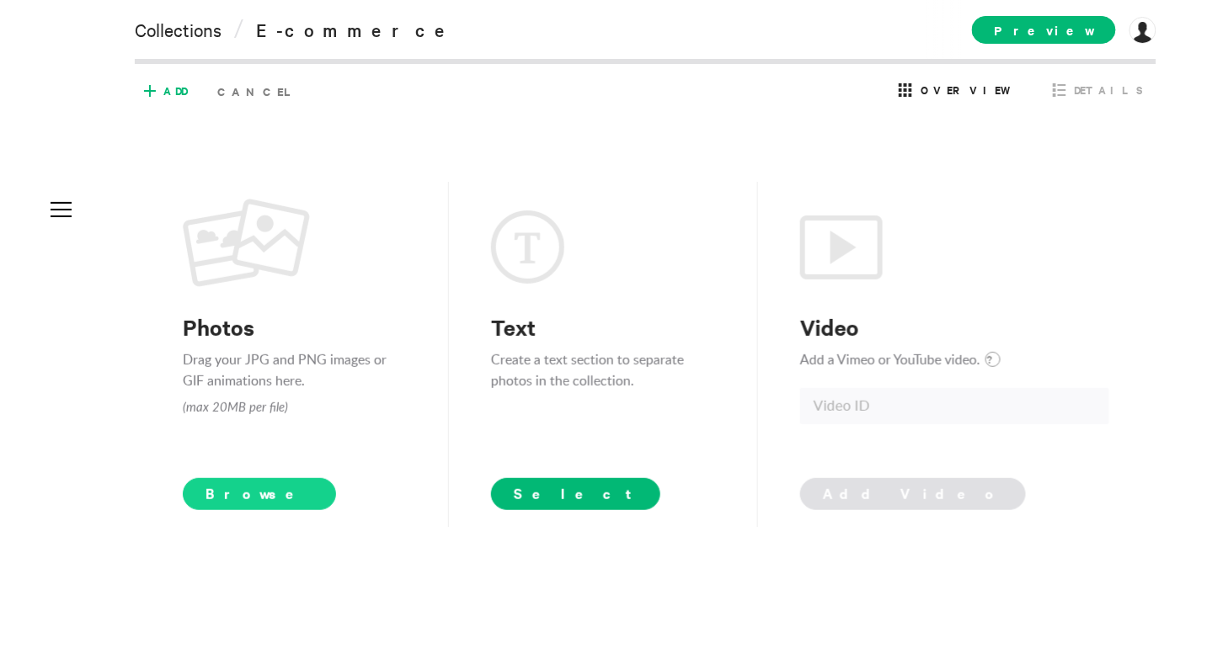
click at [236, 494] on span "Browse" at bounding box center [260, 494] width 154 height 32
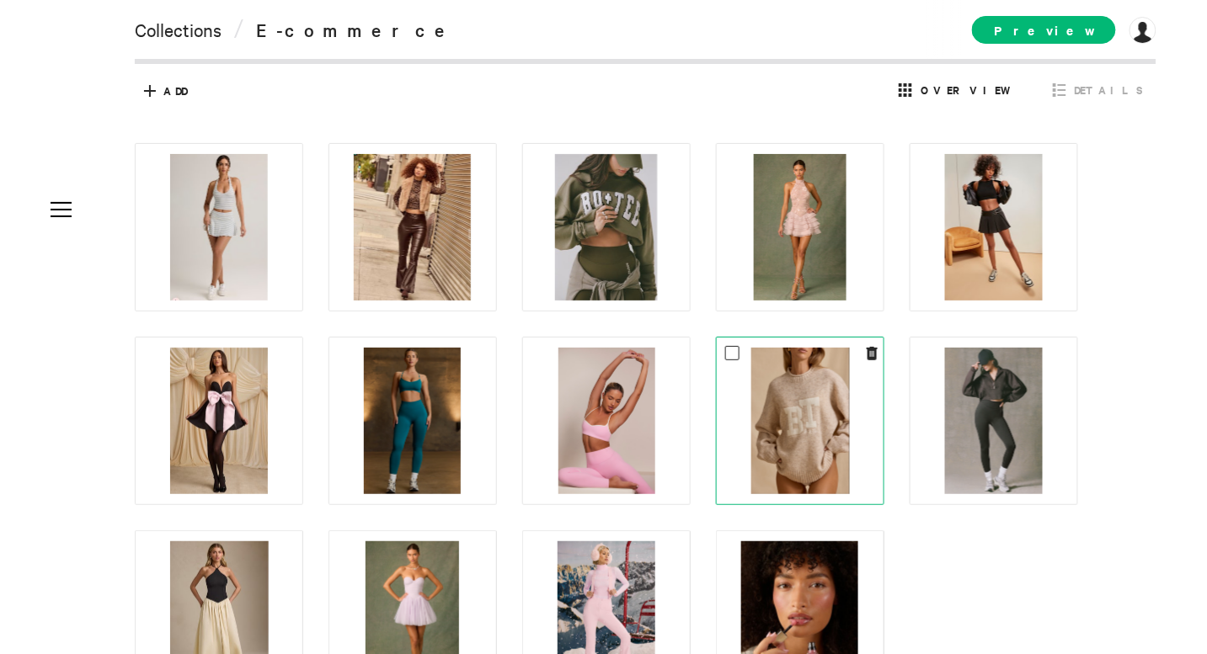
scroll to position [129, 0]
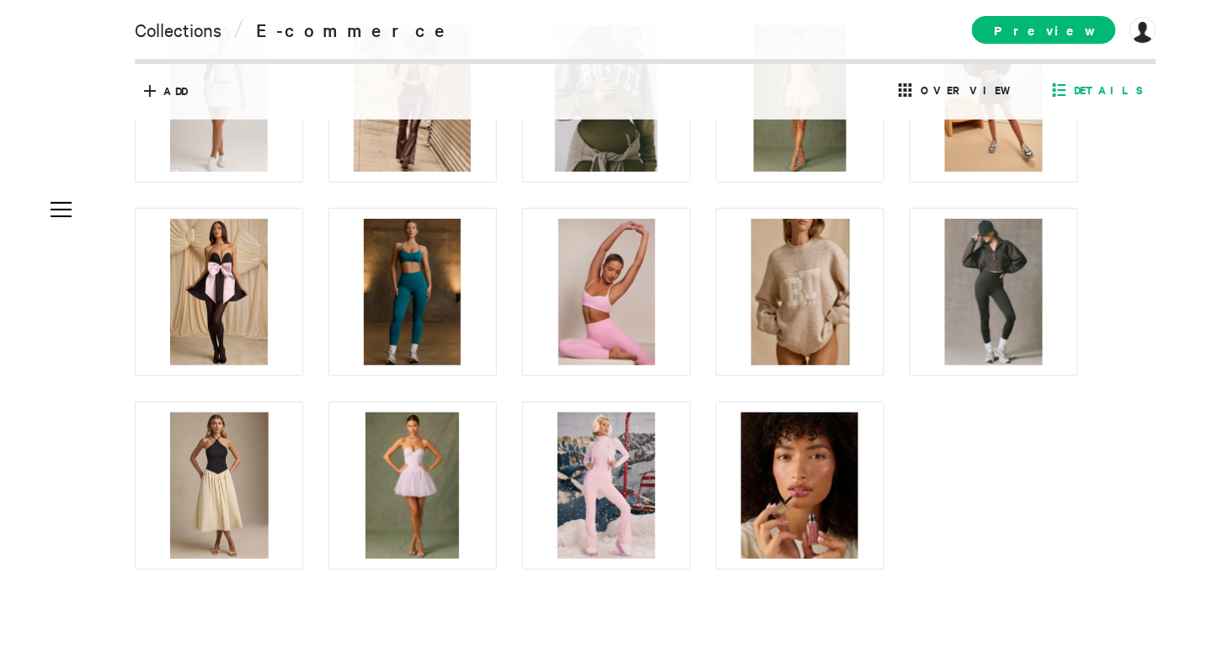
click at [1115, 83] on span "Details" at bounding box center [1109, 90] width 69 height 15
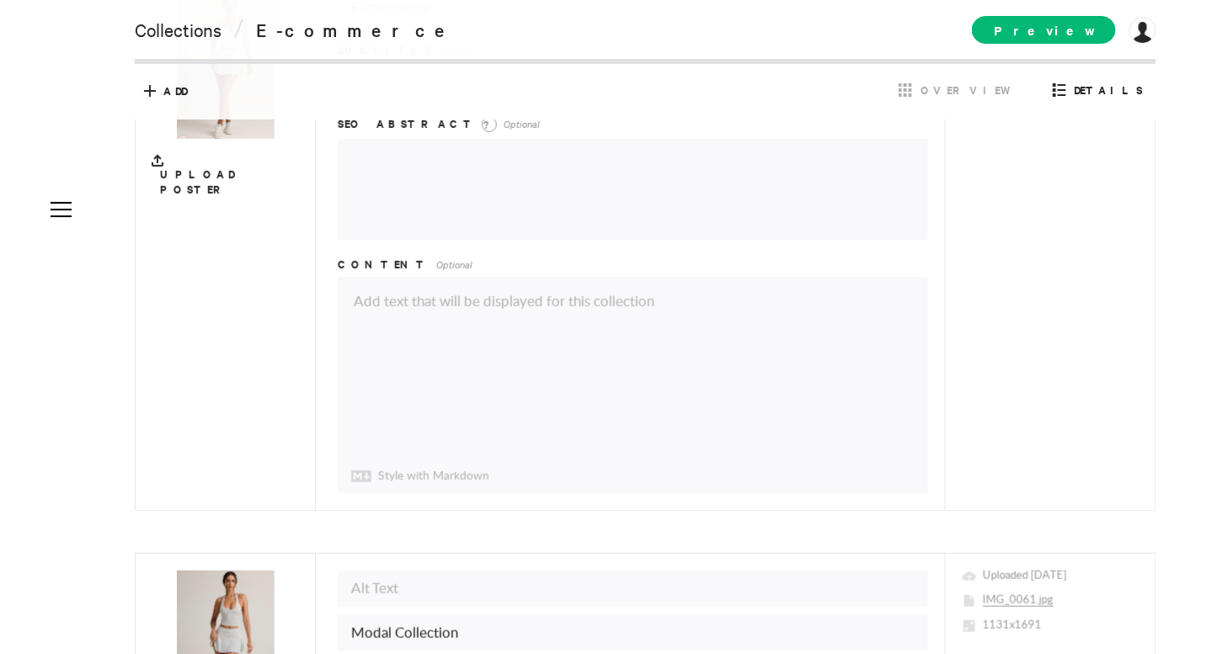
scroll to position [0, 0]
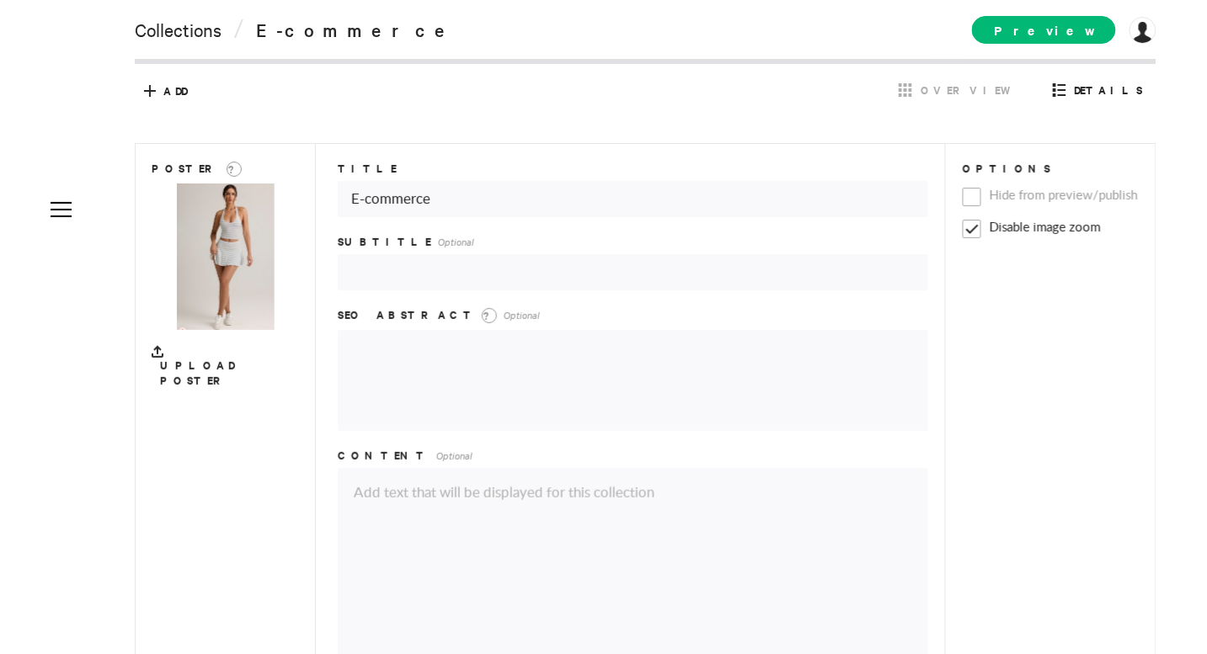
click at [440, 216] on div "Poster ? Upload Poster Title E-commerce Subtitle Optional SEO Abstract ? Option…" at bounding box center [646, 422] width 1022 height 559
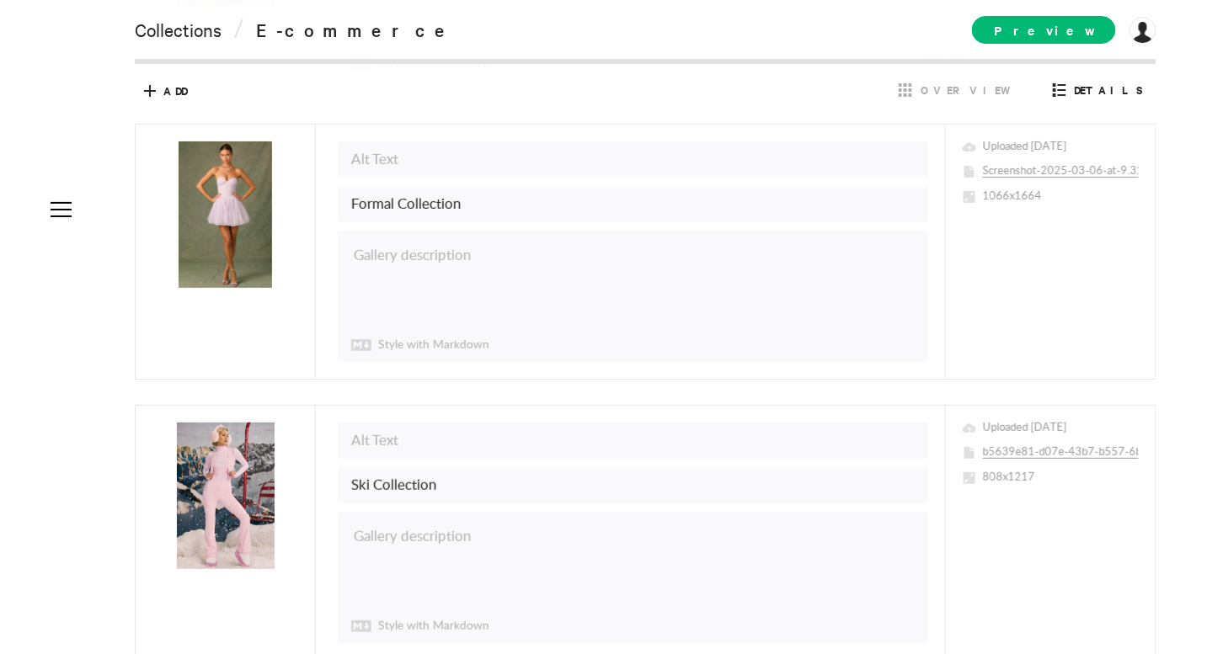
scroll to position [4078, 0]
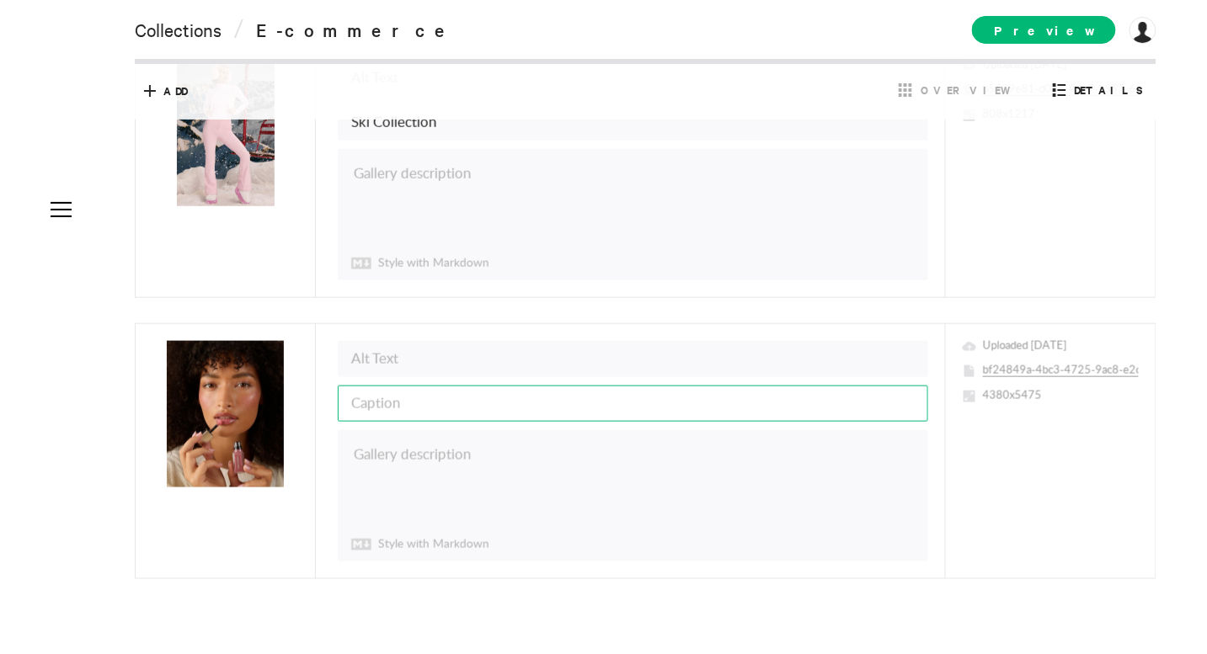
click at [499, 386] on input "text" at bounding box center [633, 404] width 590 height 36
type input "W"
click at [436, 386] on input "Winter Edit" at bounding box center [633, 404] width 590 height 36
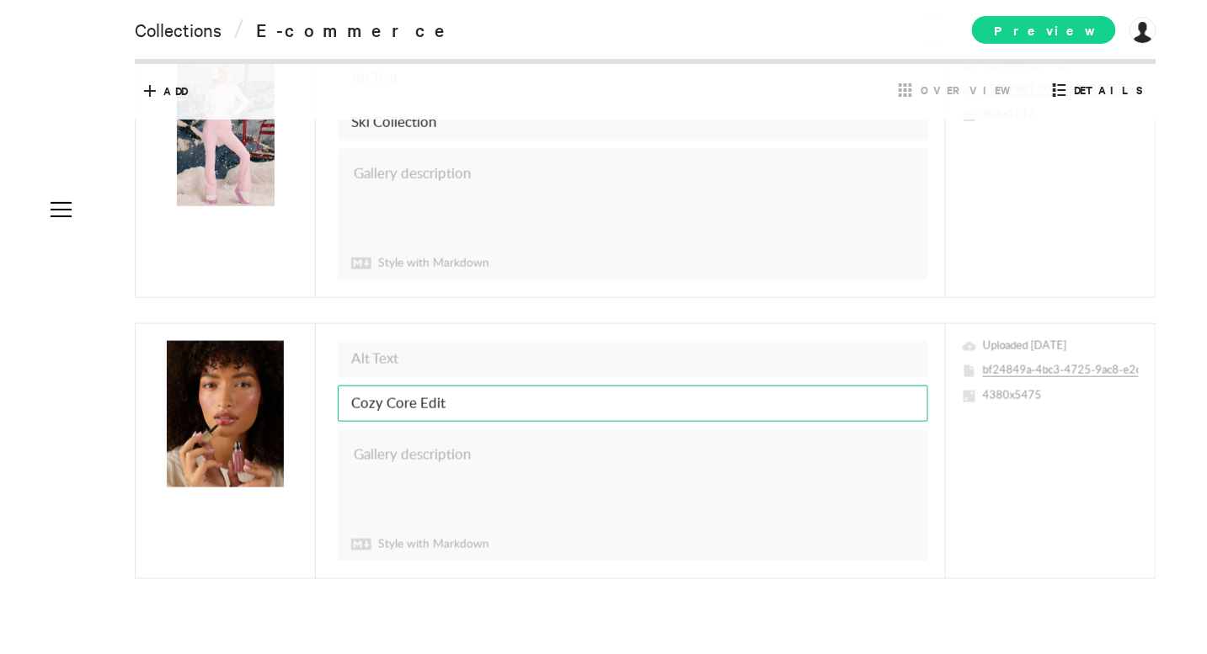
type input "Cozy Core Edit"
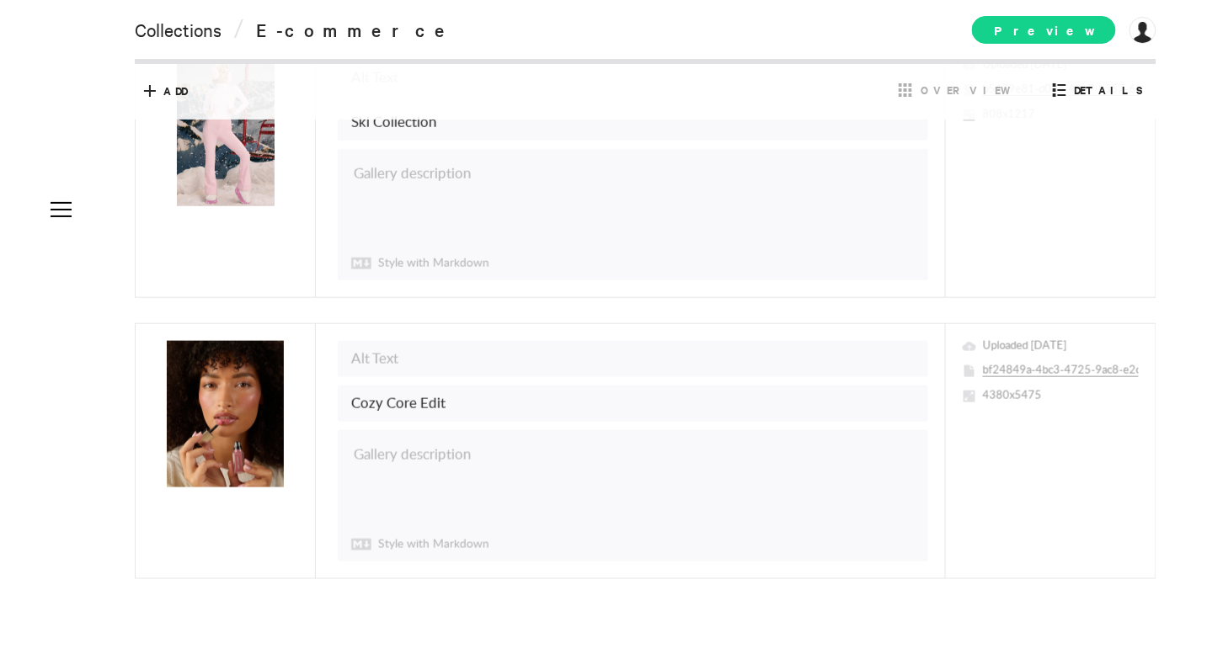
click at [1053, 31] on span "Preview" at bounding box center [1044, 30] width 144 height 28
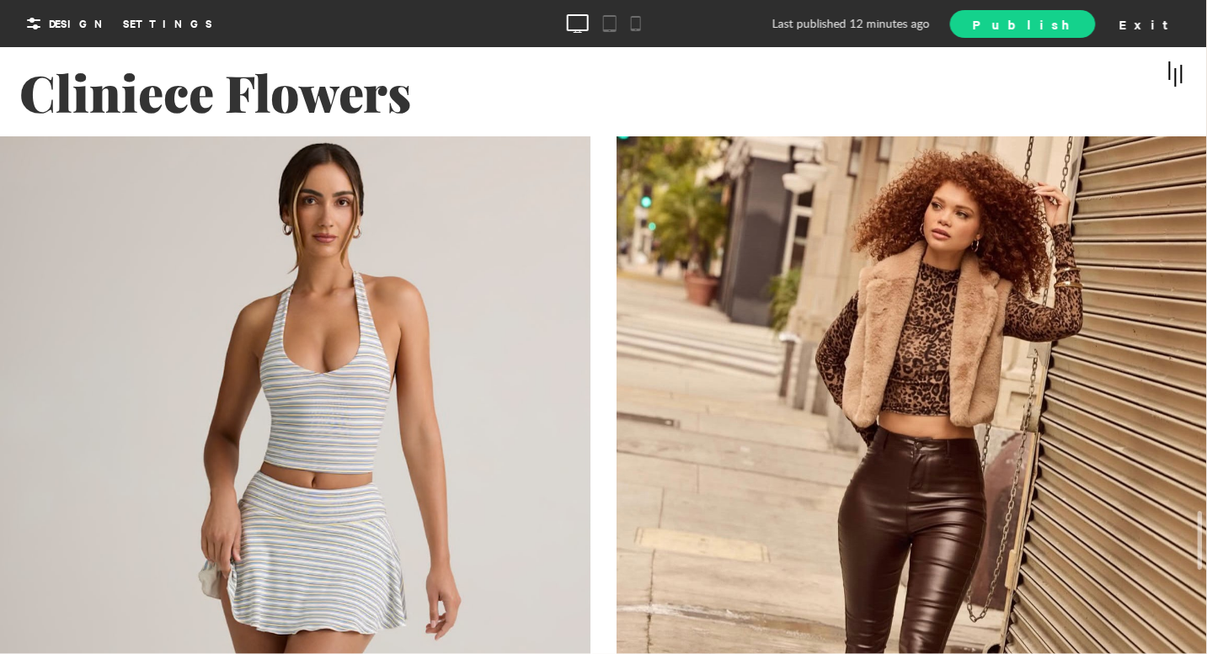
click at [1072, 30] on span "Publish" at bounding box center [1022, 24] width 99 height 18
click at [1079, 35] on link "View Site" at bounding box center [1003, 23] width 186 height 29
